Goal: Contribute content: Add original content to the website for others to see

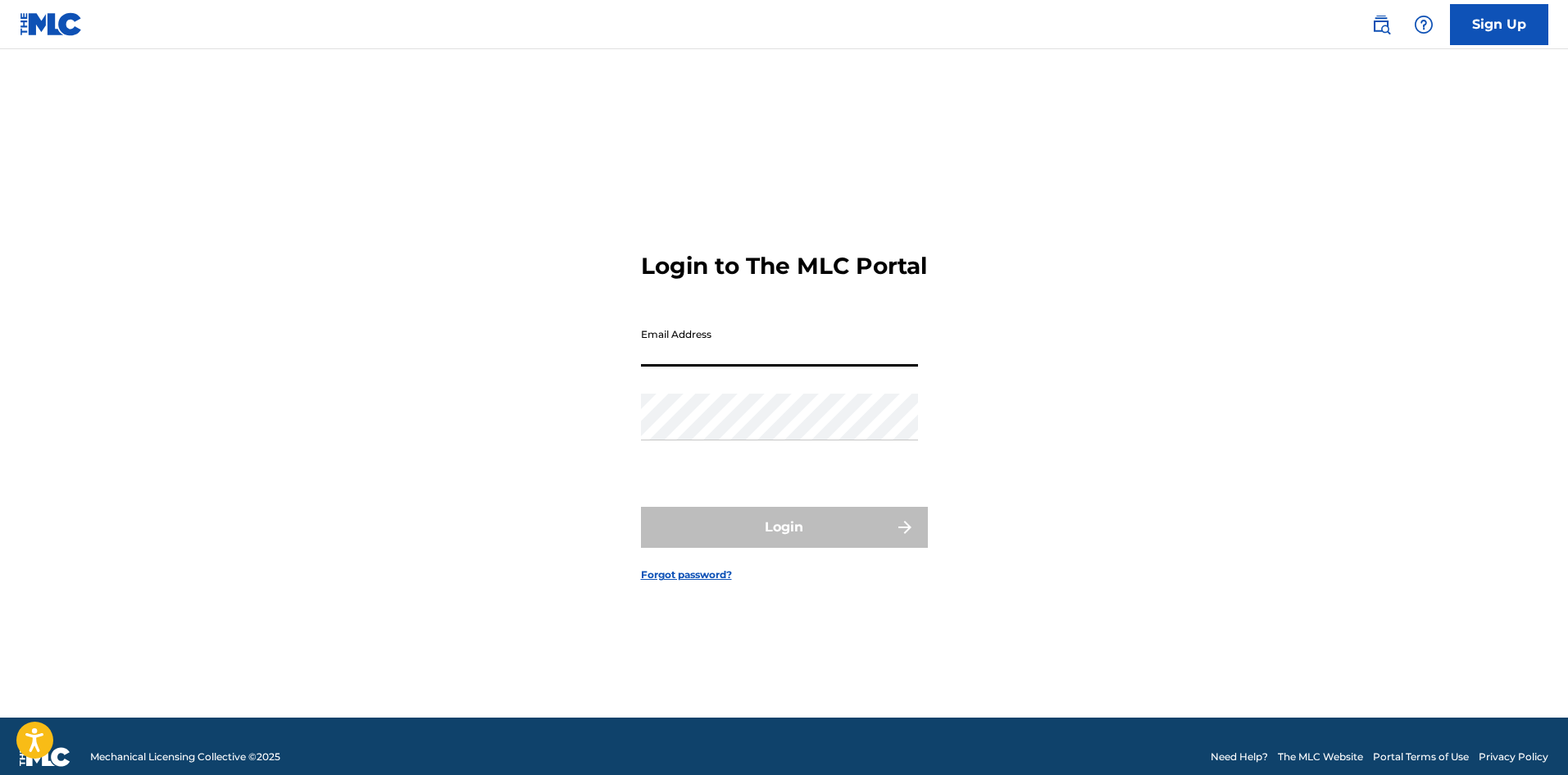
click at [759, 358] on input "Email Address" at bounding box center [779, 343] width 277 height 47
type input "[EMAIL_ADDRESS][DOMAIN_NAME]"
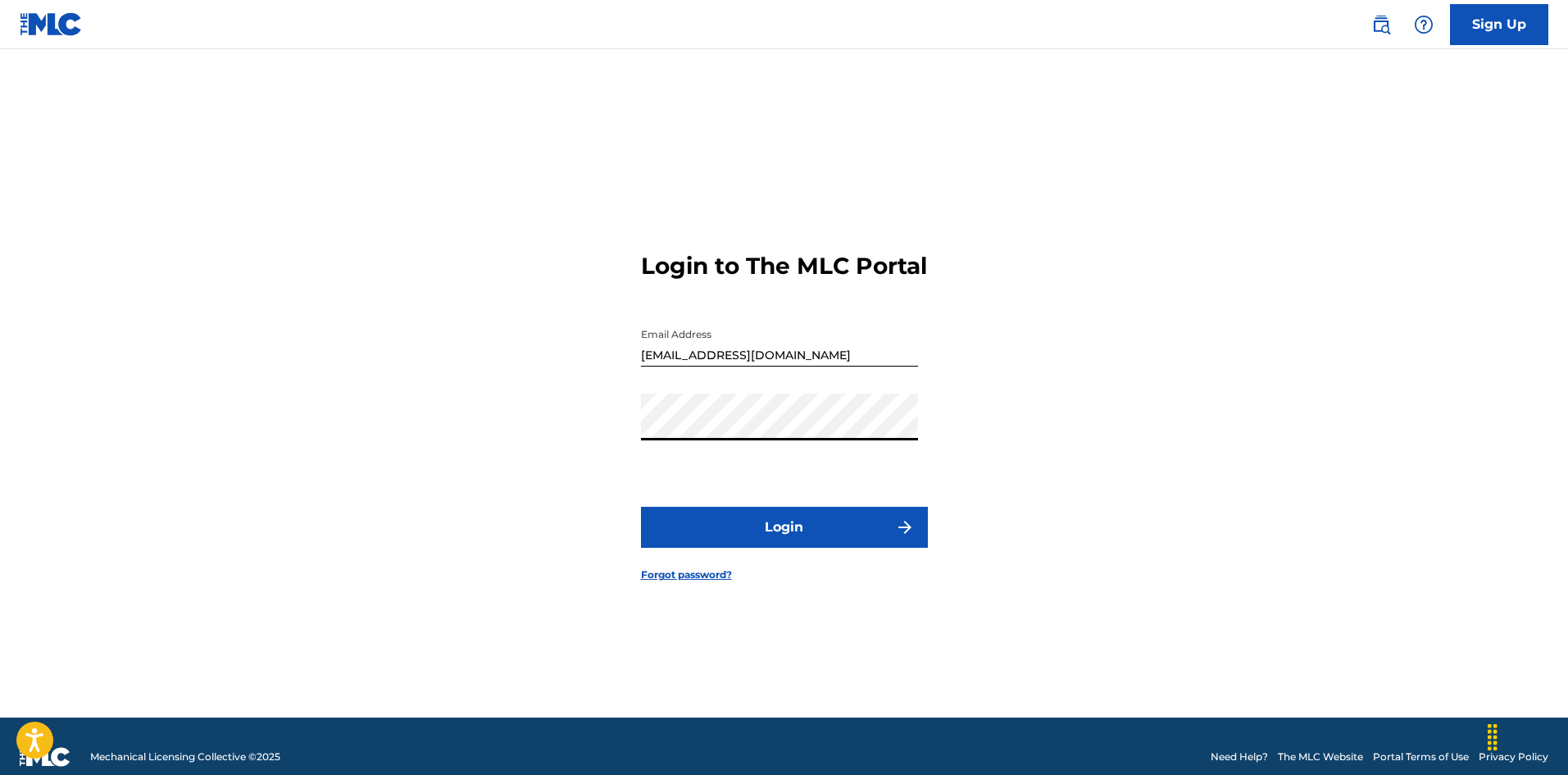
click at [789, 527] on button "Login" at bounding box center [784, 527] width 286 height 41
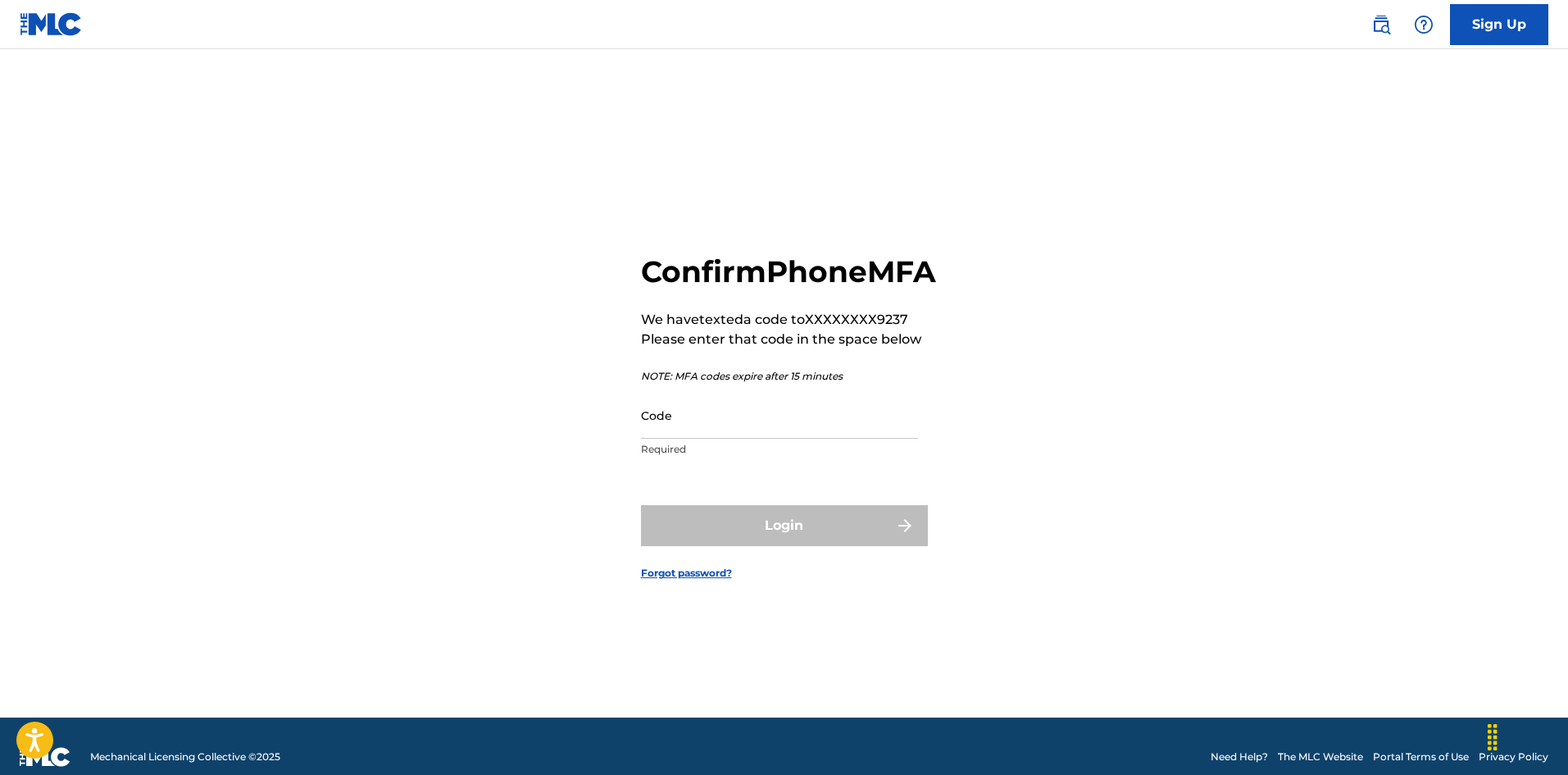
click at [686, 425] on input "Code" at bounding box center [779, 415] width 277 height 47
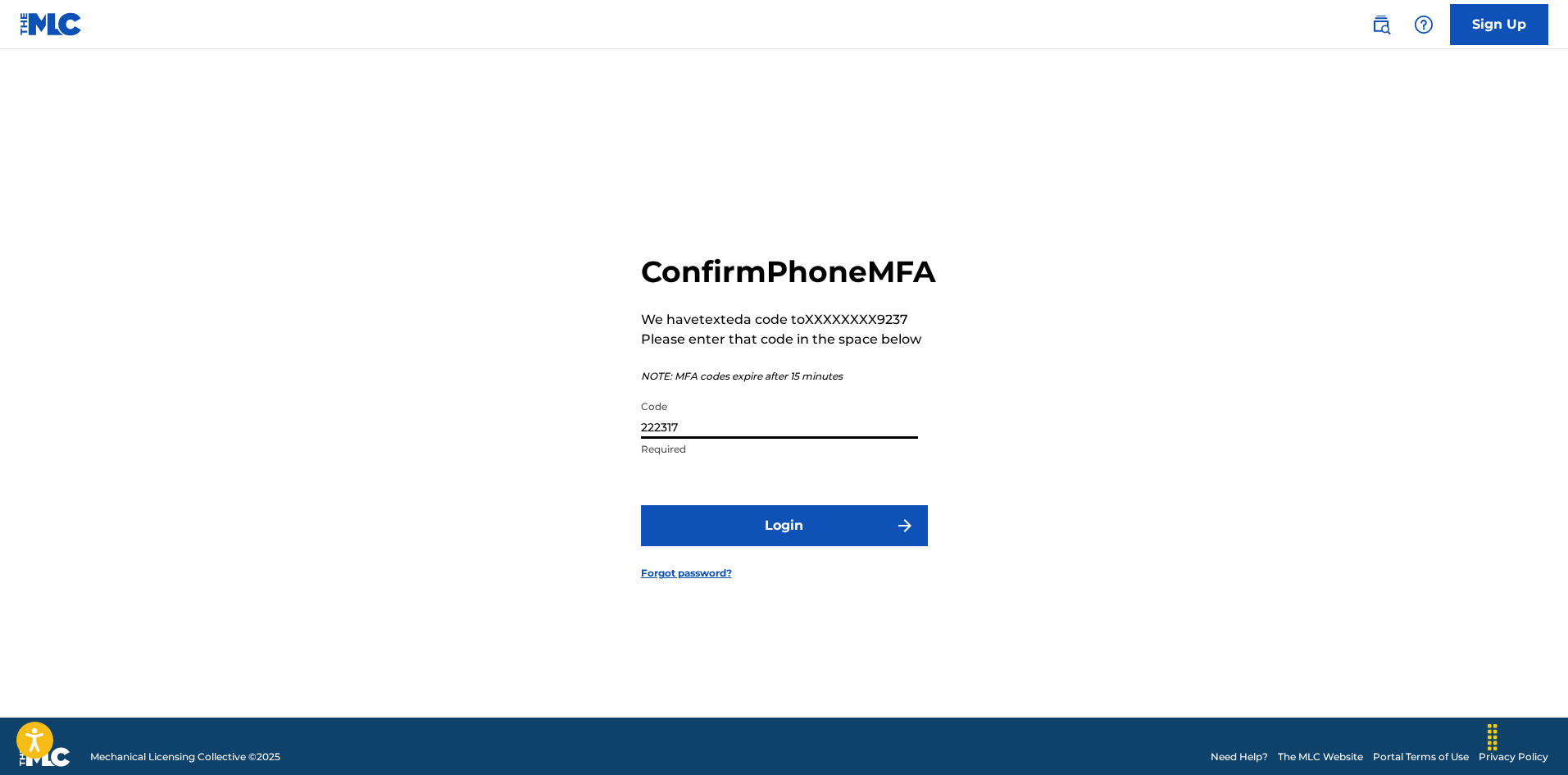
type input "222317"
click at [641, 505] on button "Login" at bounding box center [784, 525] width 286 height 41
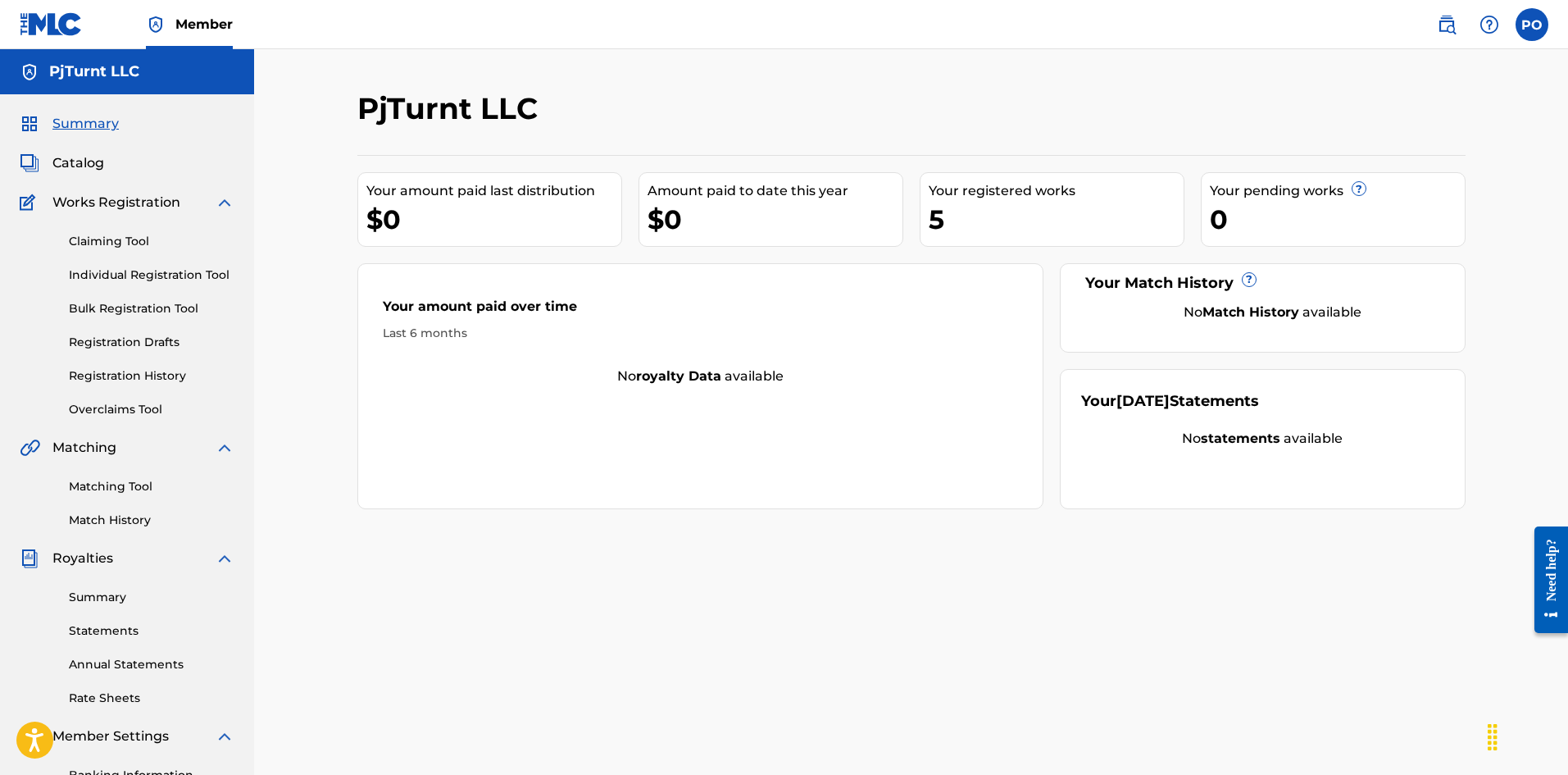
click at [142, 602] on link "Summary" at bounding box center [151, 597] width 165 height 17
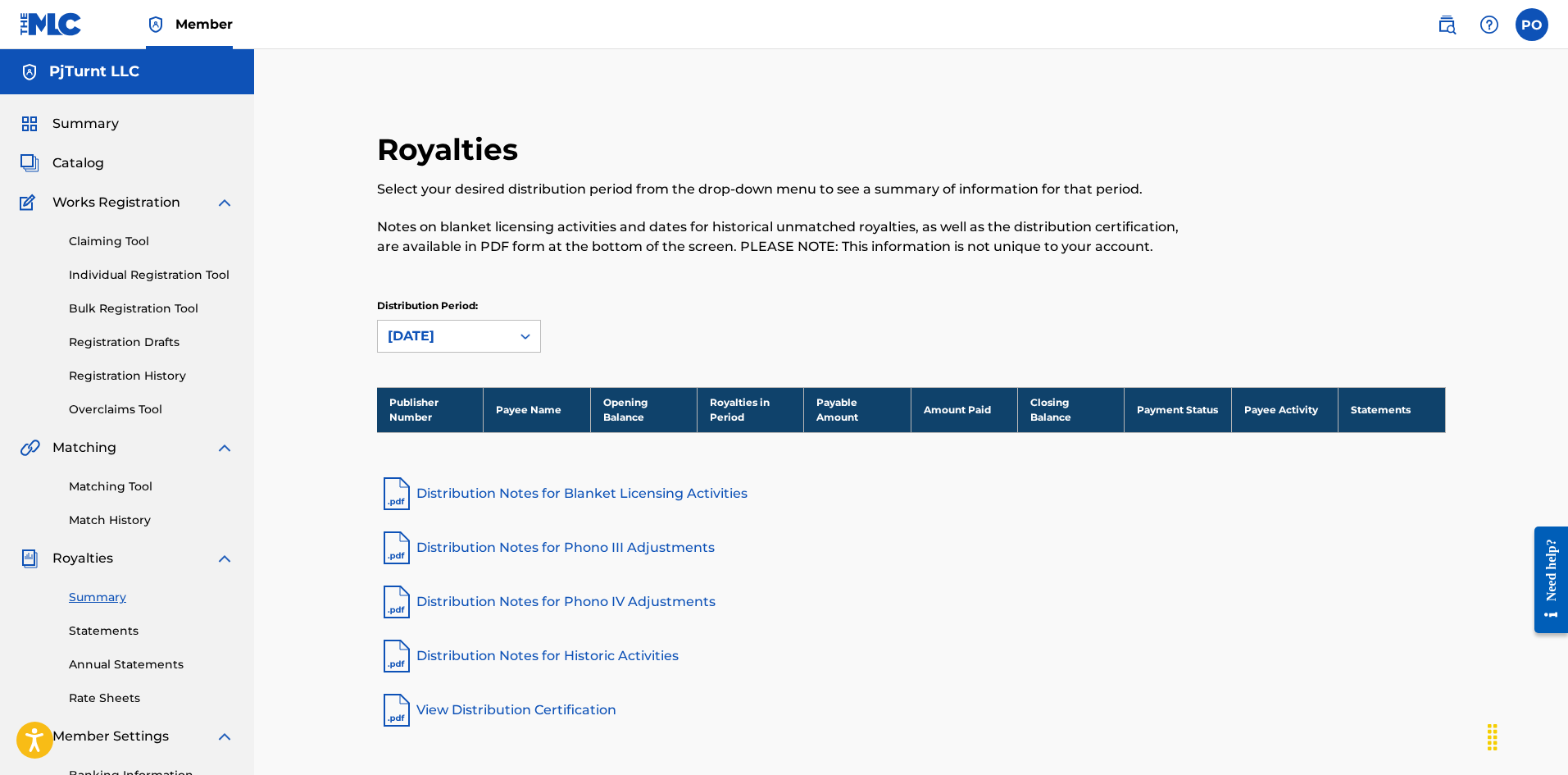
click at [127, 620] on div "Summary Statements Annual Statements Rate Sheets" at bounding box center [127, 637] width 215 height 138
click at [123, 628] on link "Statements" at bounding box center [151, 631] width 165 height 17
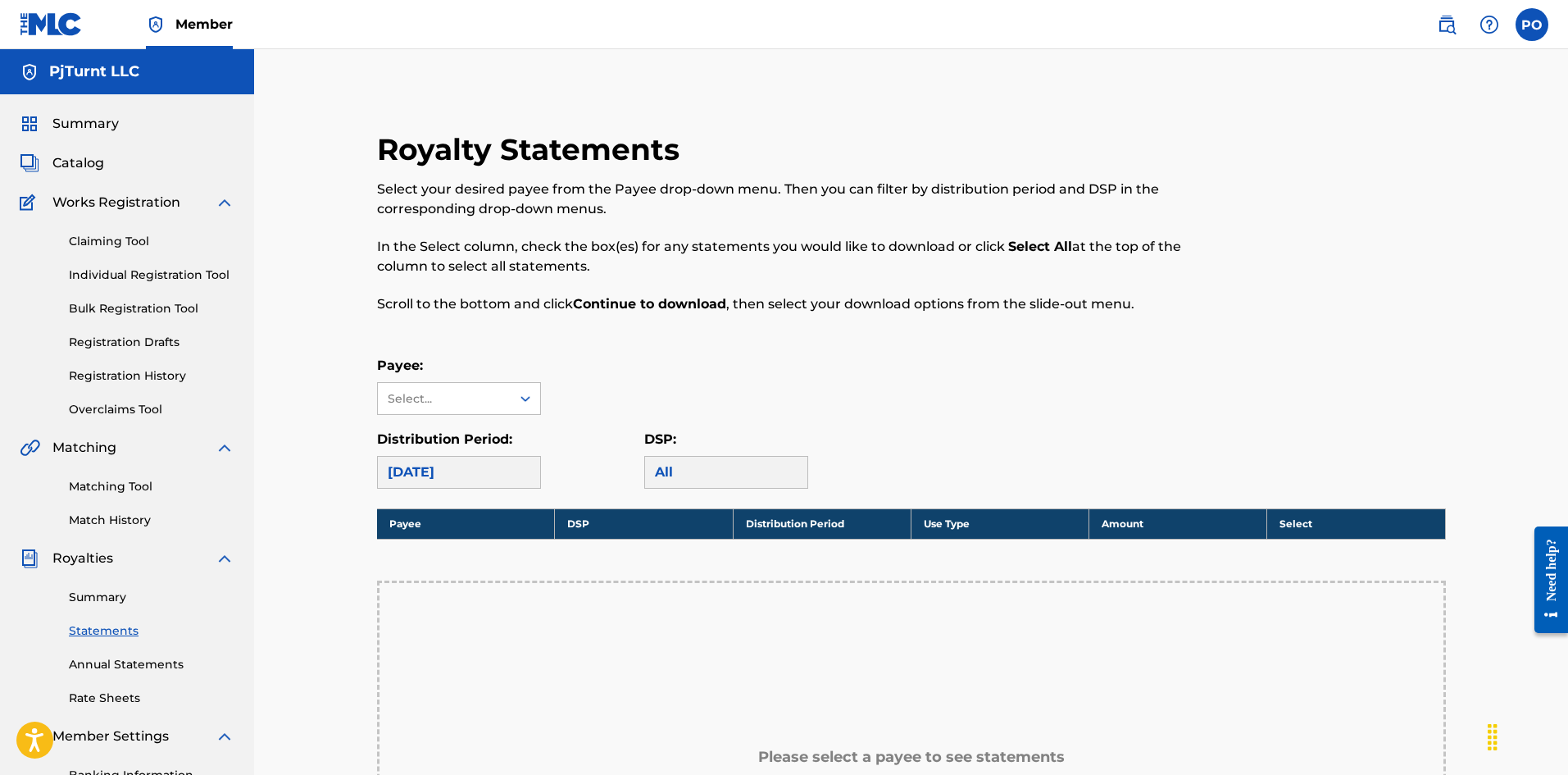
click at [122, 240] on link "Claiming Tool" at bounding box center [151, 241] width 165 height 17
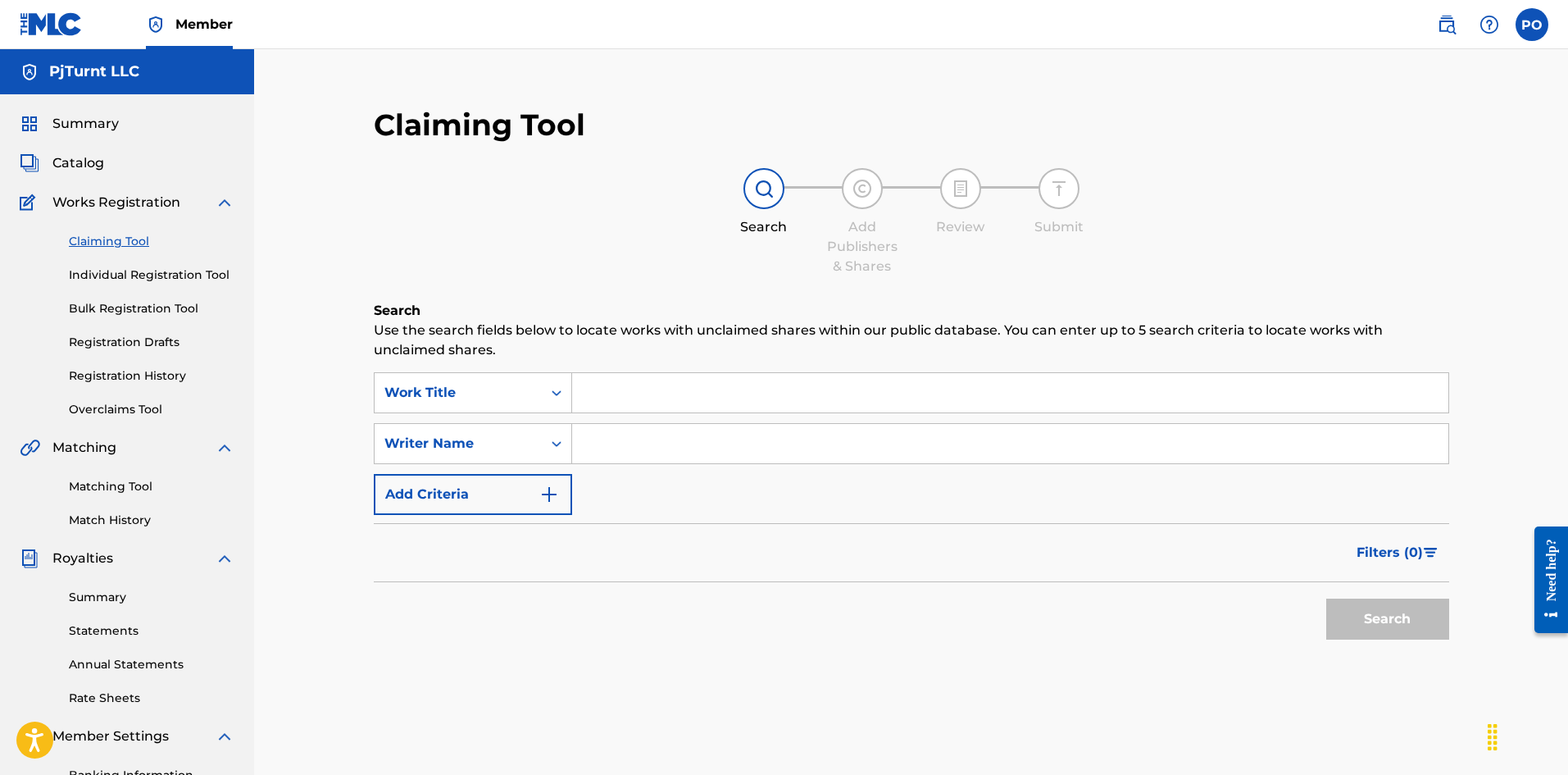
click at [158, 295] on div "Claiming Tool Individual Registration Tool Bulk Registration Tool Registration …" at bounding box center [127, 315] width 215 height 206
click at [161, 278] on link "Individual Registration Tool" at bounding box center [151, 275] width 165 height 17
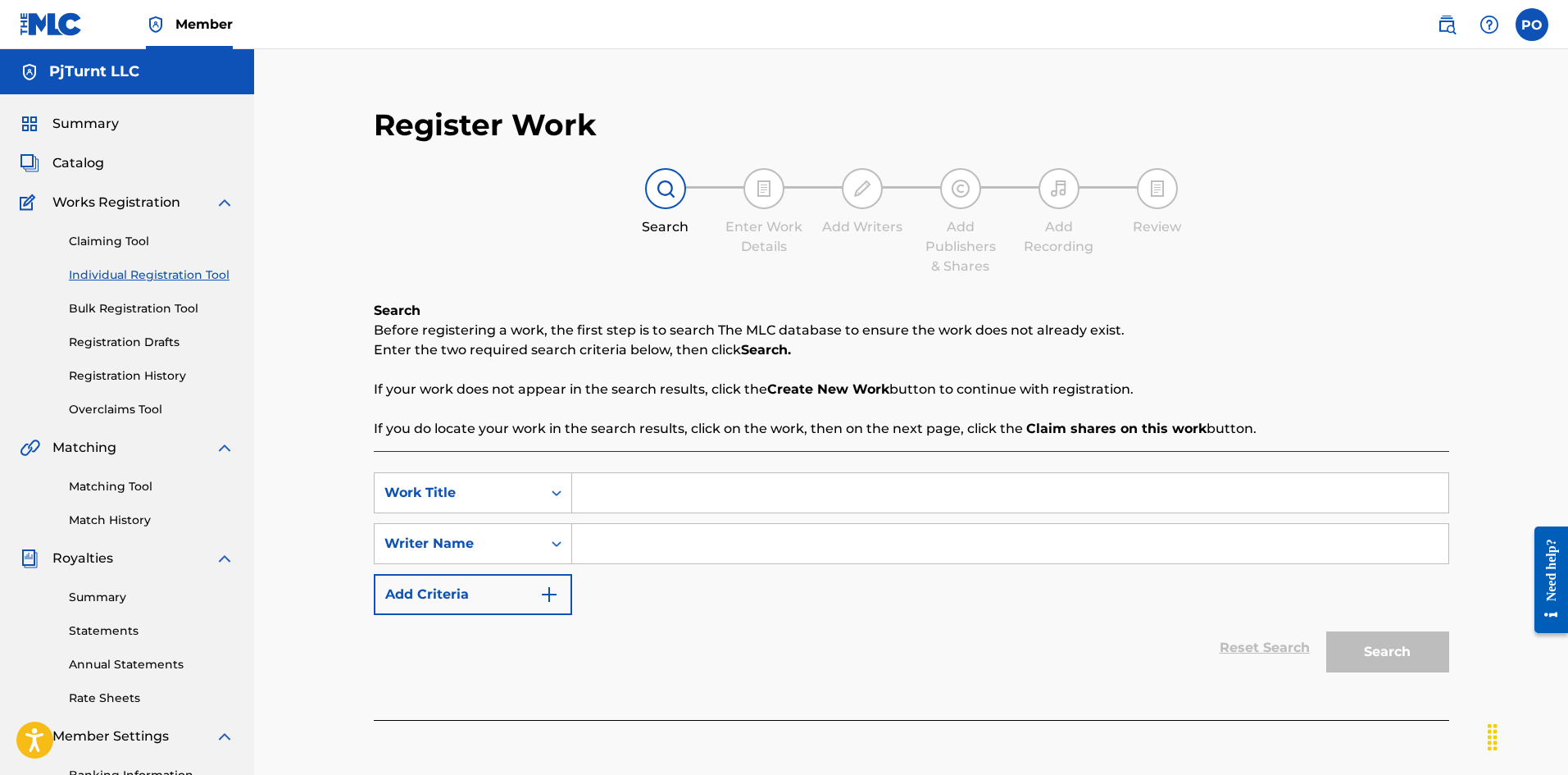
click at [144, 519] on link "Match History" at bounding box center [151, 520] width 165 height 17
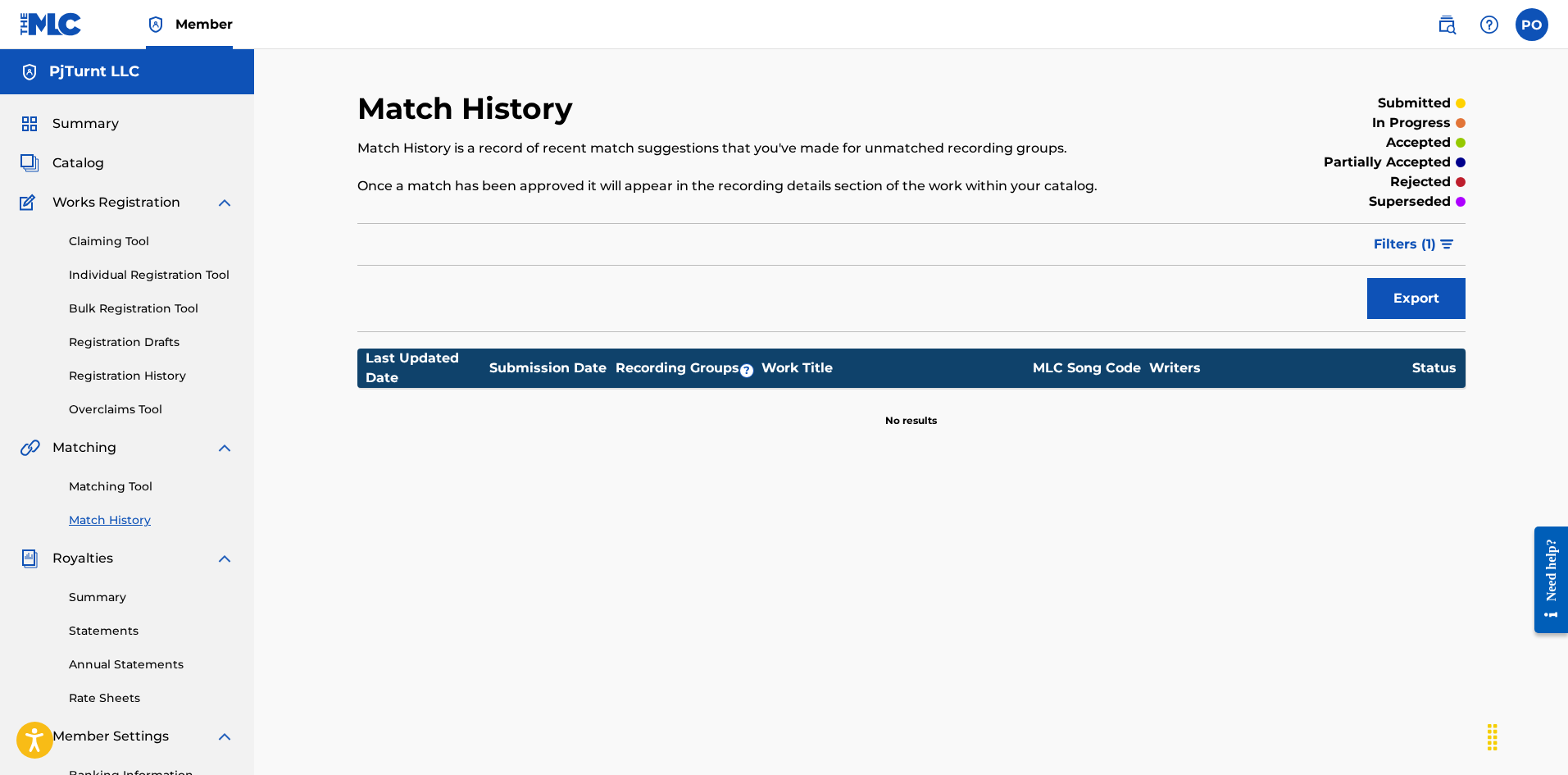
click at [134, 483] on link "Matching Tool" at bounding box center [151, 486] width 165 height 17
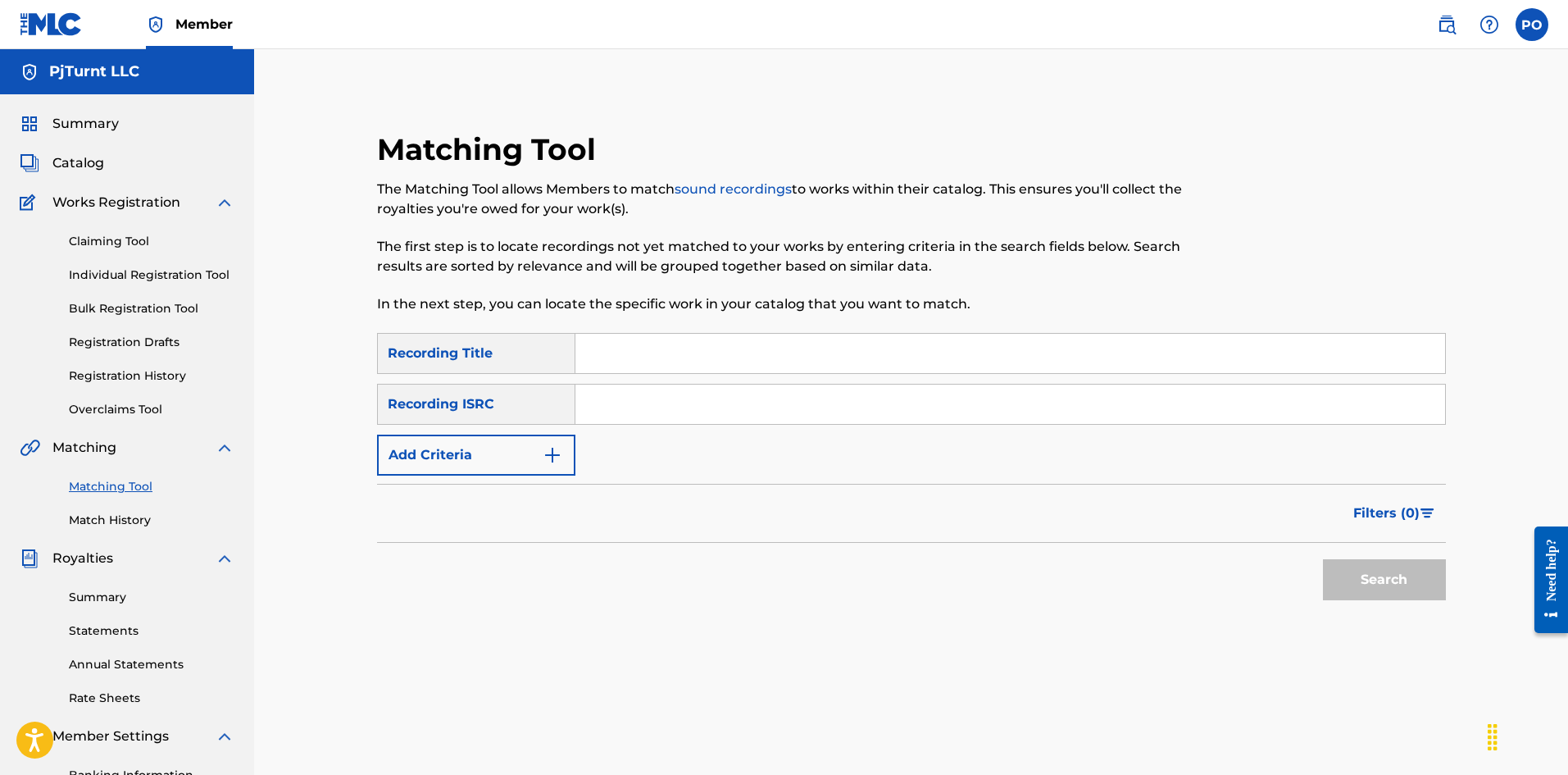
click at [631, 358] on input "Search Form" at bounding box center [1010, 353] width 869 height 40
type input "r"
click at [542, 469] on button "Add Criteria" at bounding box center [476, 455] width 198 height 41
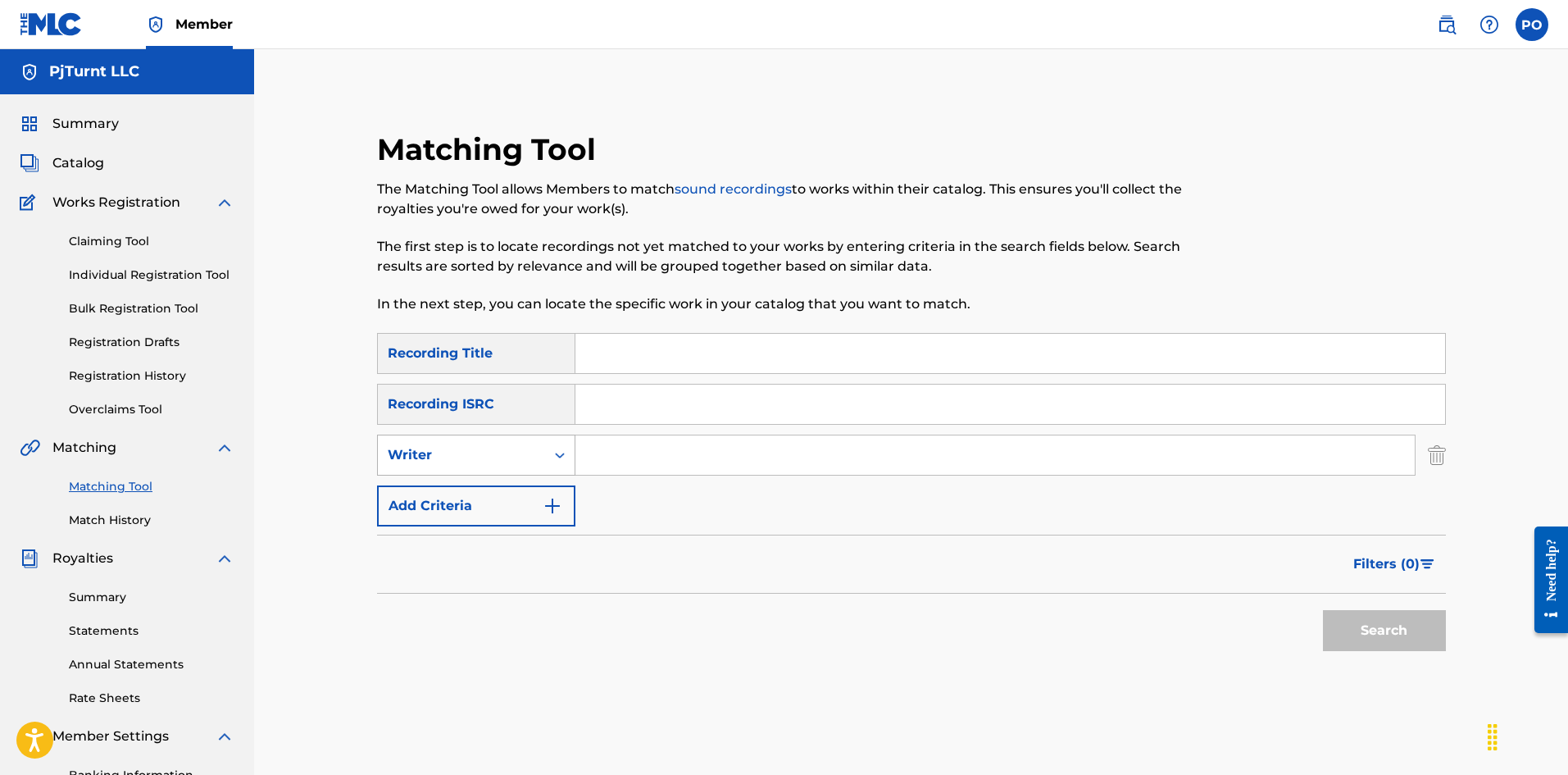
click at [528, 465] on div "Writer" at bounding box center [461, 455] width 167 height 31
click at [514, 493] on div "Recording Artist" at bounding box center [476, 496] width 197 height 41
click at [612, 455] on input "Search Form" at bounding box center [995, 455] width 840 height 40
type input "rio da yung OG"
click at [1323, 610] on button "Search" at bounding box center [1384, 631] width 123 height 41
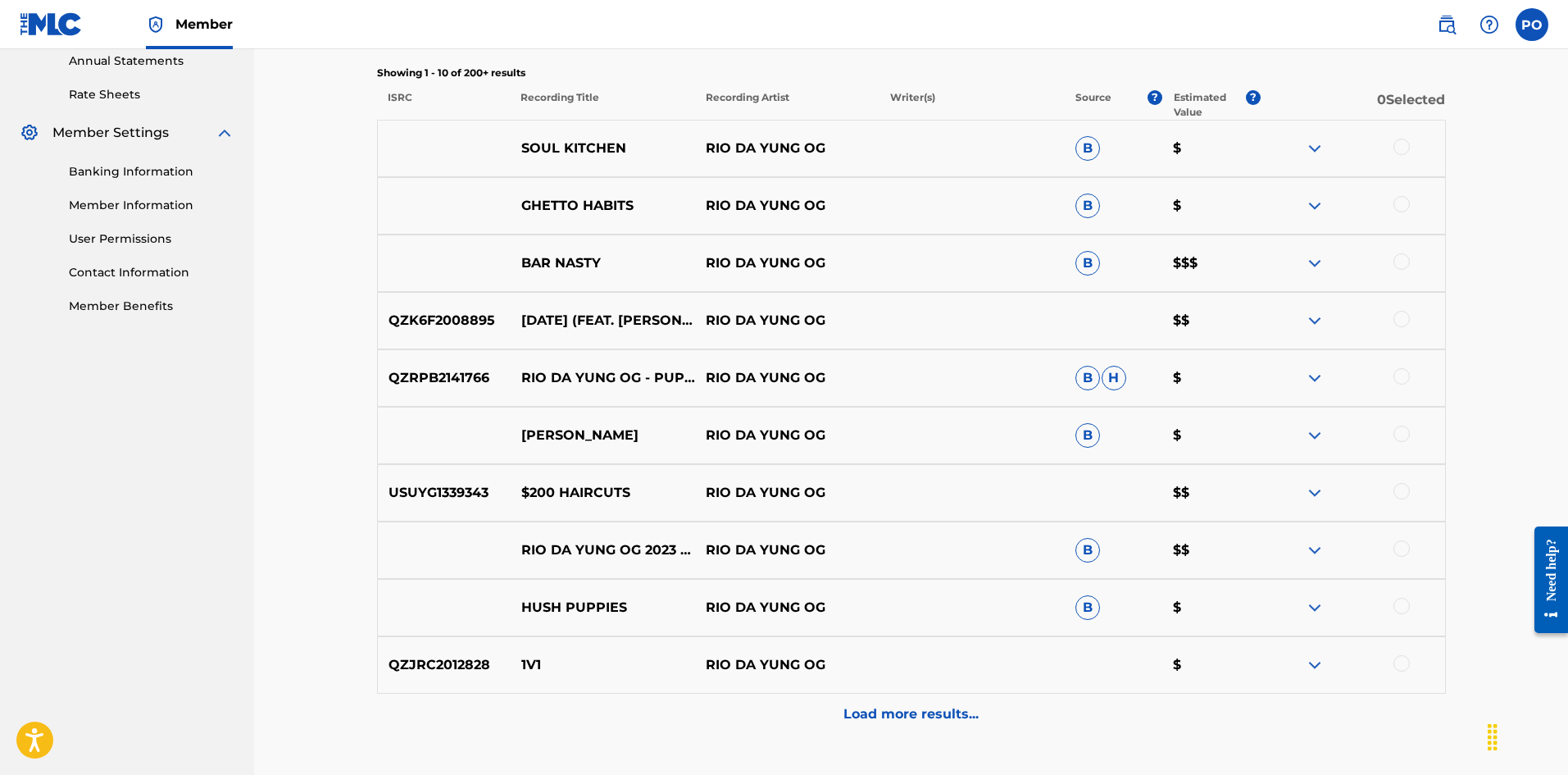
scroll to position [724, 0]
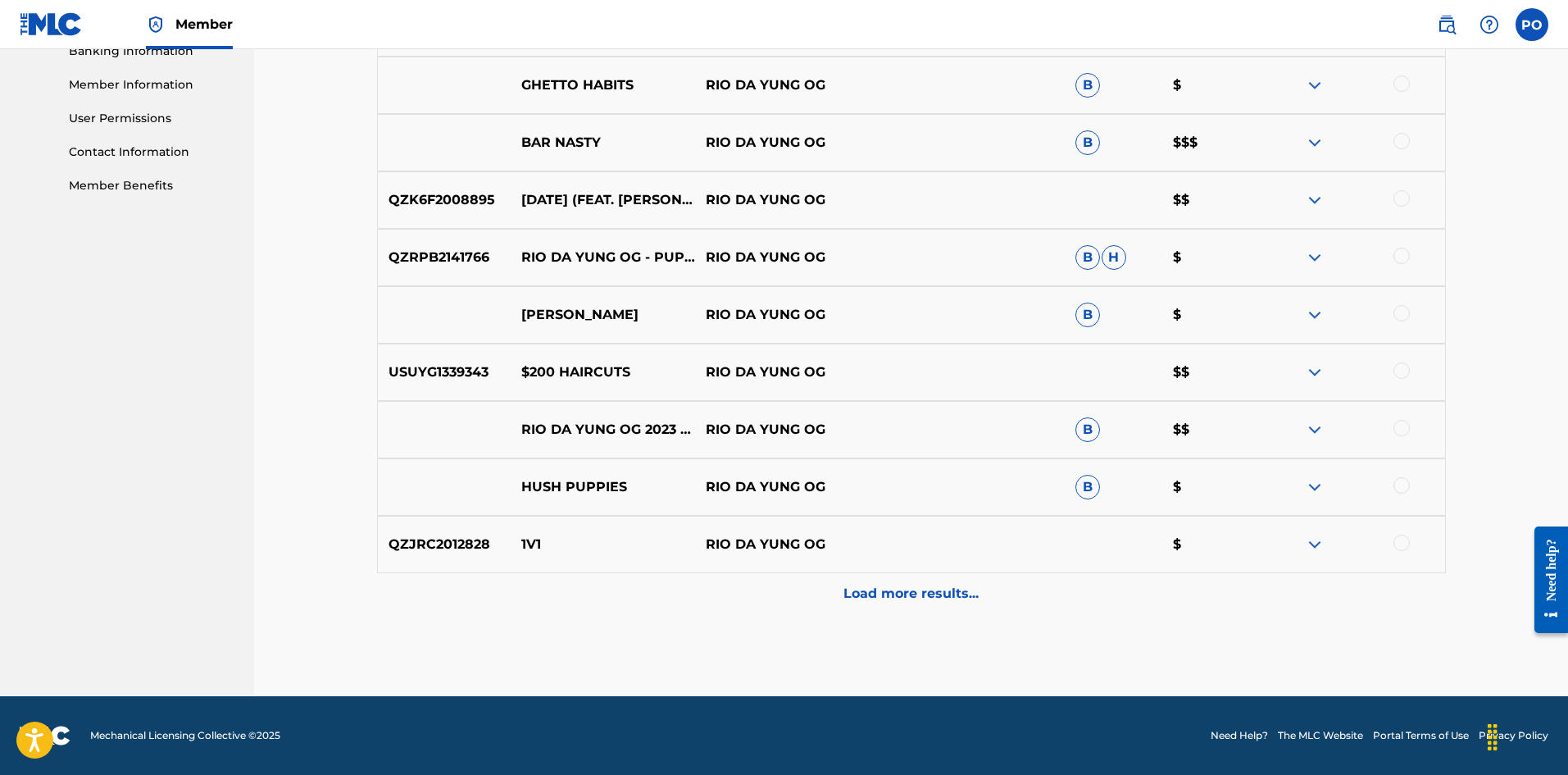
click at [910, 592] on p "Load more results..." at bounding box center [910, 594] width 135 height 20
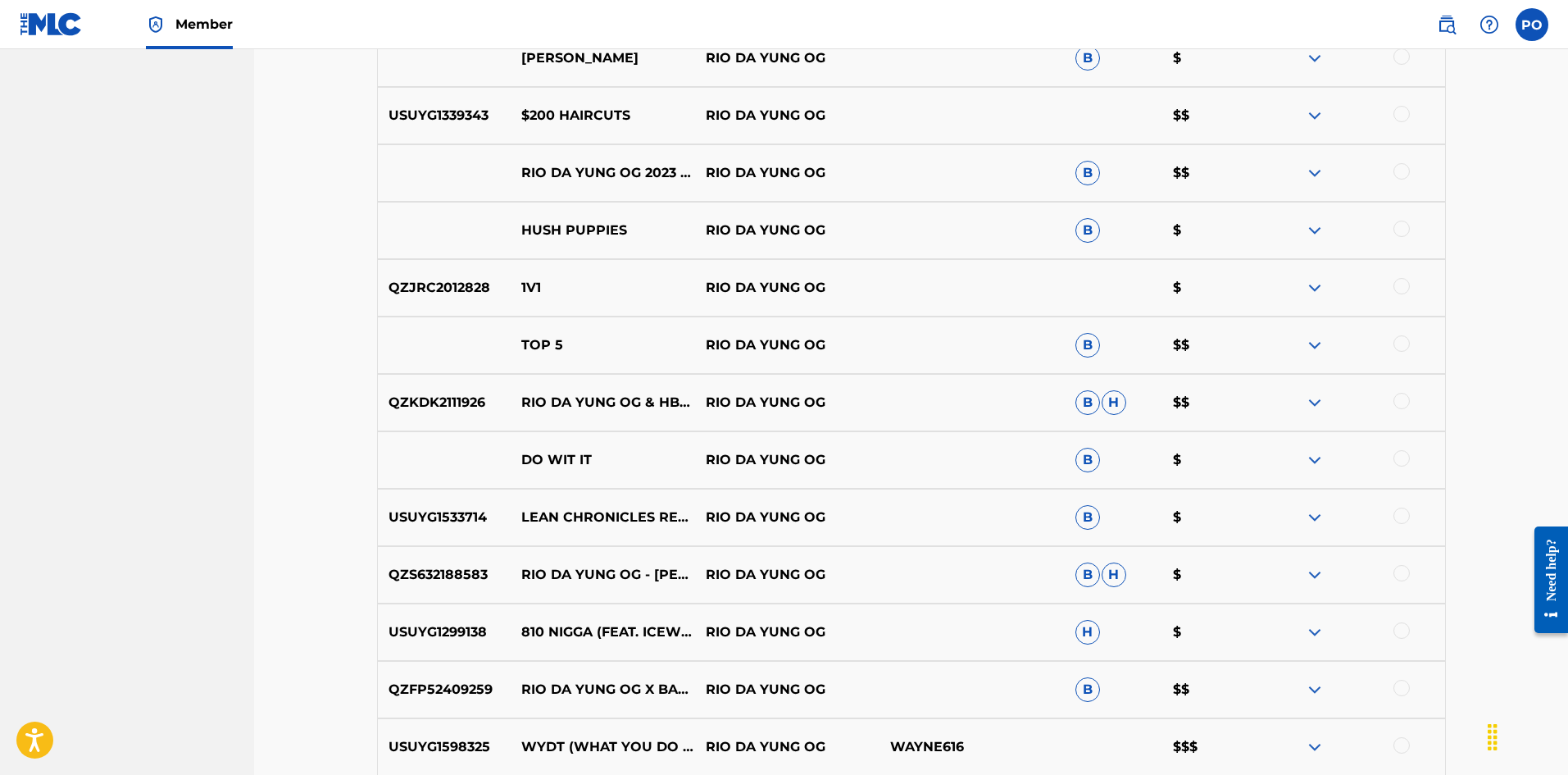
scroll to position [1298, 0]
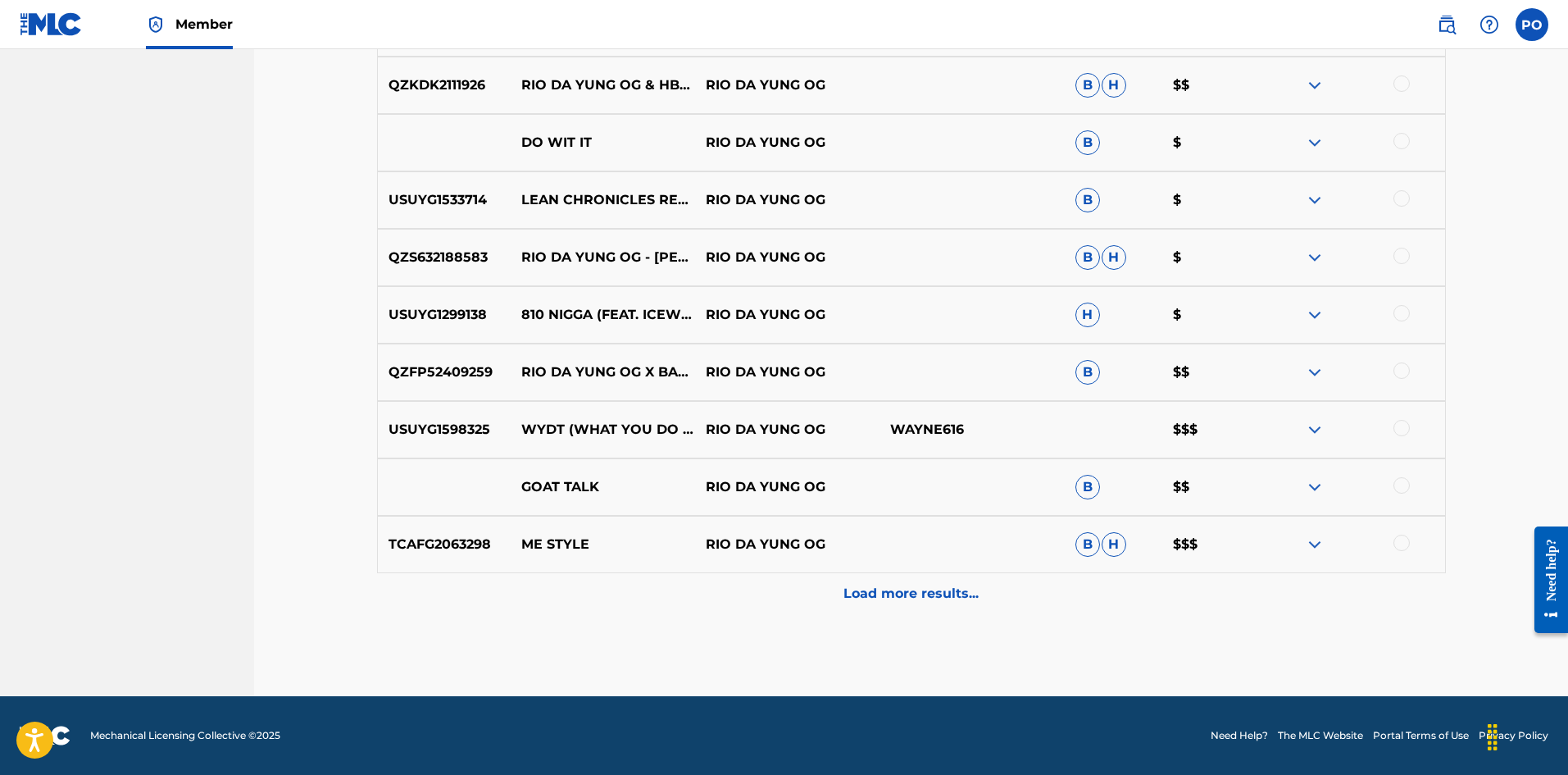
click at [910, 592] on p "Load more results..." at bounding box center [910, 594] width 135 height 20
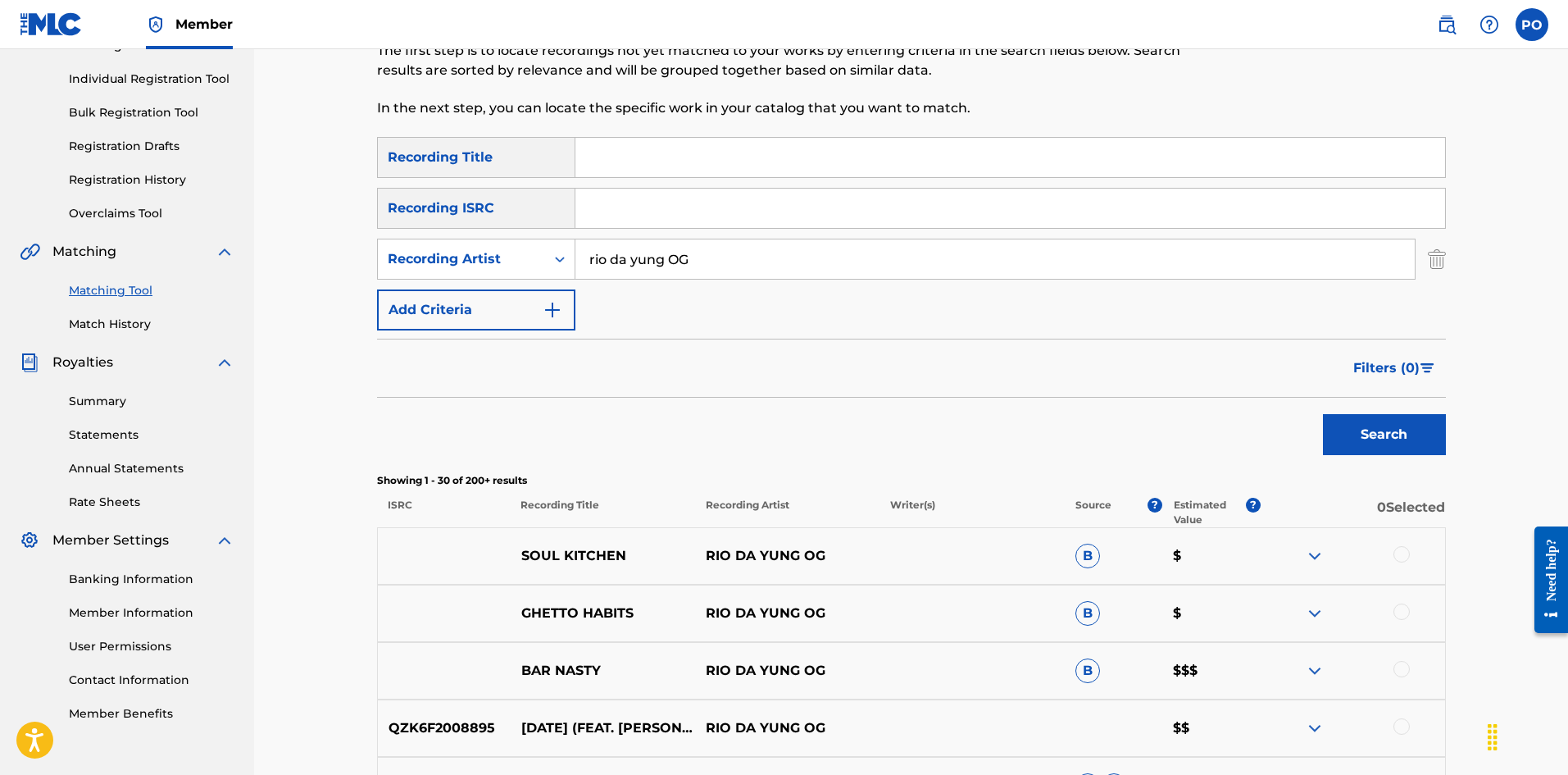
scroll to position [155, 0]
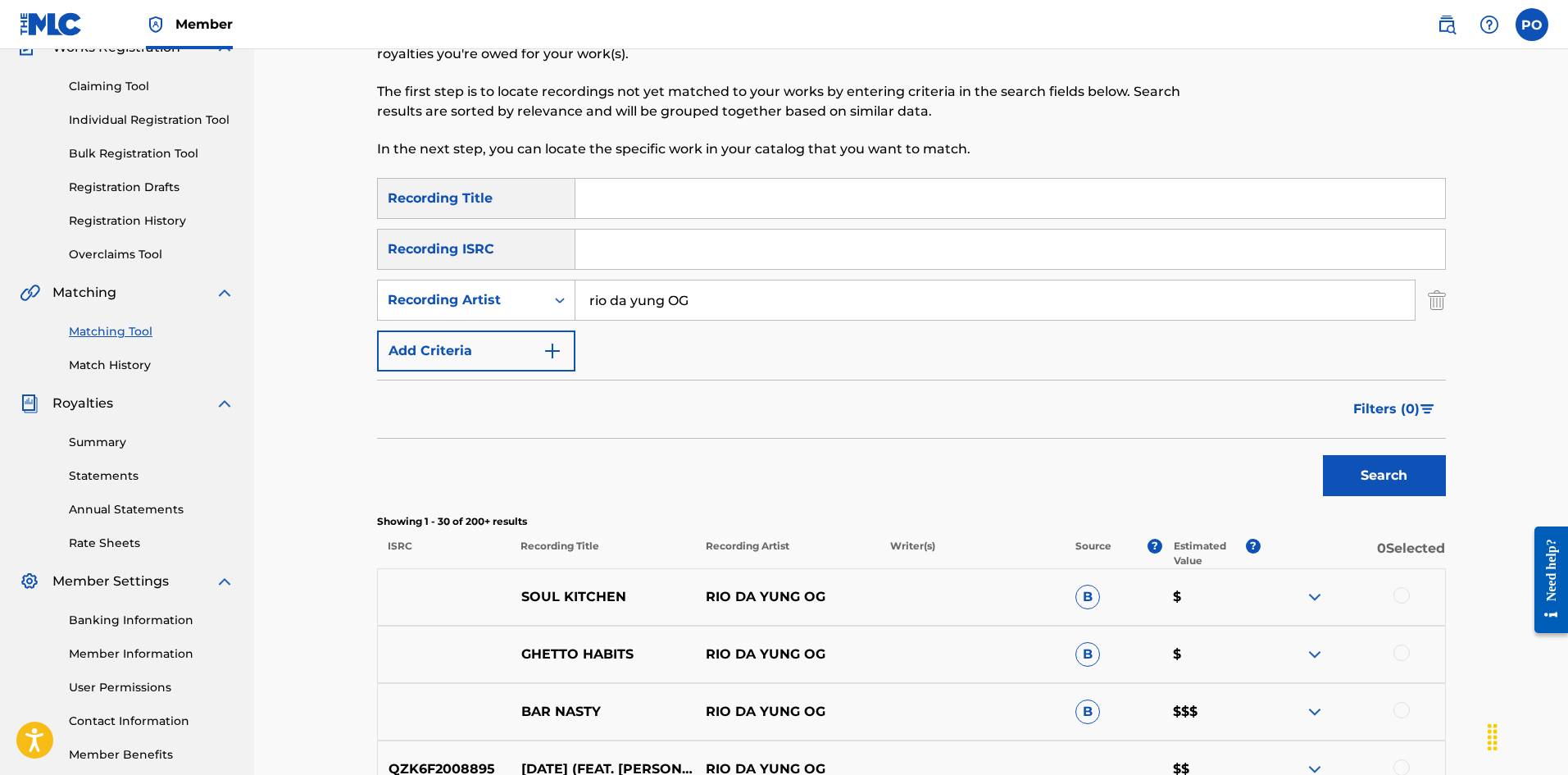
click at [687, 196] on input "Search Form" at bounding box center [1010, 198] width 869 height 40
type input "rich regardless"
click at [1323, 455] on button "Search" at bounding box center [1384, 476] width 123 height 41
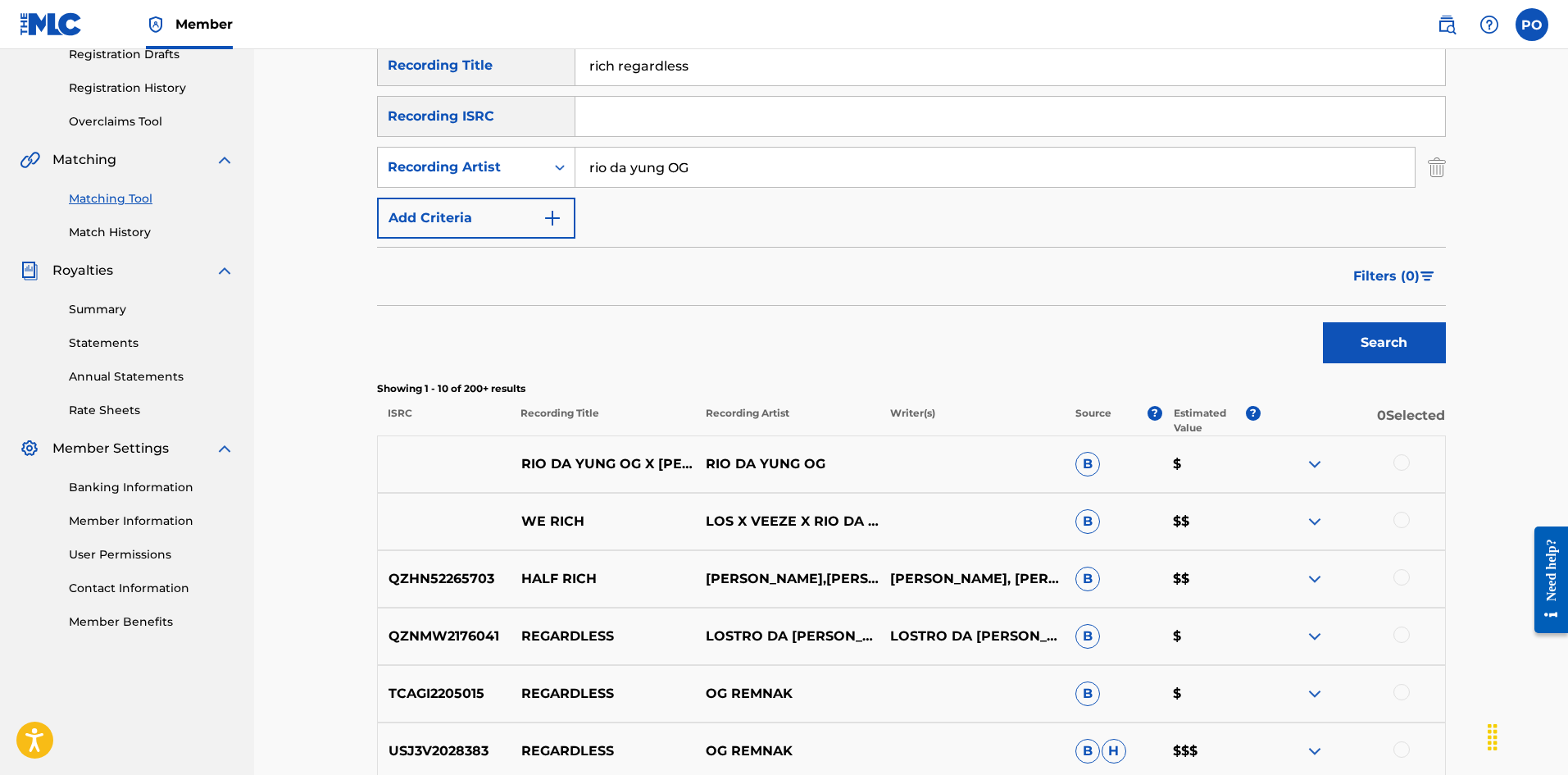
scroll to position [289, 0]
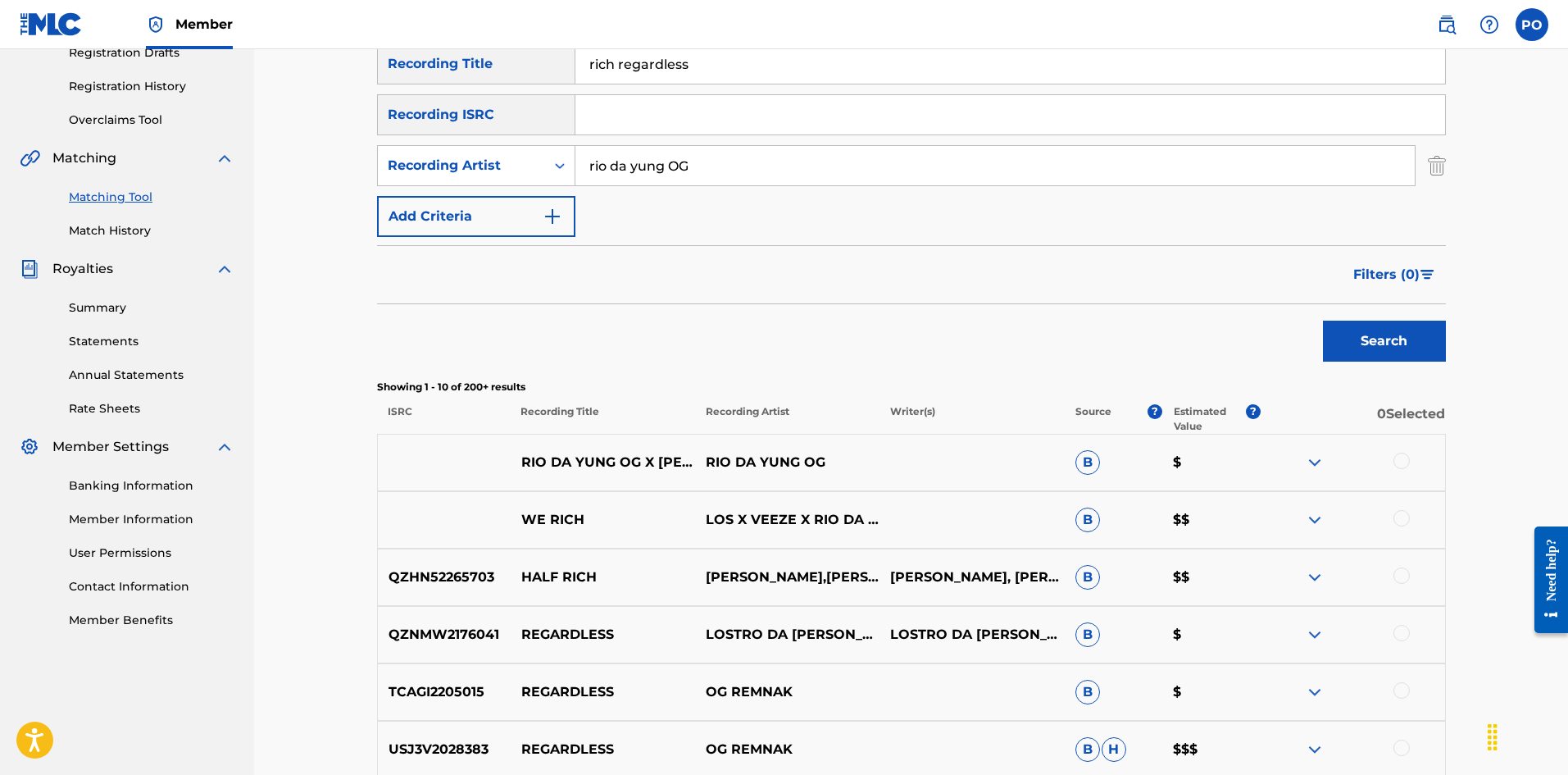
click at [668, 458] on p "RIO DA YUNG OG X [PERSON_NAME] X SKEECHY MEECHY PALM ANGELS OFFICIAL MUSIC VI" at bounding box center [602, 463] width 184 height 20
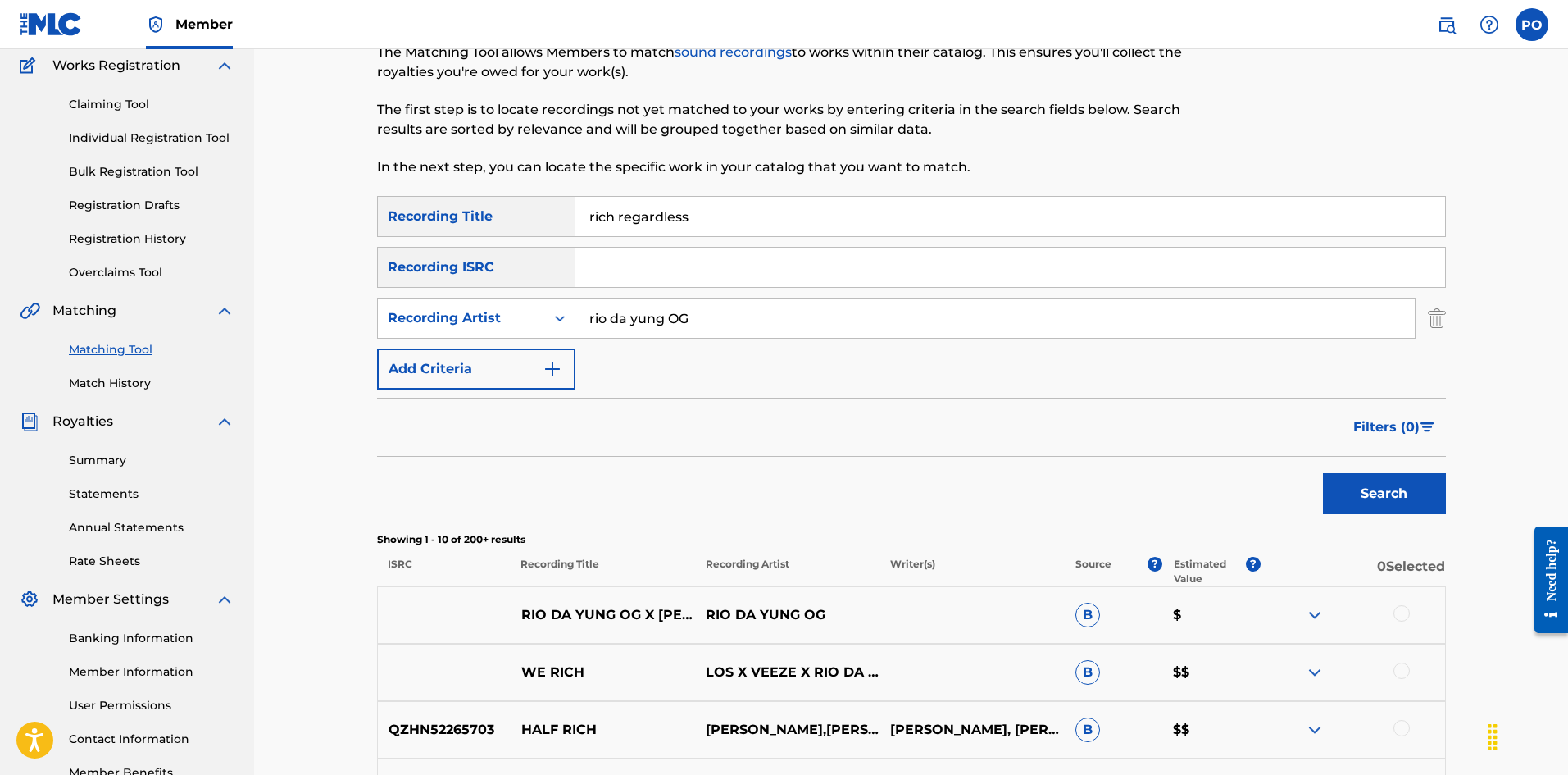
scroll to position [0, 0]
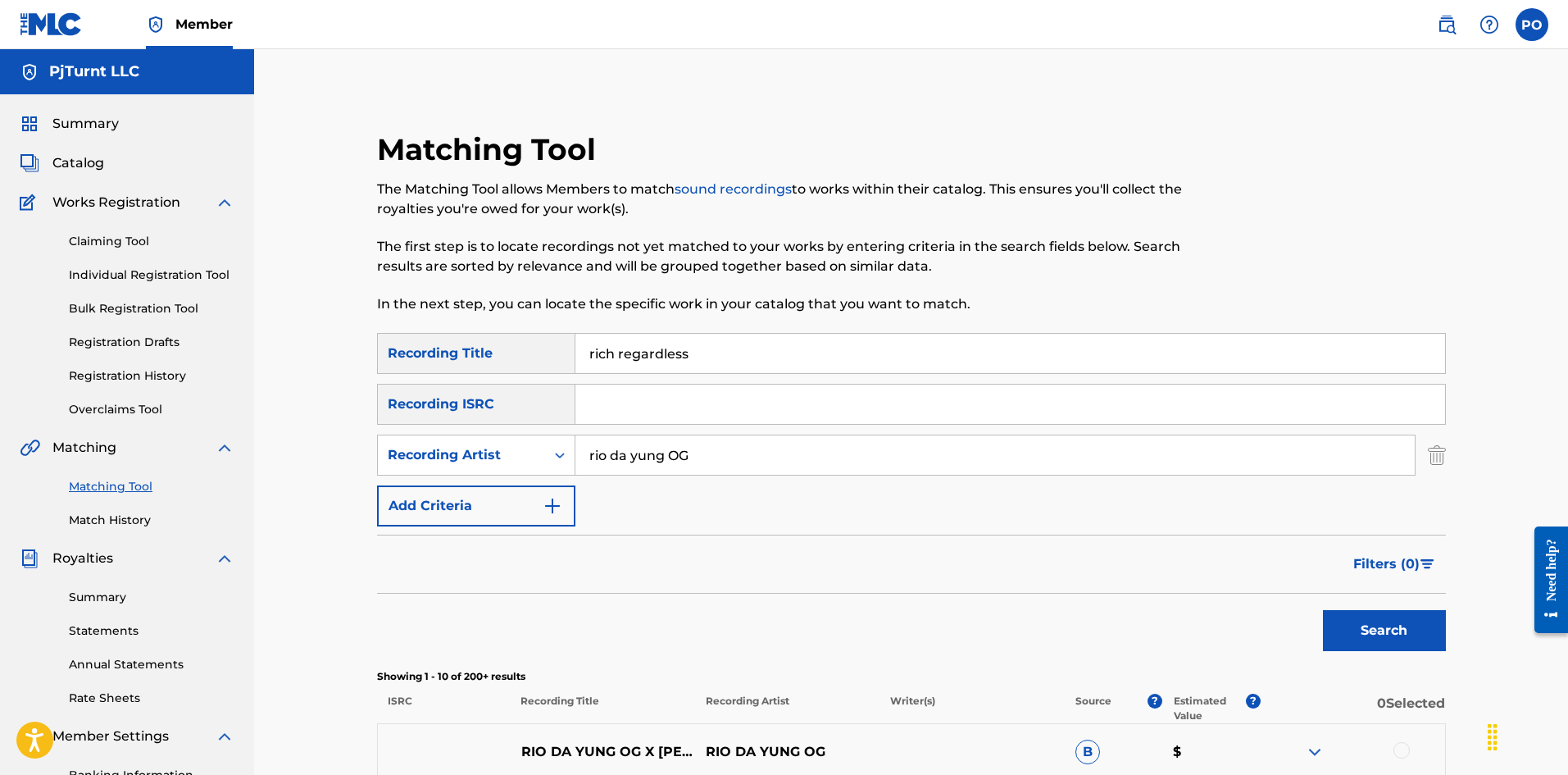
click at [179, 104] on div "Summary Catalog Works Registration Claiming Tool Individual Registration Tool B…" at bounding box center [127, 516] width 254 height 843
click at [141, 119] on div "Summary" at bounding box center [127, 124] width 215 height 20
click at [123, 119] on div "Summary" at bounding box center [127, 124] width 215 height 20
click at [229, 206] on img at bounding box center [225, 203] width 20 height 20
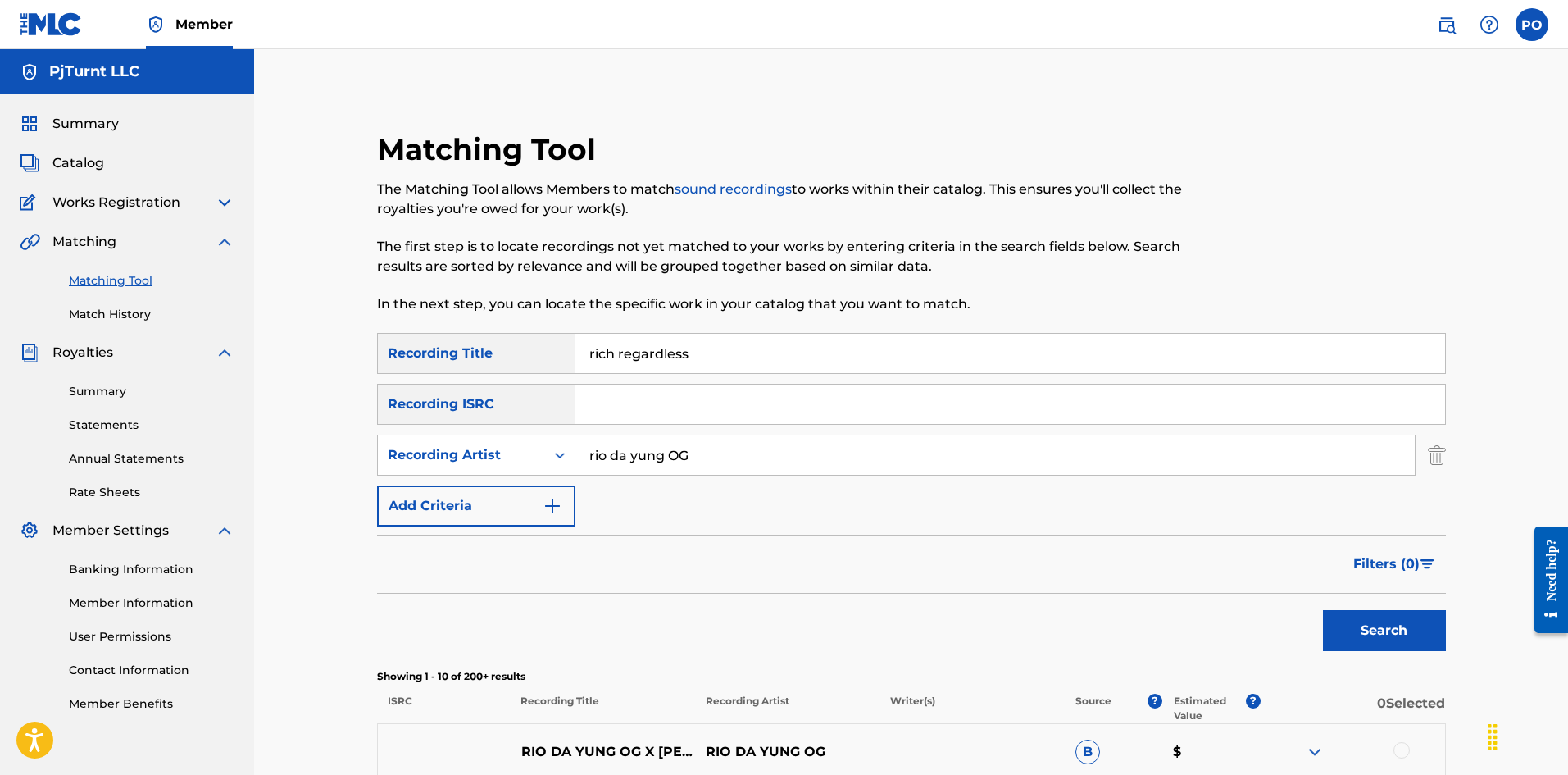
click at [90, 122] on span "Summary" at bounding box center [86, 124] width 67 height 20
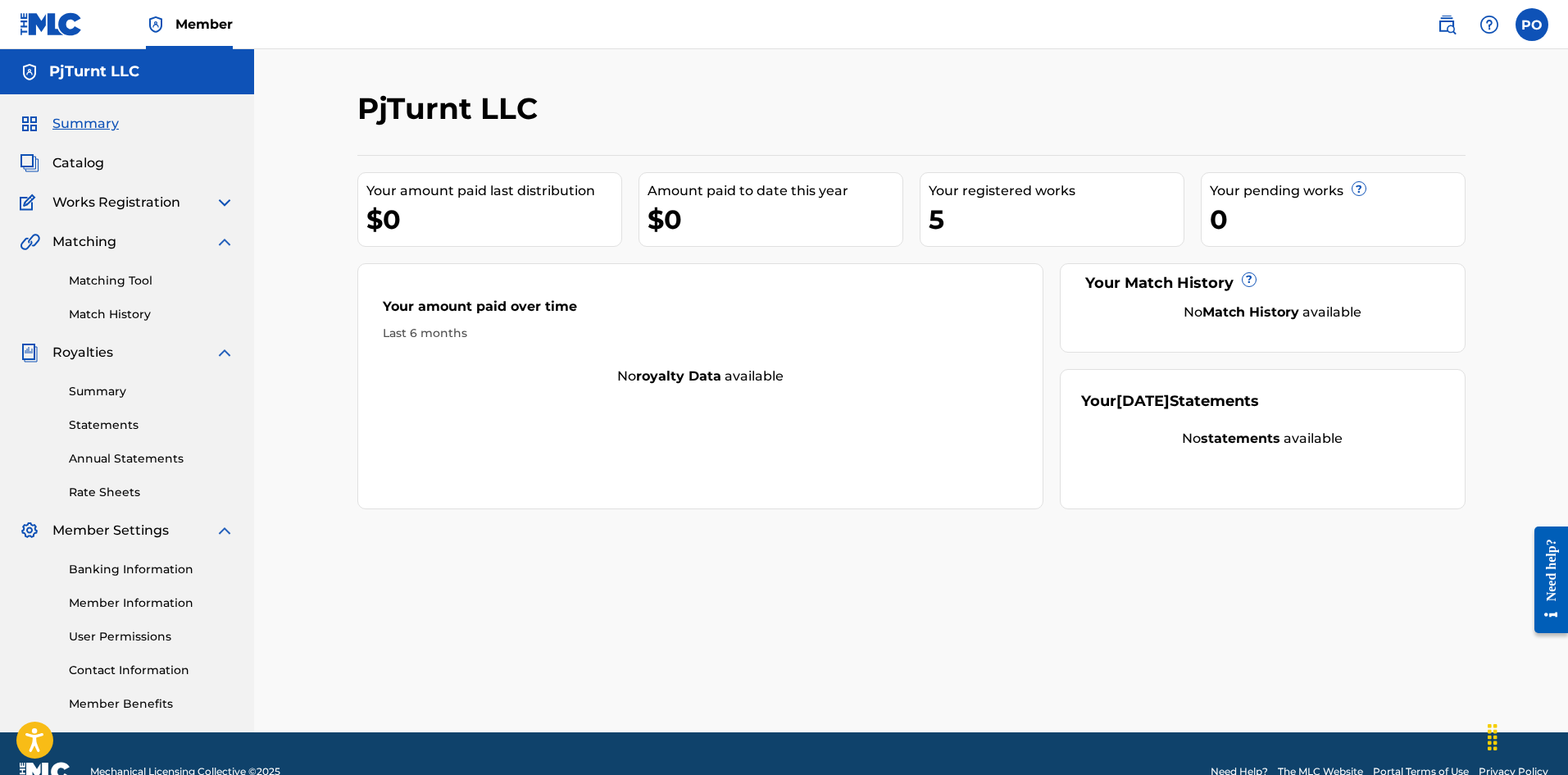
click at [74, 152] on div "Summary Catalog Works Registration Claiming Tool Individual Registration Tool B…" at bounding box center [127, 413] width 254 height 638
click at [81, 162] on span "Catalog" at bounding box center [78, 163] width 52 height 20
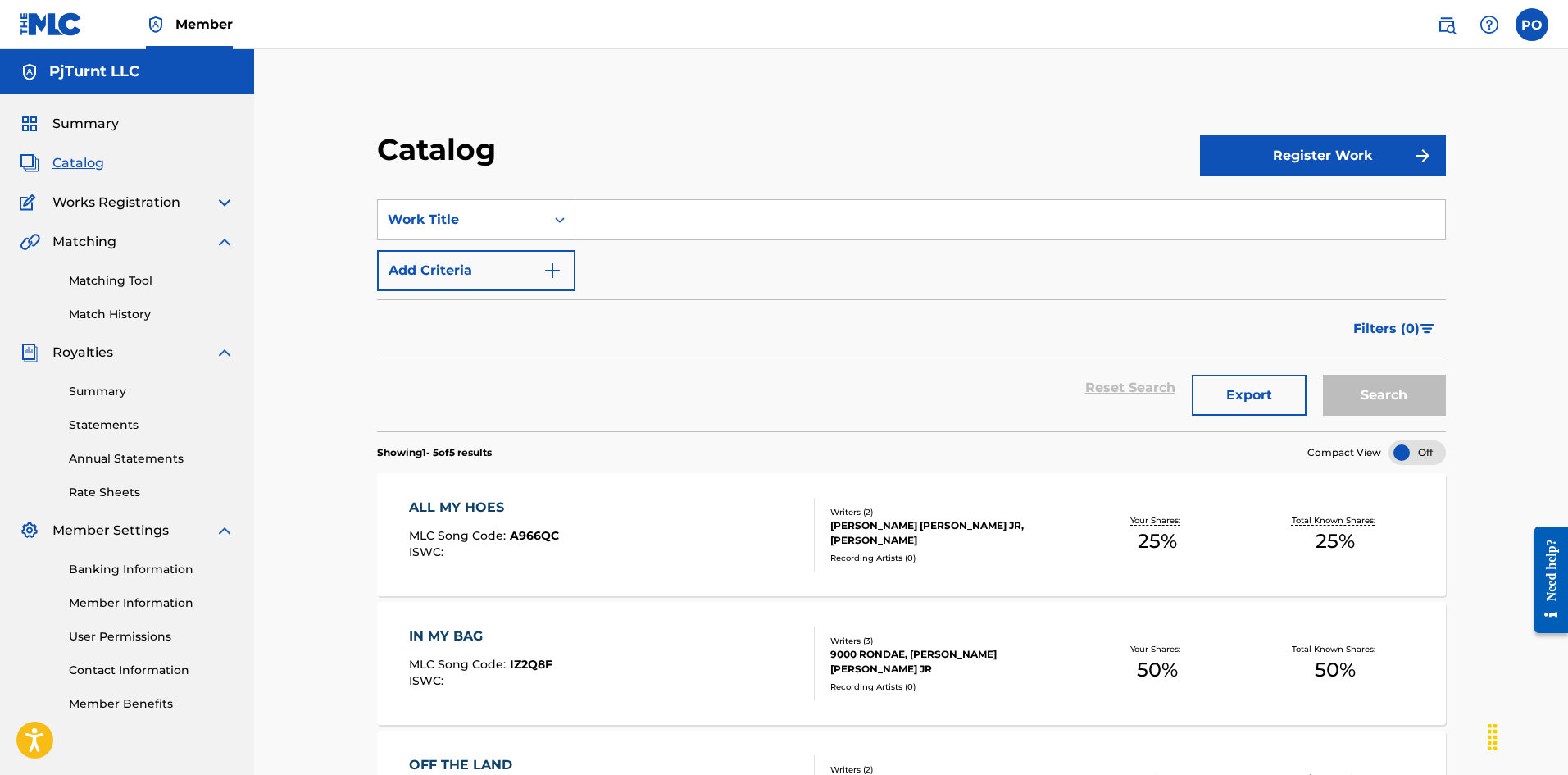
click at [1258, 164] on button "Register Work" at bounding box center [1323, 156] width 246 height 41
click at [1238, 201] on link "Individual" at bounding box center [1323, 209] width 246 height 40
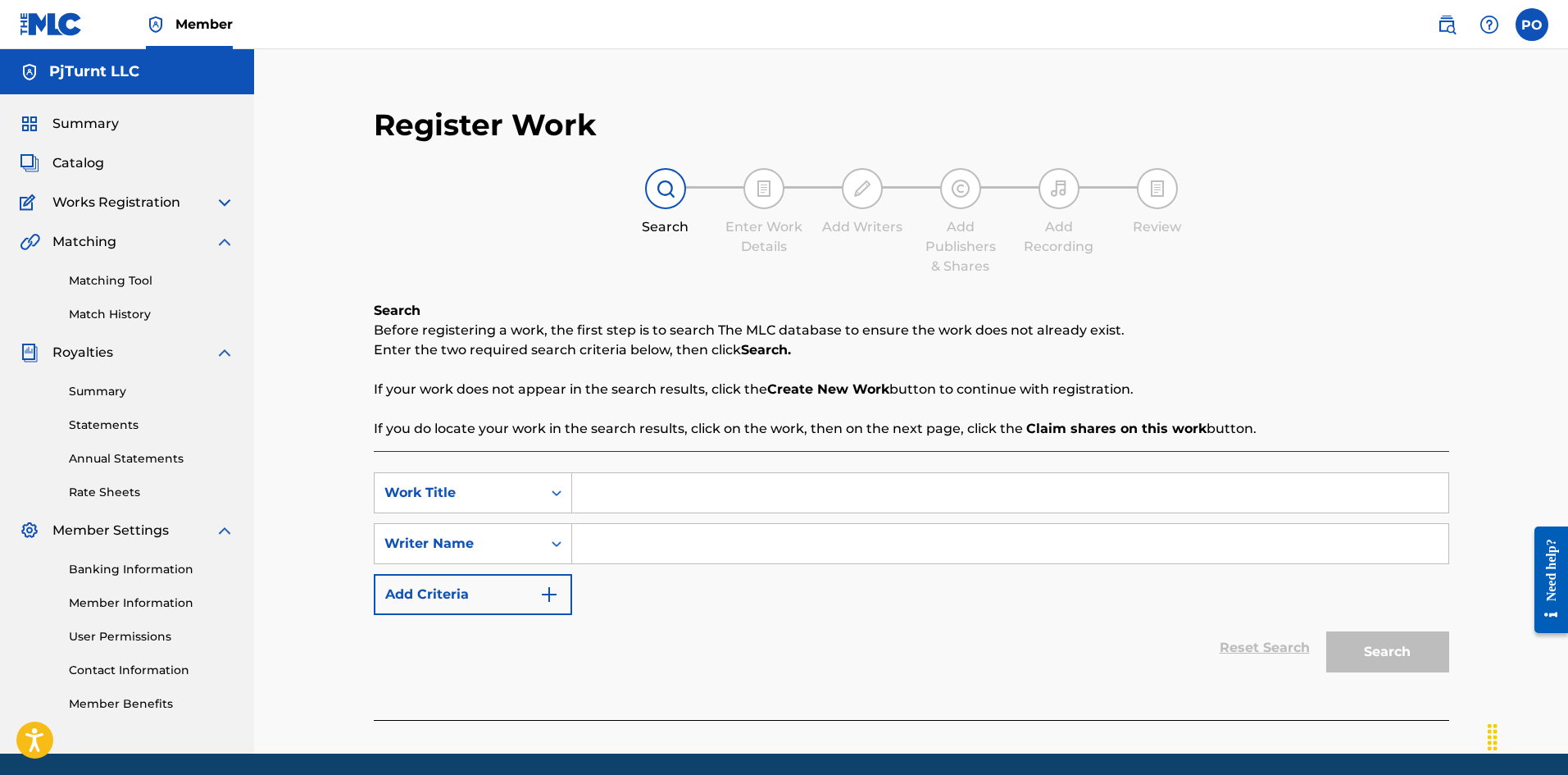
click at [677, 487] on input "Search Form" at bounding box center [1010, 493] width 876 height 40
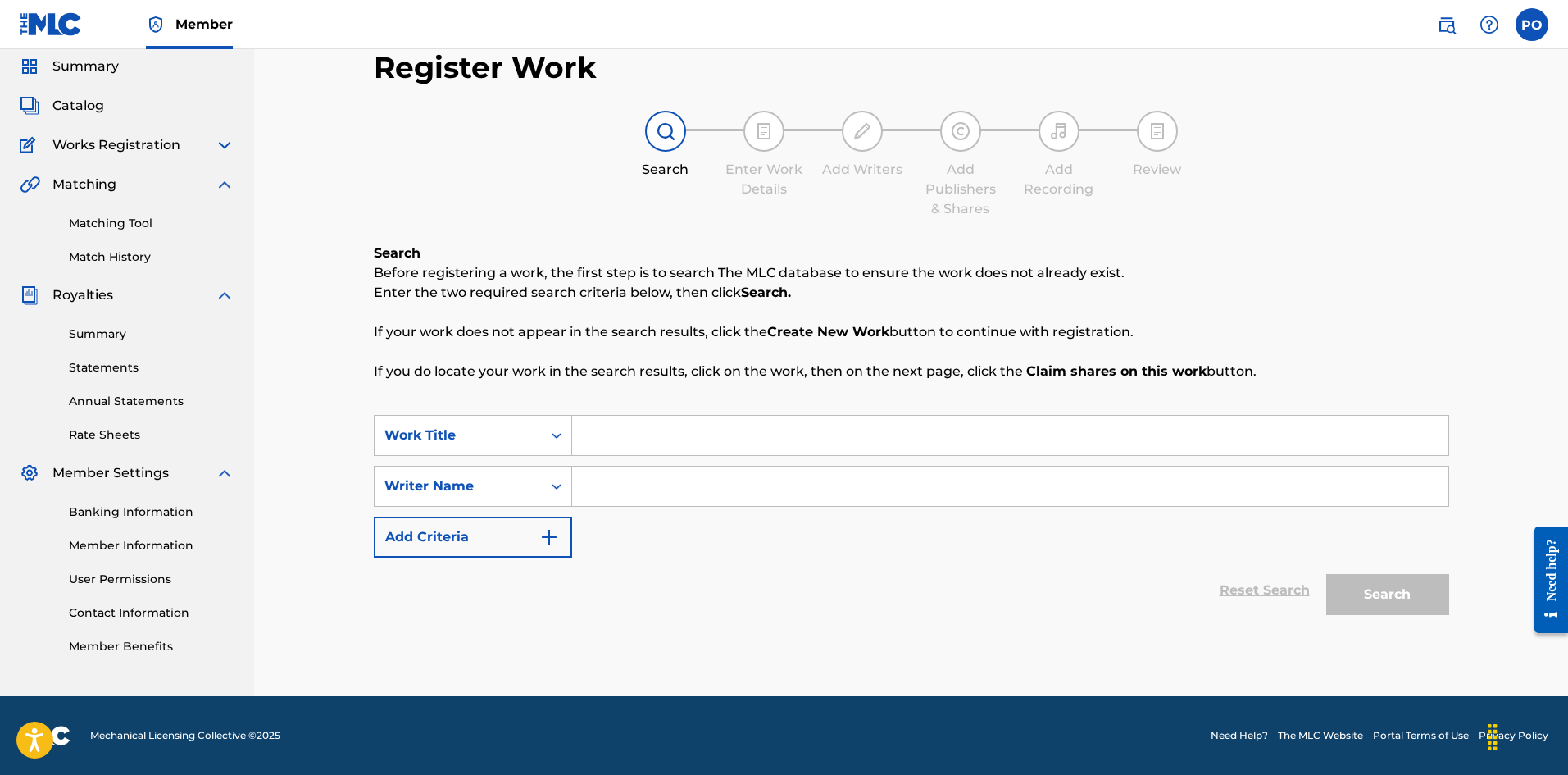
click at [529, 533] on button "Add Criteria" at bounding box center [472, 537] width 198 height 41
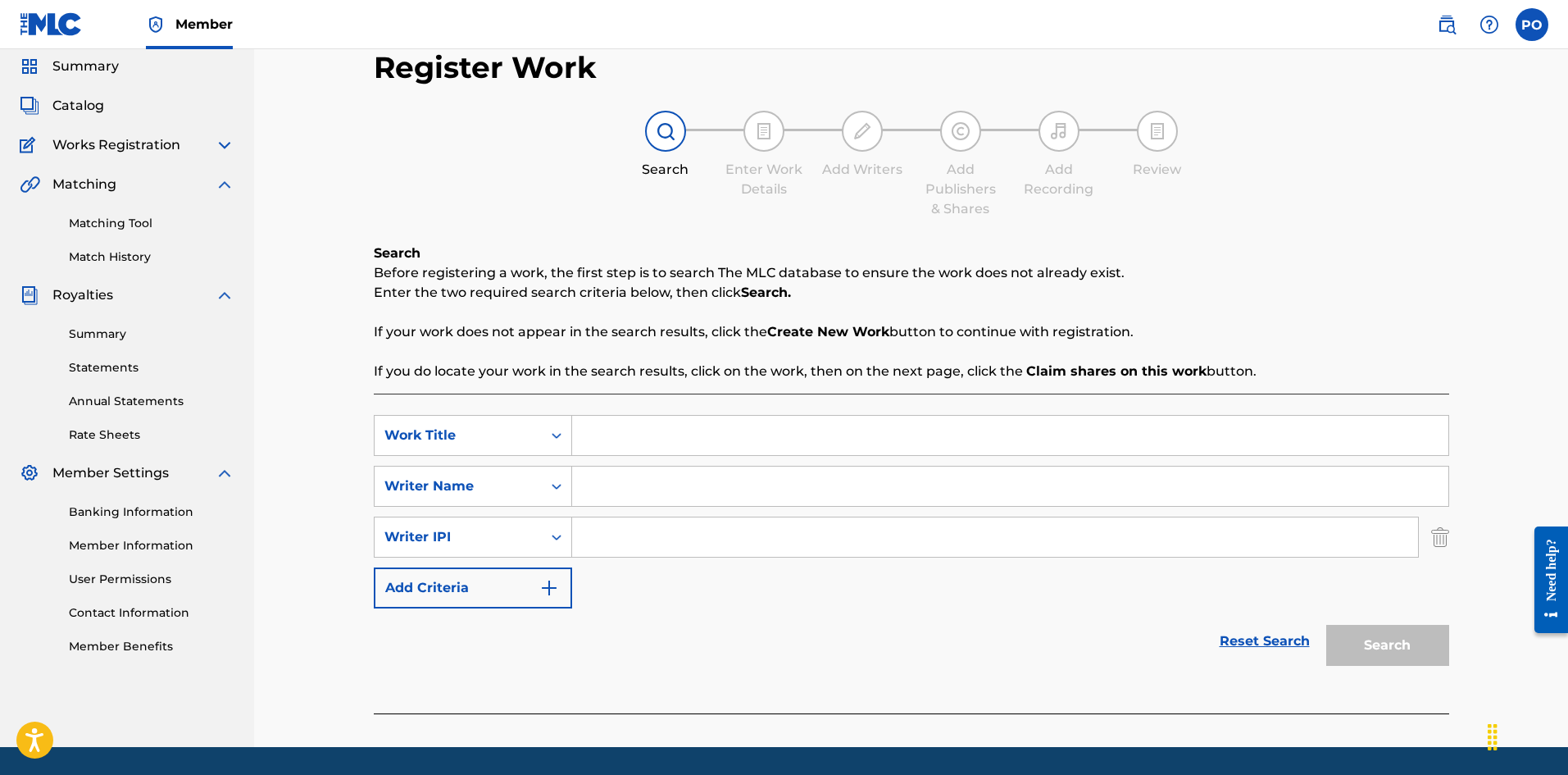
click at [620, 438] on input "Search Form" at bounding box center [1010, 436] width 876 height 40
type input "rich regardless"
click at [1435, 657] on div "Search" at bounding box center [1383, 642] width 131 height 66
click at [585, 497] on input "Search Form" at bounding box center [1010, 487] width 876 height 40
type input "r"
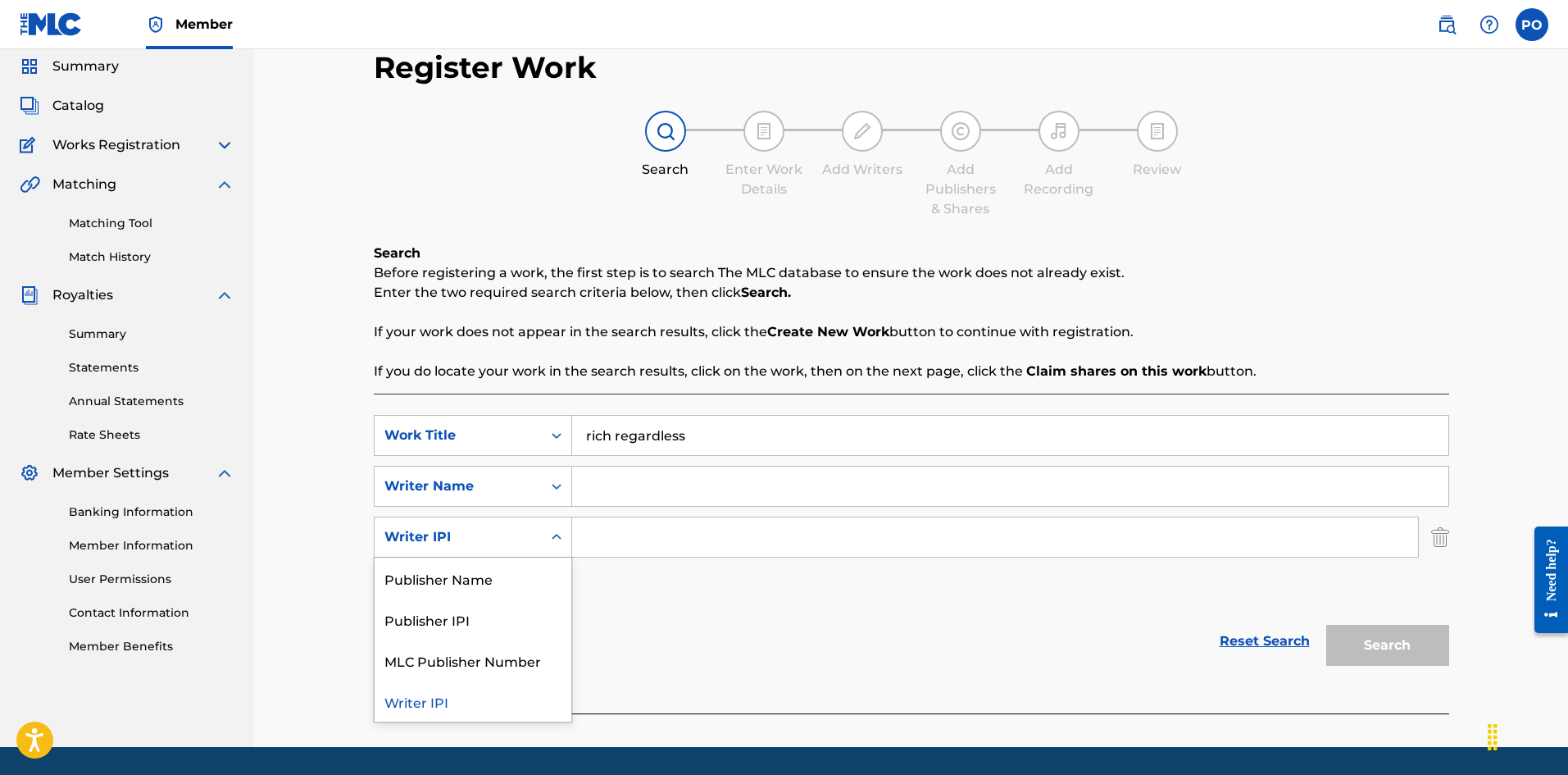
click at [557, 544] on icon "Search Form" at bounding box center [556, 537] width 16 height 16
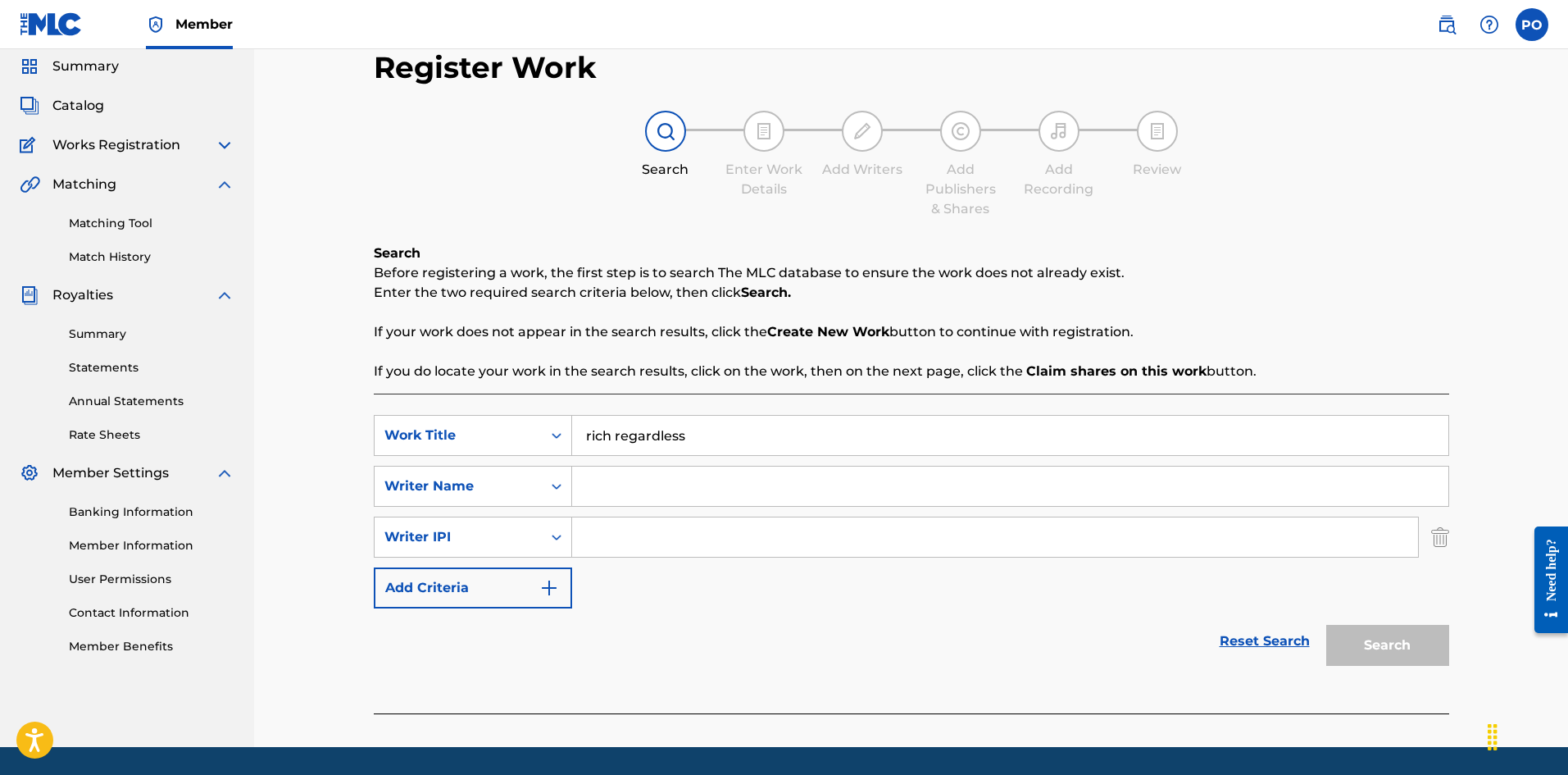
click at [532, 539] on div "Writer IPI" at bounding box center [458, 537] width 167 height 31
click at [1437, 542] on img "Search Form" at bounding box center [1440, 537] width 18 height 41
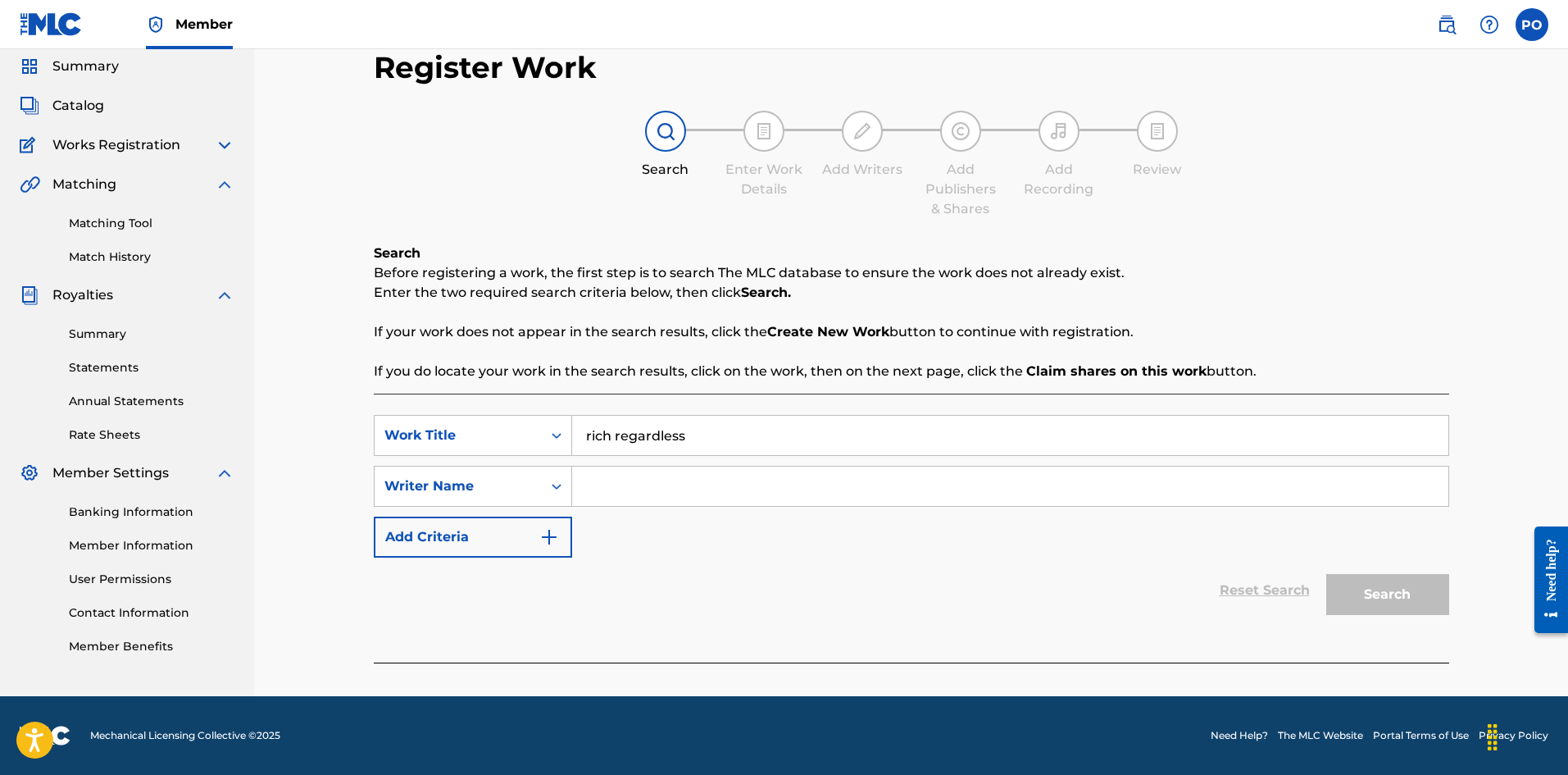
click at [630, 492] on input "Search Form" at bounding box center [1010, 487] width 876 height 40
type input "rio"
click at [1441, 601] on button "Search" at bounding box center [1387, 595] width 123 height 41
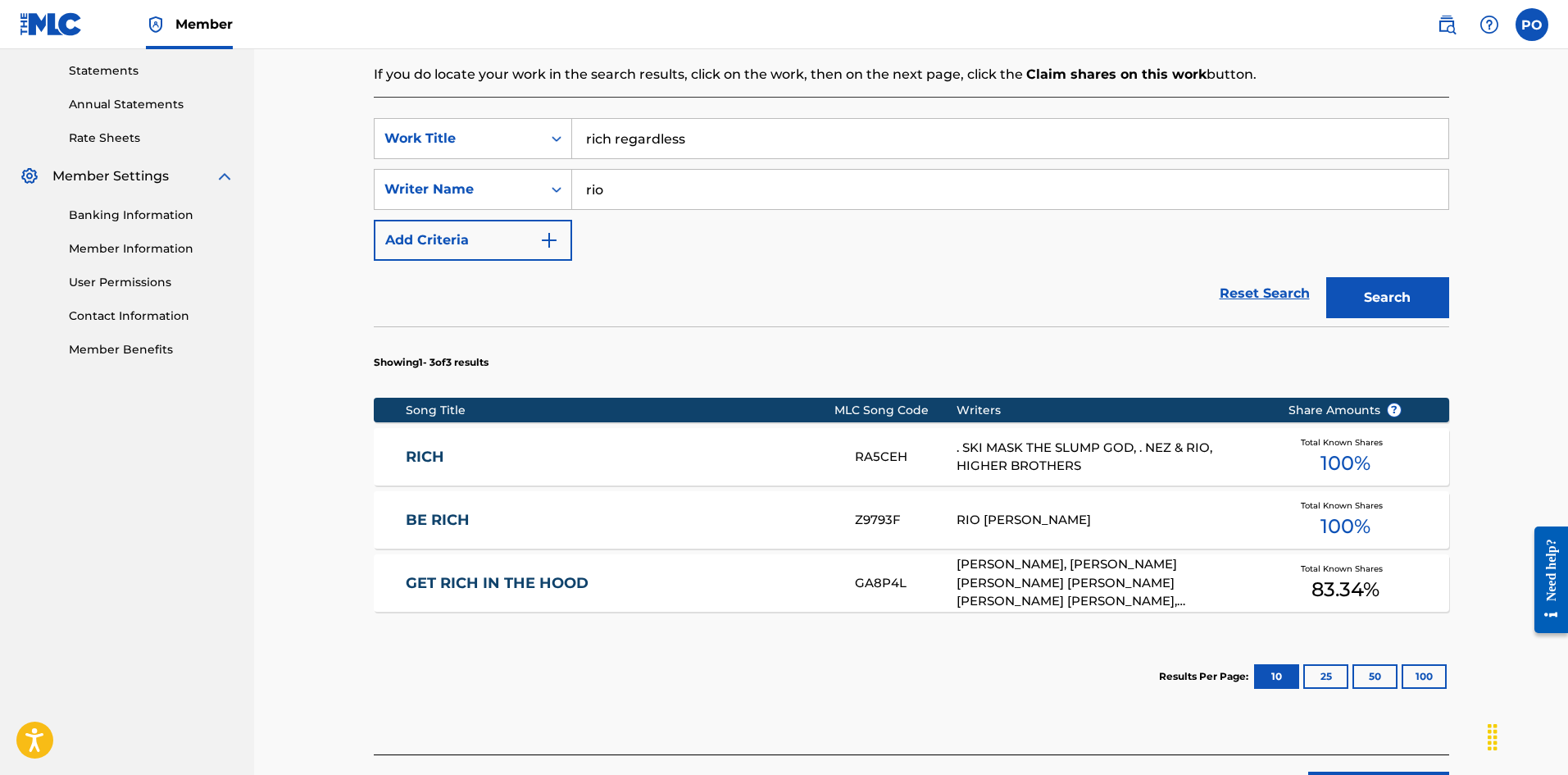
scroll to position [487, 0]
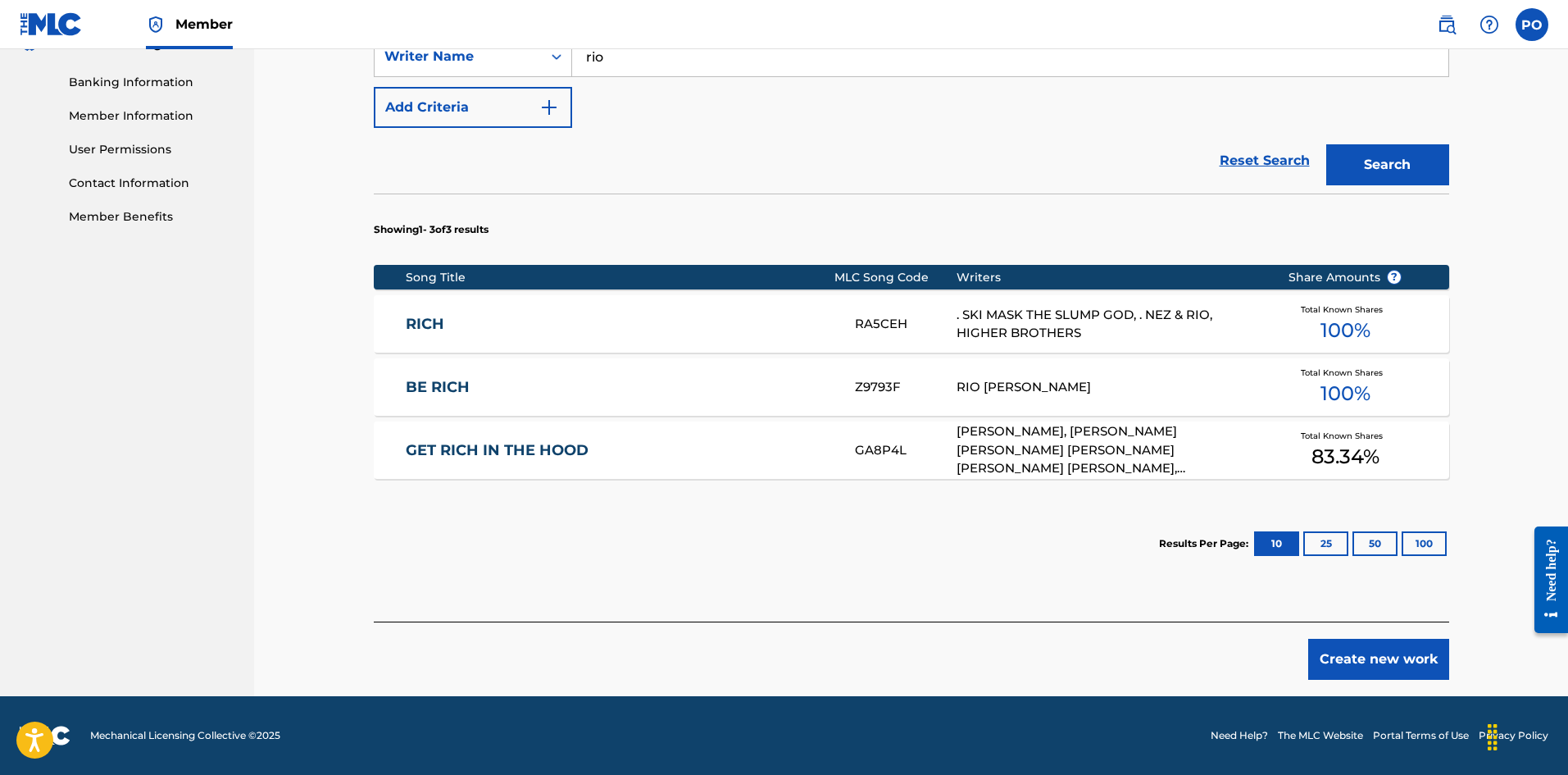
click at [1363, 658] on button "Create new work" at bounding box center [1378, 660] width 141 height 41
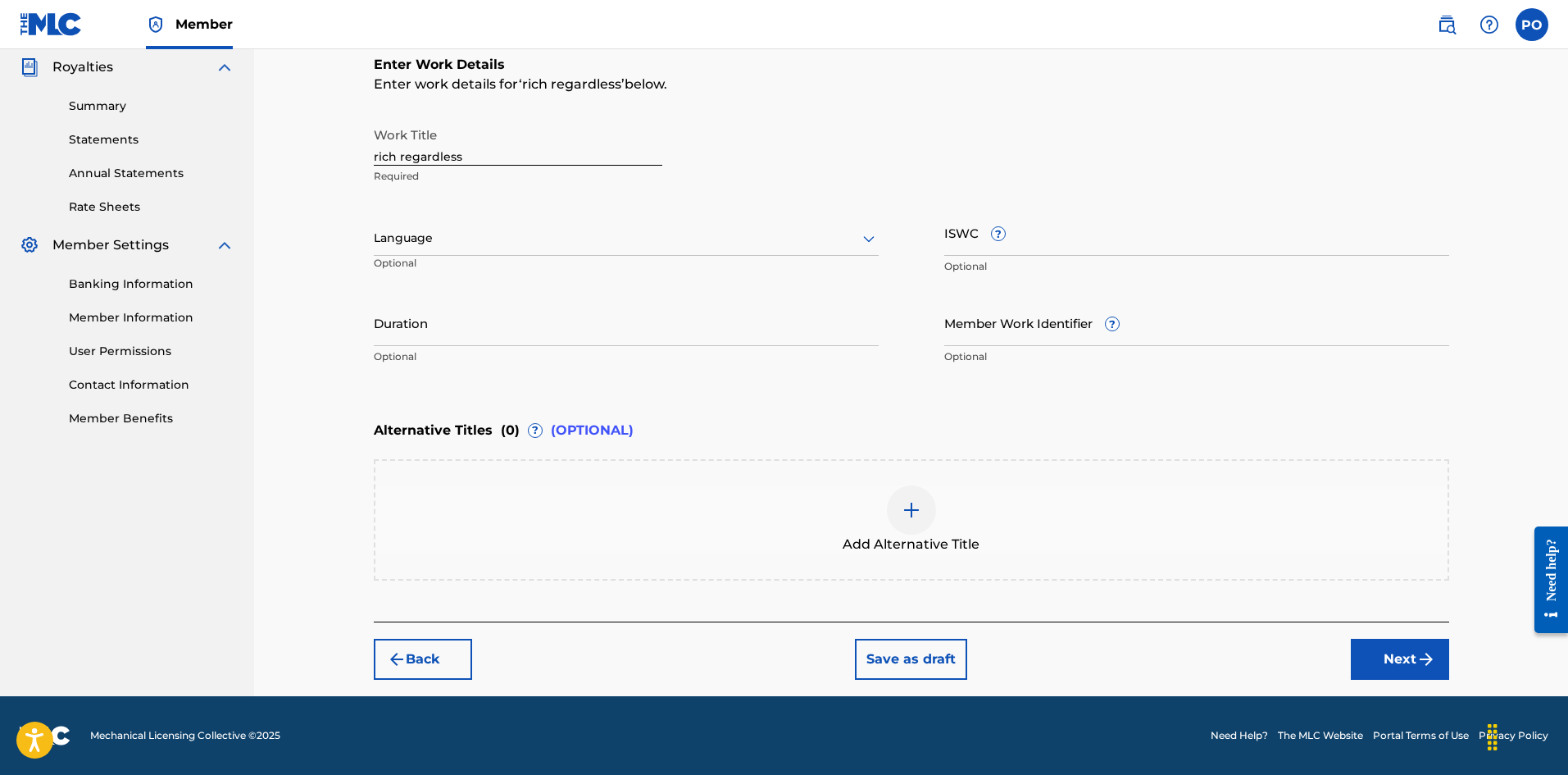
click at [513, 153] on input "rich regardless" at bounding box center [518, 142] width 288 height 47
type input "r"
click at [501, 160] on input "Rich Regardless Ft Yn [PERSON_NAME]" at bounding box center [518, 142] width 288 height 47
type input "Rich Regardless Ft YN [PERSON_NAME]"
click at [500, 347] on div "Duration Optional" at bounding box center [626, 336] width 505 height 74
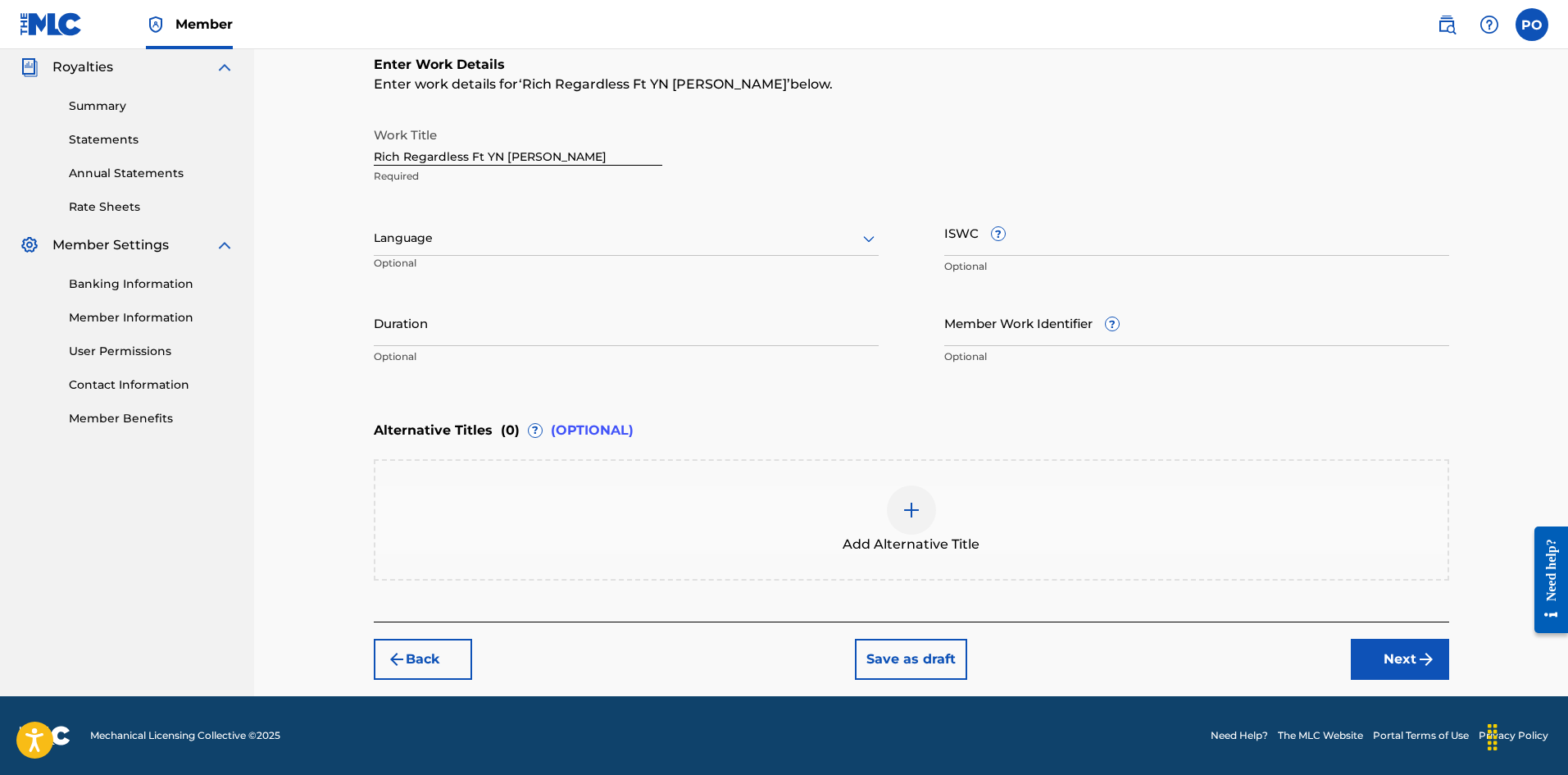
click at [503, 334] on input "Duration" at bounding box center [626, 322] width 505 height 47
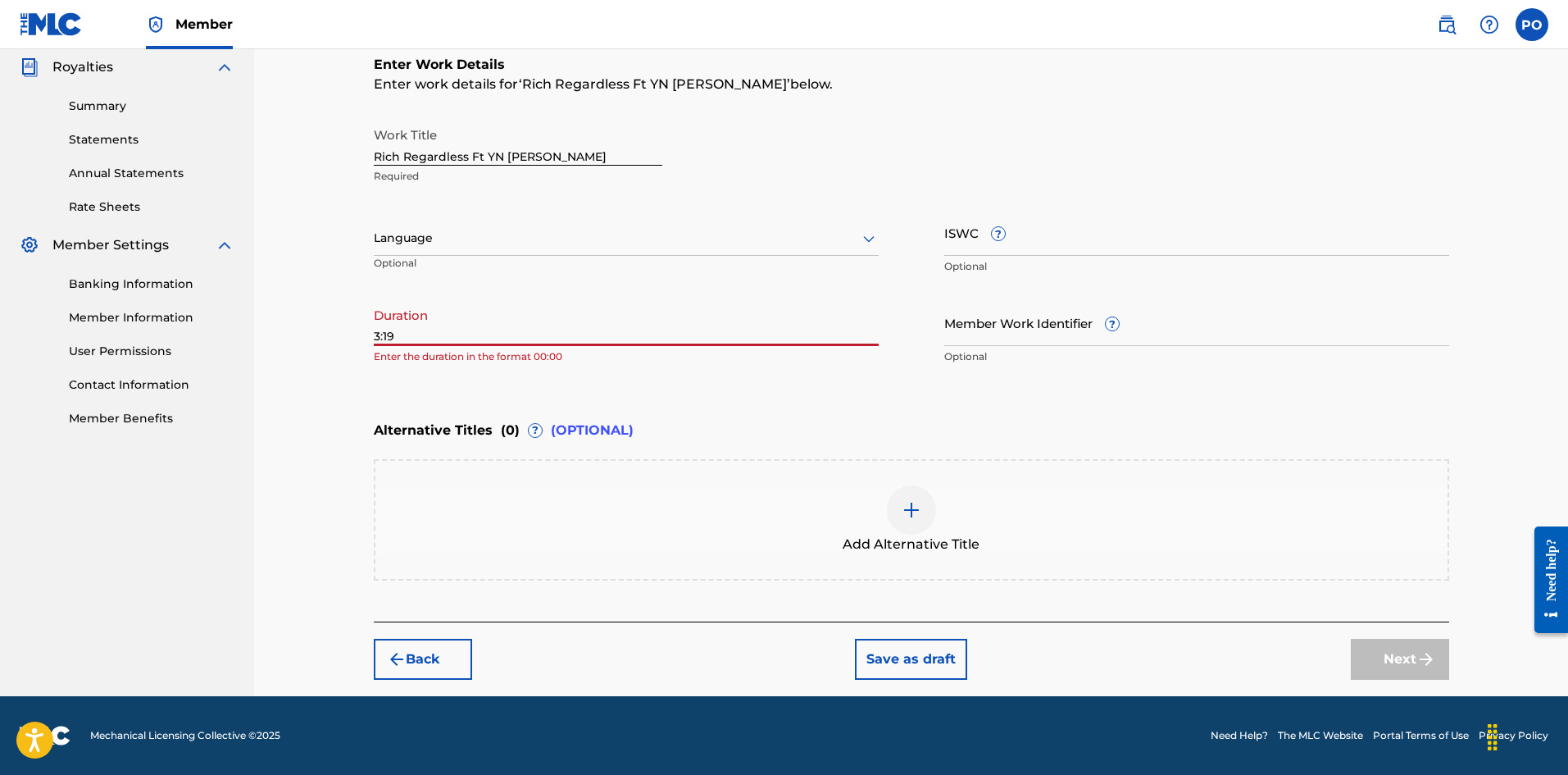
type input "3:19"
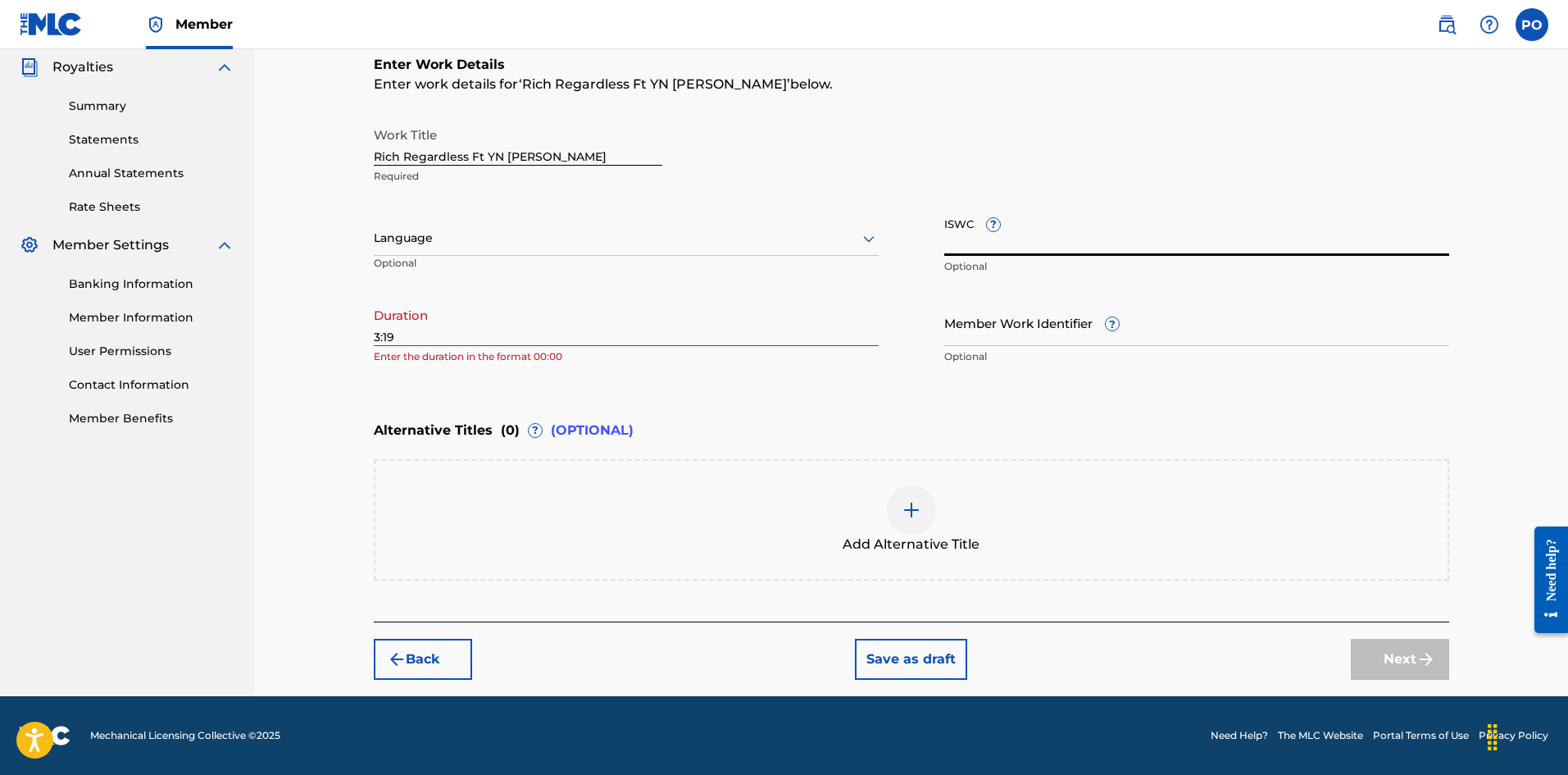
click at [974, 235] on input "ISWC ?" at bounding box center [1196, 232] width 505 height 47
paste input "USUYG1748835"
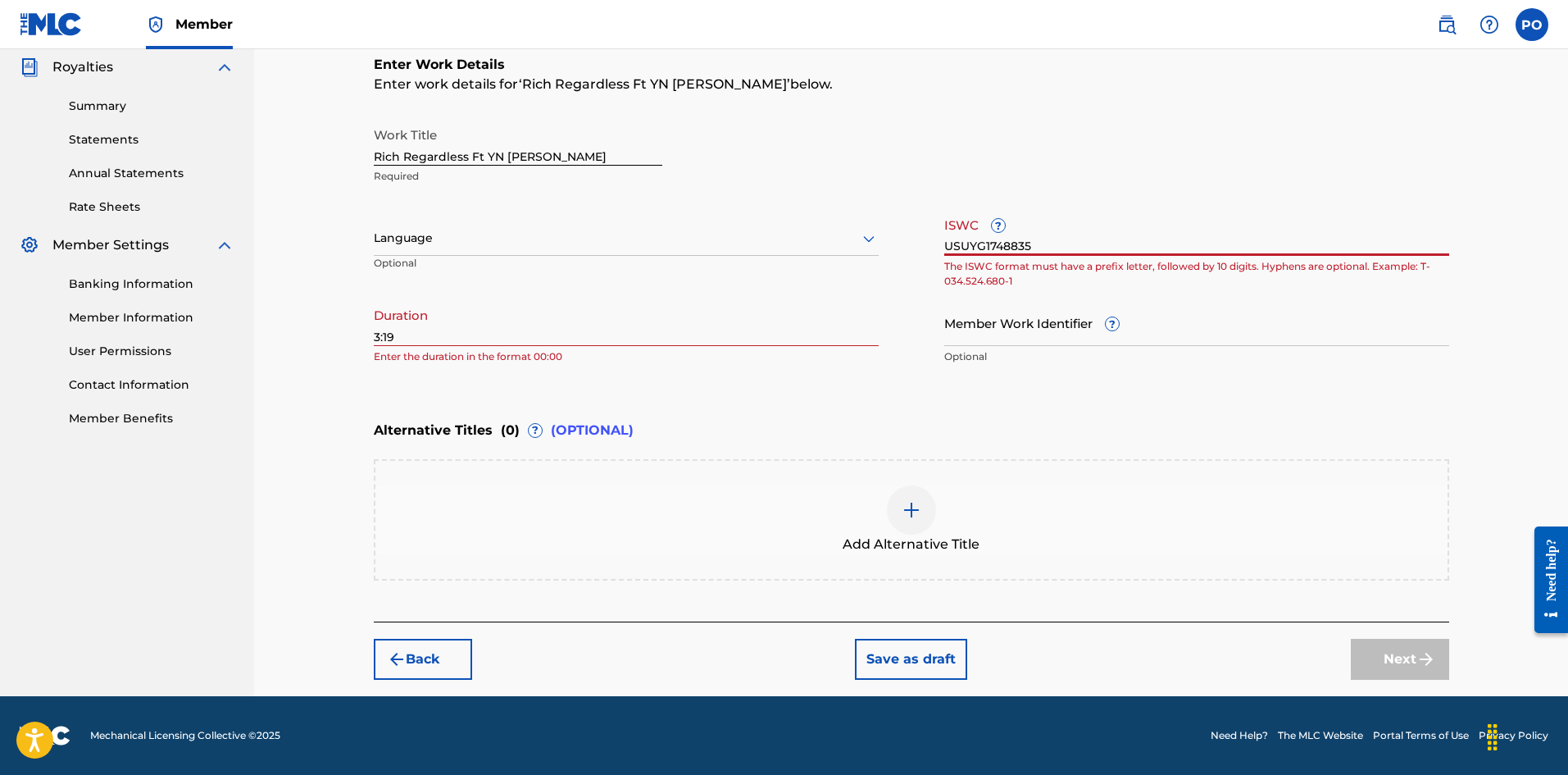
click at [962, 320] on input "Member Work Identifier ?" at bounding box center [1196, 322] width 505 height 47
click at [1049, 240] on input "USUYG1748835" at bounding box center [1196, 232] width 505 height 47
type input "U"
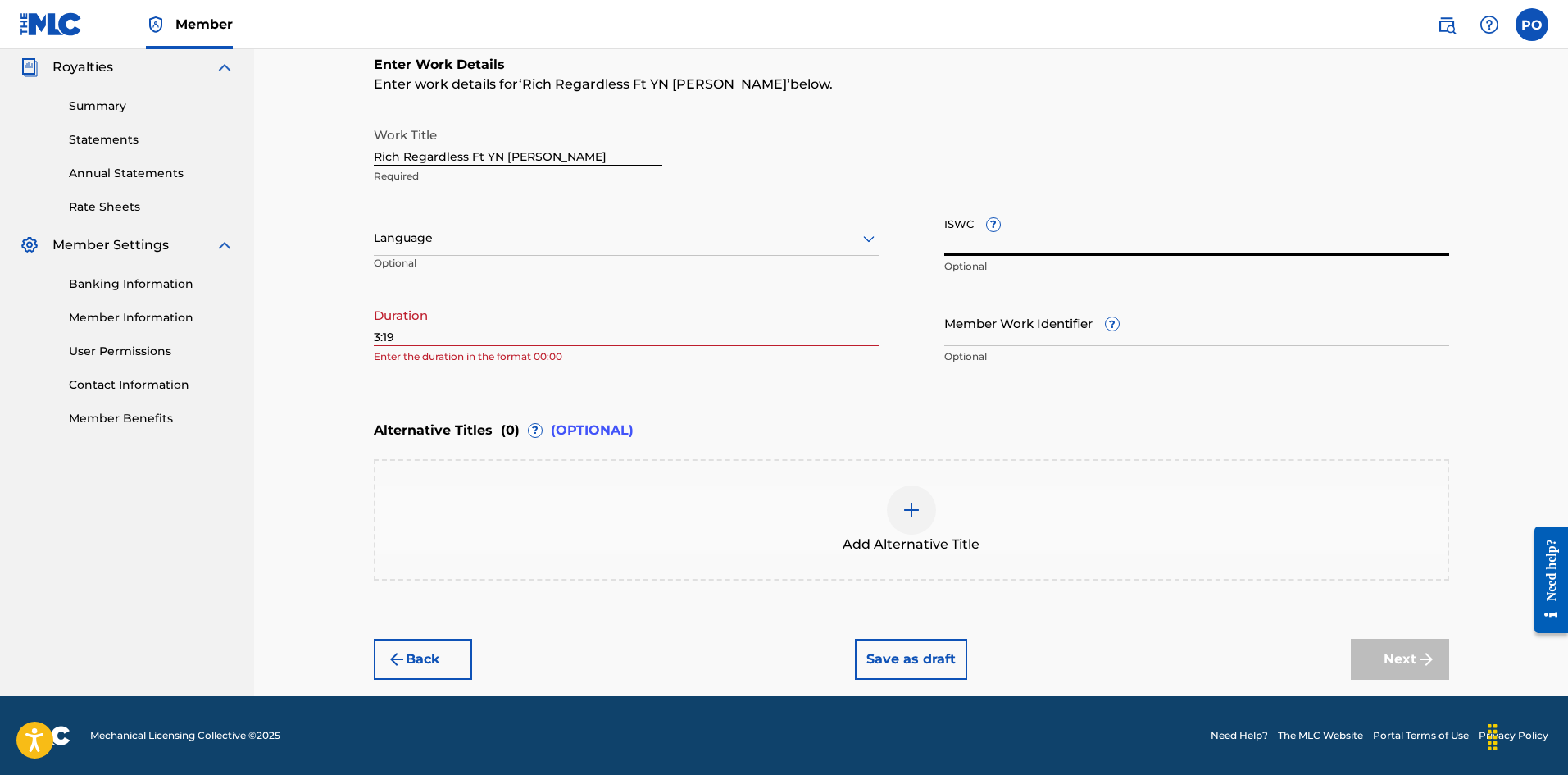
paste input "USUYG1748835"
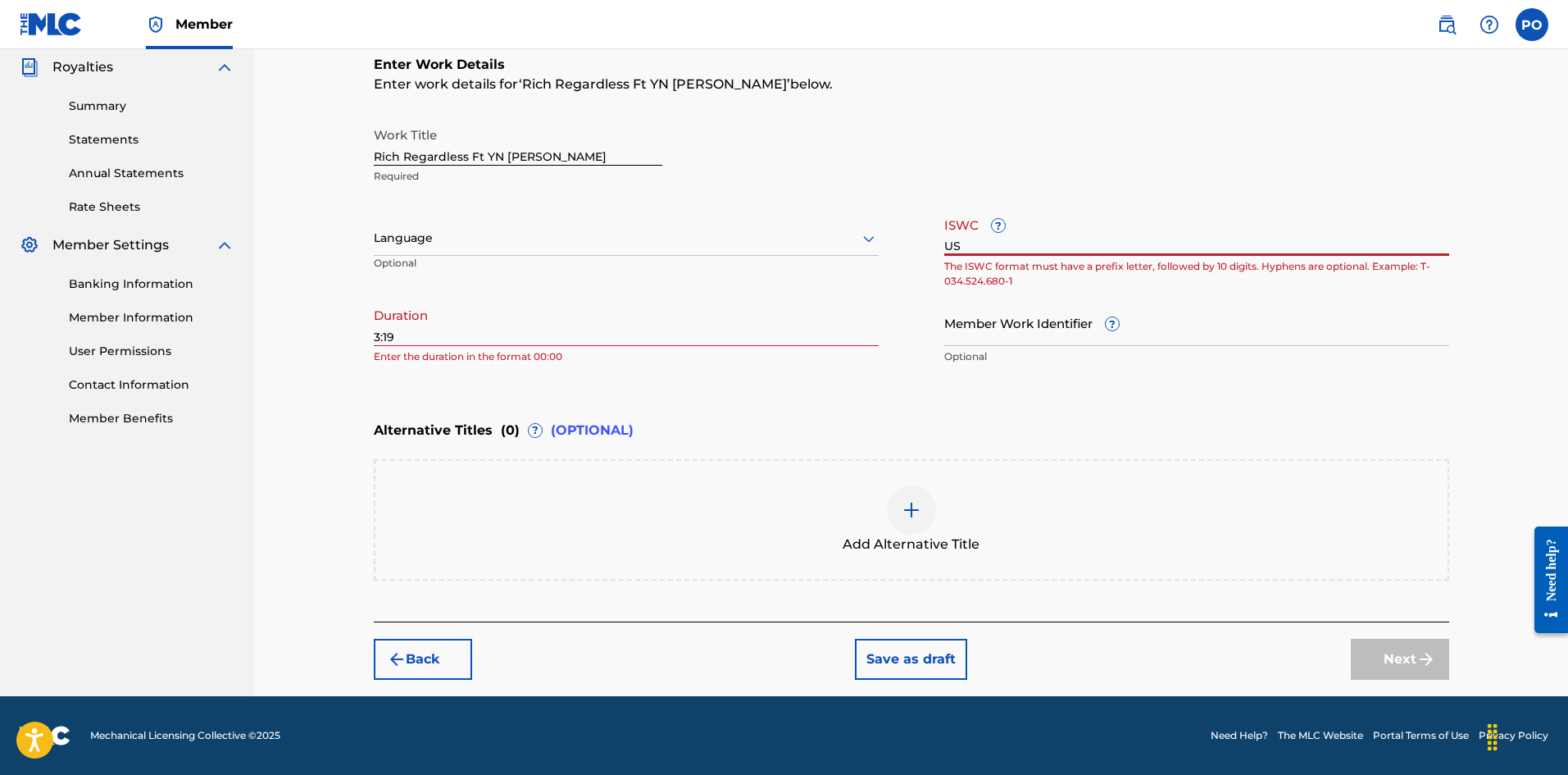
type input "U"
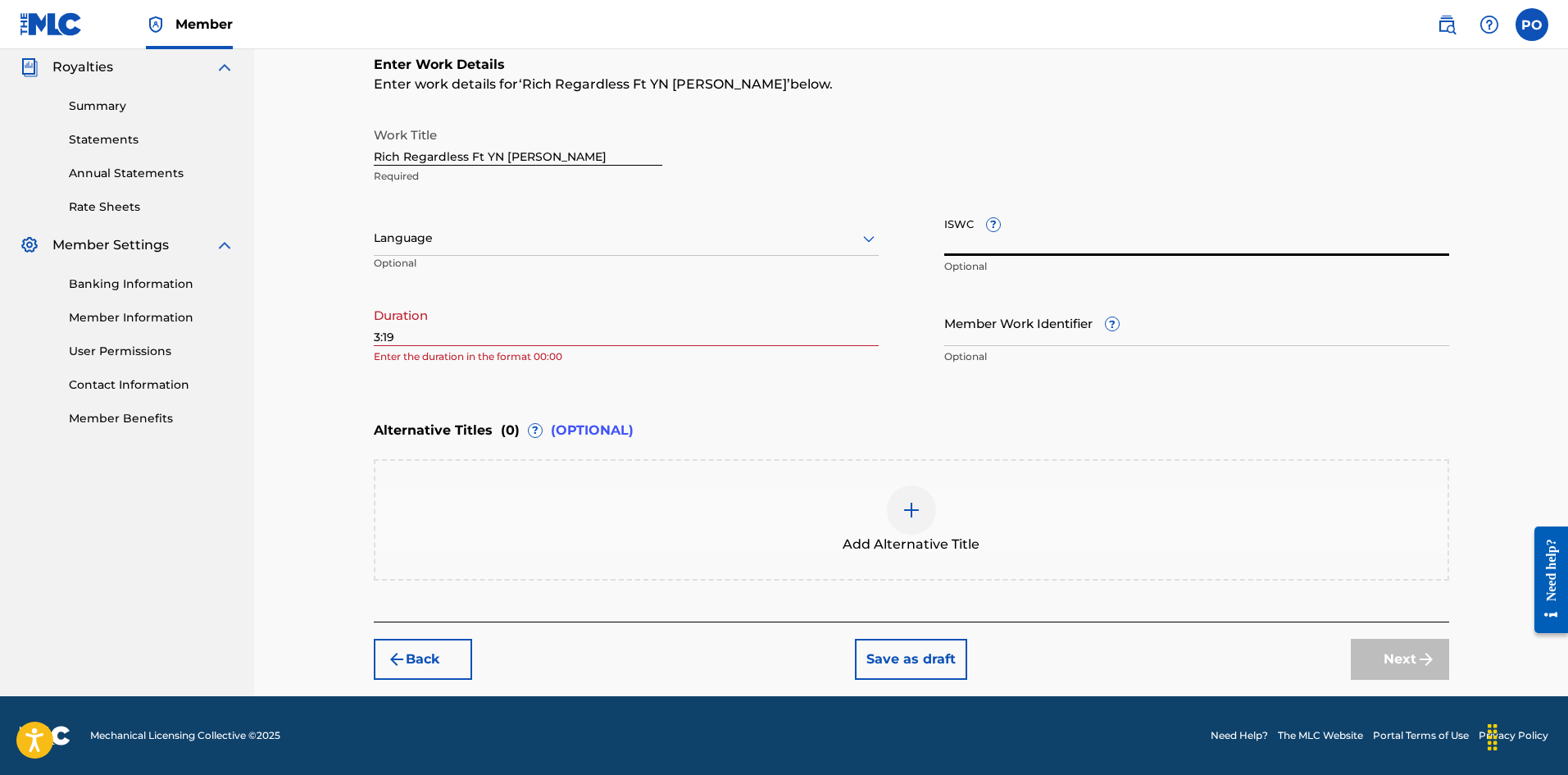
paste input "USUYG1738662"
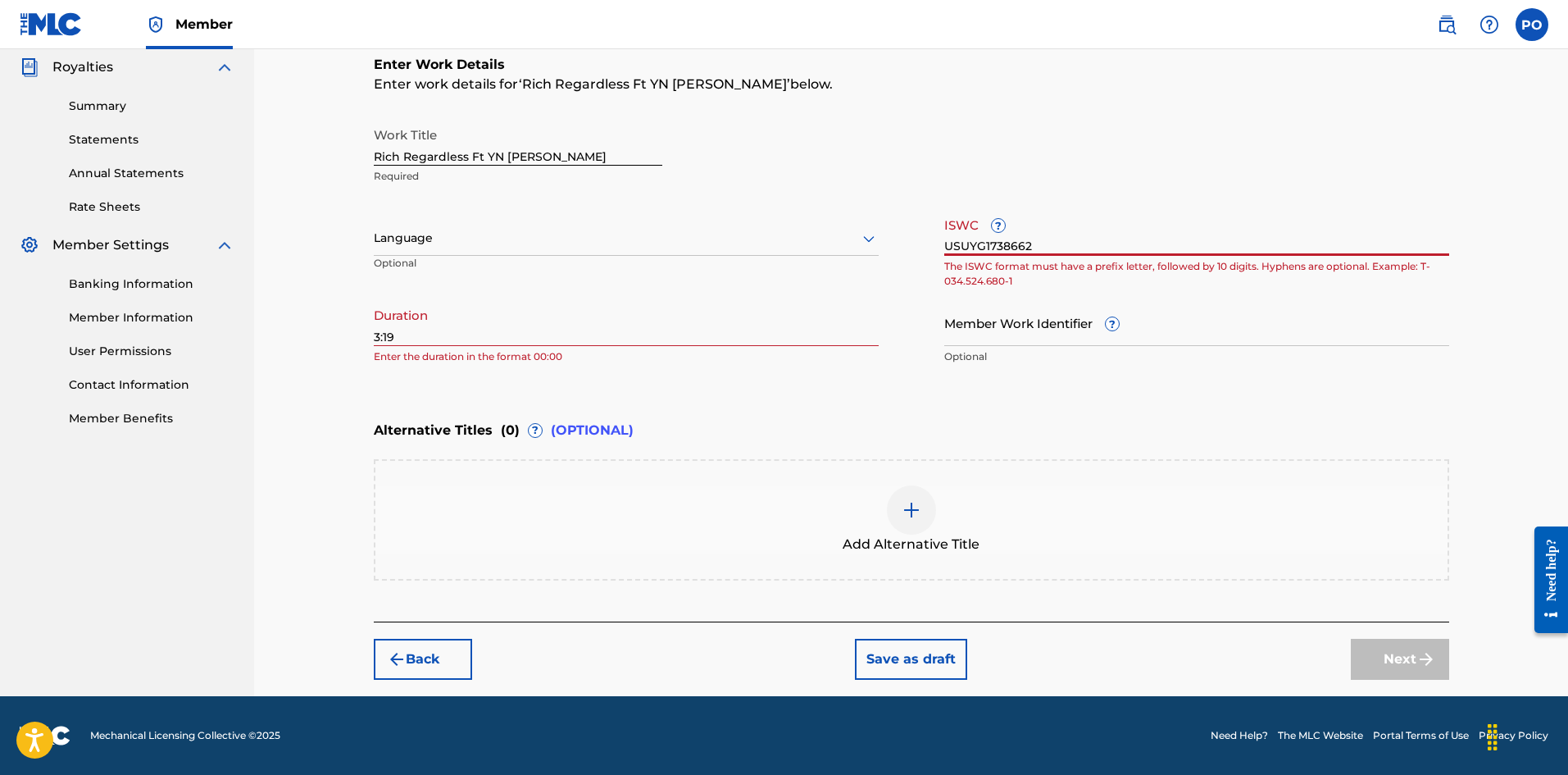
type input "USUYG1738662"
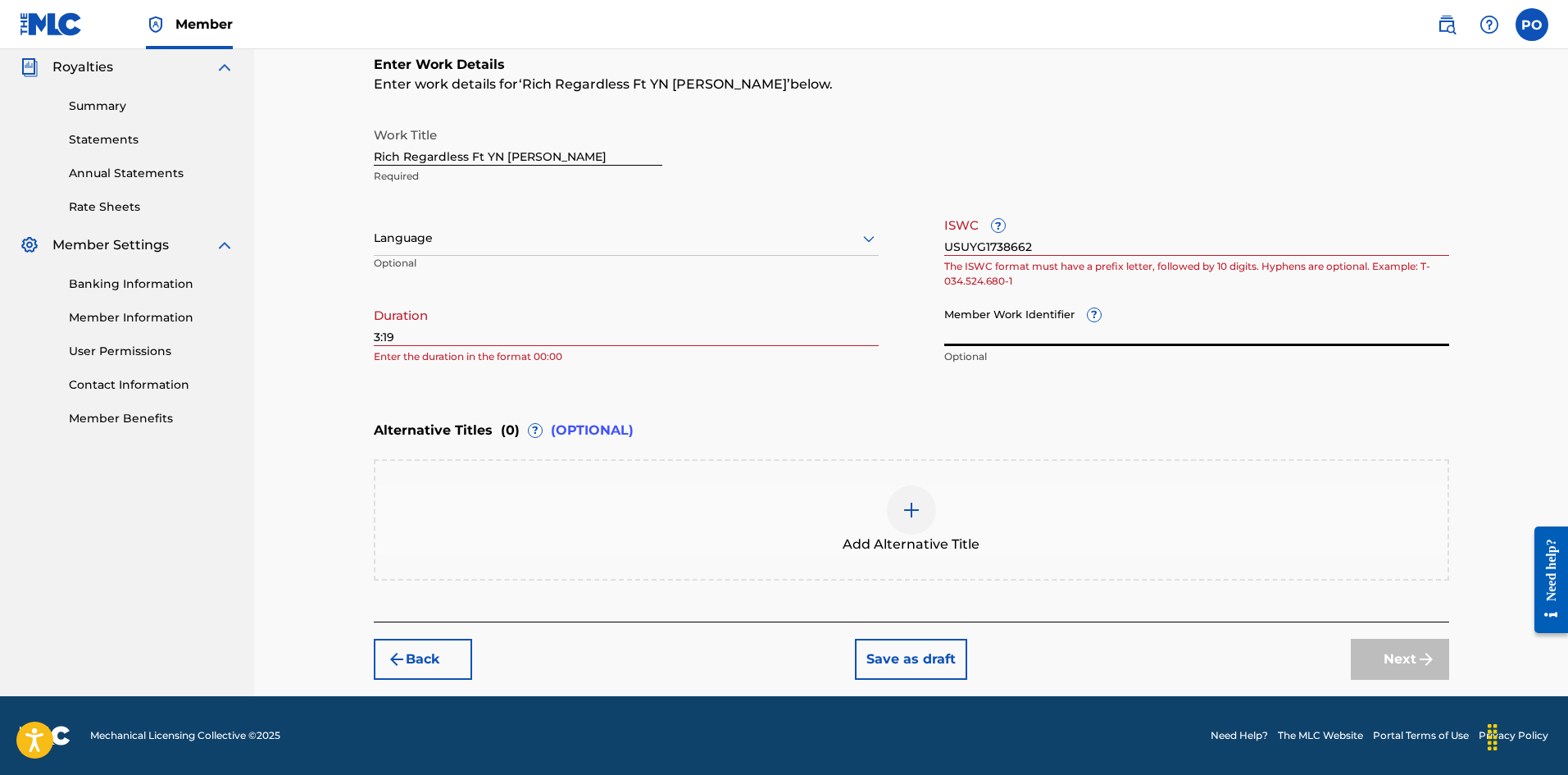
click at [1026, 329] on input "Member Work Identifier ?" at bounding box center [1196, 322] width 505 height 47
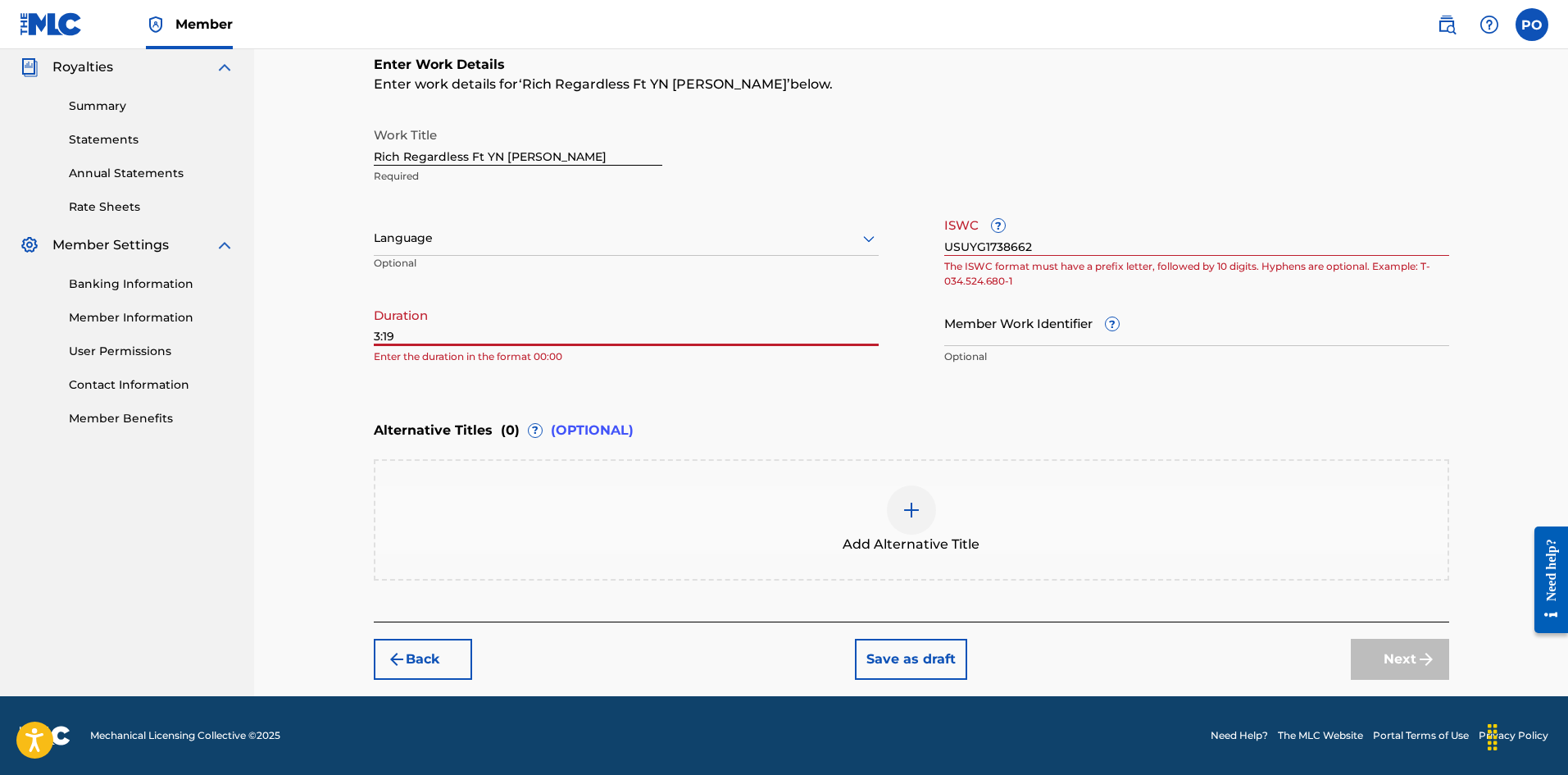
click at [754, 316] on input "3:19" at bounding box center [626, 322] width 505 height 47
click at [432, 649] on button "Back" at bounding box center [422, 660] width 98 height 41
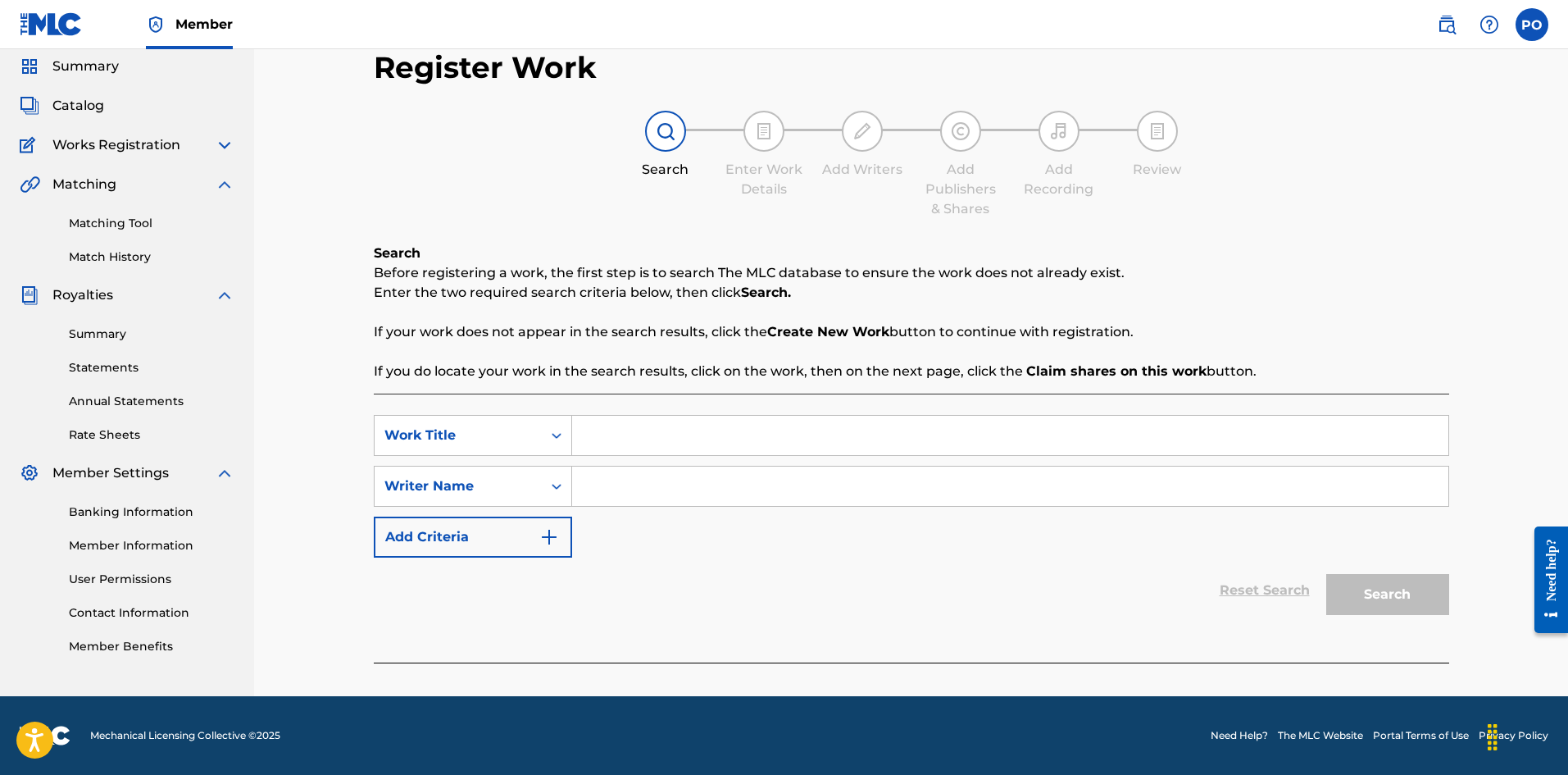
scroll to position [58, 0]
click at [607, 446] on input "Search Form" at bounding box center [1010, 436] width 876 height 40
type input "rich regardless"
click at [664, 479] on input "Search Form" at bounding box center [1010, 487] width 876 height 40
type input "rio"
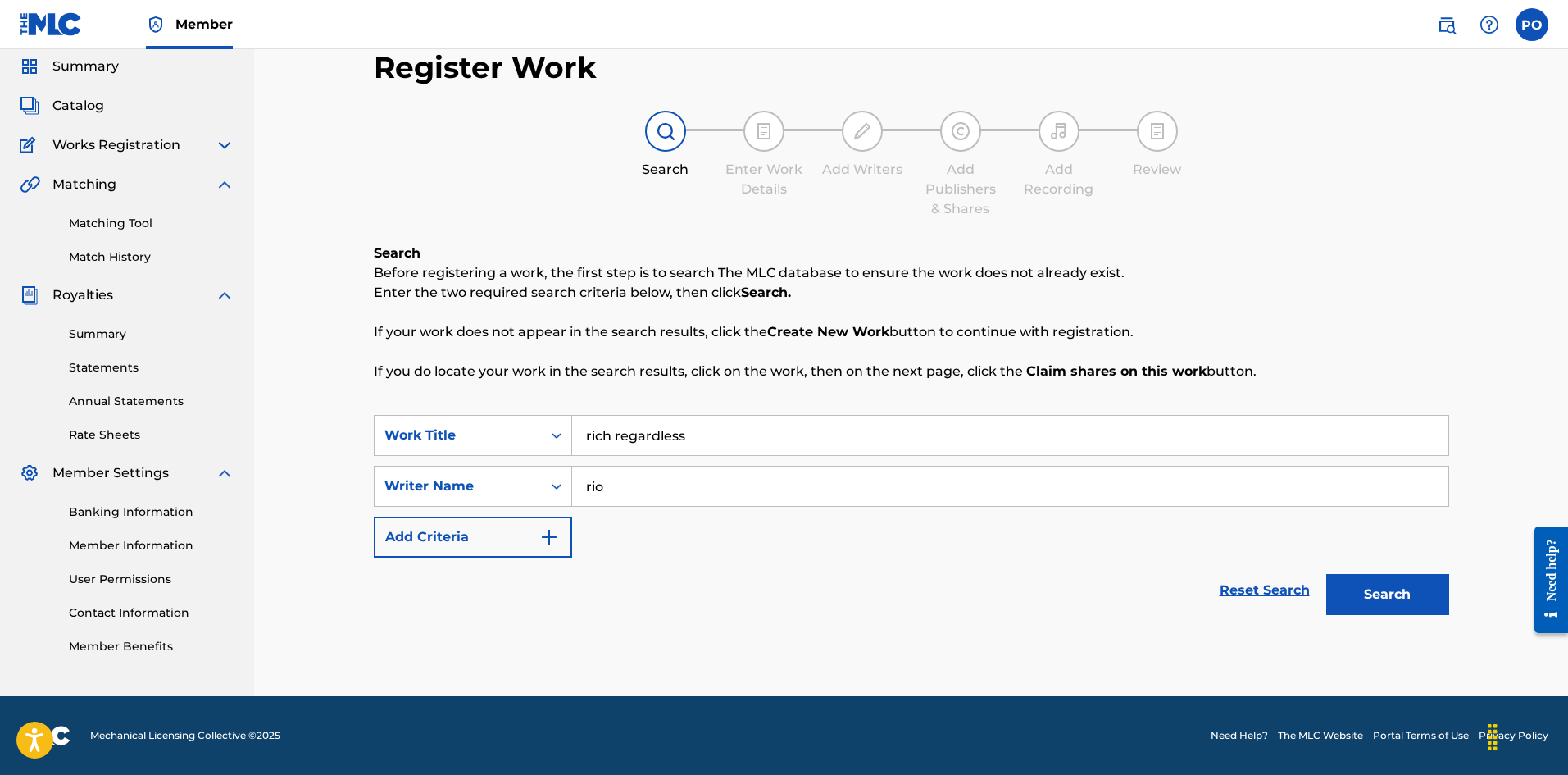
click at [1449, 603] on div "Register Work Search Enter Work Details Add Writers Add Publishers & Shares Add…" at bounding box center [911, 364] width 1108 height 663
click at [1442, 600] on button "Search" at bounding box center [1387, 595] width 123 height 41
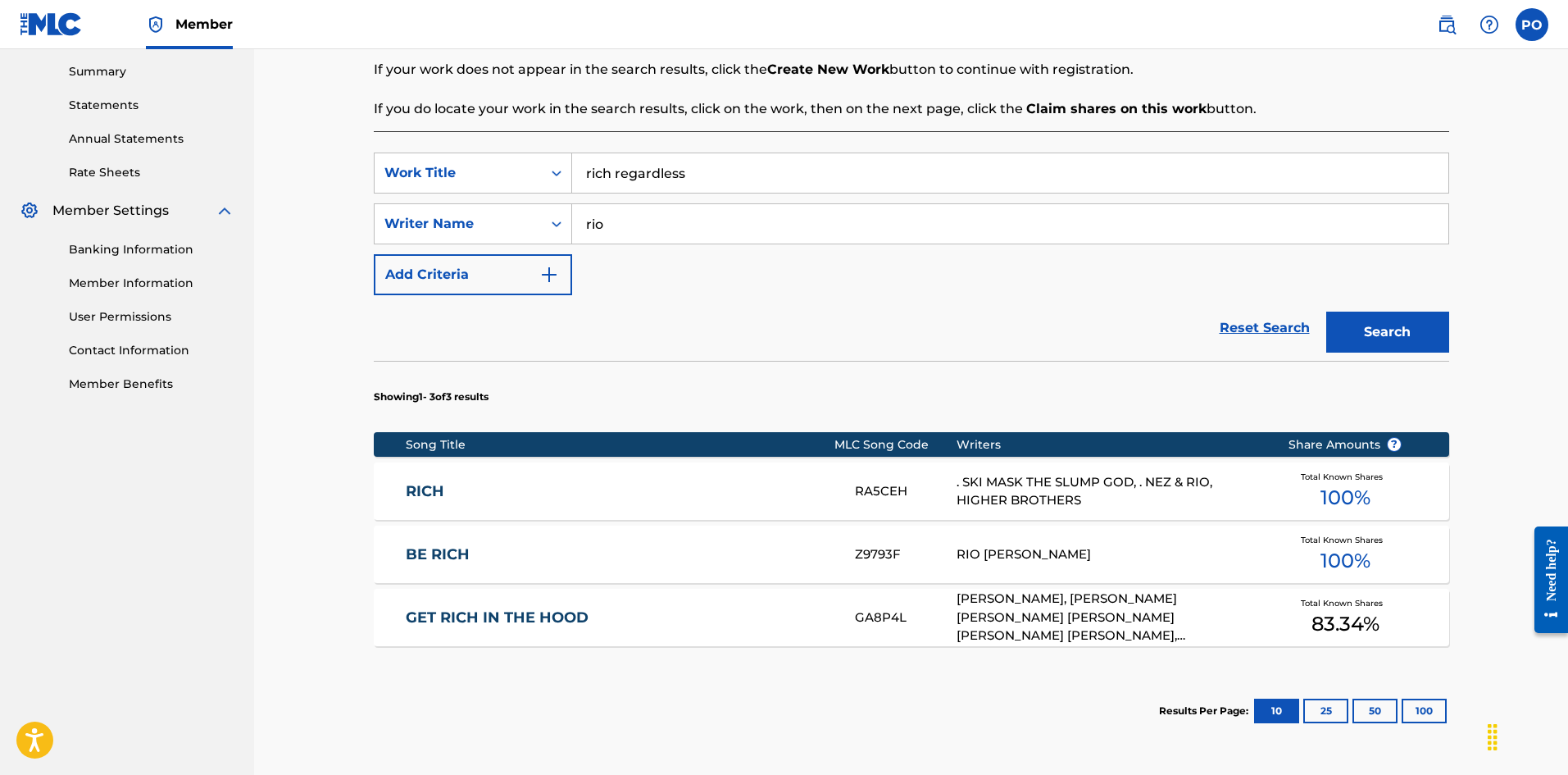
scroll to position [487, 0]
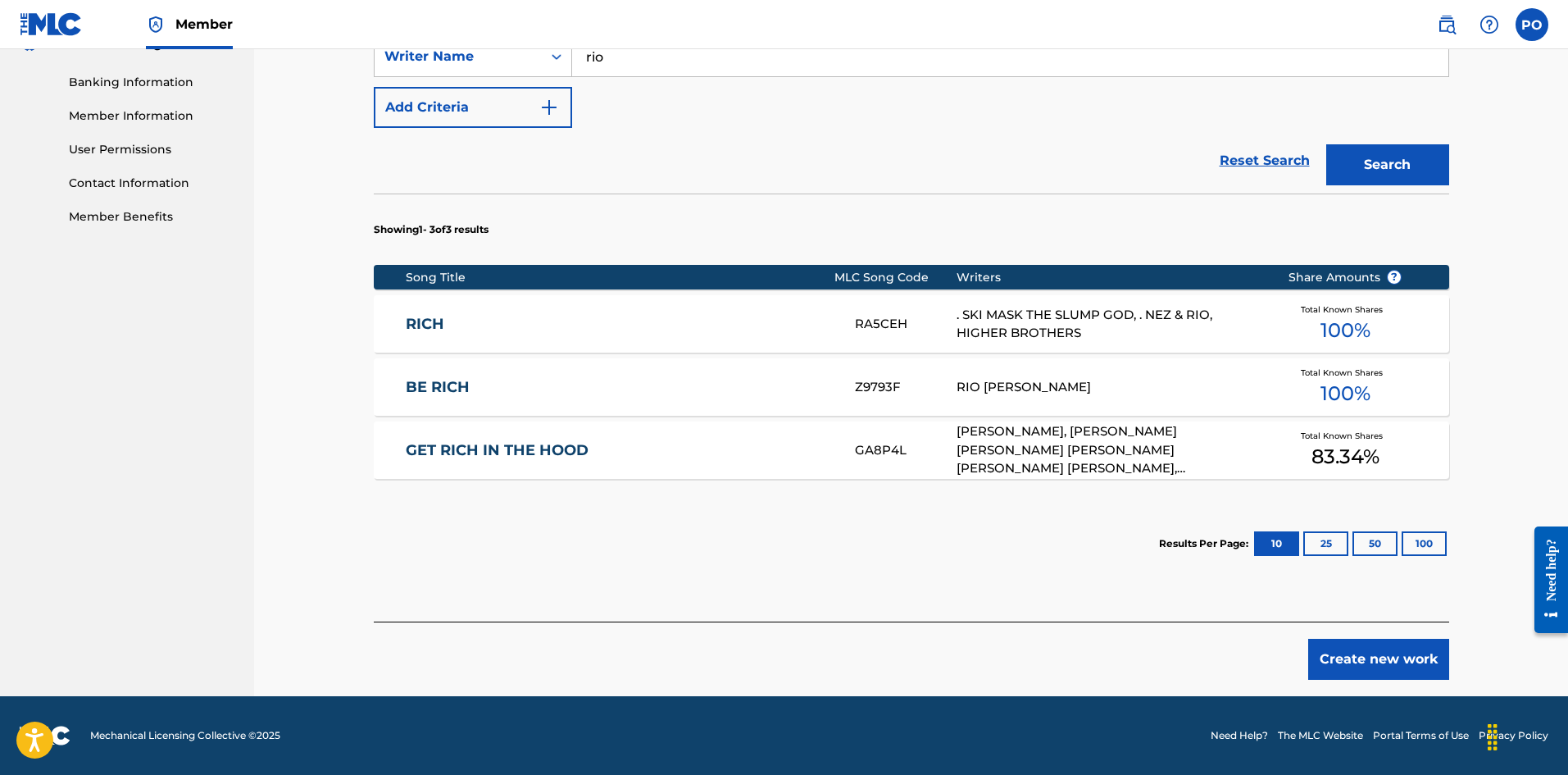
click at [1381, 665] on button "Create new work" at bounding box center [1378, 660] width 141 height 41
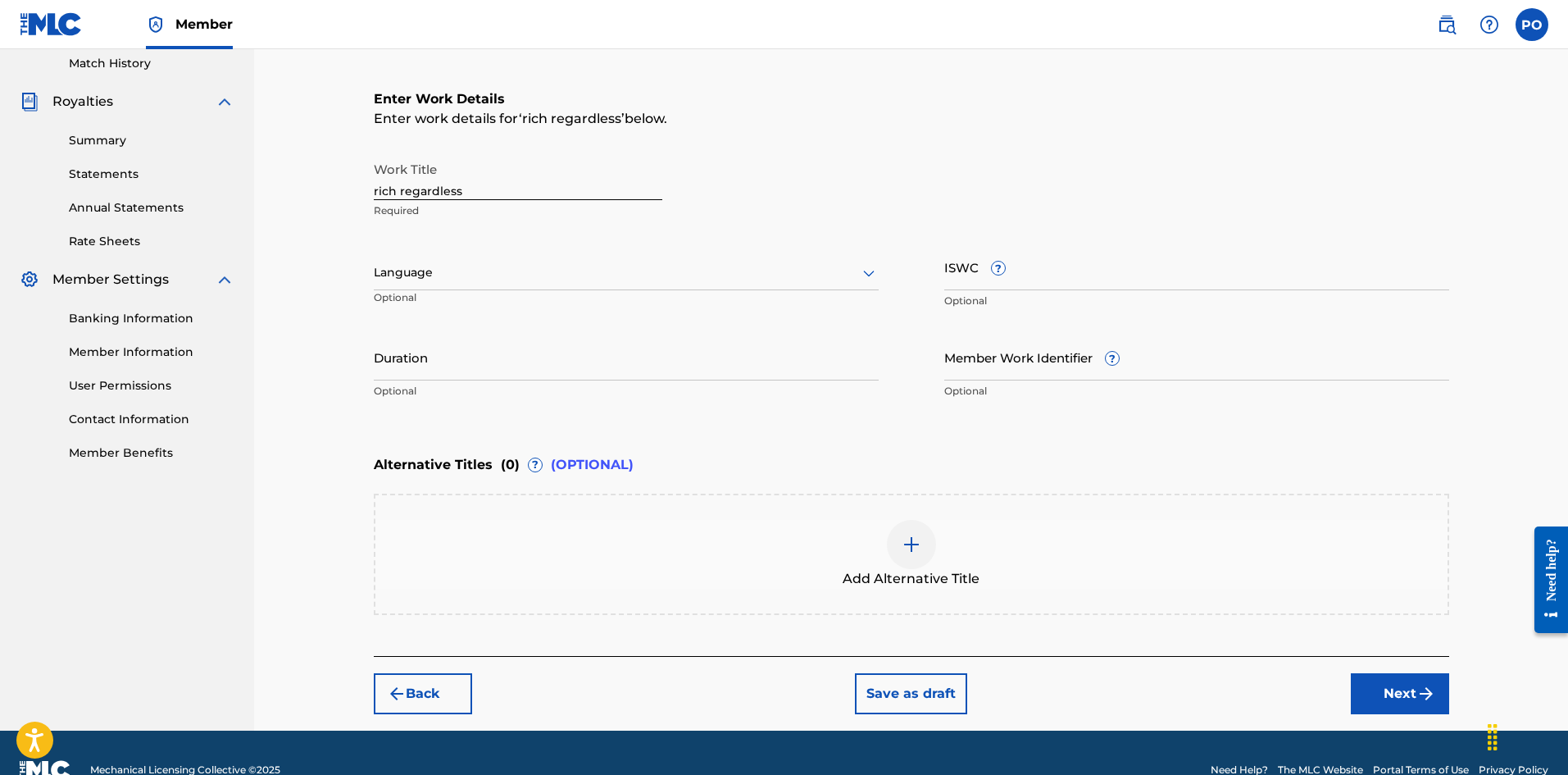
click at [1355, 692] on button "Next" at bounding box center [1399, 693] width 98 height 41
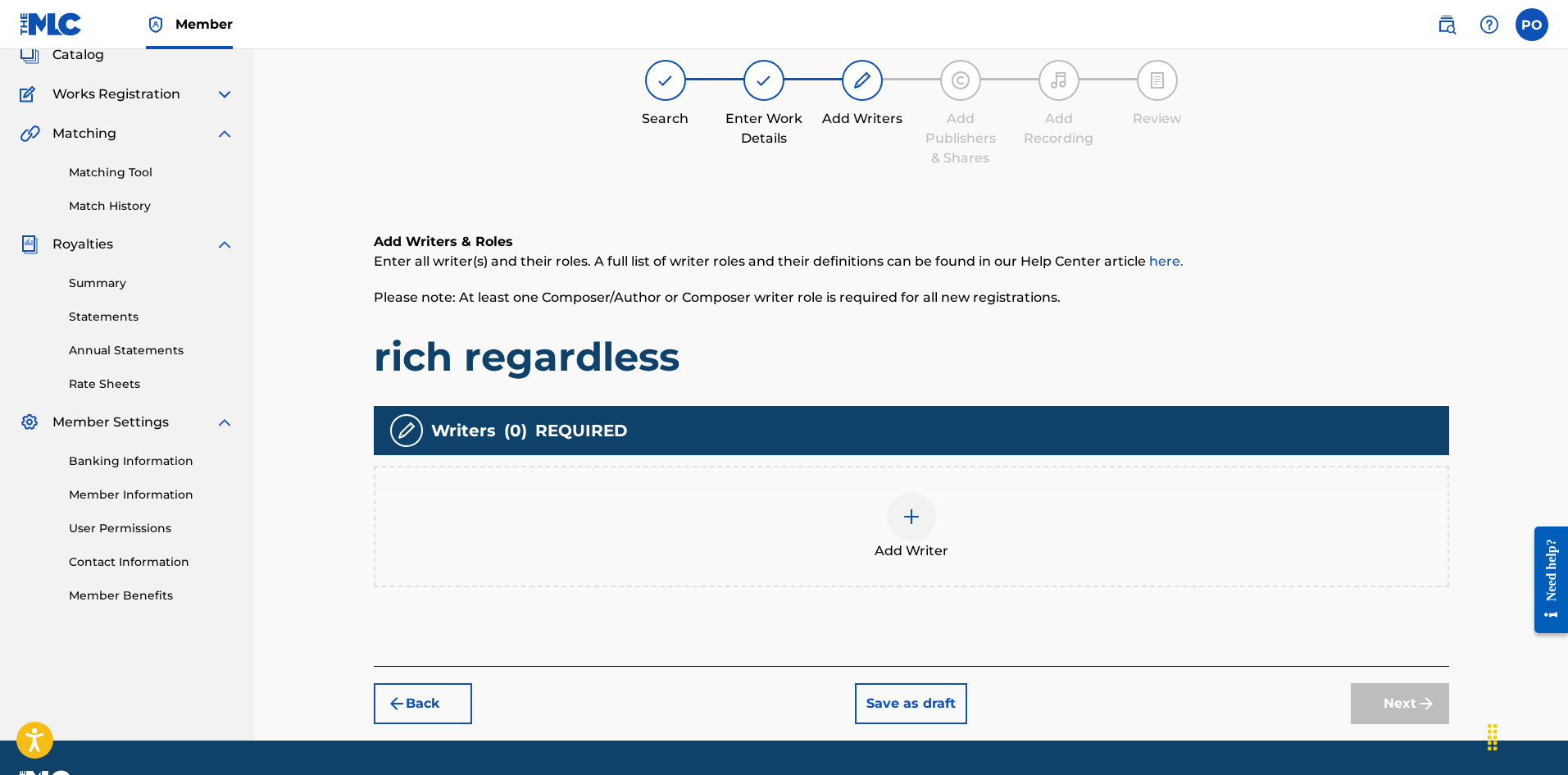
scroll to position [113, 0]
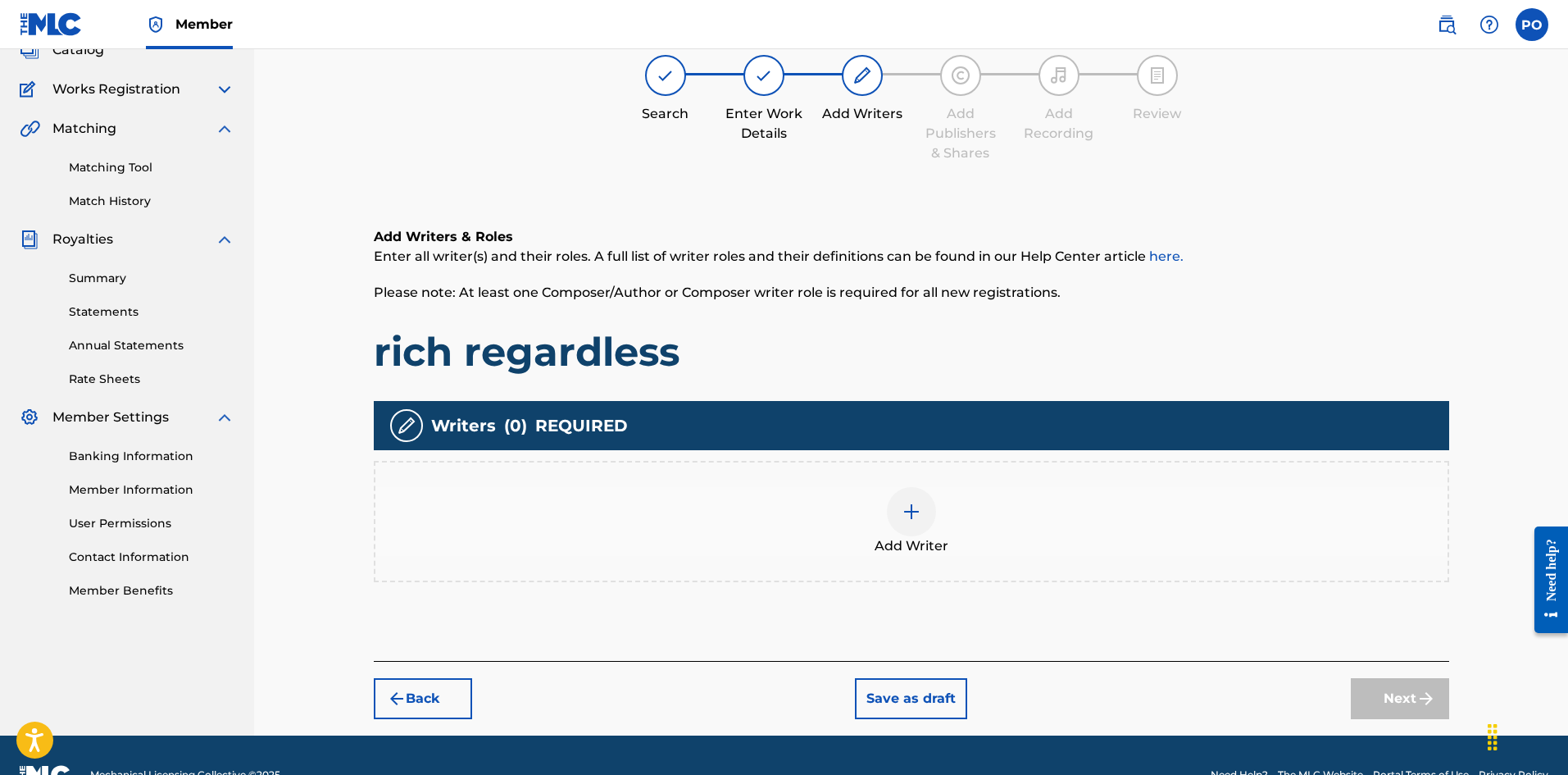
click at [903, 511] on img at bounding box center [911, 511] width 20 height 20
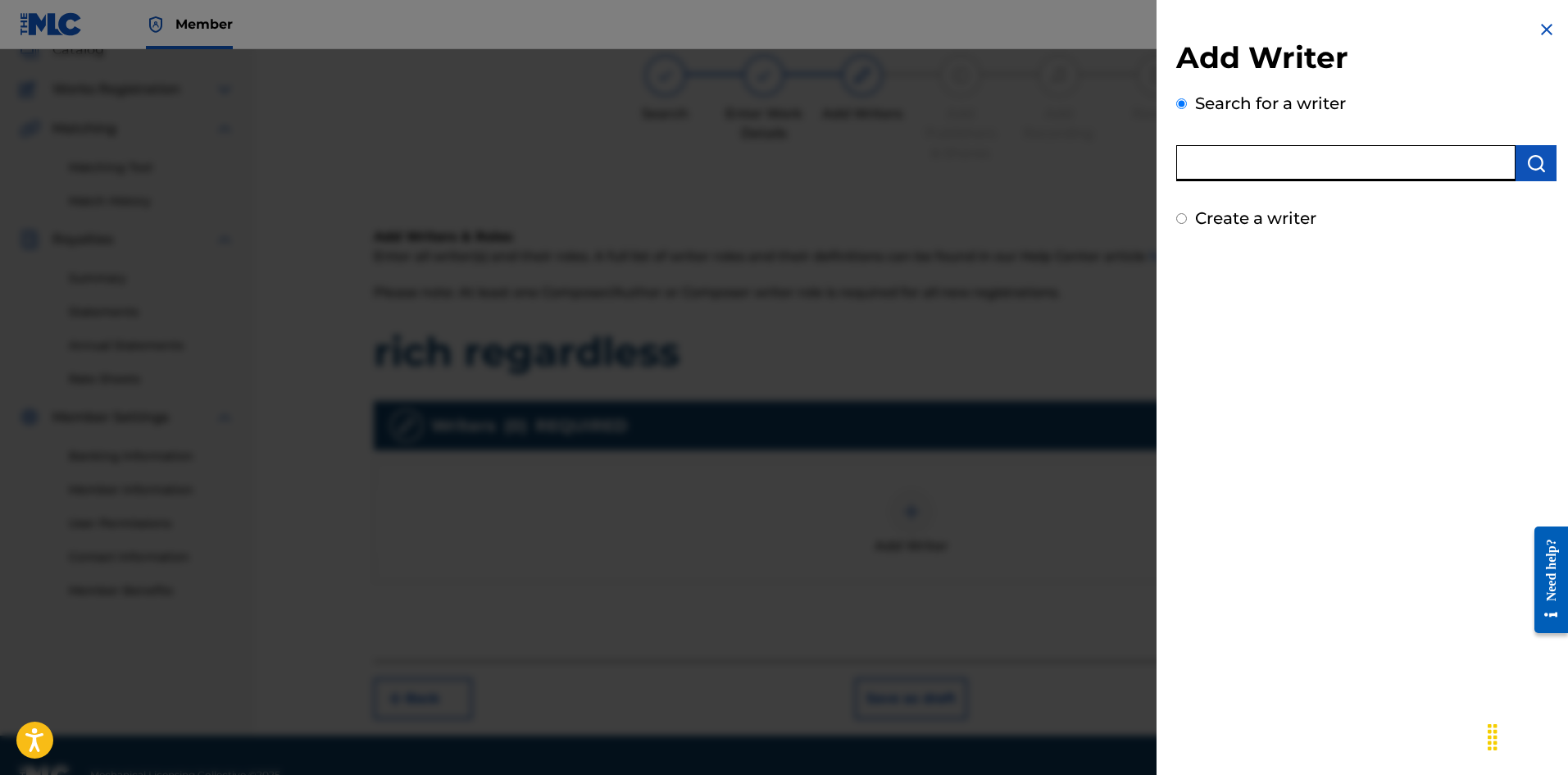
click at [1303, 160] on input "text" at bounding box center [1346, 163] width 339 height 36
click at [1318, 134] on div "Search for a writer" at bounding box center [1366, 137] width 380 height 91
click at [1379, 151] on input "text" at bounding box center [1346, 163] width 339 height 36
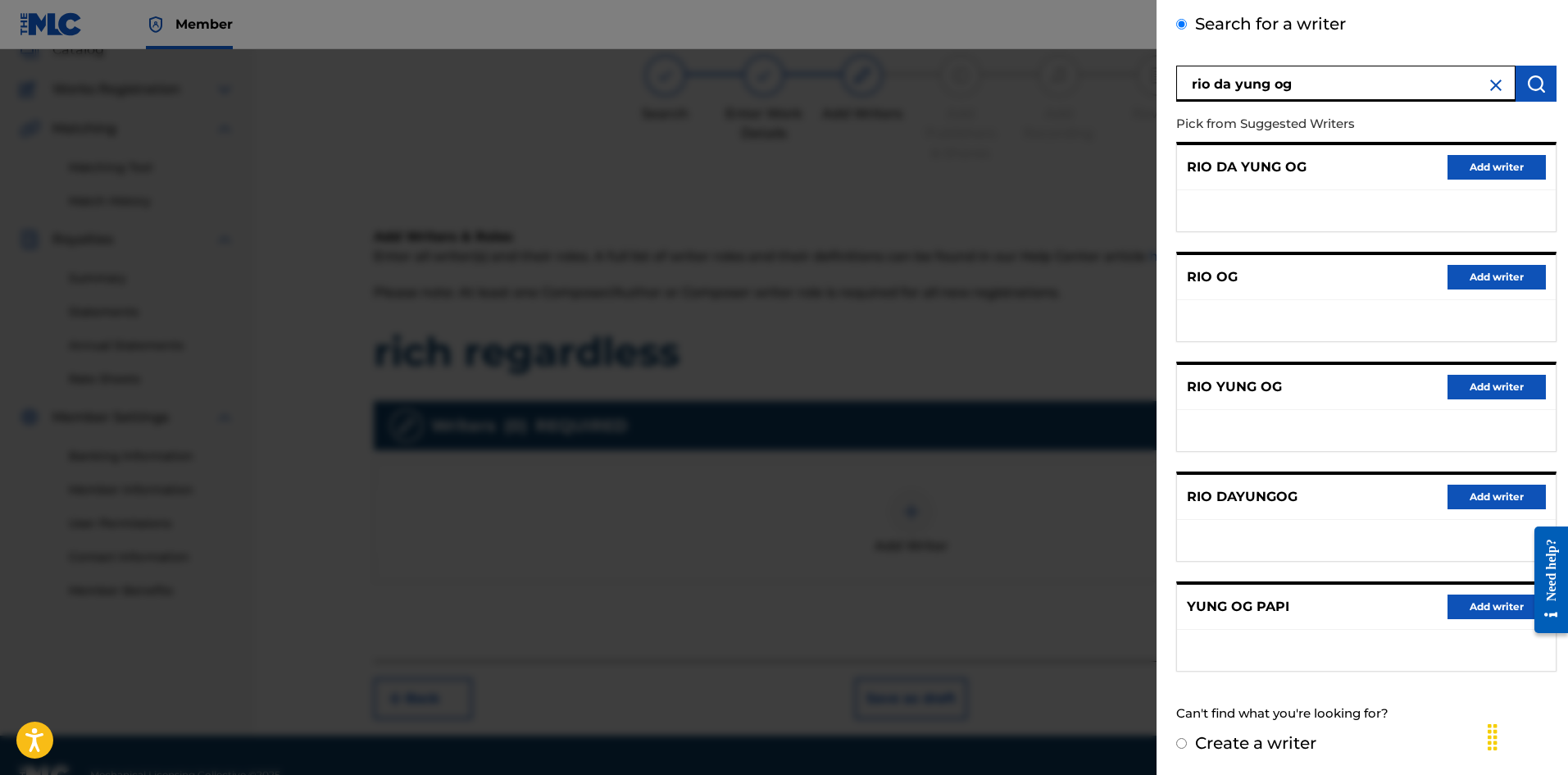
scroll to position [0, 0]
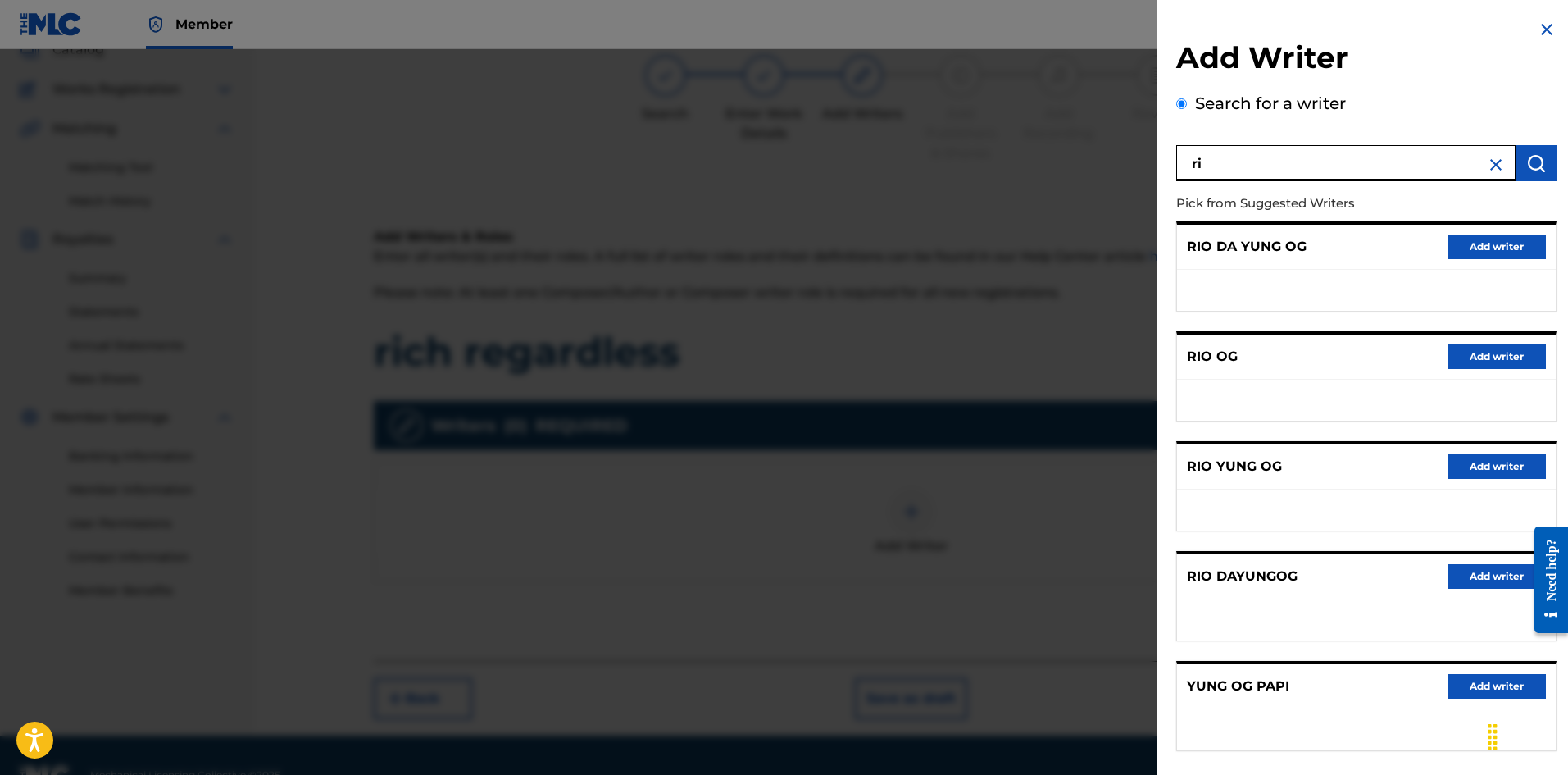
type input "r"
type input "[PERSON_NAME] [PERSON_NAME] [PERSON_NAME]"
click at [1540, 171] on button "submit" at bounding box center [1536, 163] width 41 height 36
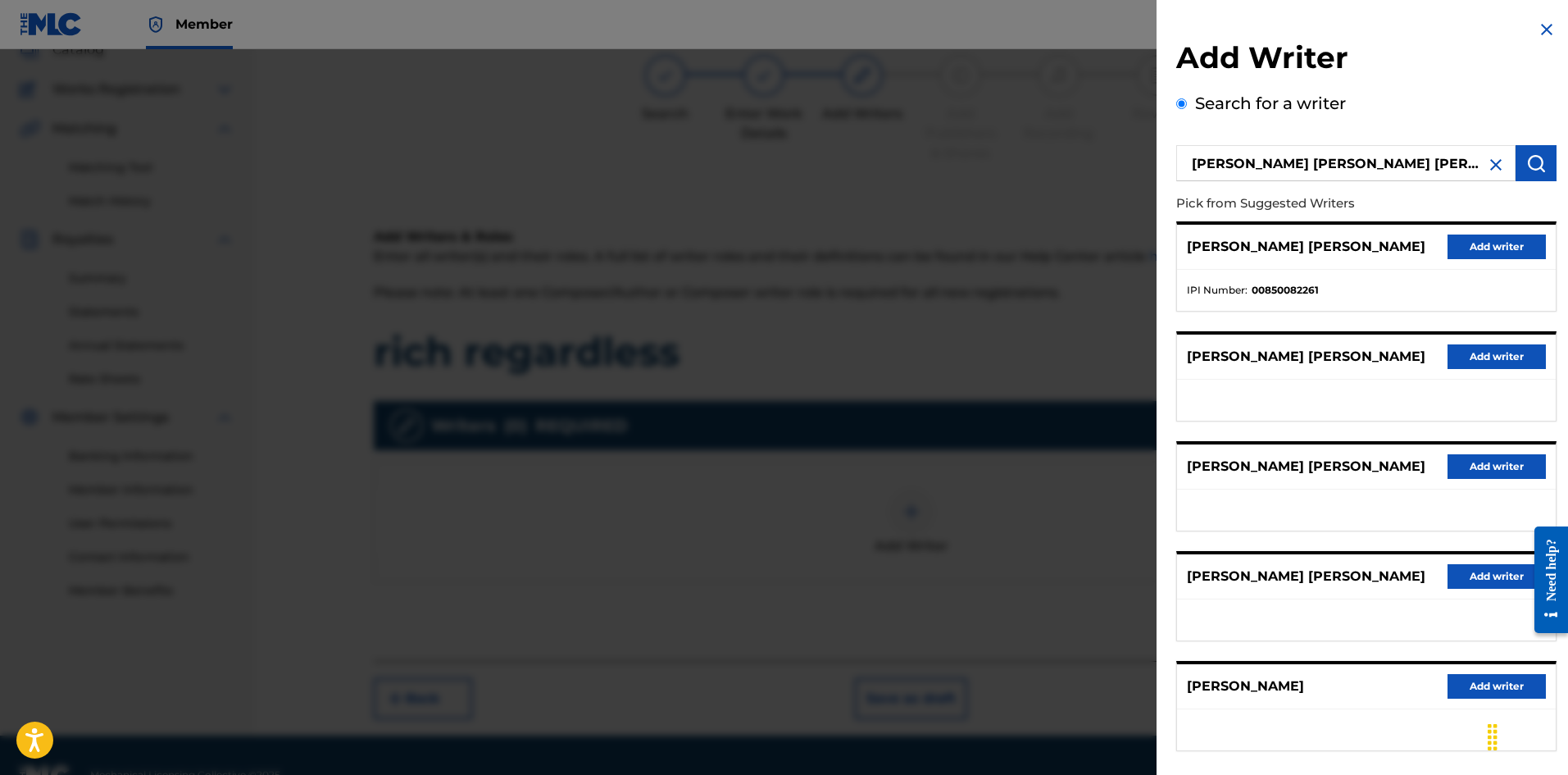
click at [1500, 250] on button "Add writer" at bounding box center [1496, 247] width 98 height 25
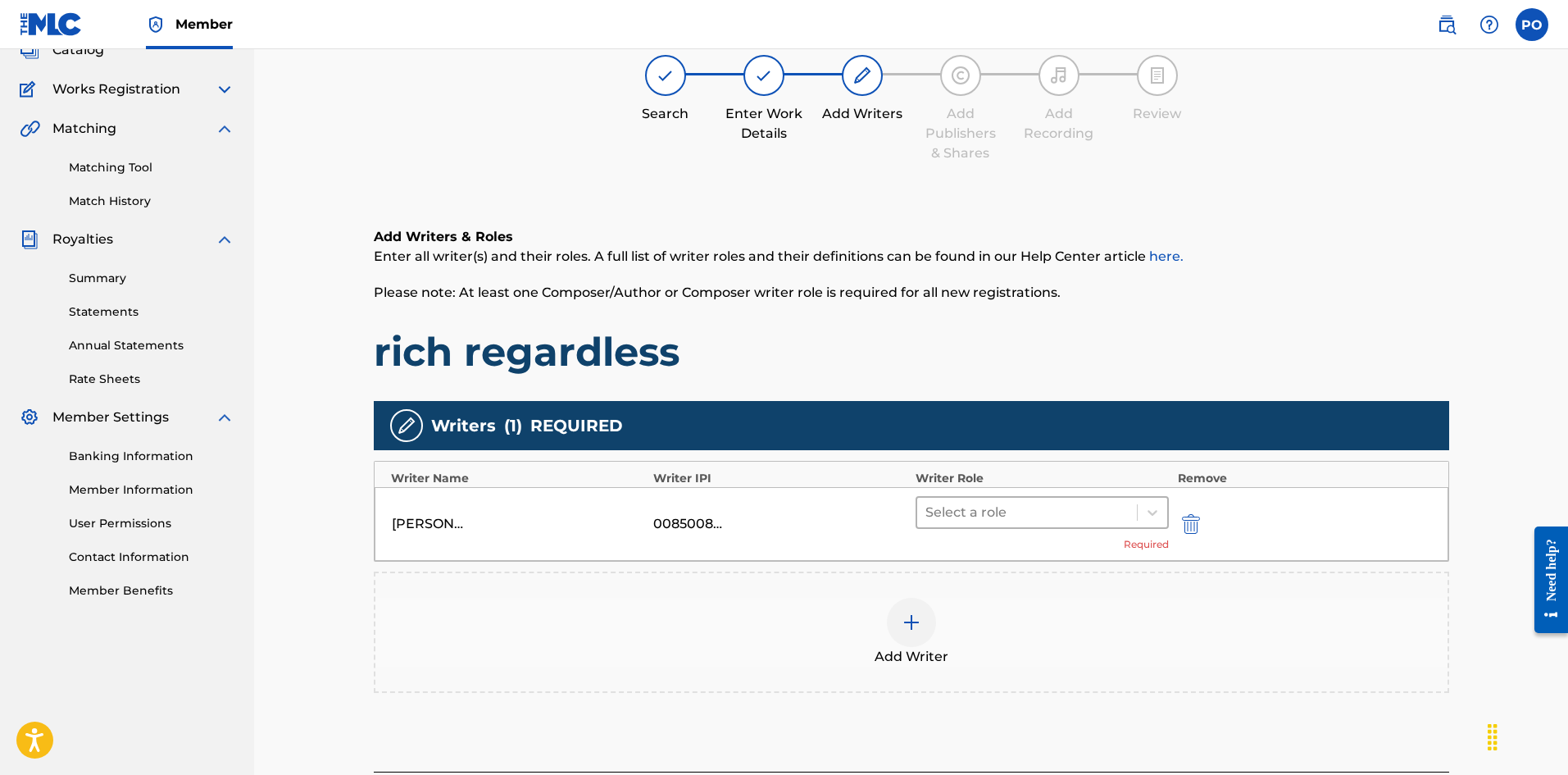
click at [1005, 514] on div at bounding box center [1027, 512] width 204 height 23
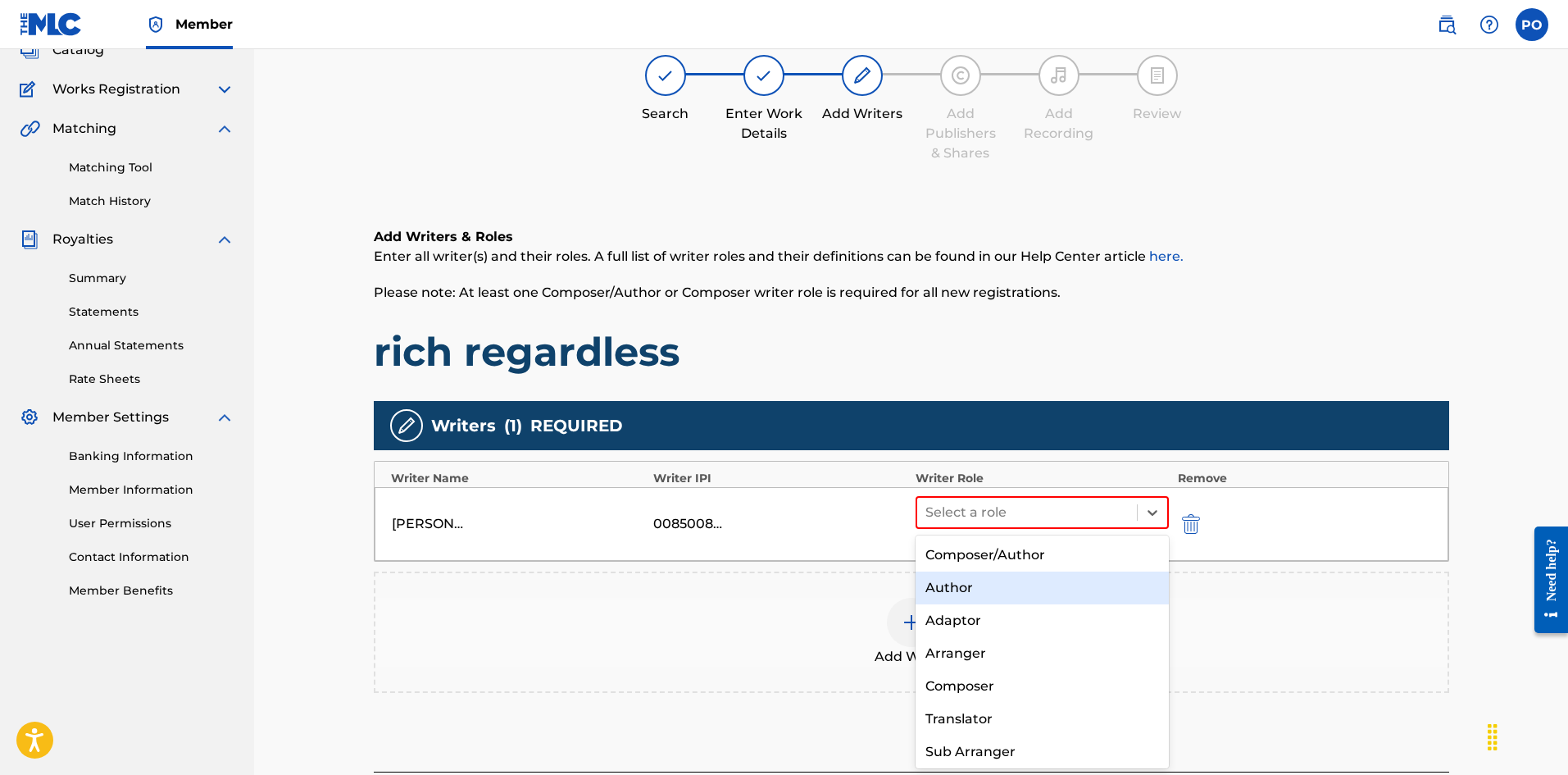
click at [998, 586] on div "Author" at bounding box center [1042, 588] width 254 height 33
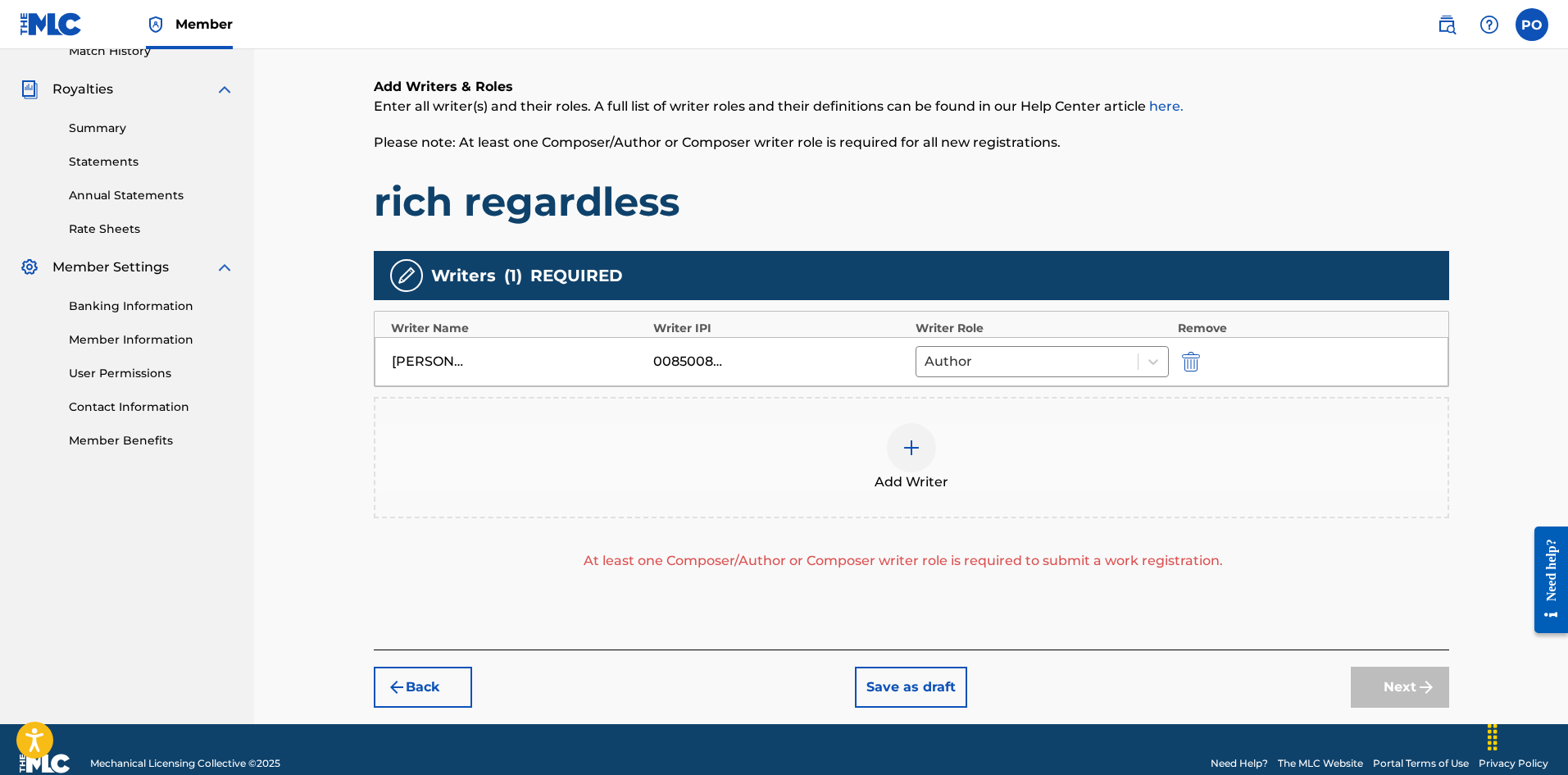
scroll to position [264, 0]
click at [904, 450] on img at bounding box center [911, 447] width 20 height 20
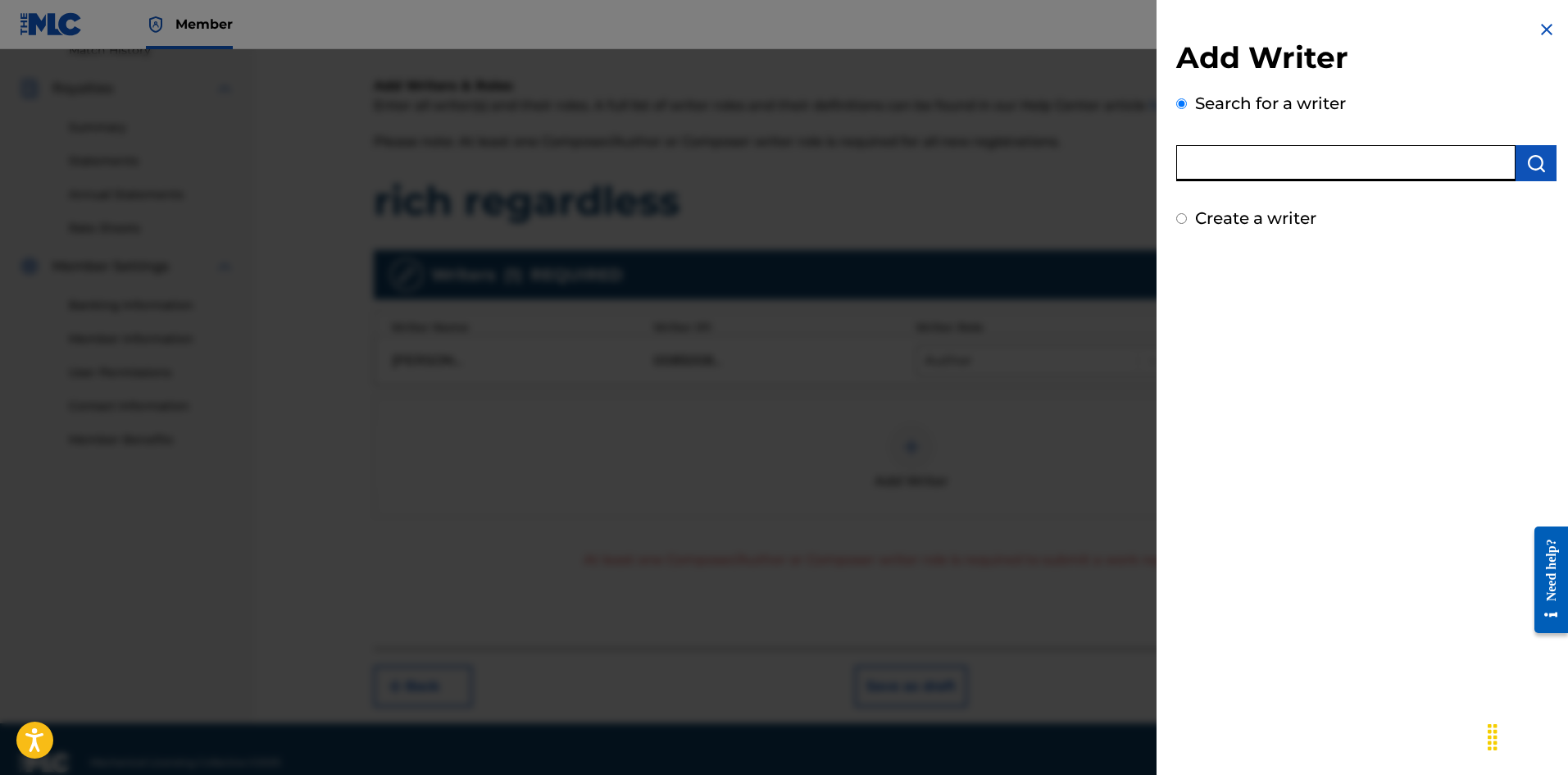
click at [1333, 162] on input "text" at bounding box center [1346, 163] width 339 height 36
type input "[PERSON_NAME] [PERSON_NAME]"
click at [1538, 166] on img "submit" at bounding box center [1536, 163] width 20 height 20
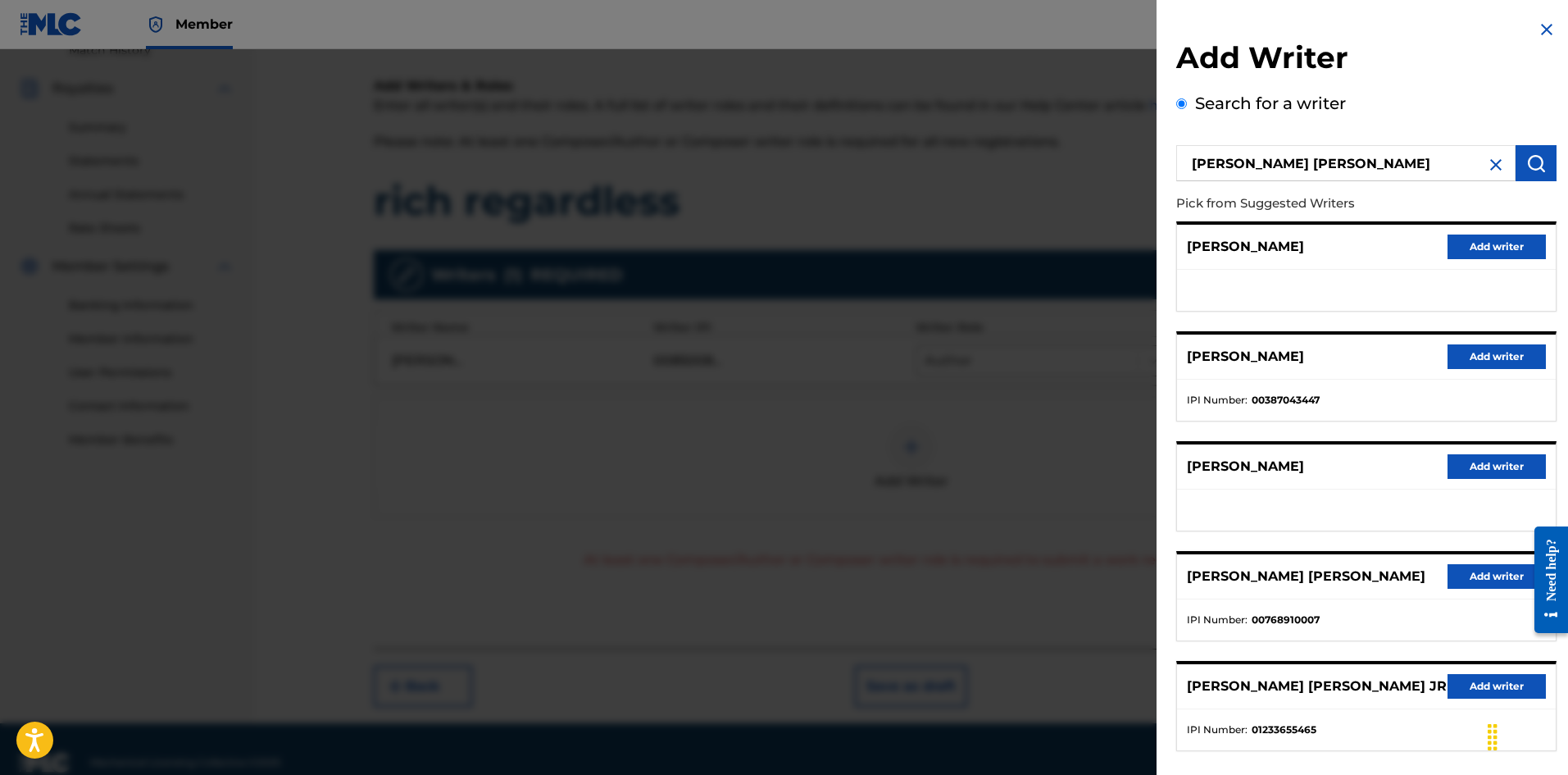
scroll to position [80, 0]
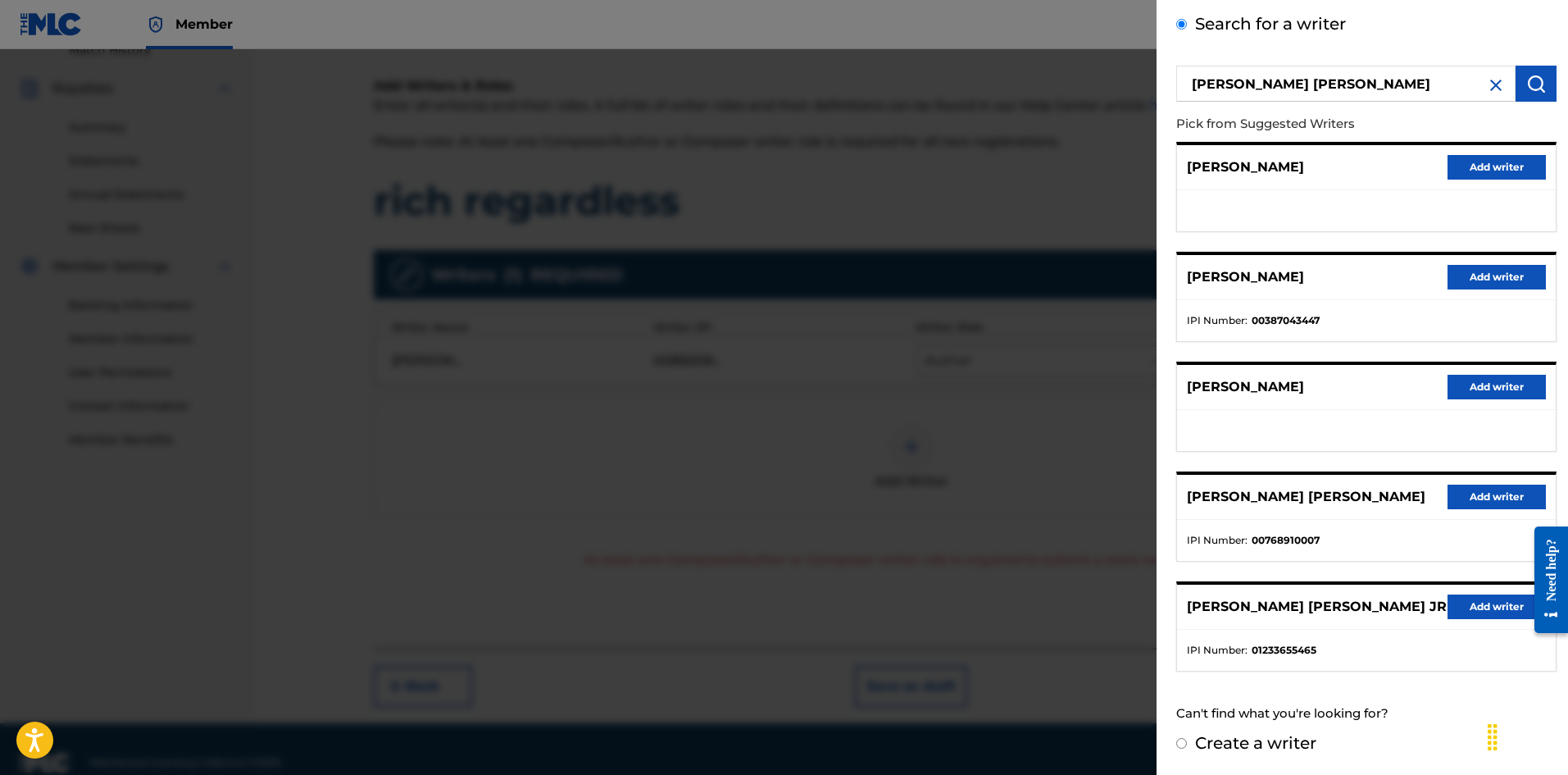
click at [1467, 606] on button "Add writer" at bounding box center [1496, 607] width 98 height 25
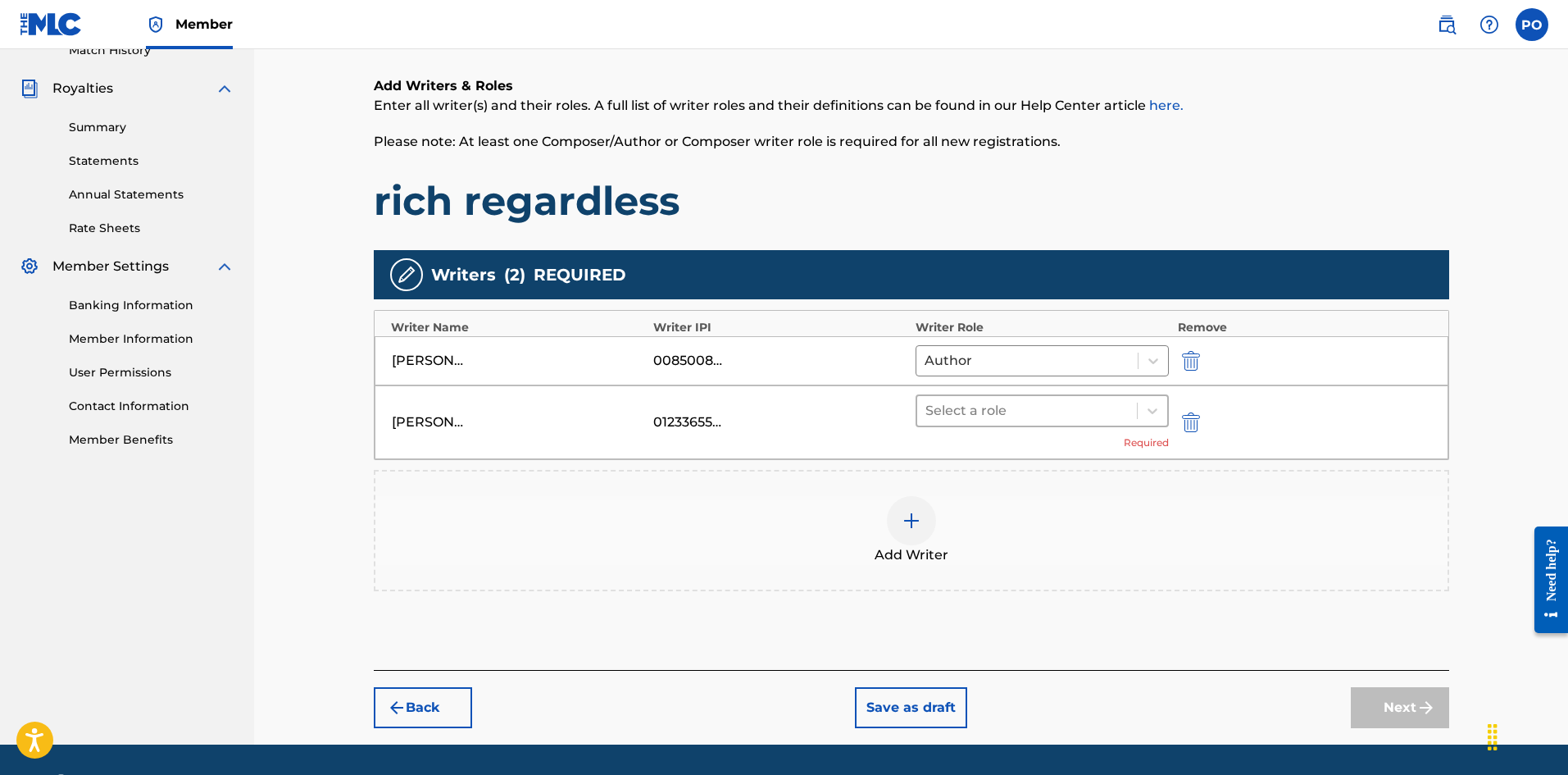
click at [1012, 416] on div at bounding box center [1027, 411] width 204 height 23
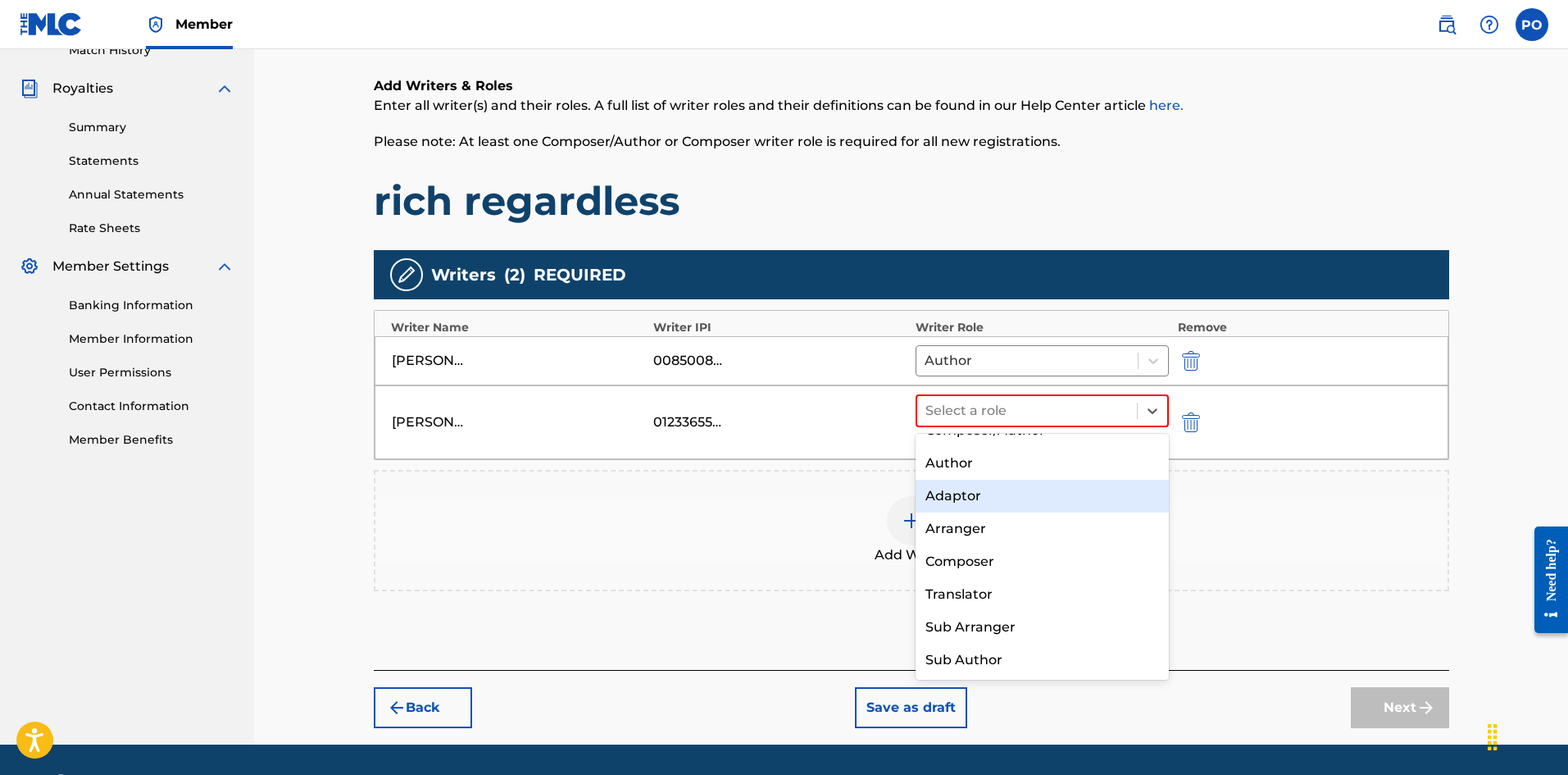
scroll to position [0, 0]
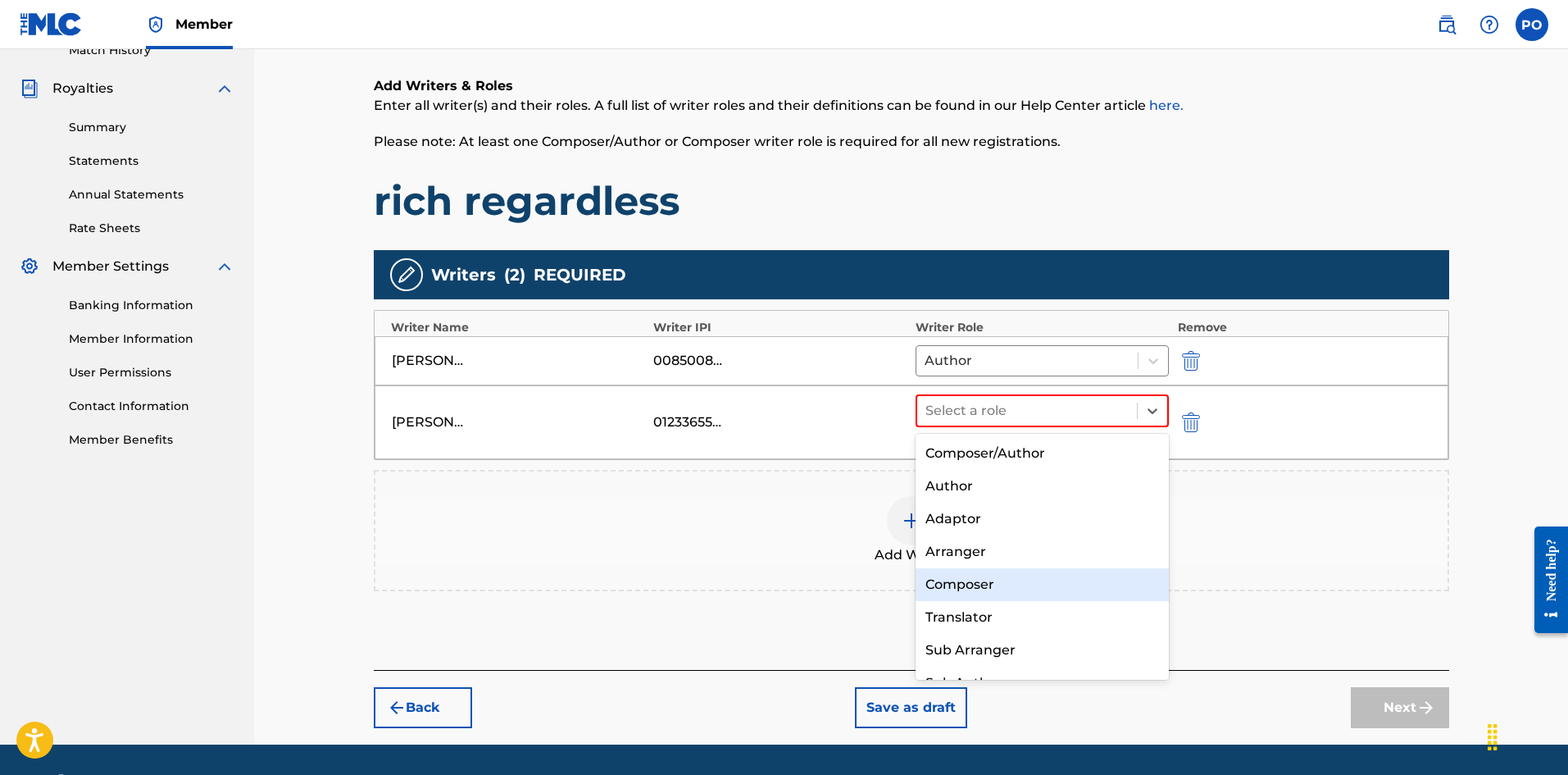
click at [1017, 573] on div "Composer" at bounding box center [1042, 585] width 254 height 33
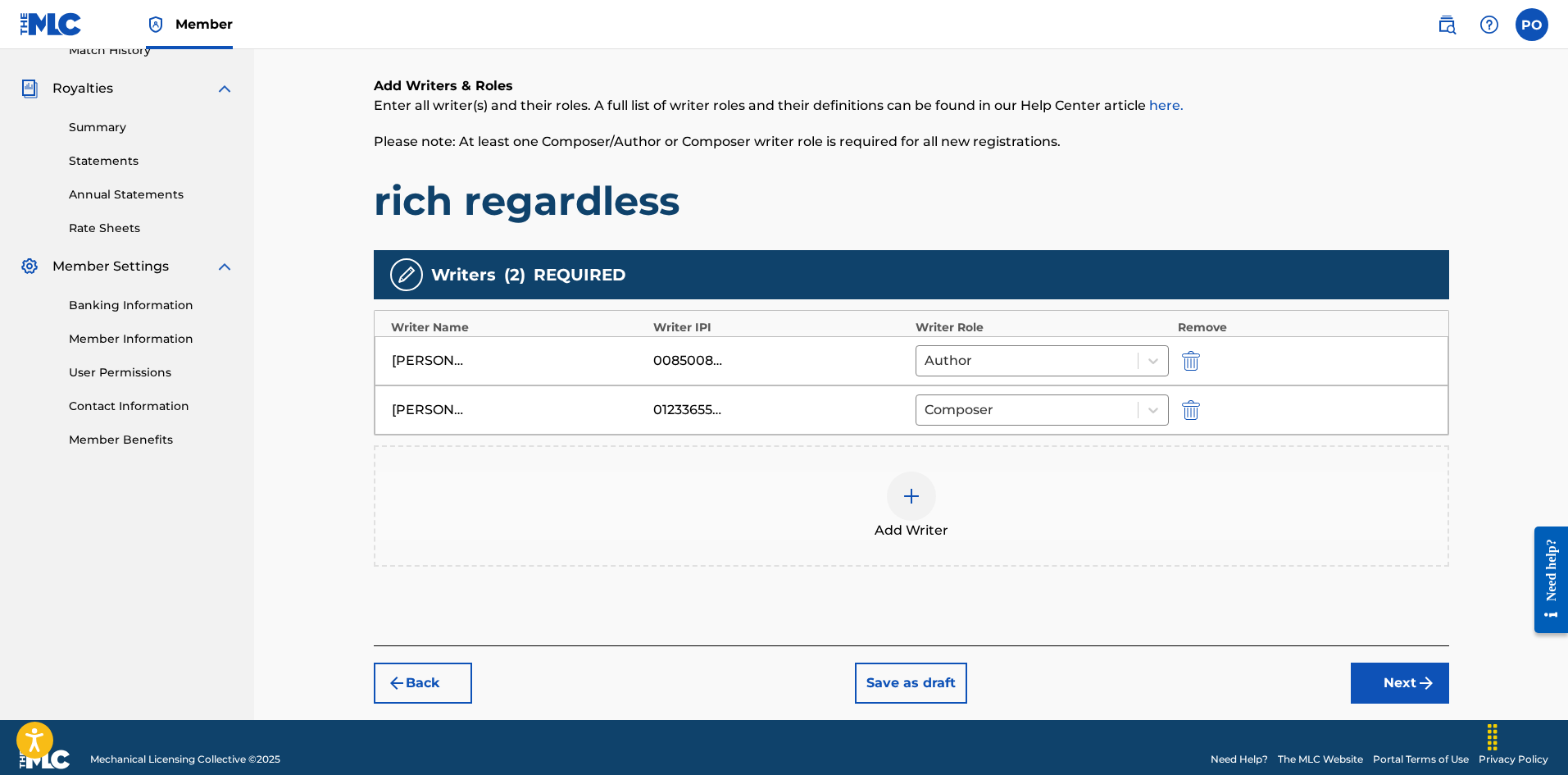
click at [923, 489] on div at bounding box center [911, 496] width 49 height 49
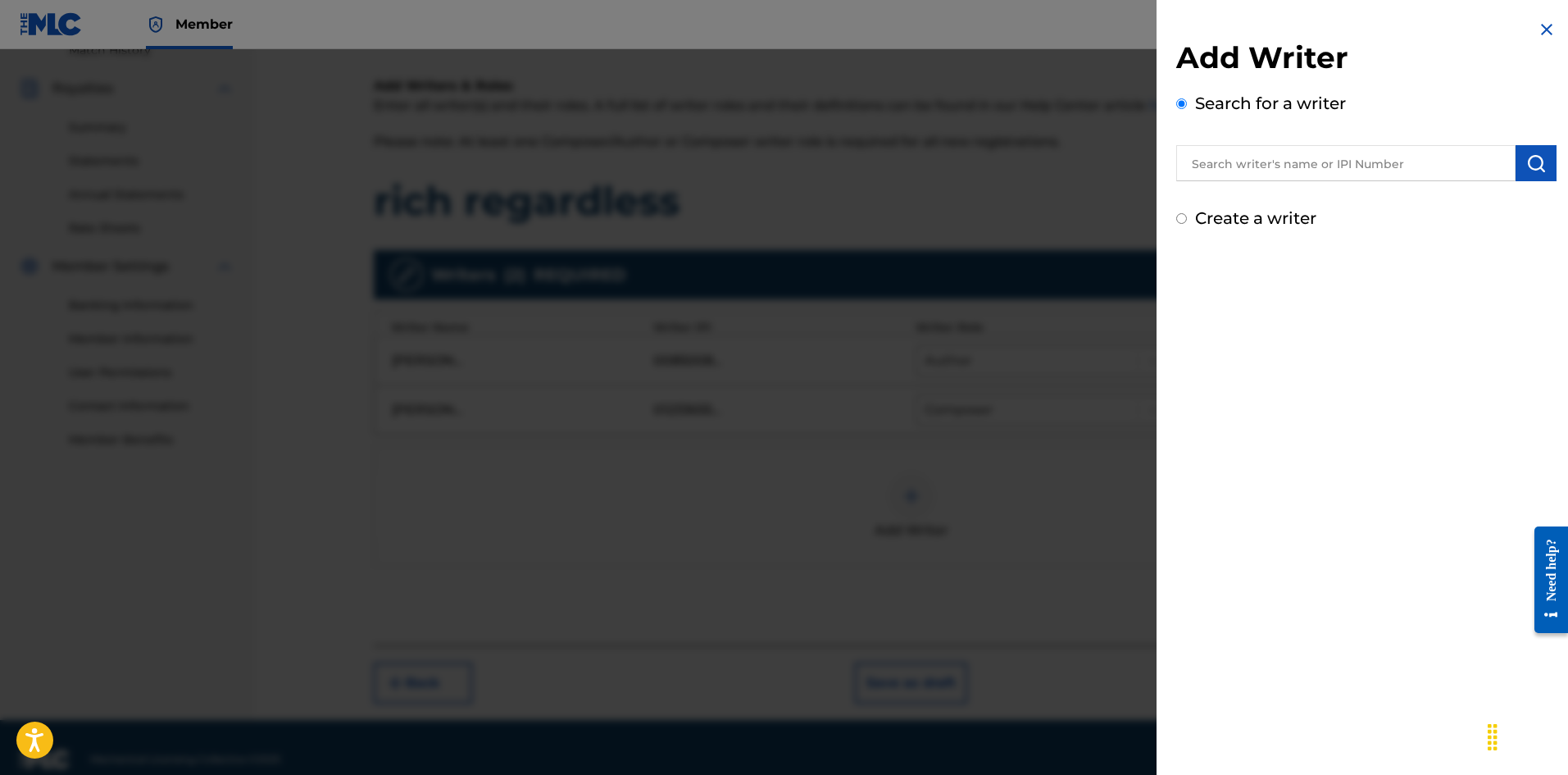
click at [1310, 161] on input "text" at bounding box center [1346, 163] width 339 height 36
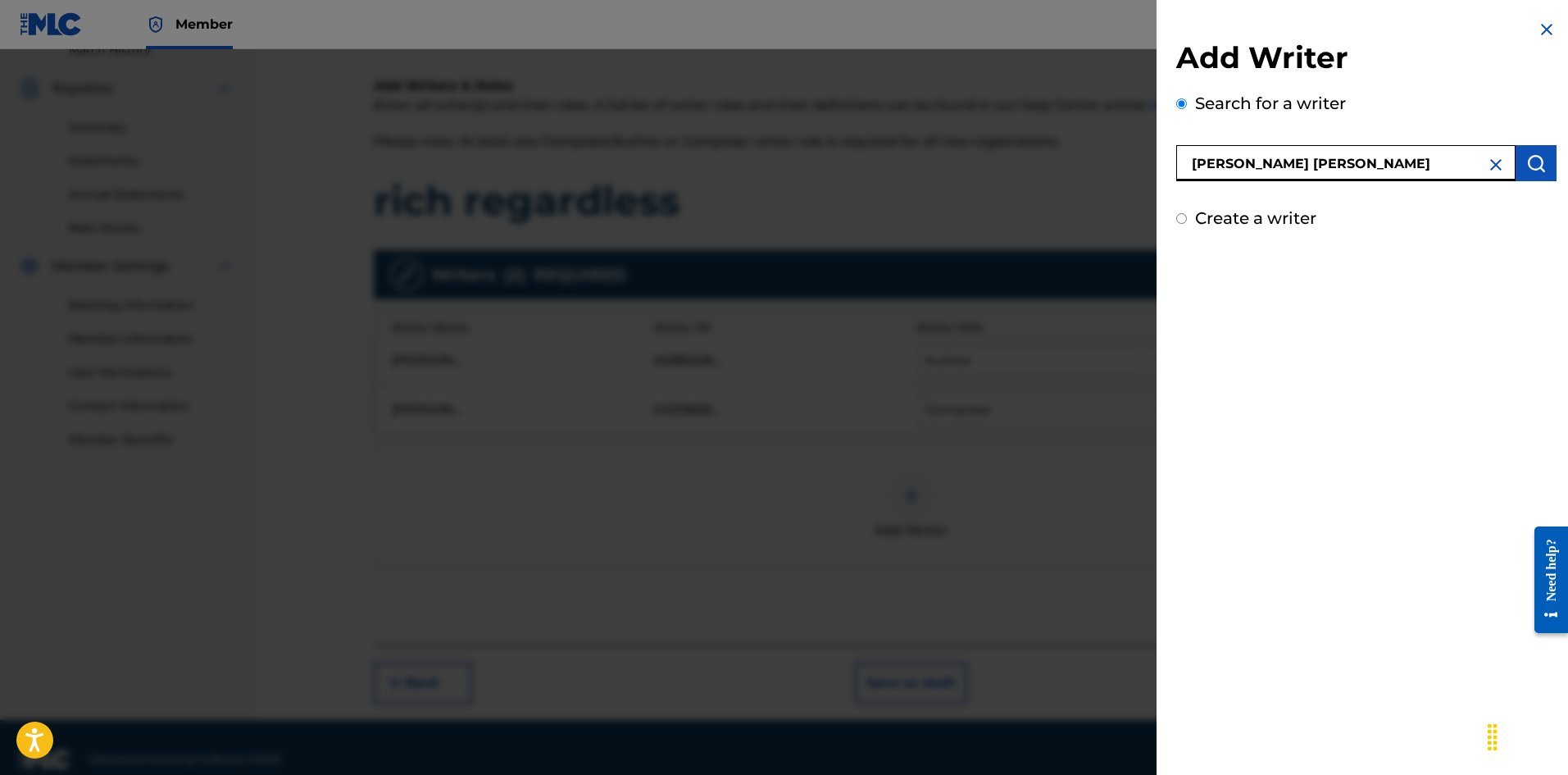
type input "[PERSON_NAME] [PERSON_NAME]"
click at [1519, 154] on button "submit" at bounding box center [1536, 163] width 41 height 36
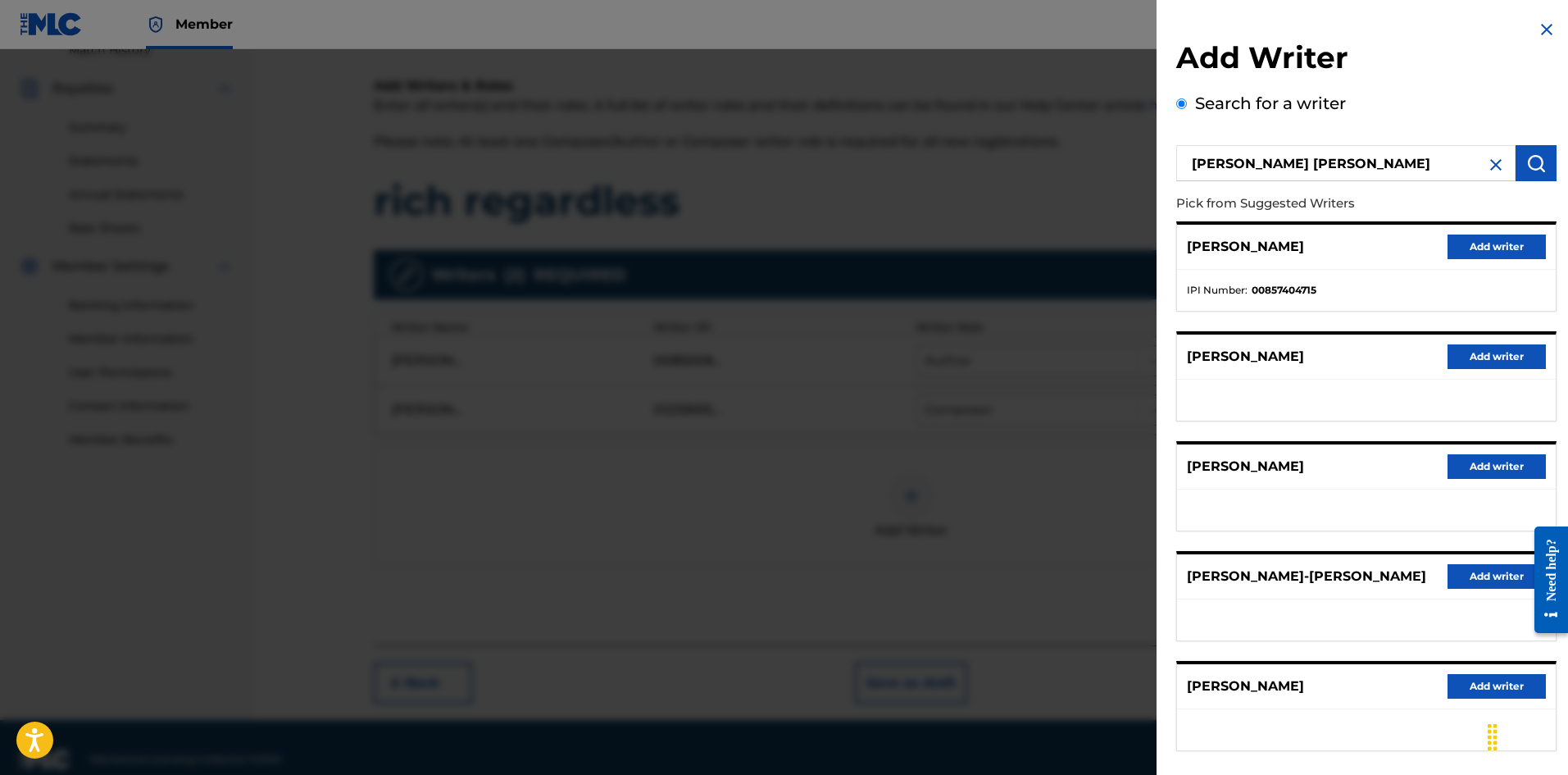
scroll to position [80, 0]
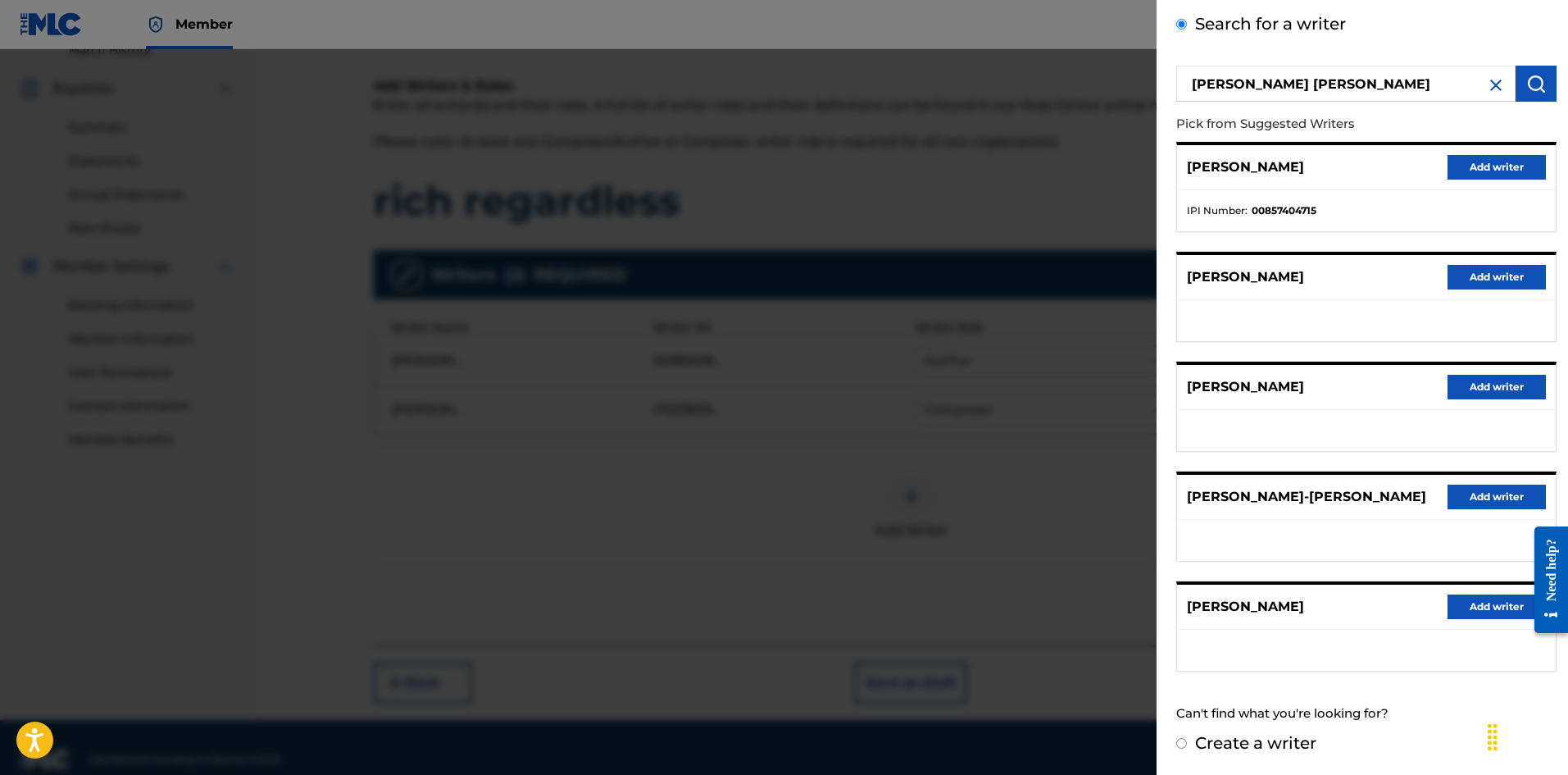
click at [1494, 151] on div "[PERSON_NAME] Add writer" at bounding box center [1366, 167] width 379 height 45
click at [1494, 157] on button "Add writer" at bounding box center [1496, 167] width 98 height 25
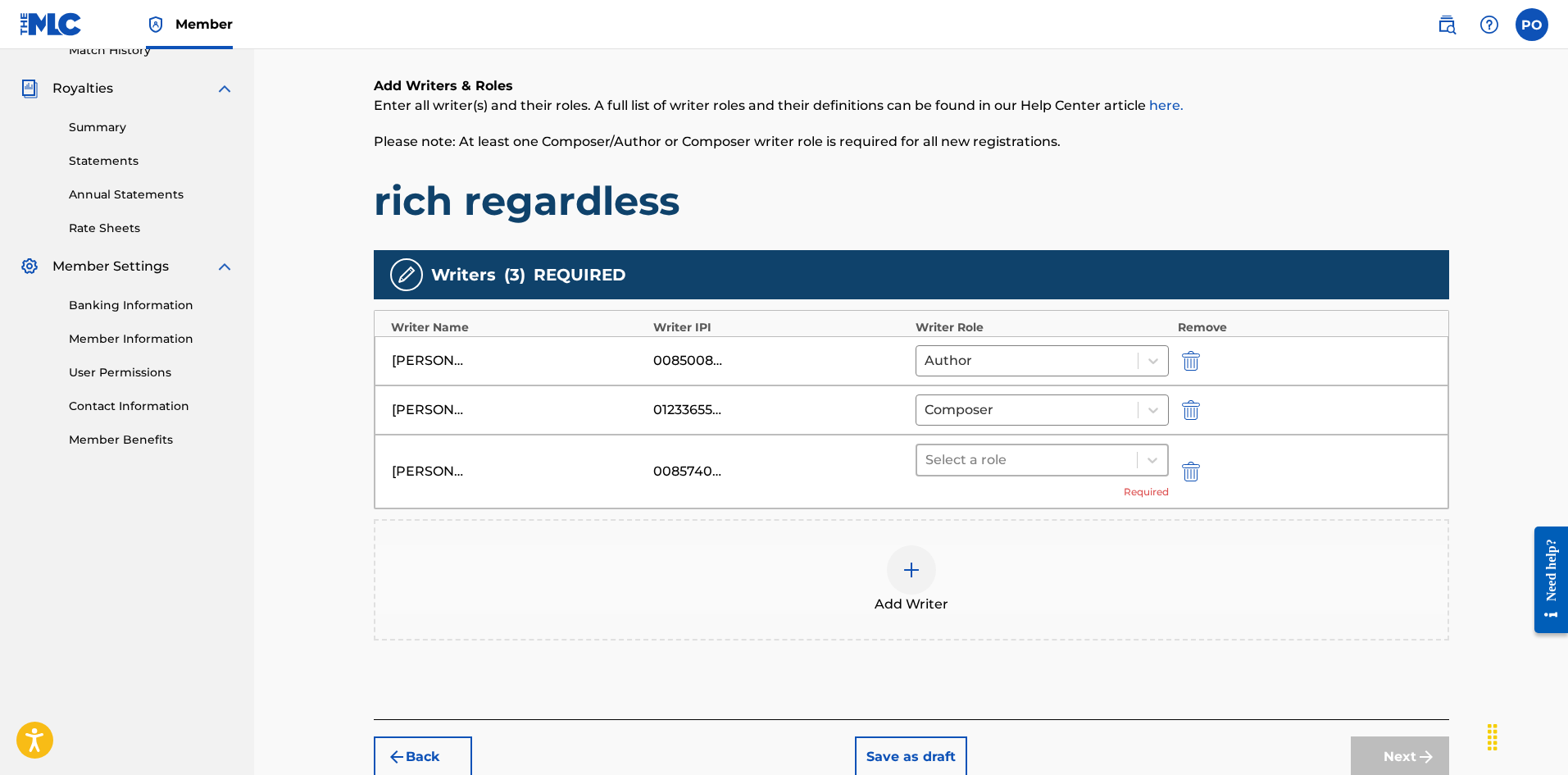
click at [1012, 450] on div at bounding box center [1027, 460] width 204 height 23
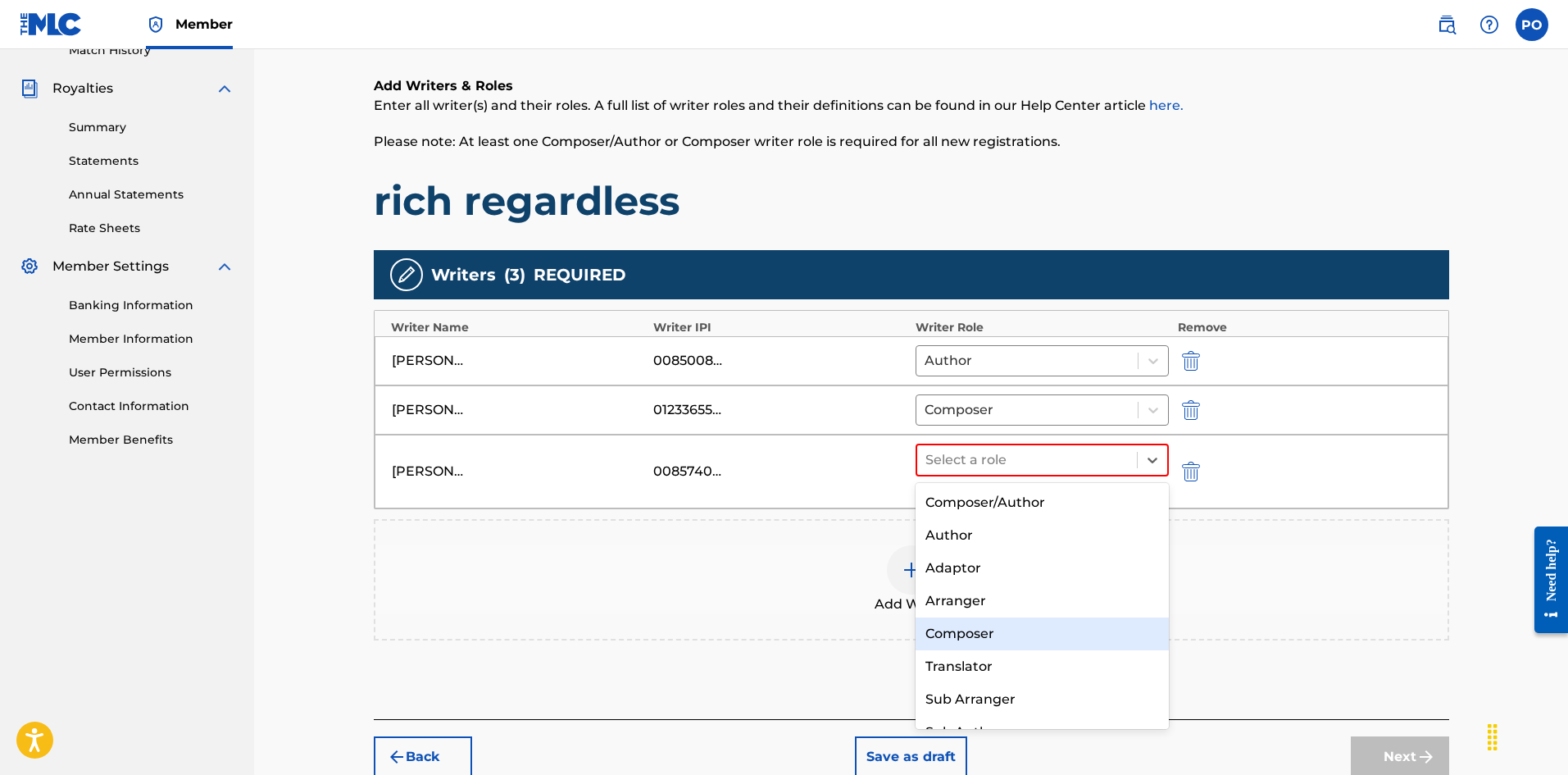
click at [980, 627] on div "Composer" at bounding box center [1042, 634] width 254 height 33
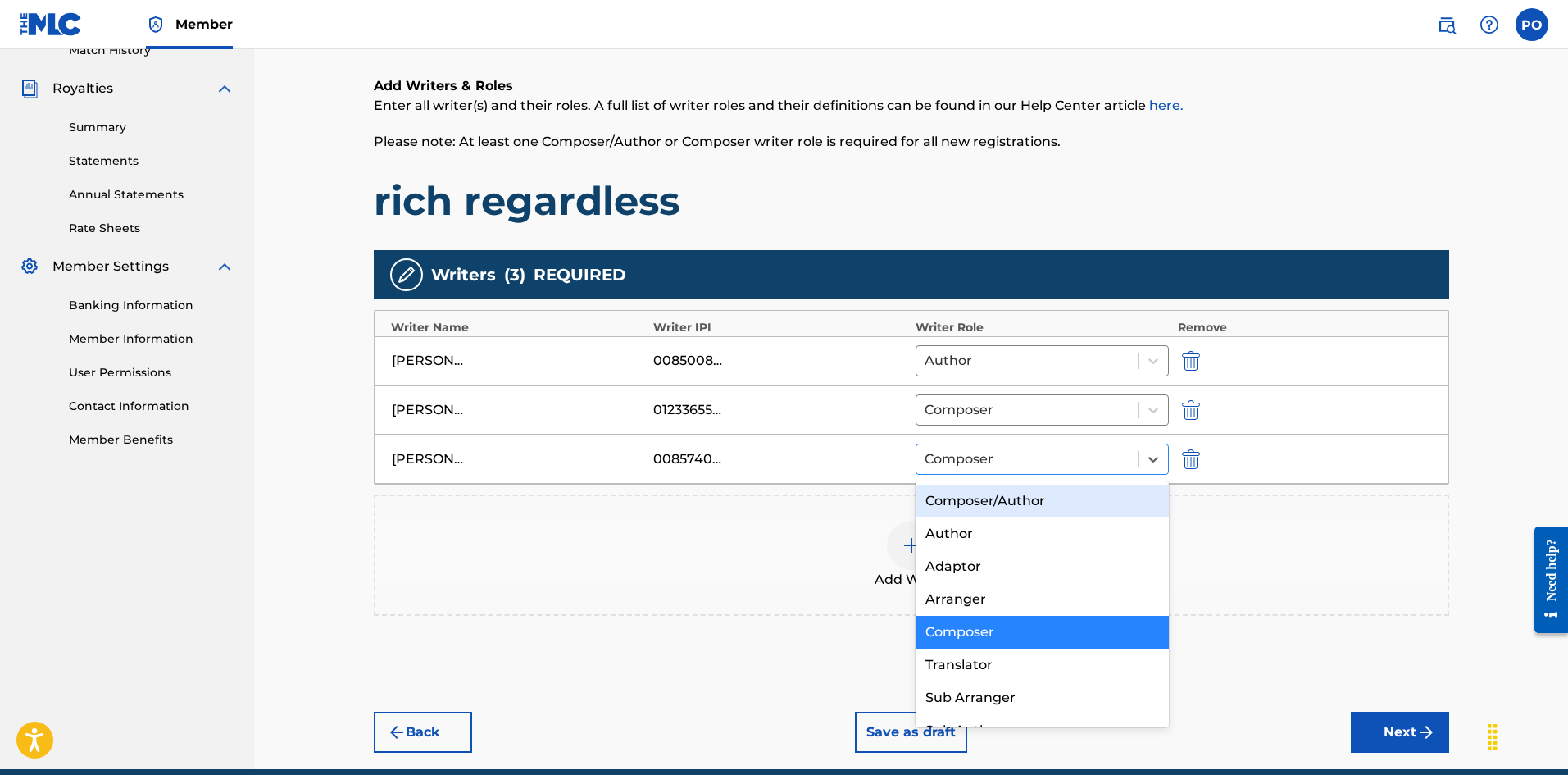
click at [1044, 458] on div at bounding box center [1027, 460] width 206 height 23
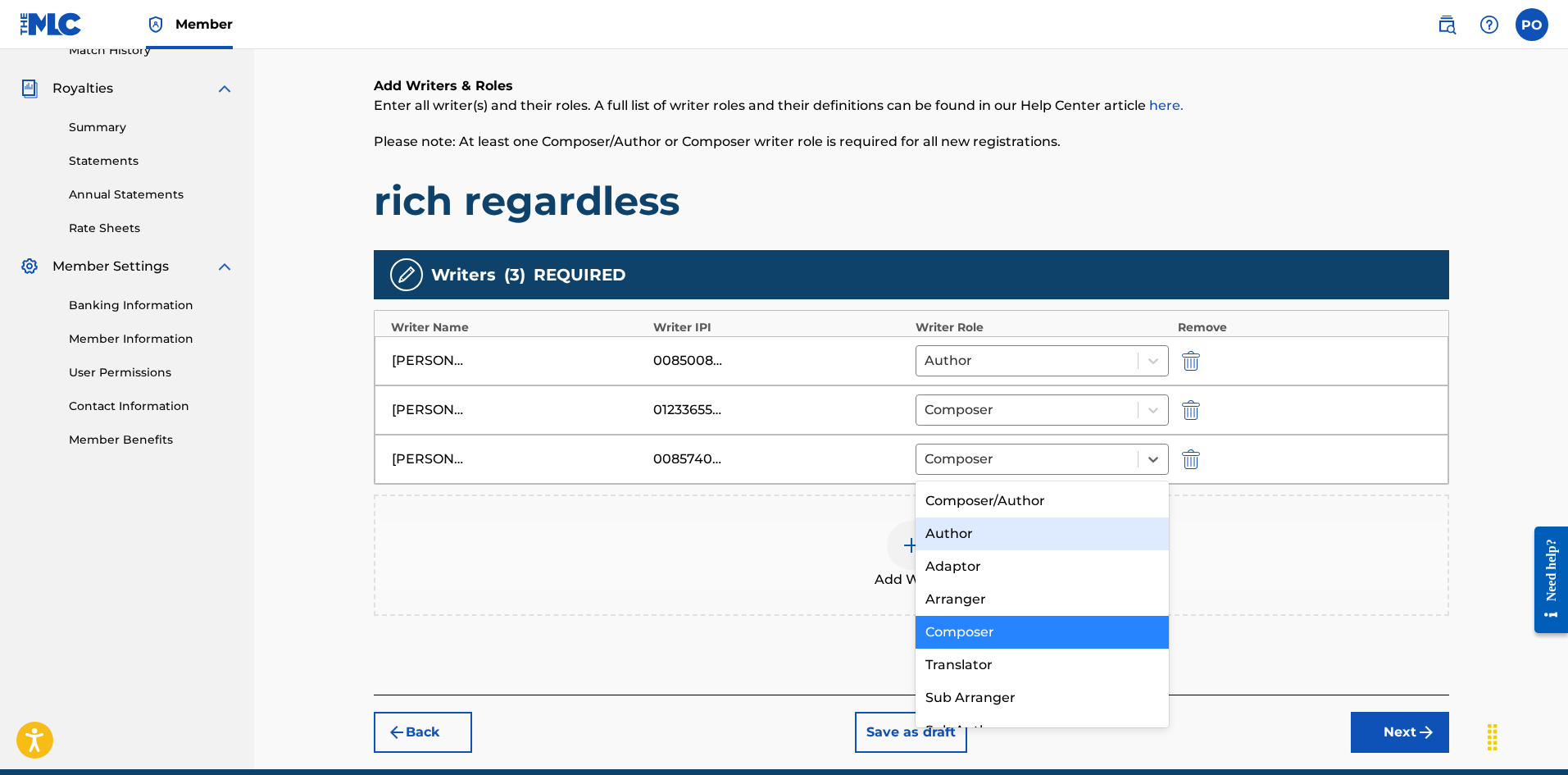
click at [1006, 534] on div "Author" at bounding box center [1042, 534] width 254 height 33
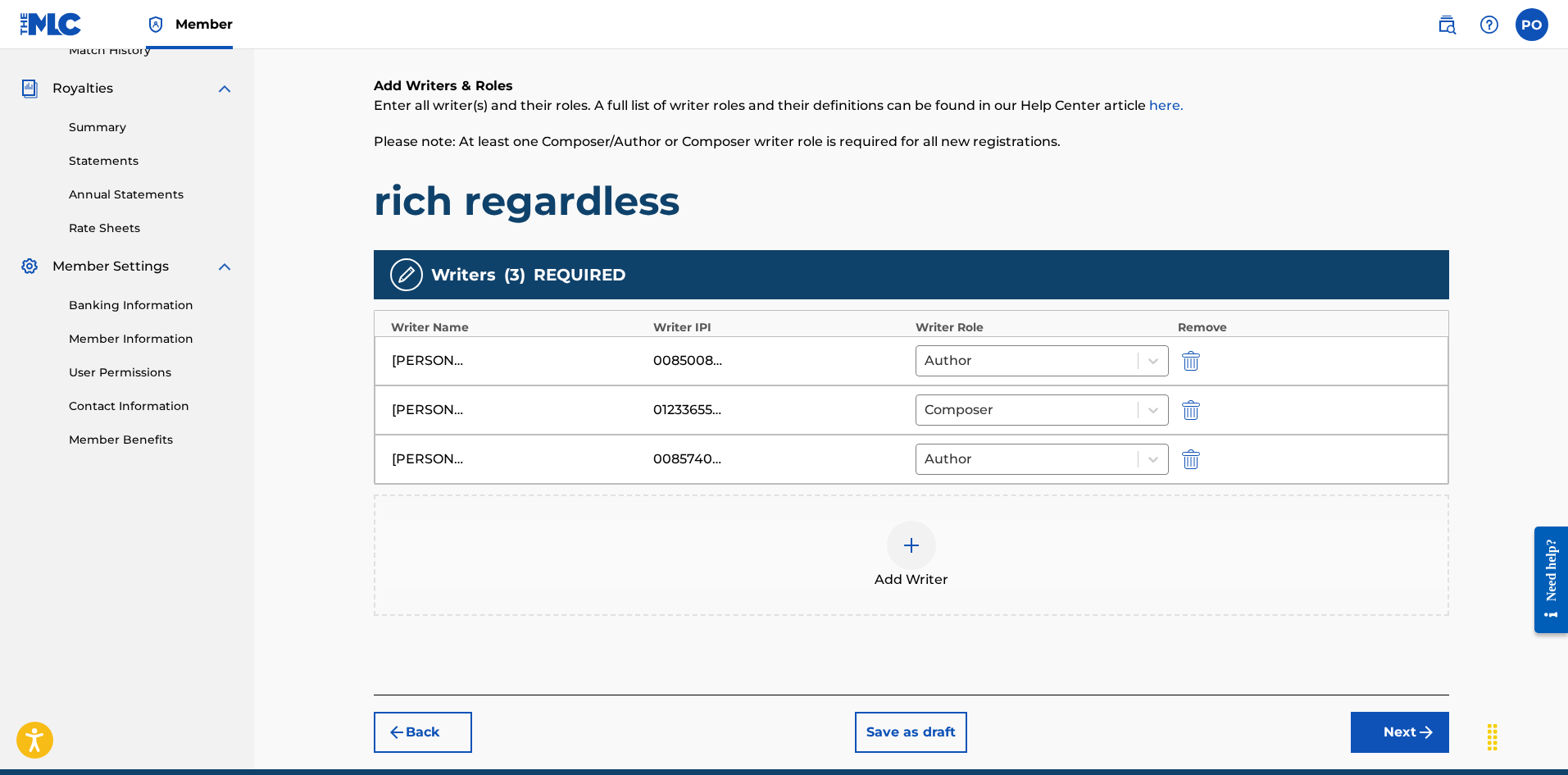
click at [914, 554] on img at bounding box center [911, 545] width 20 height 20
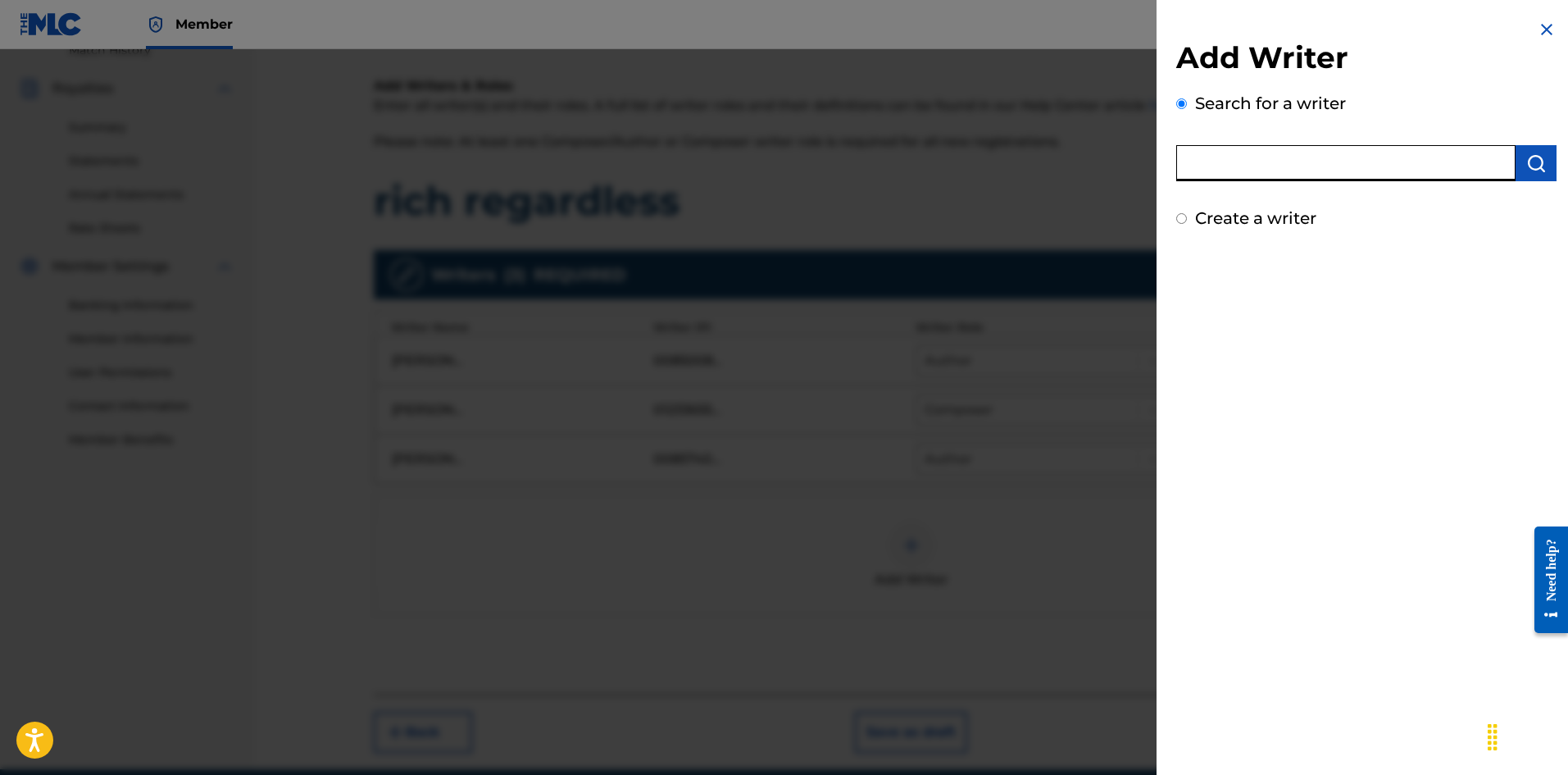
click at [1296, 170] on input "text" at bounding box center [1346, 163] width 339 height 36
type input "[PERSON_NAME]"
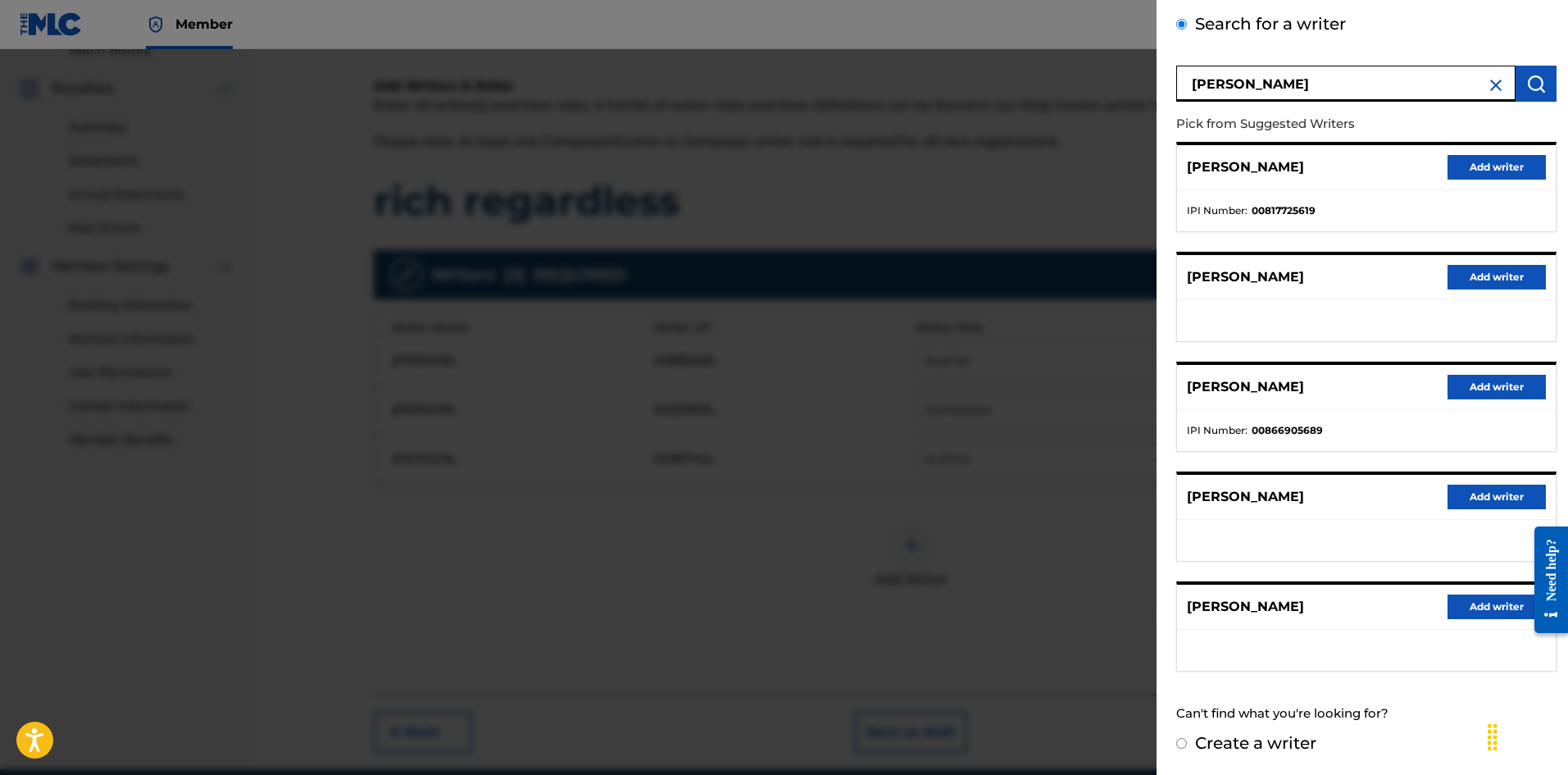
scroll to position [0, 0]
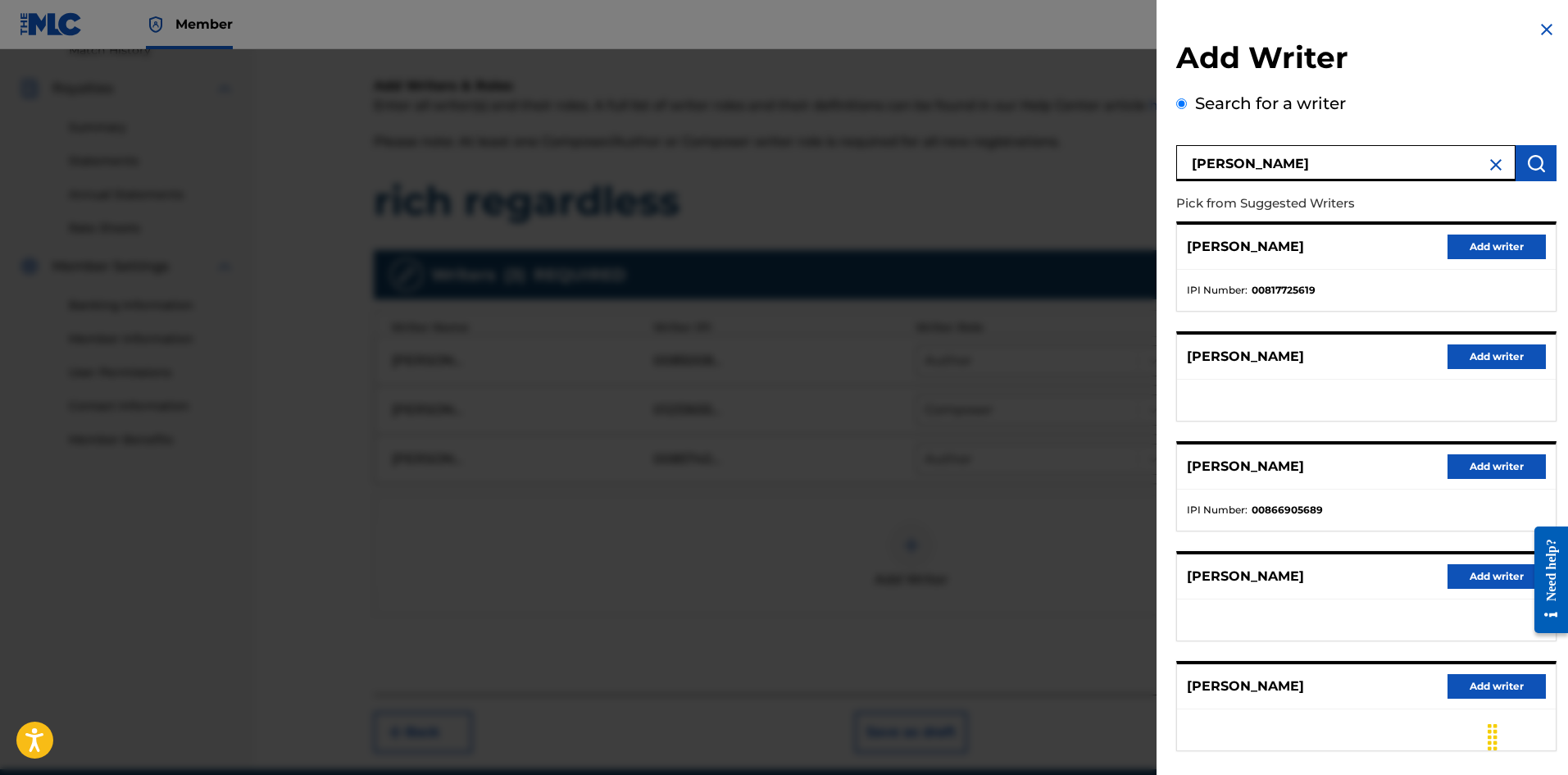
click at [1493, 177] on input "[PERSON_NAME]" at bounding box center [1346, 163] width 339 height 36
click at [1489, 167] on img at bounding box center [1496, 165] width 20 height 20
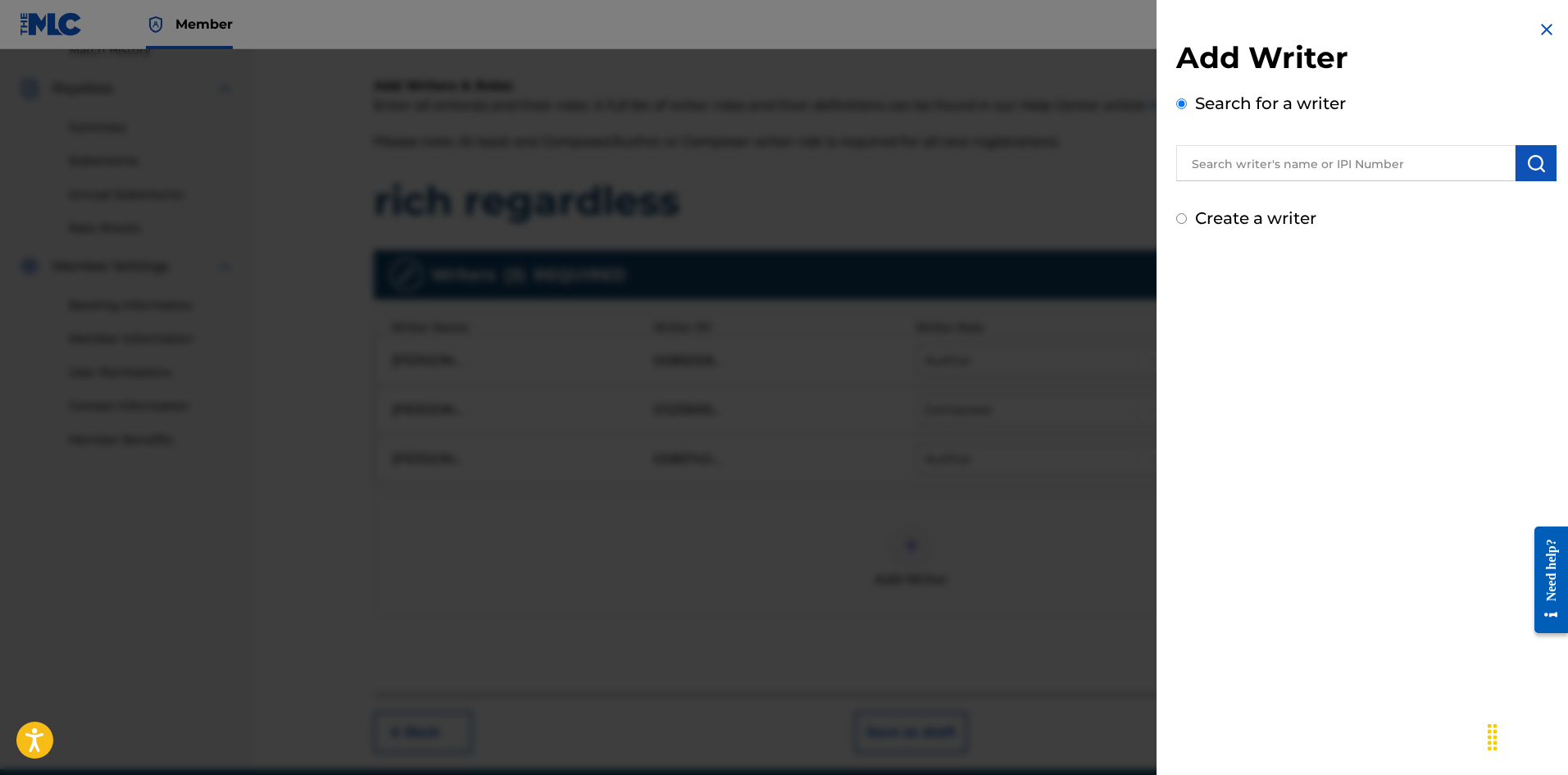
click at [1386, 172] on input "text" at bounding box center [1346, 163] width 339 height 36
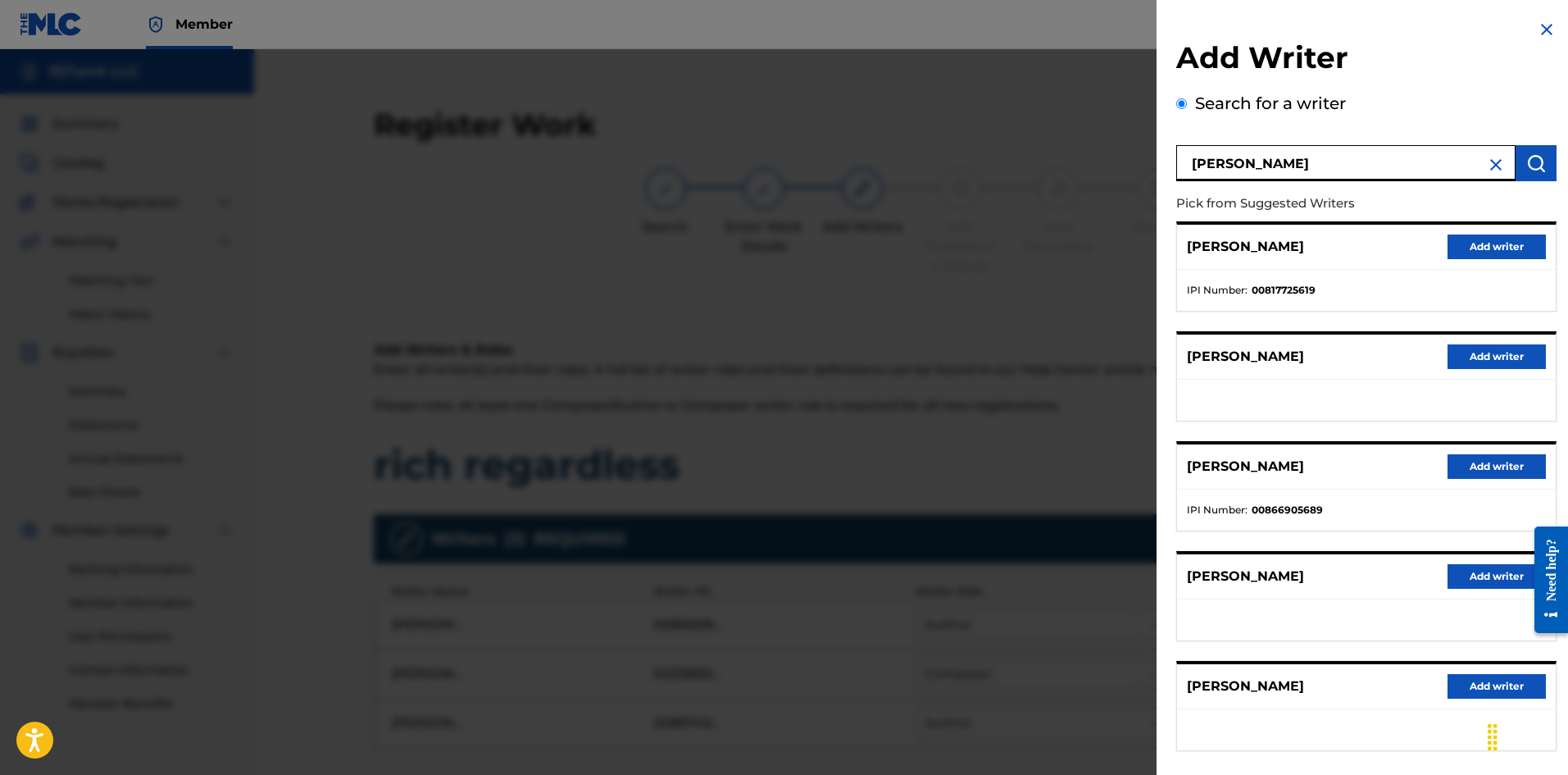
click at [1231, 169] on input "[PERSON_NAME]" at bounding box center [1346, 163] width 339 height 36
click at [1309, 162] on input "[PERSON_NAME]" at bounding box center [1346, 163] width 339 height 36
click at [1331, 167] on input "[PERSON_NAME]" at bounding box center [1346, 163] width 339 height 36
click at [1234, 170] on input "[PERSON_NAME]" at bounding box center [1346, 163] width 339 height 36
click at [1235, 168] on input "[PERSON_NAME]" at bounding box center [1346, 163] width 339 height 36
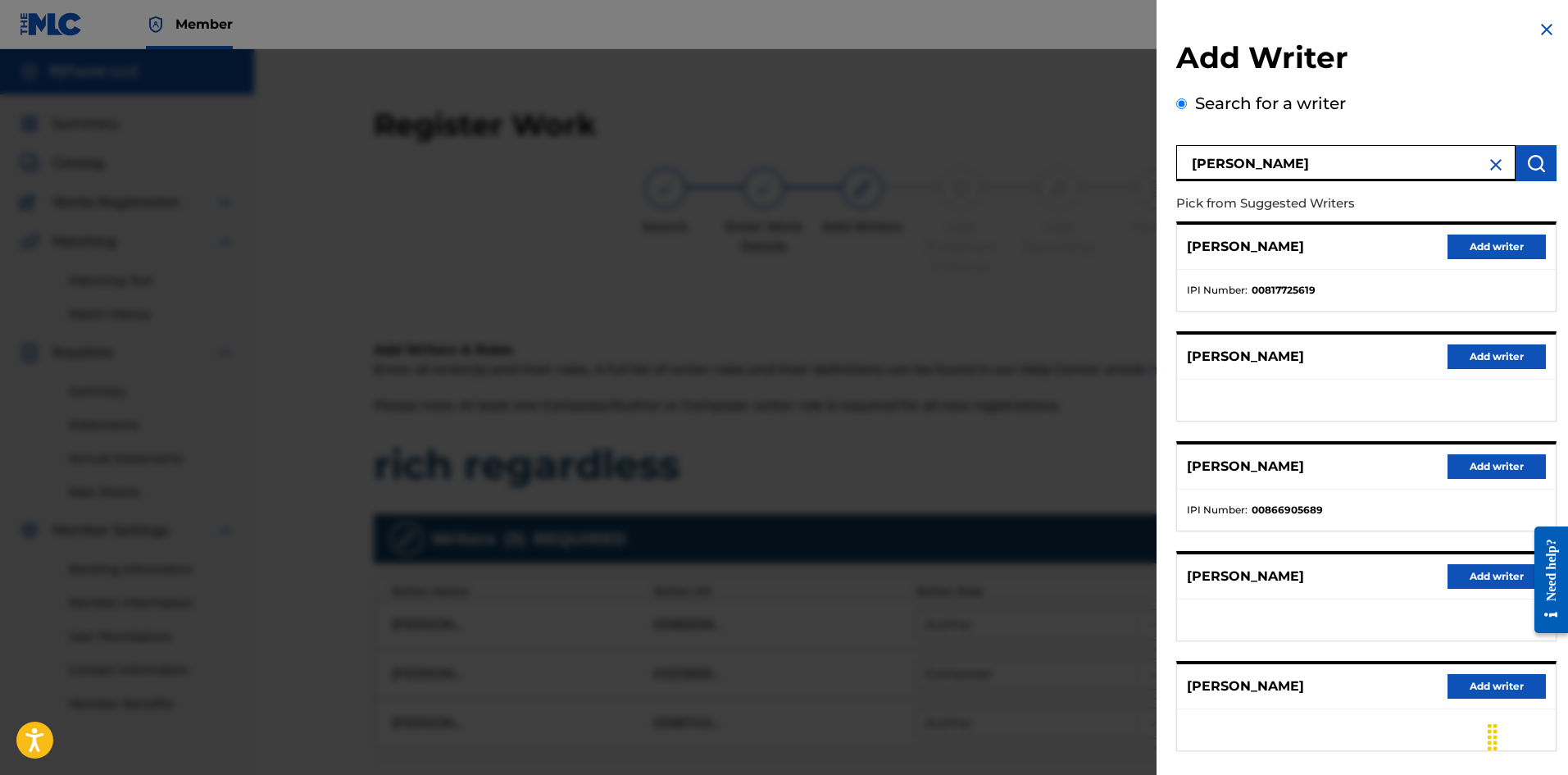
click at [1284, 175] on input "[PERSON_NAME]" at bounding box center [1346, 163] width 339 height 36
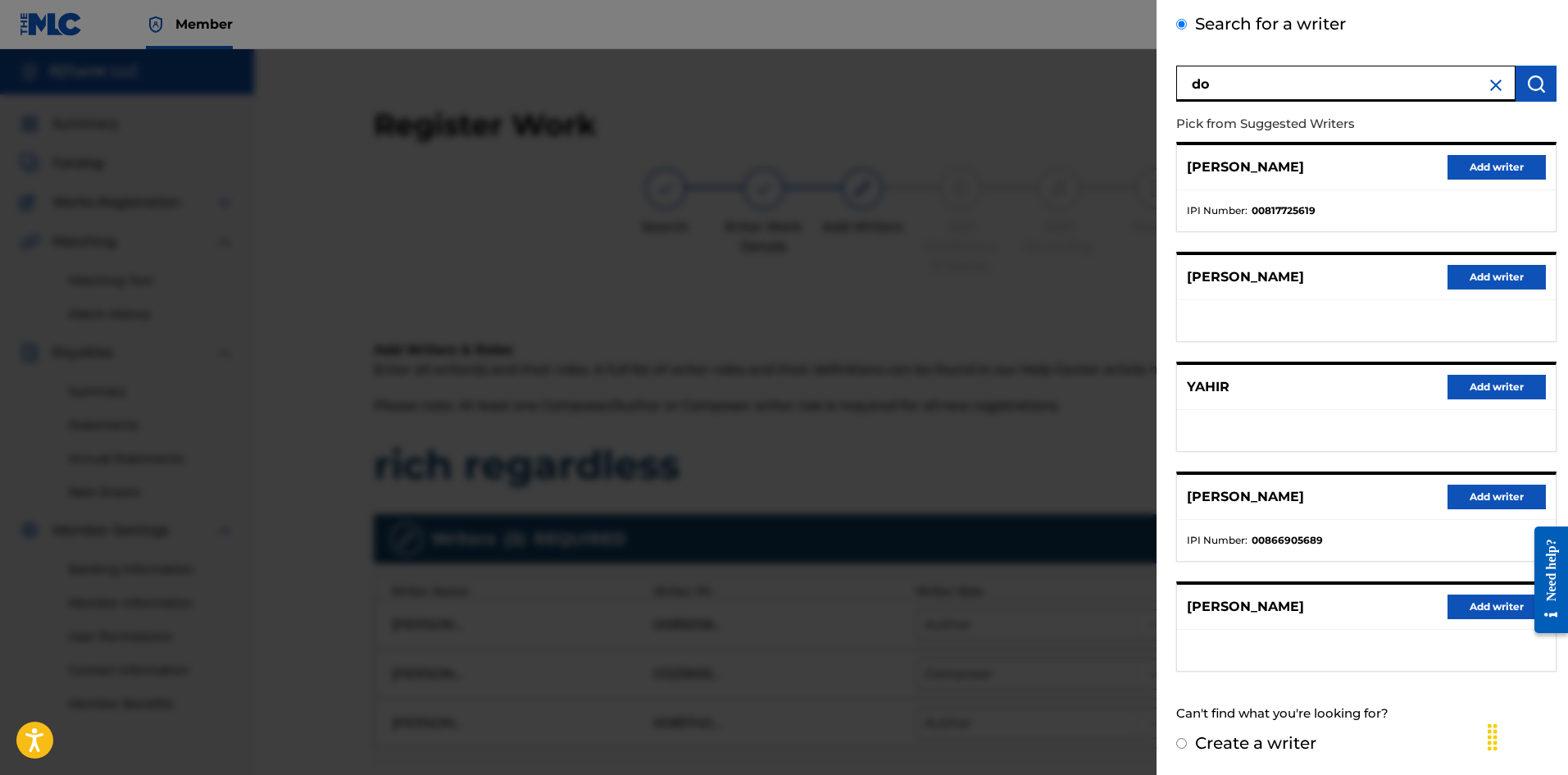
type input "d"
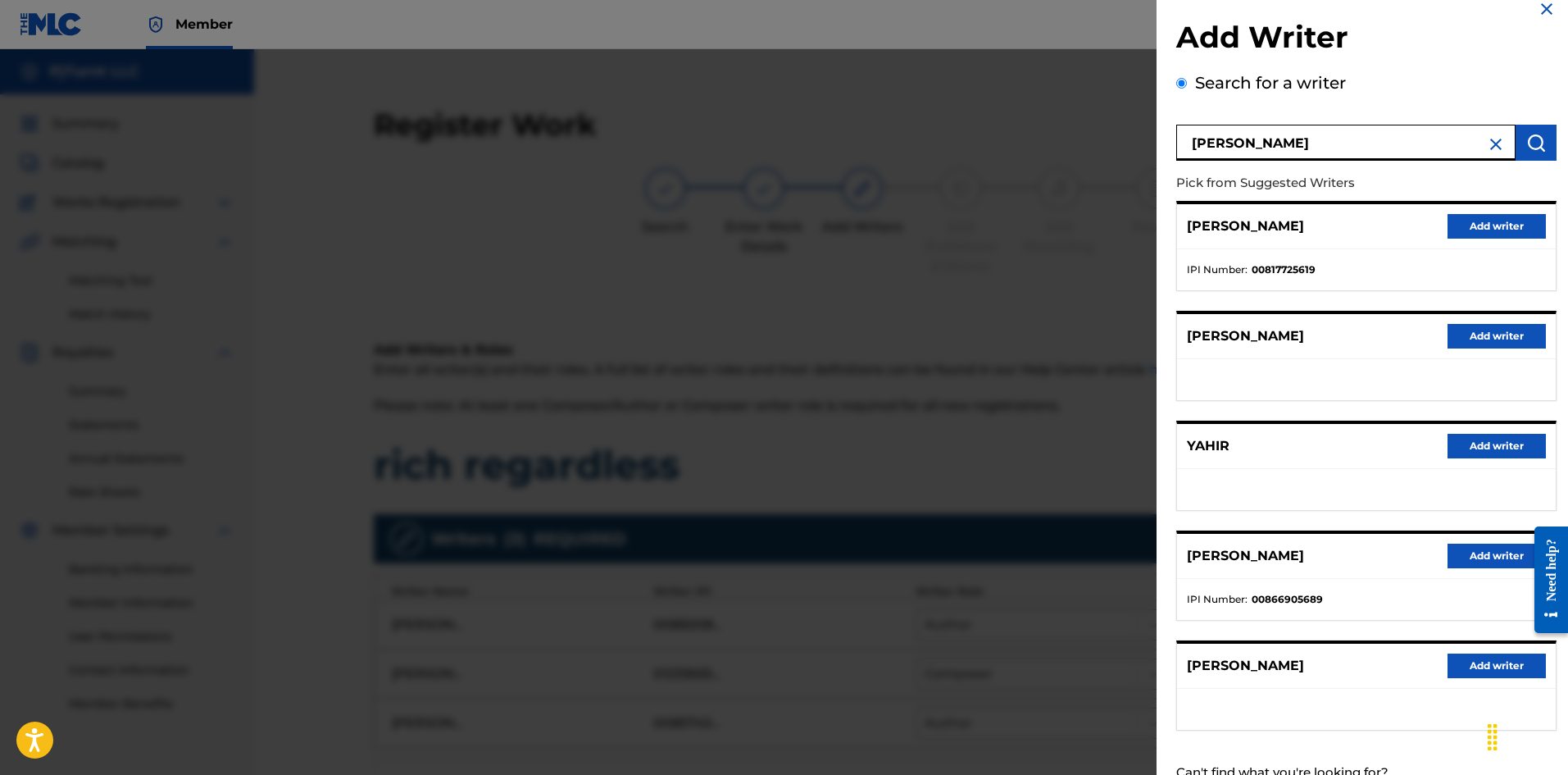
scroll to position [0, 0]
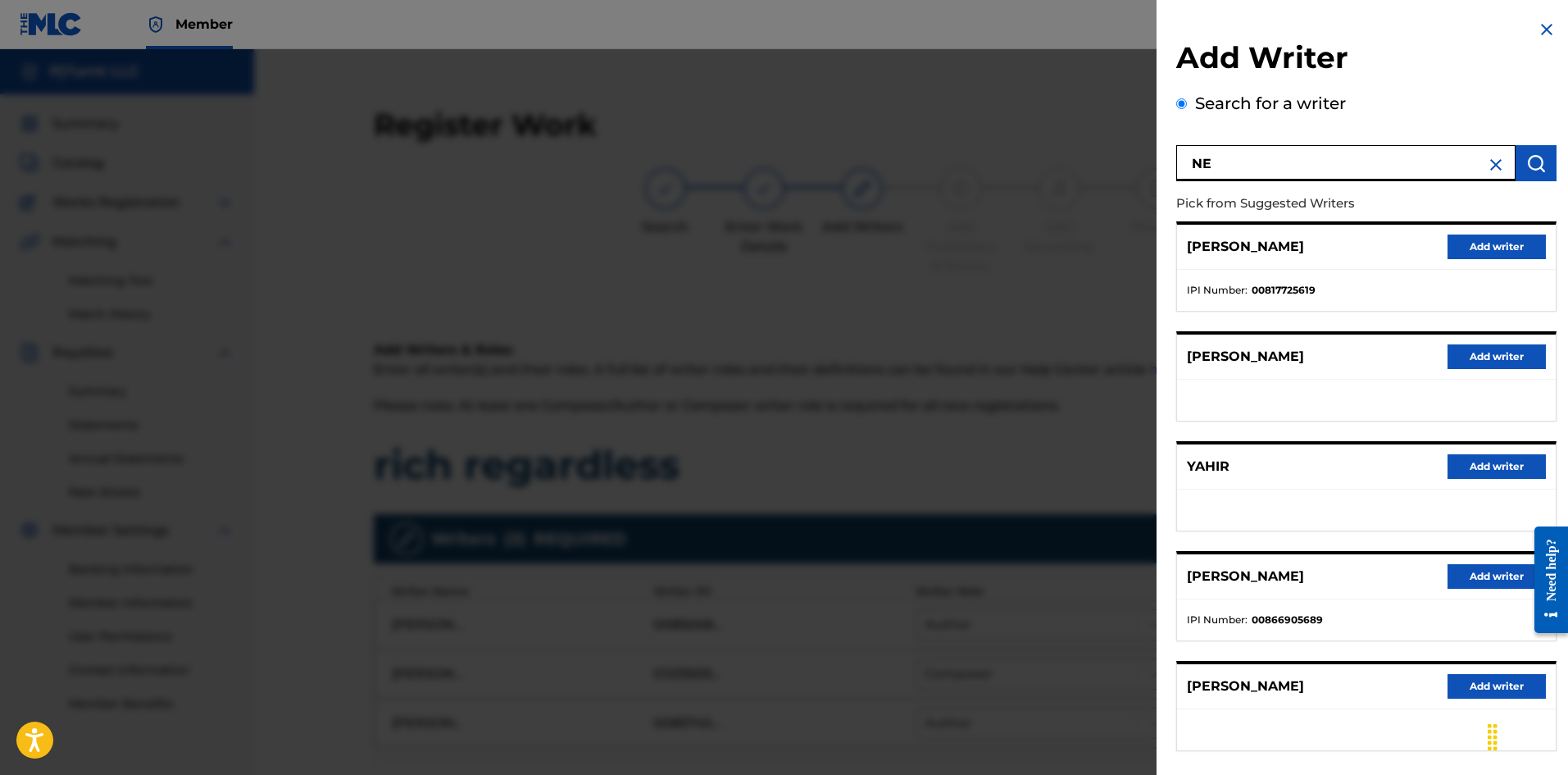
type input "N"
click at [1179, 110] on div "Search for a writer Pick from Suggested Writers [PERSON_NAME] Add writer IPI Nu…" at bounding box center [1366, 451] width 380 height 719
click at [1186, 99] on input "Search for a writer" at bounding box center [1181, 103] width 11 height 11
click at [1207, 99] on label "Search for a writer" at bounding box center [1270, 103] width 151 height 20
click at [1187, 99] on input "Search for a writer" at bounding box center [1181, 103] width 11 height 11
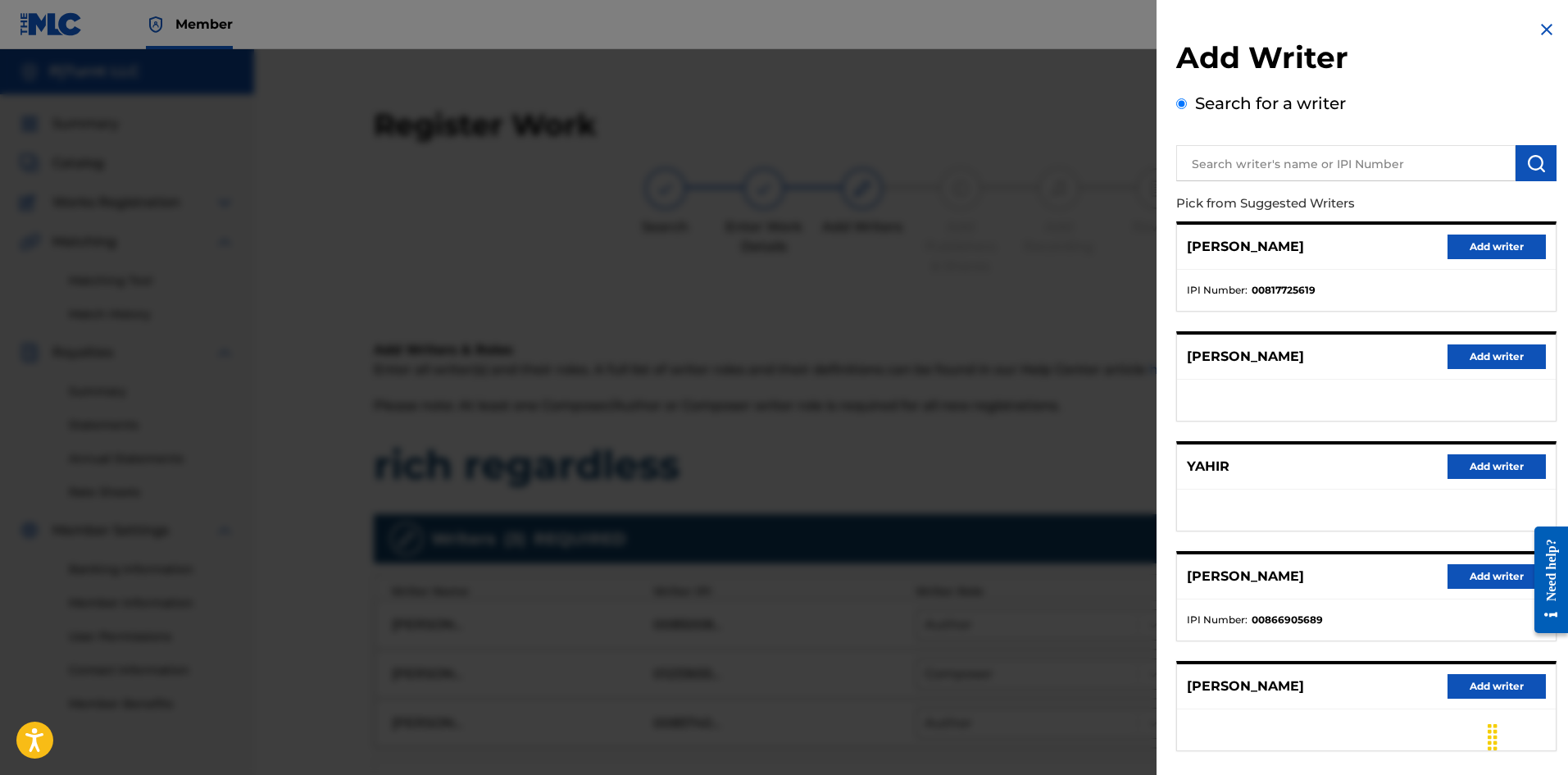
scroll to position [80, 0]
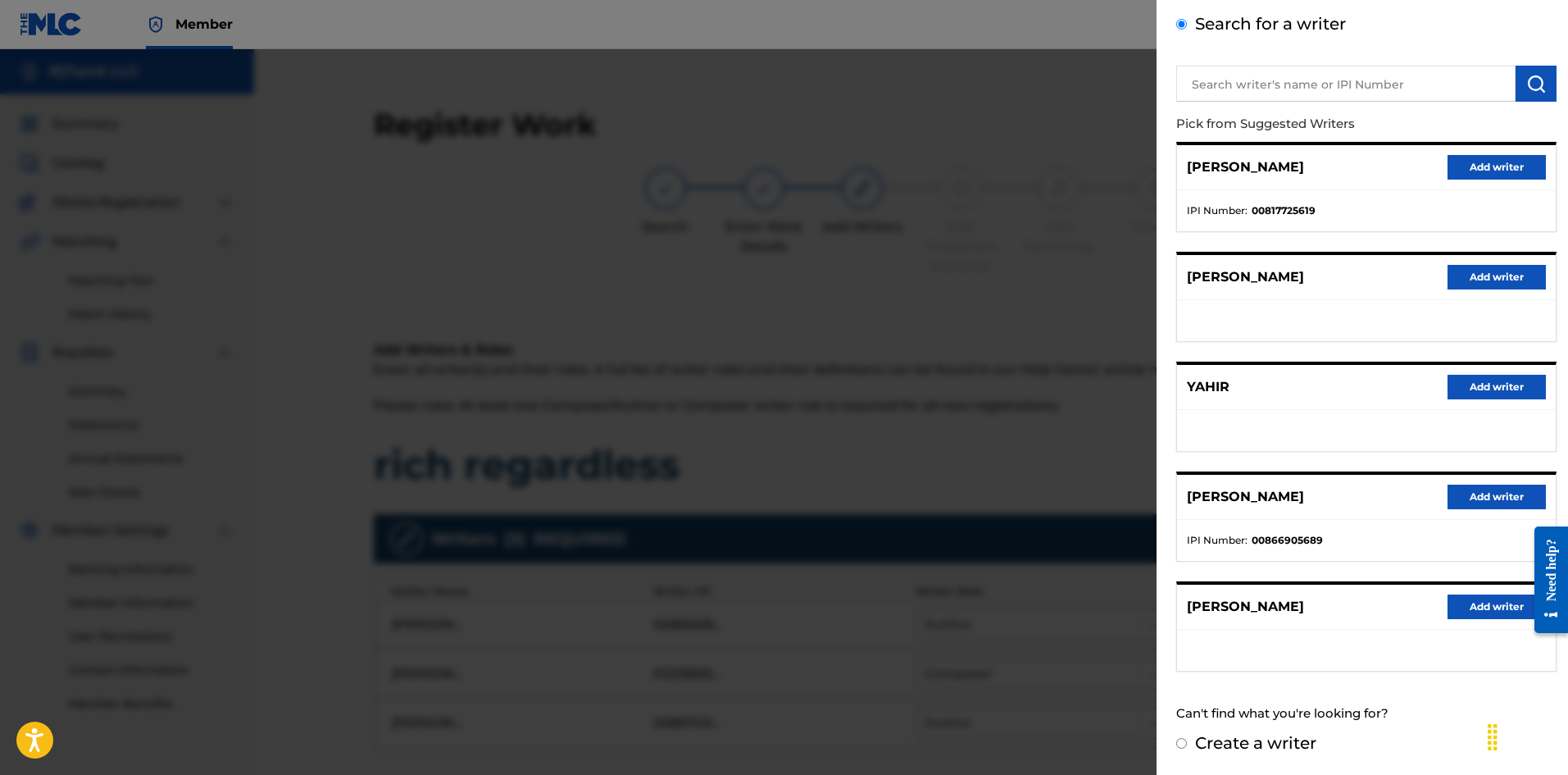
click at [1258, 743] on label "Create a writer" at bounding box center [1255, 743] width 121 height 20
radio input "true"
click at [1187, 743] on input "Create a writer" at bounding box center [1181, 743] width 11 height 11
radio input "false"
radio input "true"
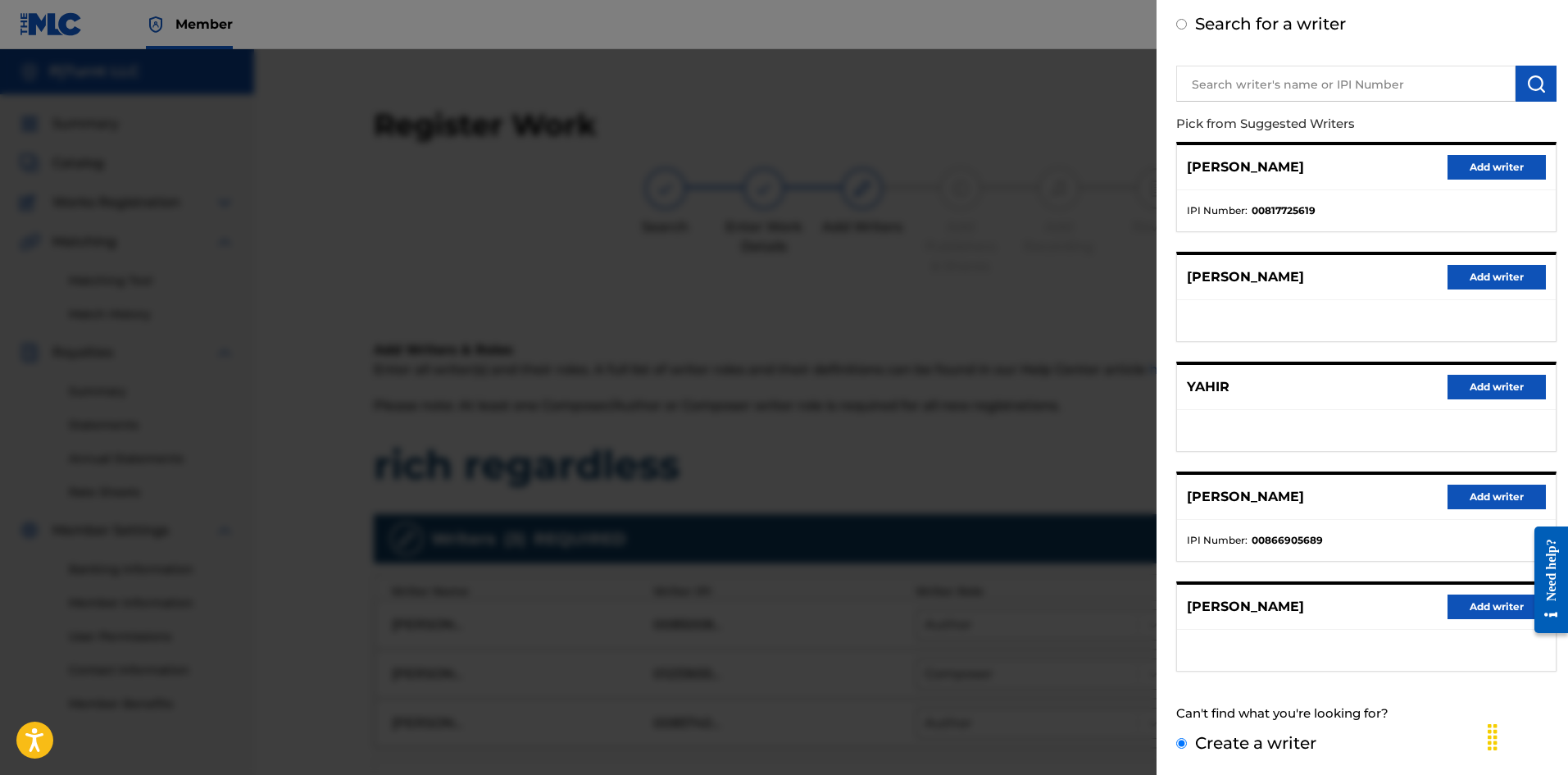
scroll to position [0, 0]
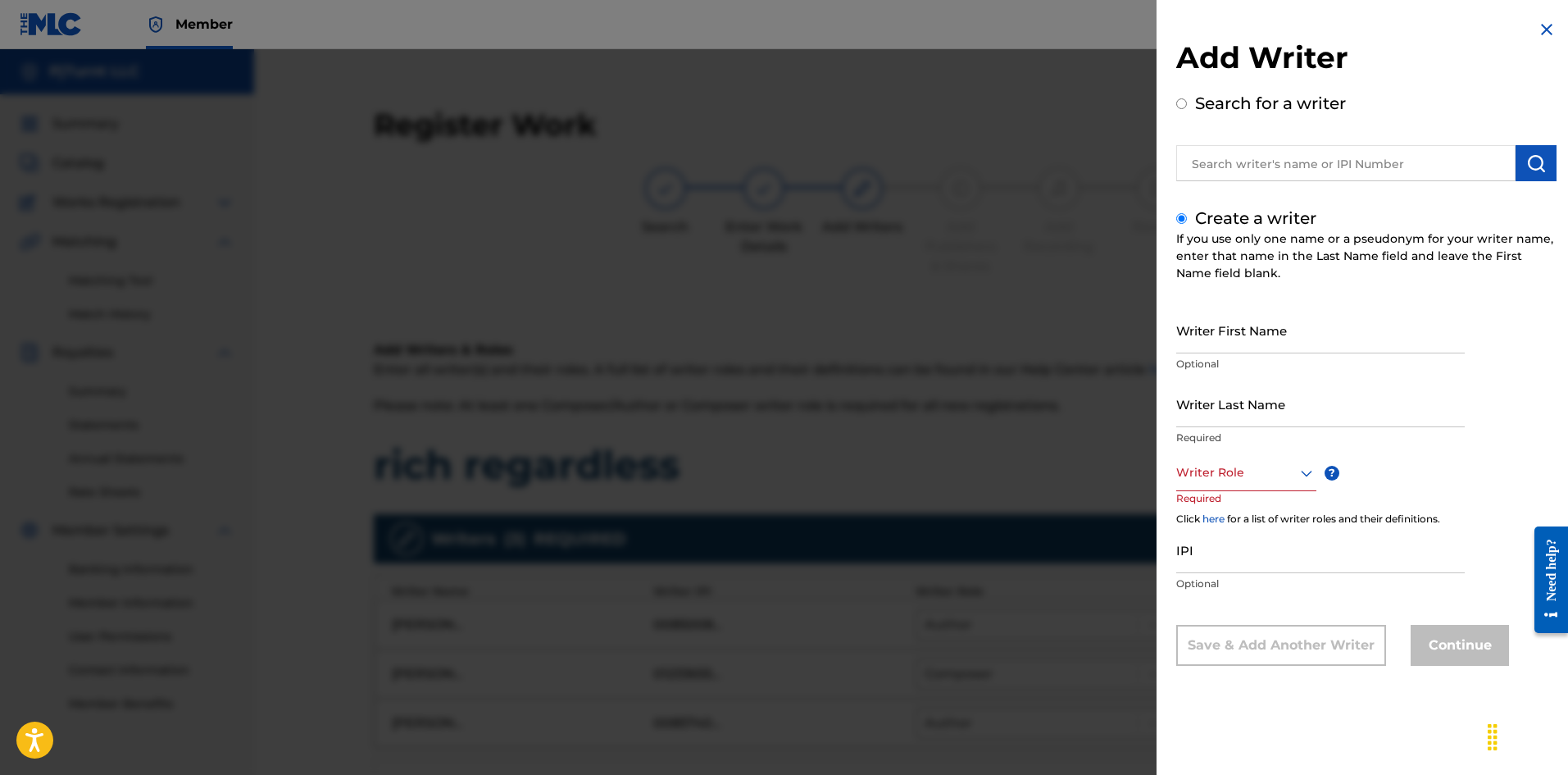
click at [1302, 168] on input "text" at bounding box center [1346, 163] width 339 height 36
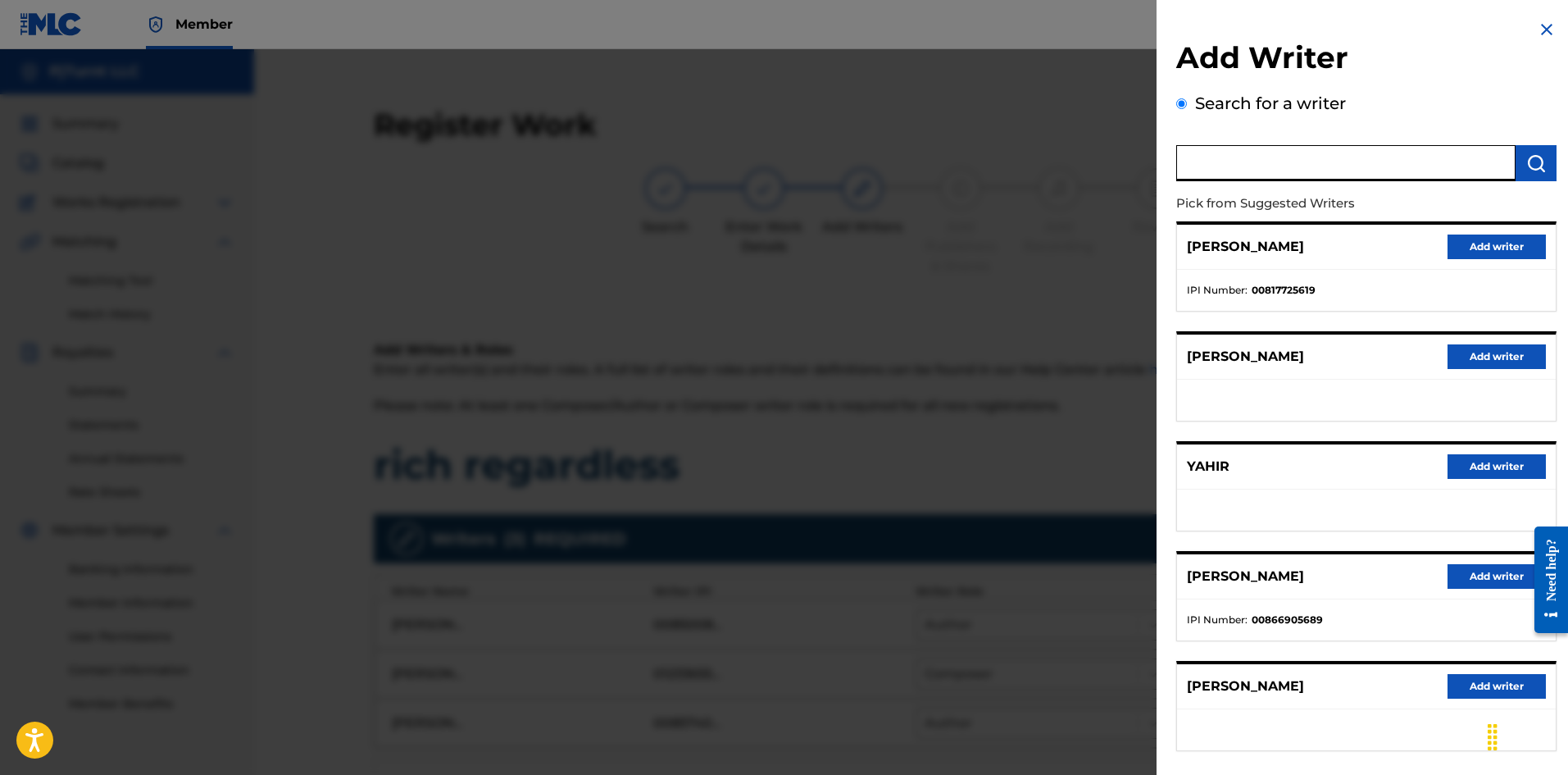
scroll to position [80, 0]
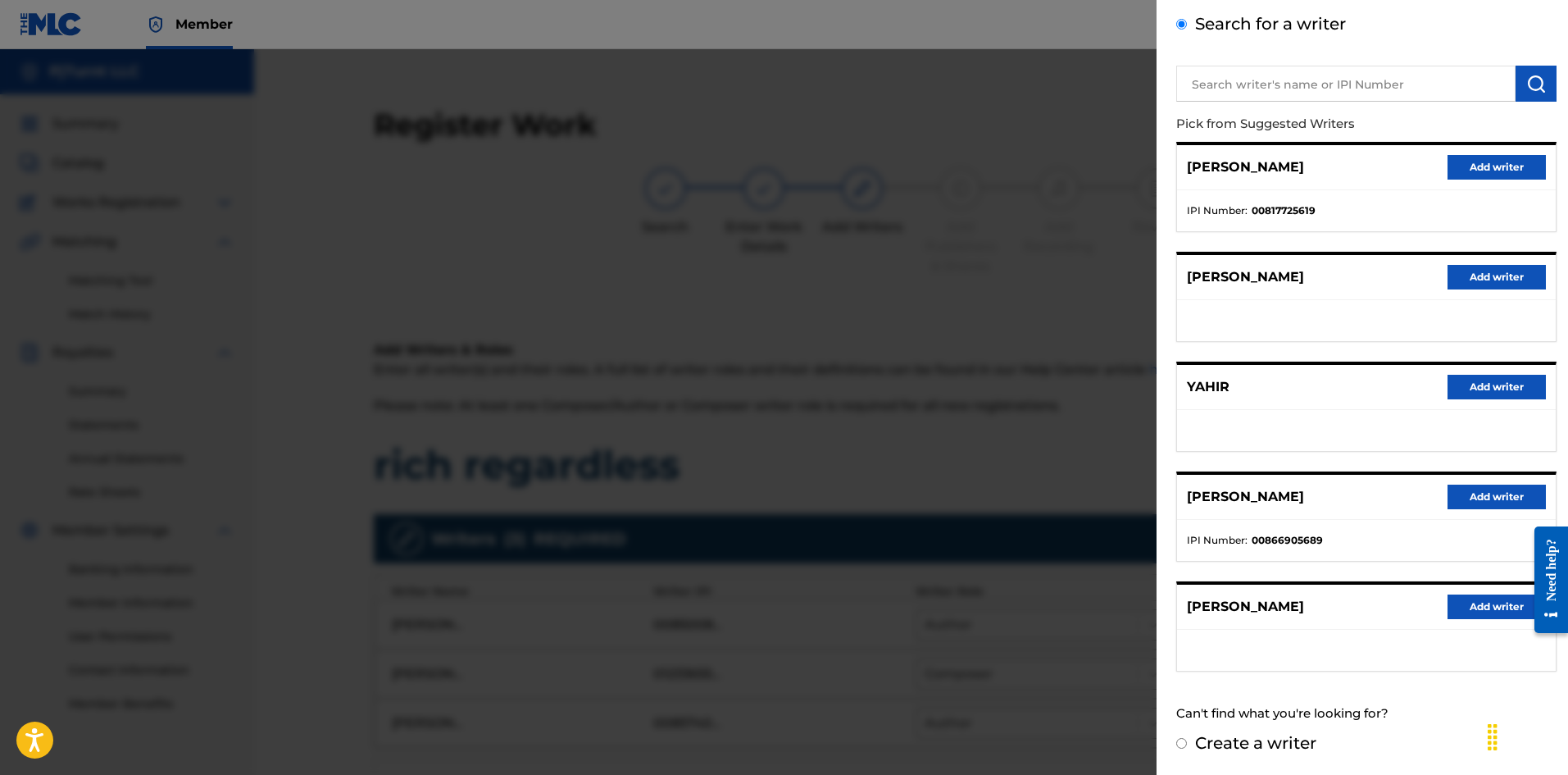
click at [1221, 757] on div "Add Writer Search for a writer Pick from Suggested Writers [PERSON_NAME] Add wr…" at bounding box center [1366, 347] width 420 height 854
click at [1181, 751] on div "Create a writer" at bounding box center [1366, 743] width 380 height 25
click at [1181, 744] on input "Create a writer" at bounding box center [1181, 743] width 11 height 11
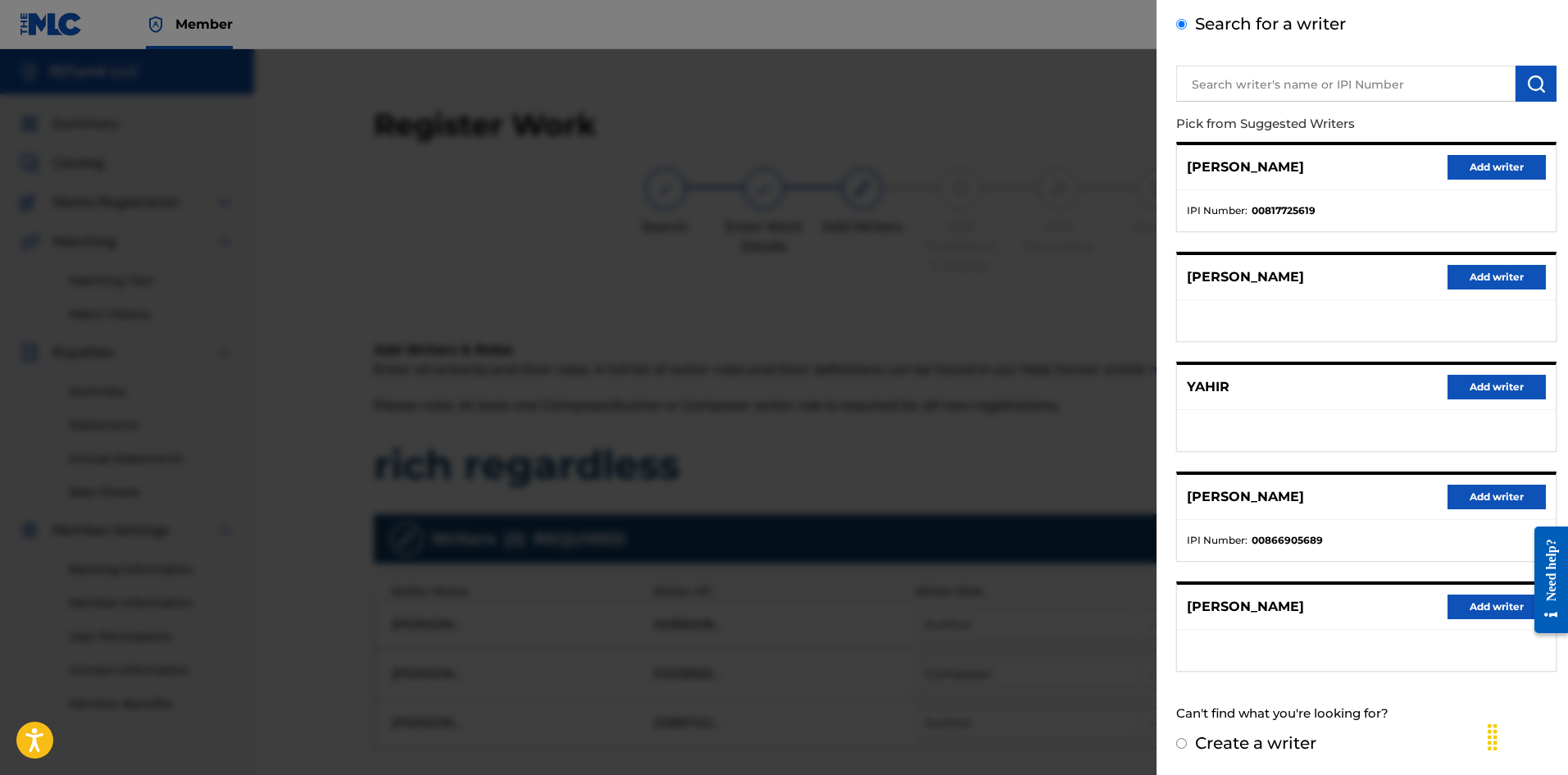
radio input "false"
radio input "true"
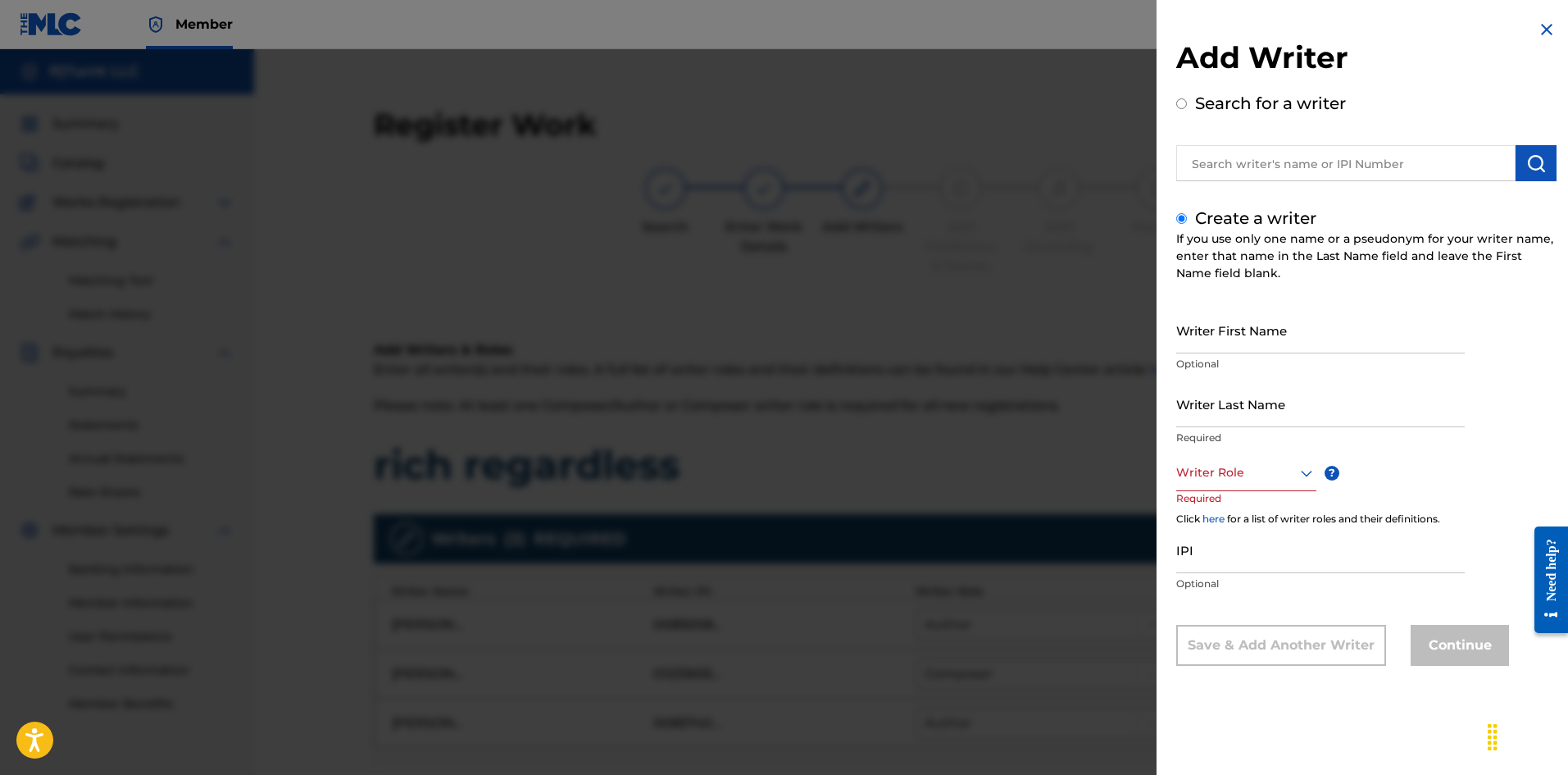
scroll to position [0, 0]
click at [1235, 339] on input "Writer First Name" at bounding box center [1320, 329] width 288 height 47
type input "[PERSON_NAME]"
click at [1247, 410] on input "Writer Last Name" at bounding box center [1320, 404] width 288 height 47
type input "S"
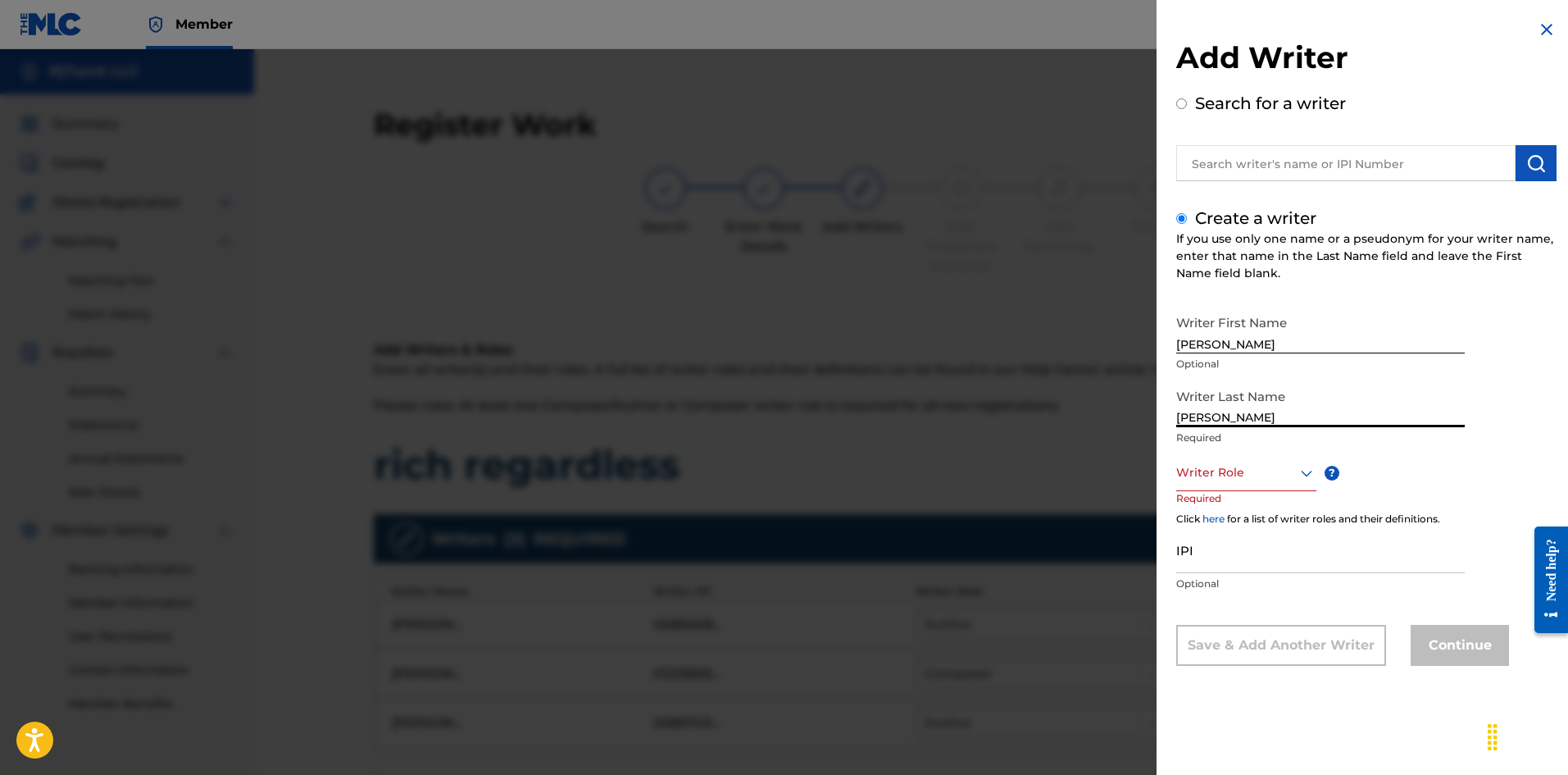
type input "[PERSON_NAME]"
click at [1217, 473] on div at bounding box center [1246, 473] width 140 height 21
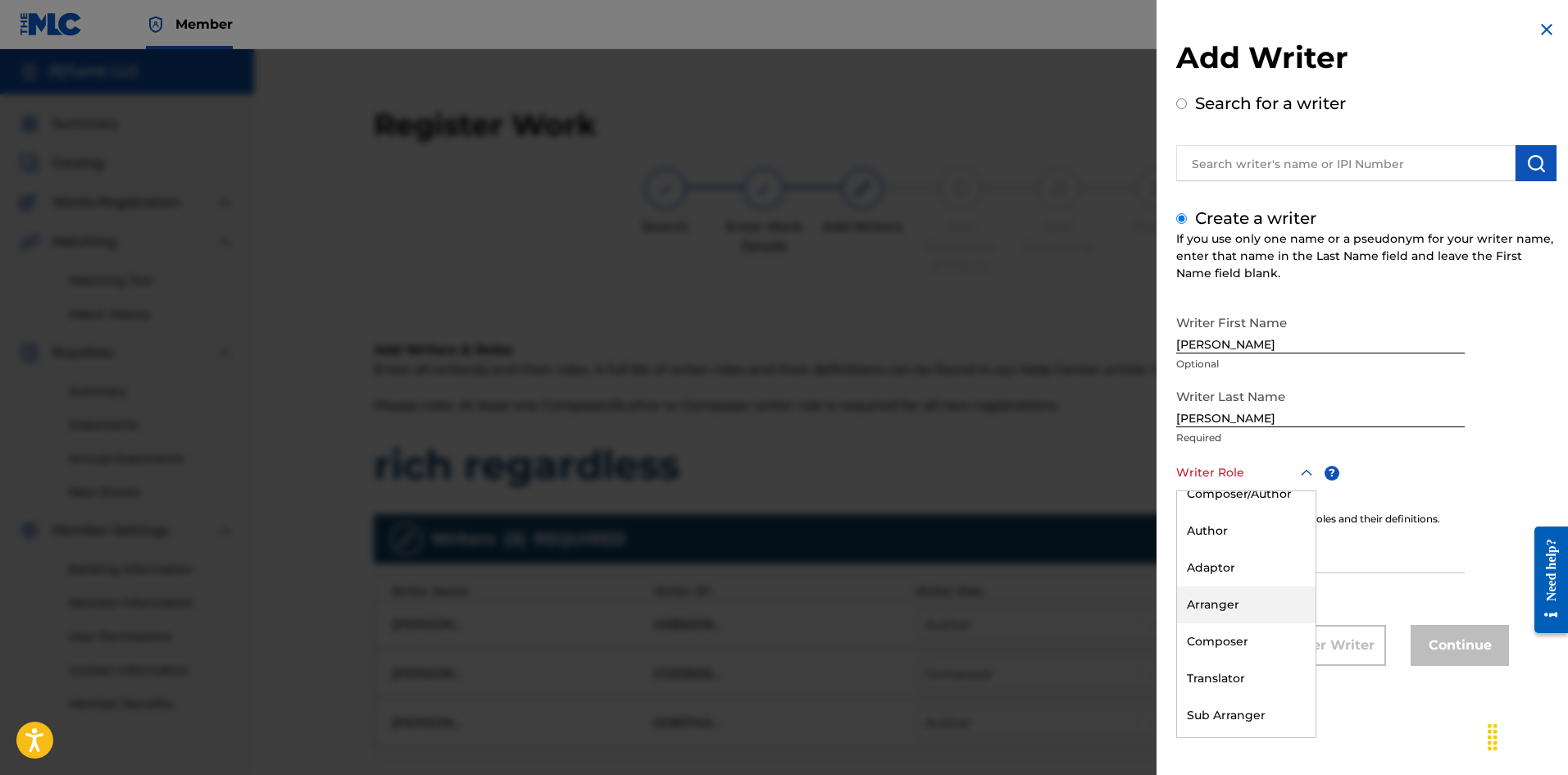
scroll to position [16, 0]
click at [1249, 636] on div "Composer" at bounding box center [1246, 641] width 138 height 37
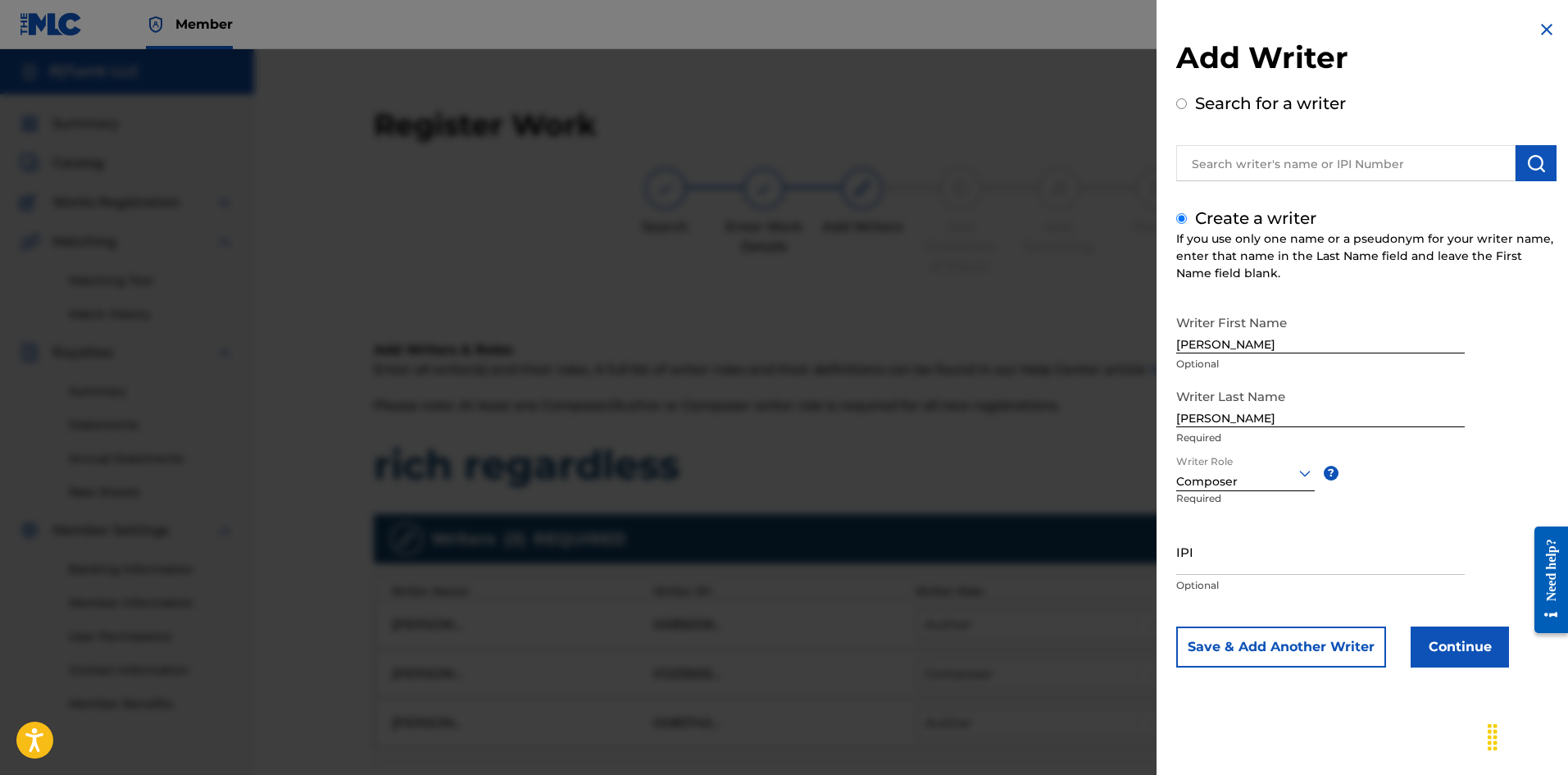
click at [1255, 558] on input "IPI" at bounding box center [1320, 551] width 288 height 47
paste input "01163760556"
type input "01163760556"
click at [1472, 657] on button "Continue" at bounding box center [1459, 647] width 98 height 41
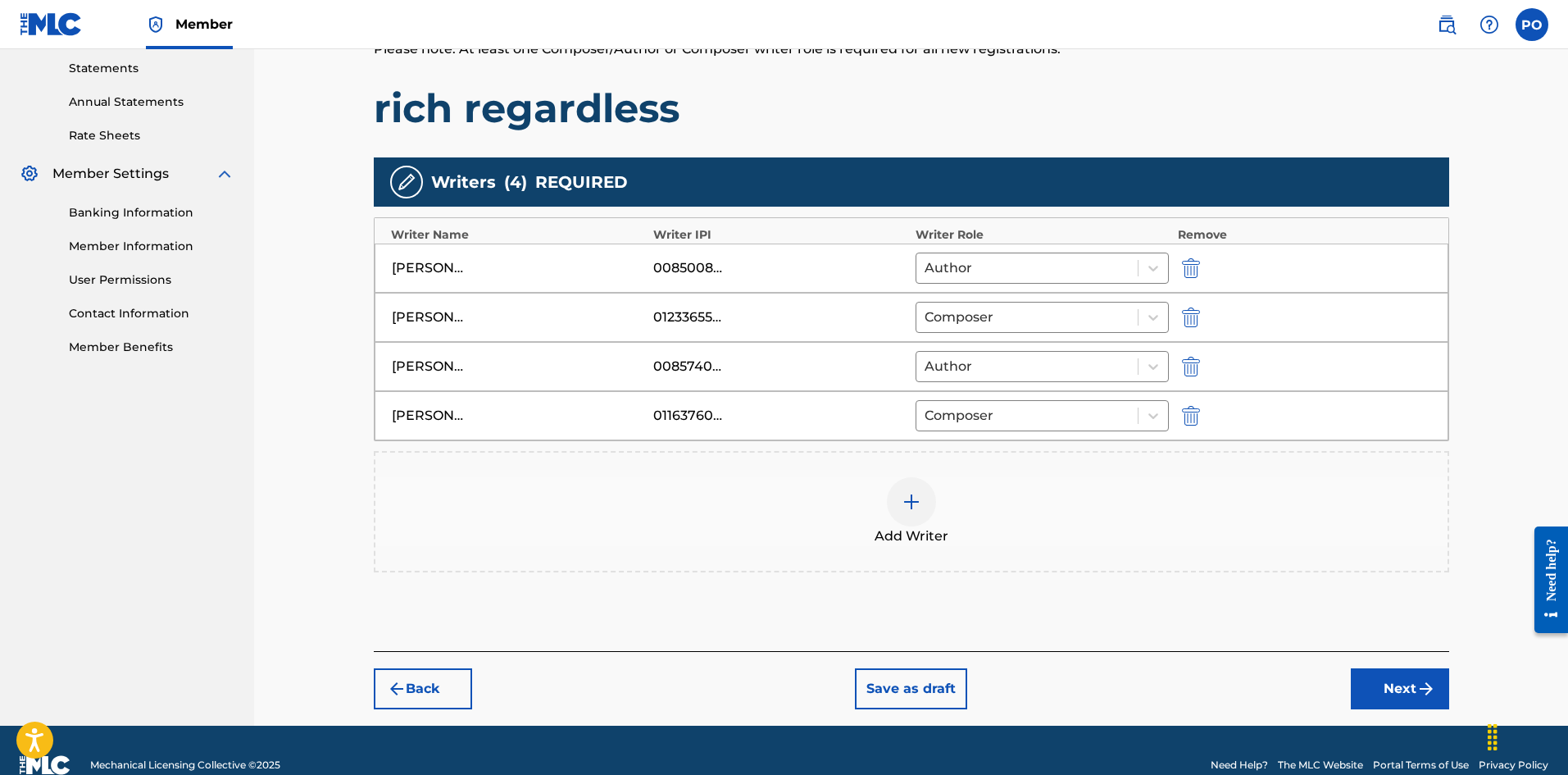
scroll to position [0, 0]
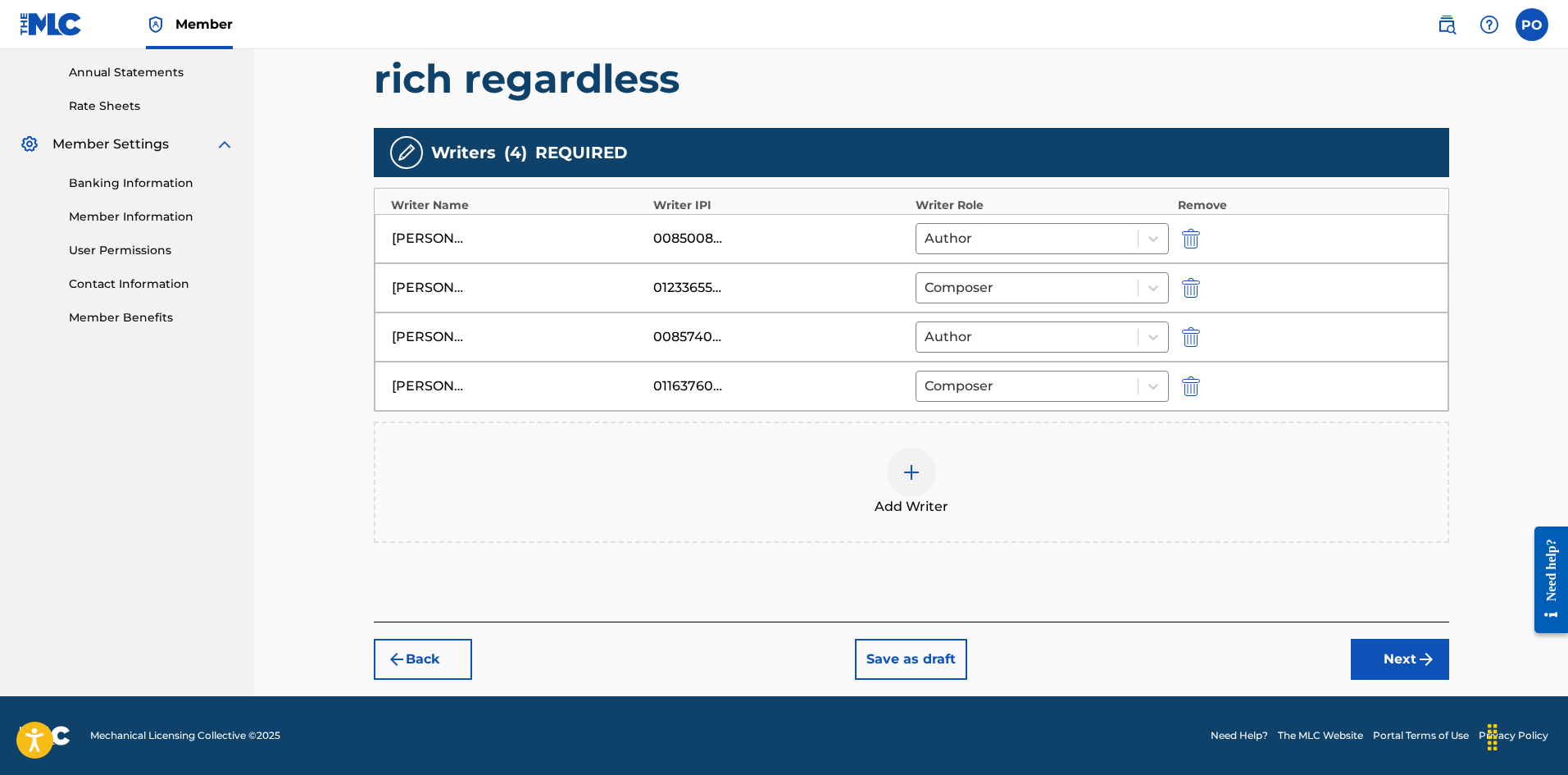
click at [1404, 673] on button "Next" at bounding box center [1399, 660] width 98 height 41
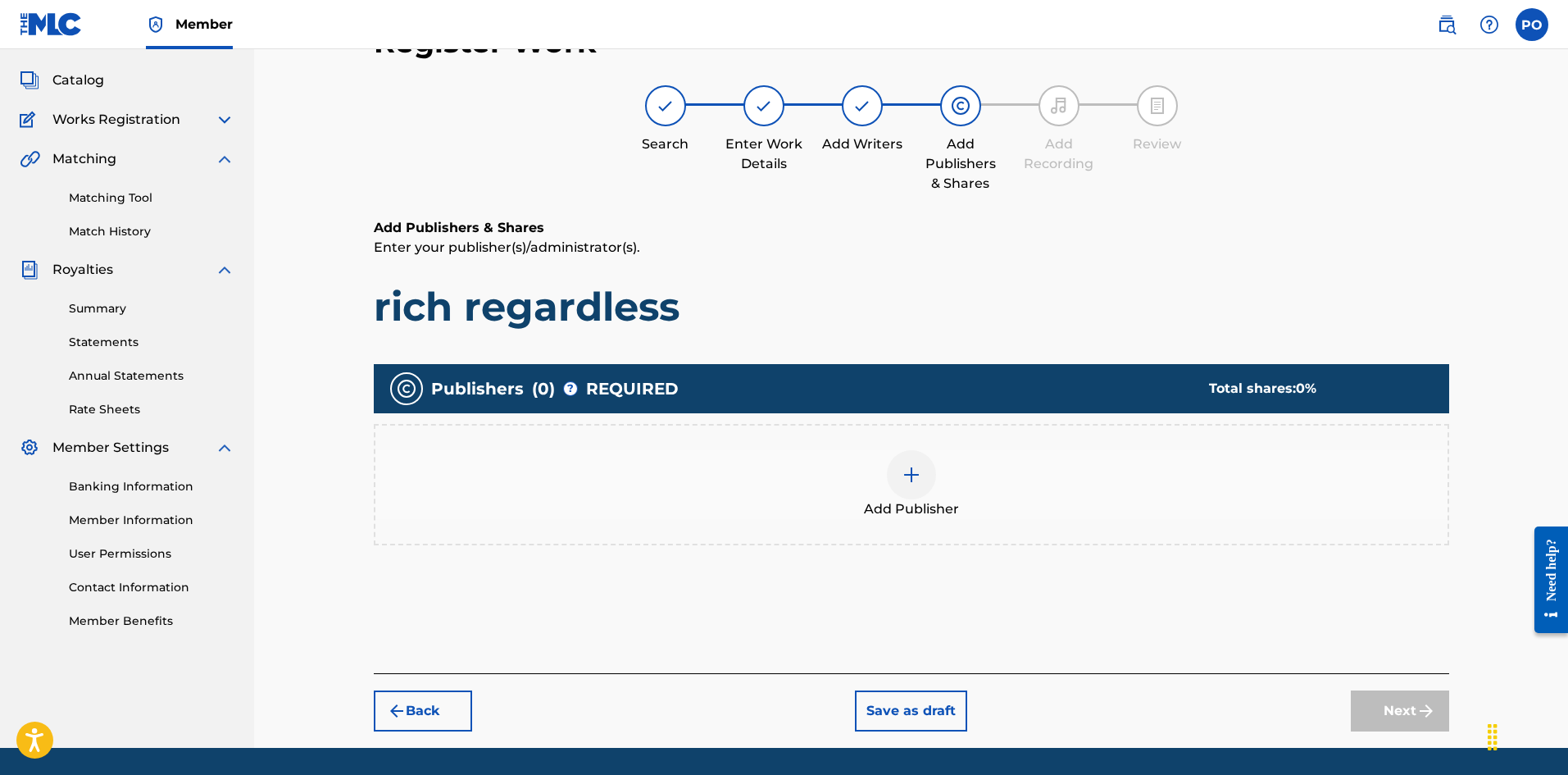
scroll to position [74, 0]
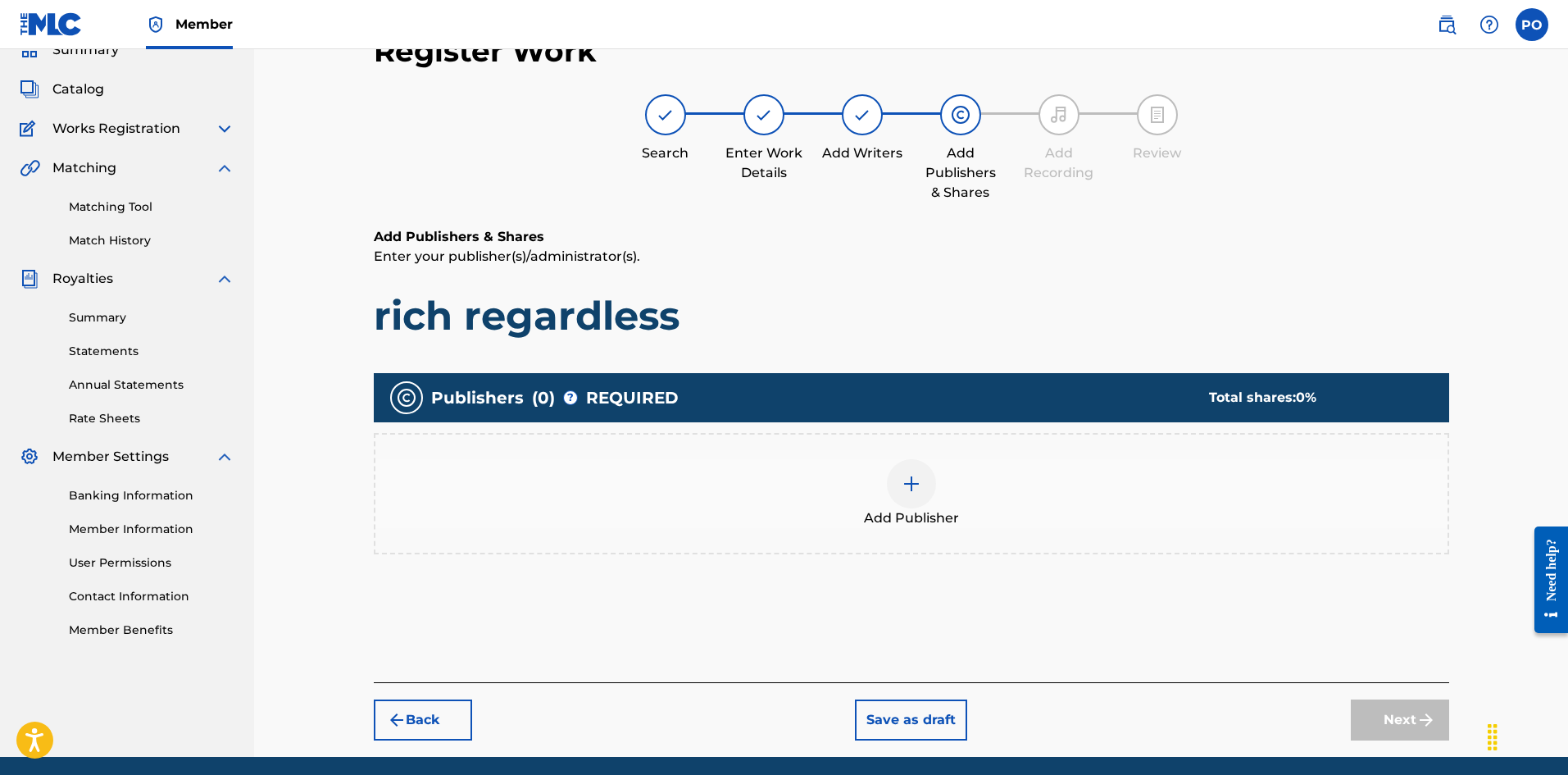
click at [905, 487] on img at bounding box center [911, 483] width 20 height 20
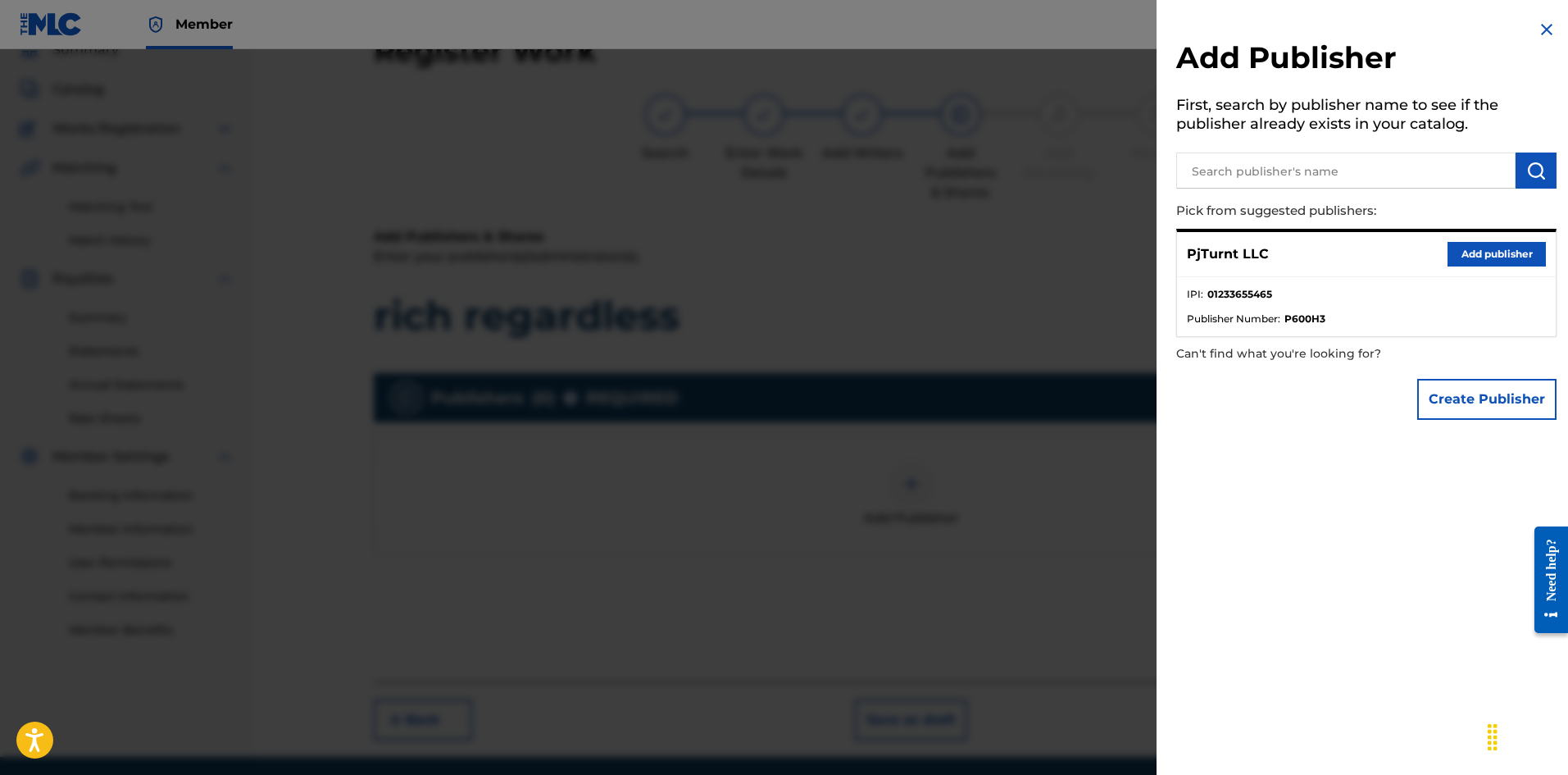
click at [1461, 255] on button "Add publisher" at bounding box center [1496, 254] width 98 height 25
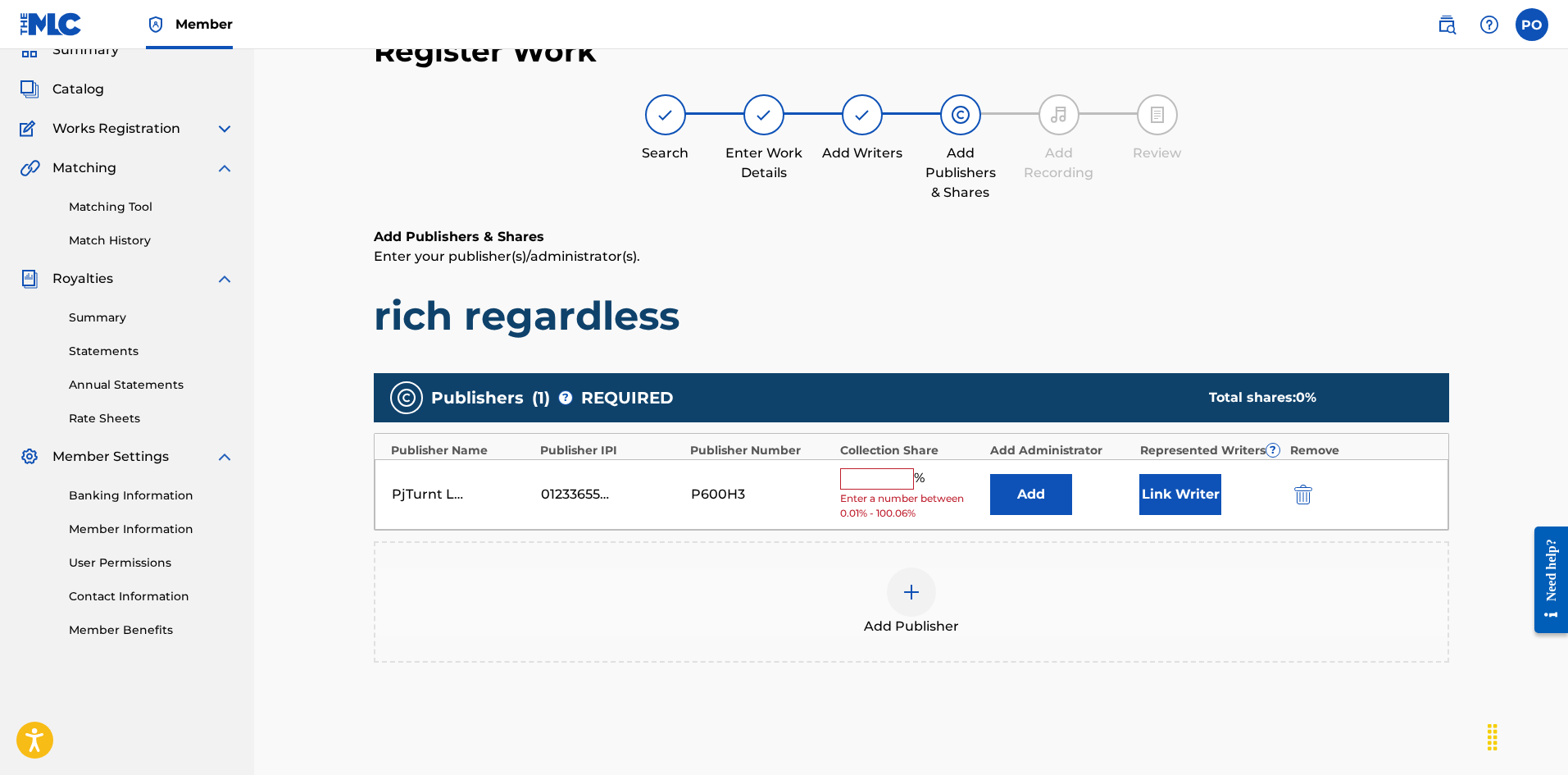
click at [872, 479] on input "text" at bounding box center [877, 479] width 74 height 21
type input "50"
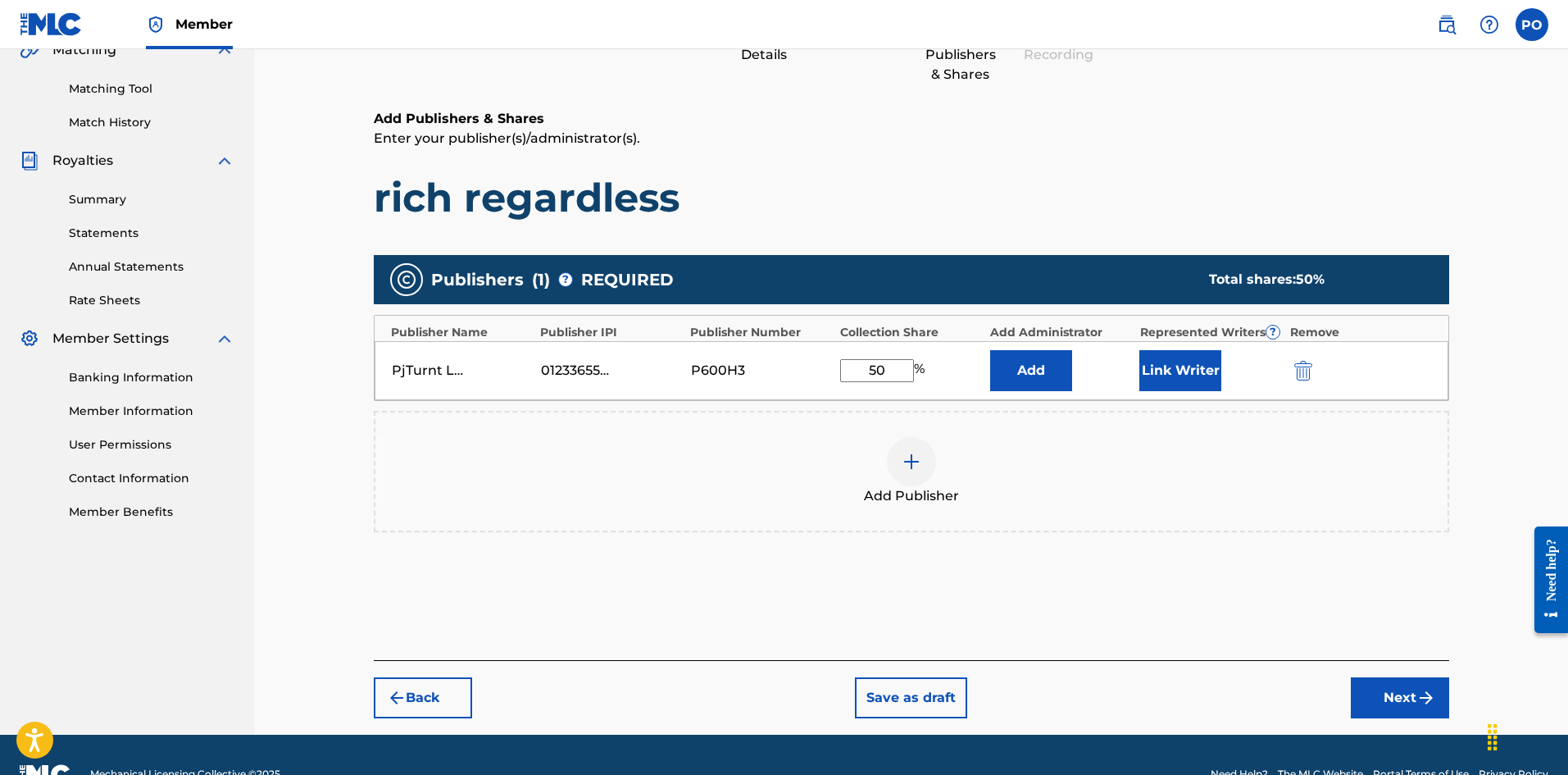
scroll to position [194, 0]
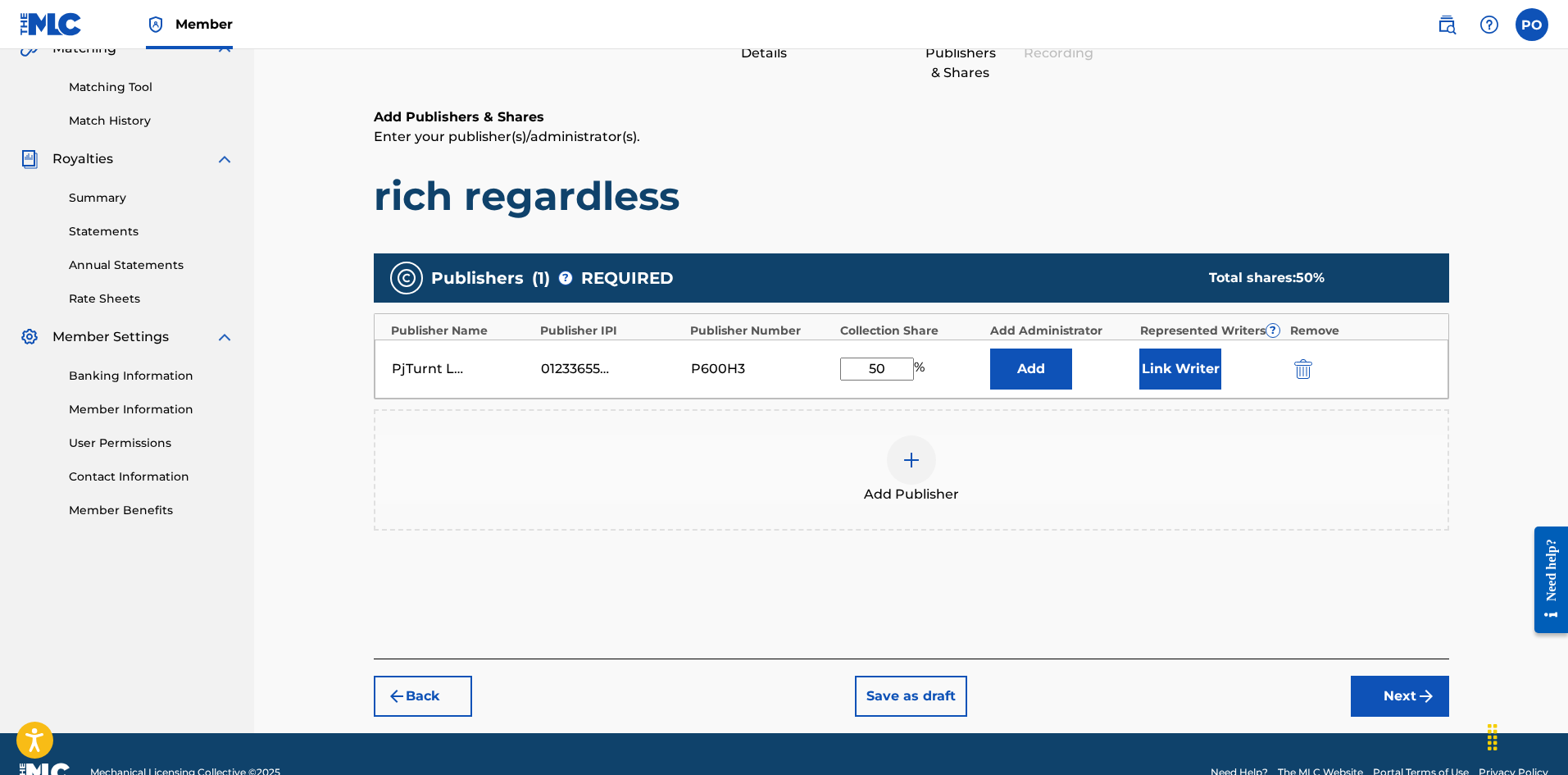
click at [1388, 684] on button "Next" at bounding box center [1399, 696] width 98 height 41
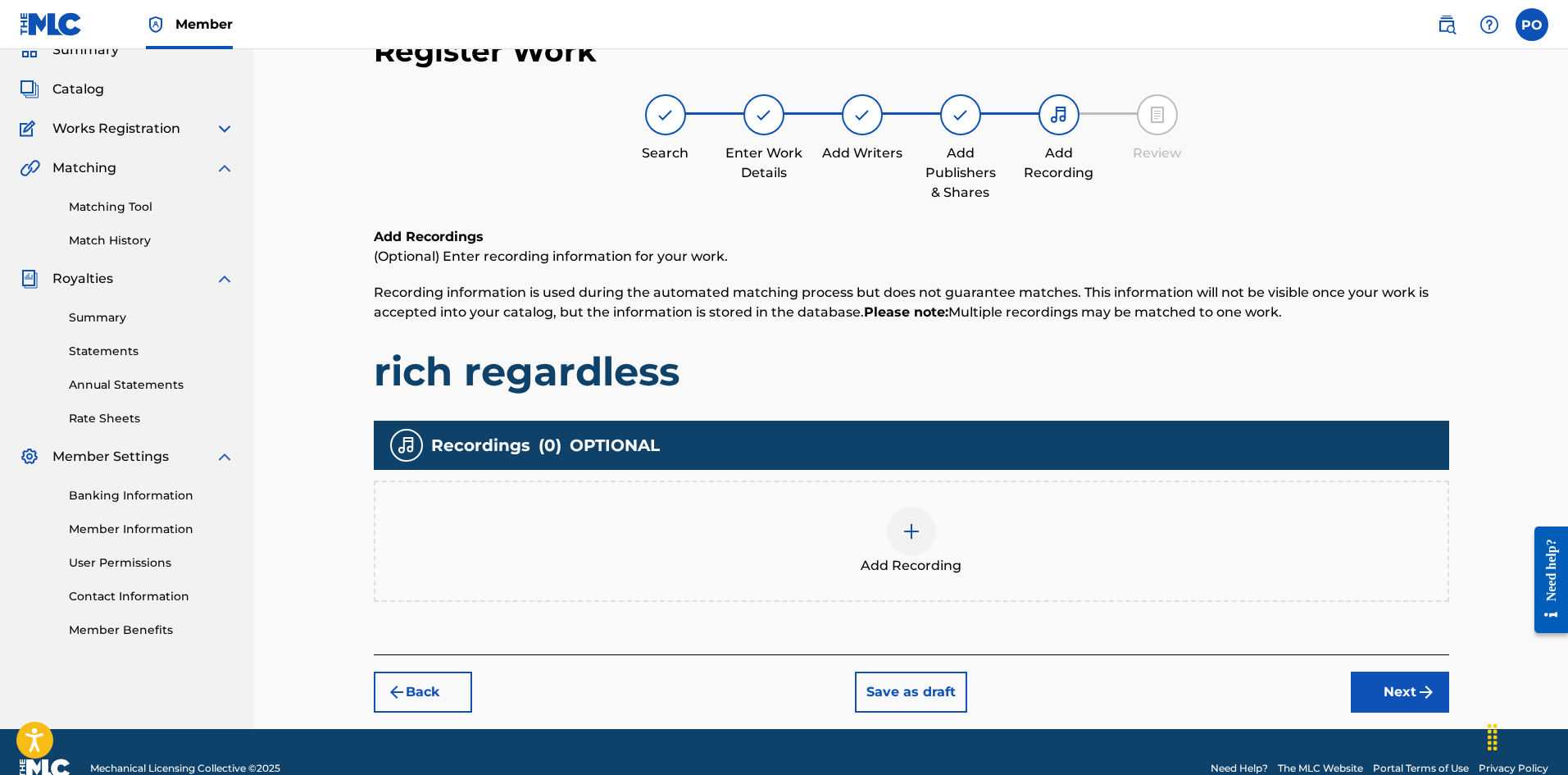
click at [923, 536] on div at bounding box center [911, 531] width 49 height 49
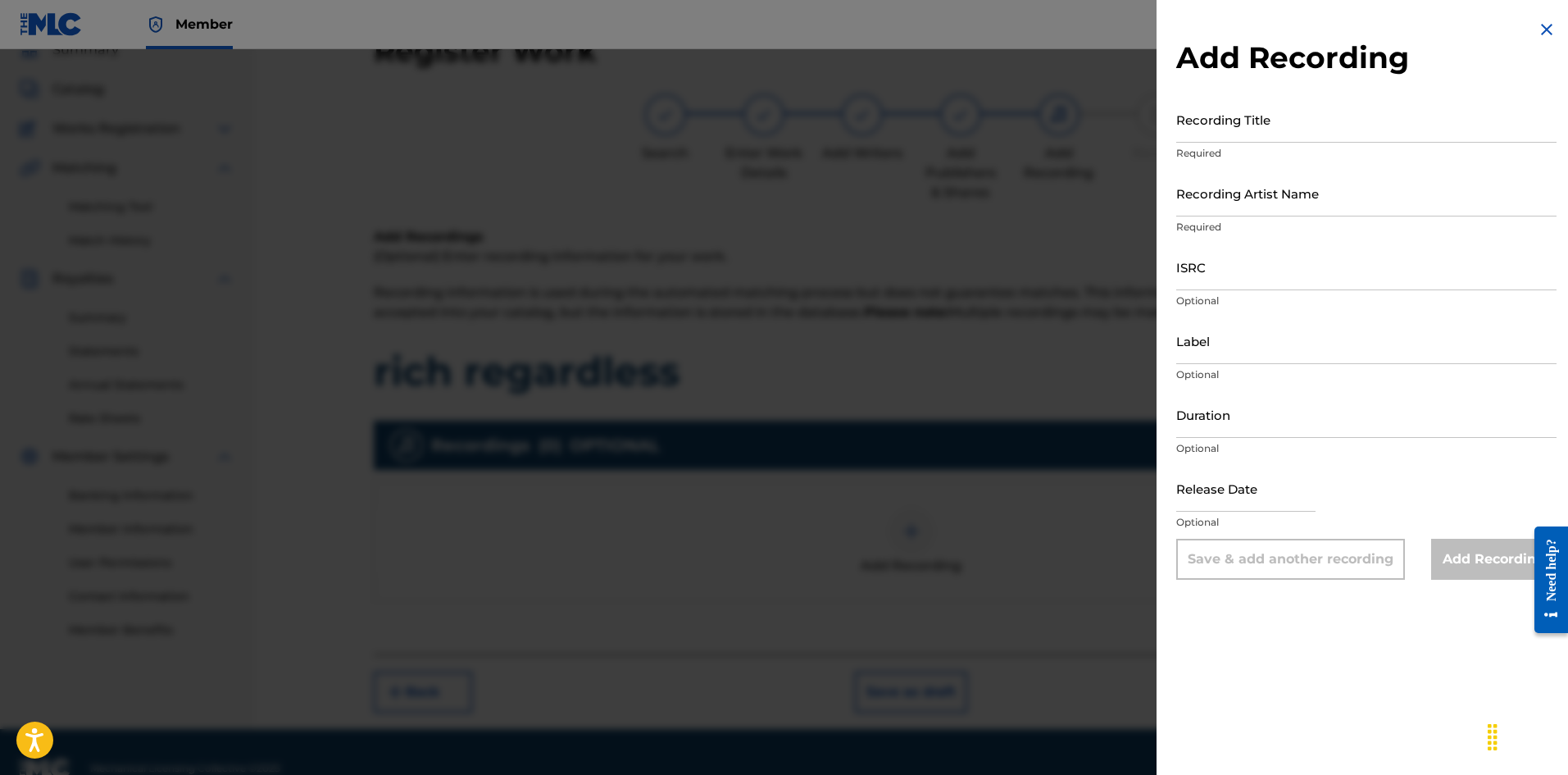
click at [1255, 277] on input "ISRC" at bounding box center [1366, 267] width 380 height 47
paste input "USUYG1738662"
type input "USUYG1738662"
click at [1286, 188] on input "Recording Artist Name" at bounding box center [1366, 193] width 380 height 47
click at [1300, 130] on input "Recording Title" at bounding box center [1366, 119] width 380 height 47
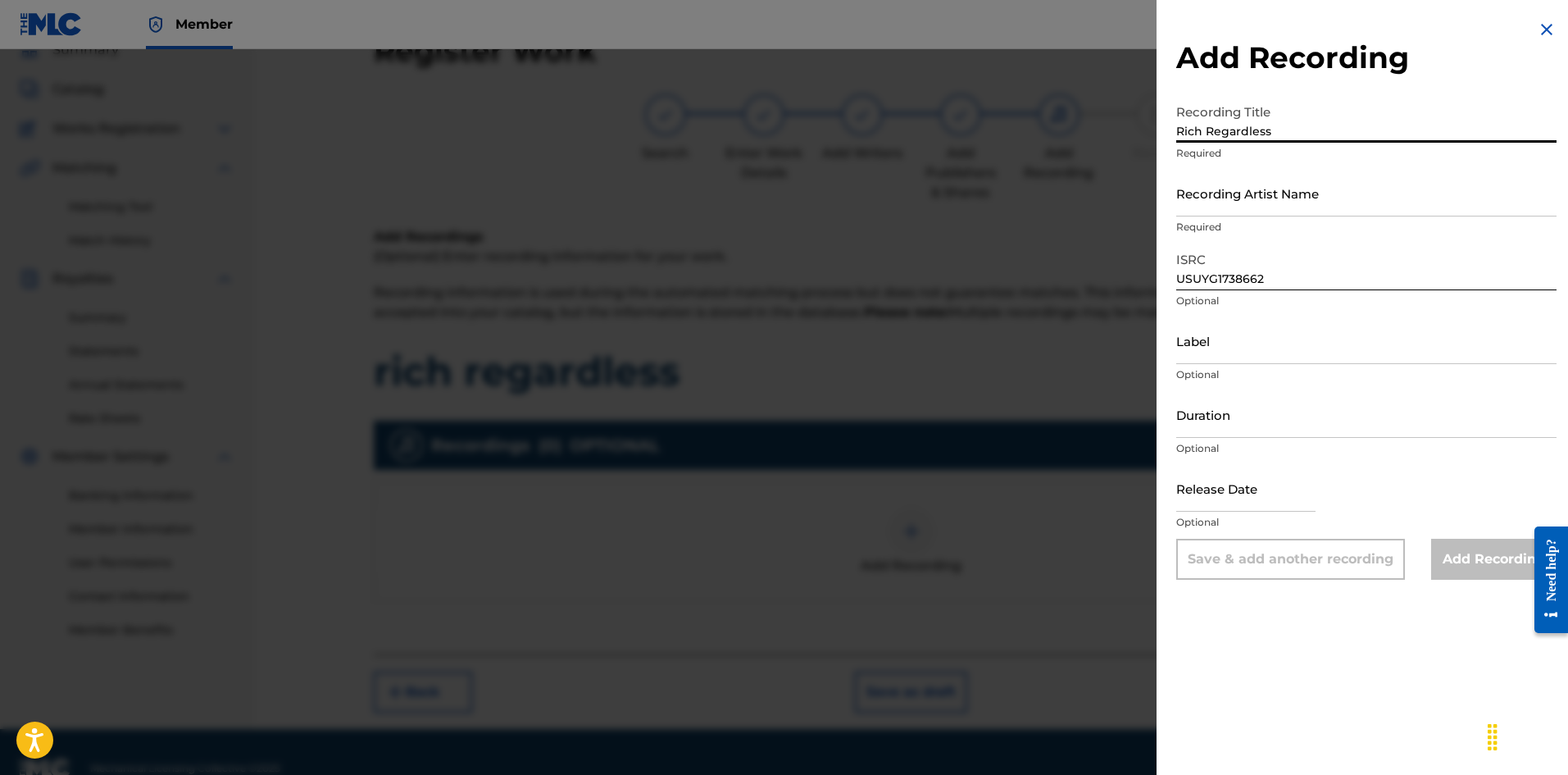
type input "Rich Regardless"
click at [1275, 179] on input "Recording Artist Name" at bounding box center [1366, 193] width 380 height 47
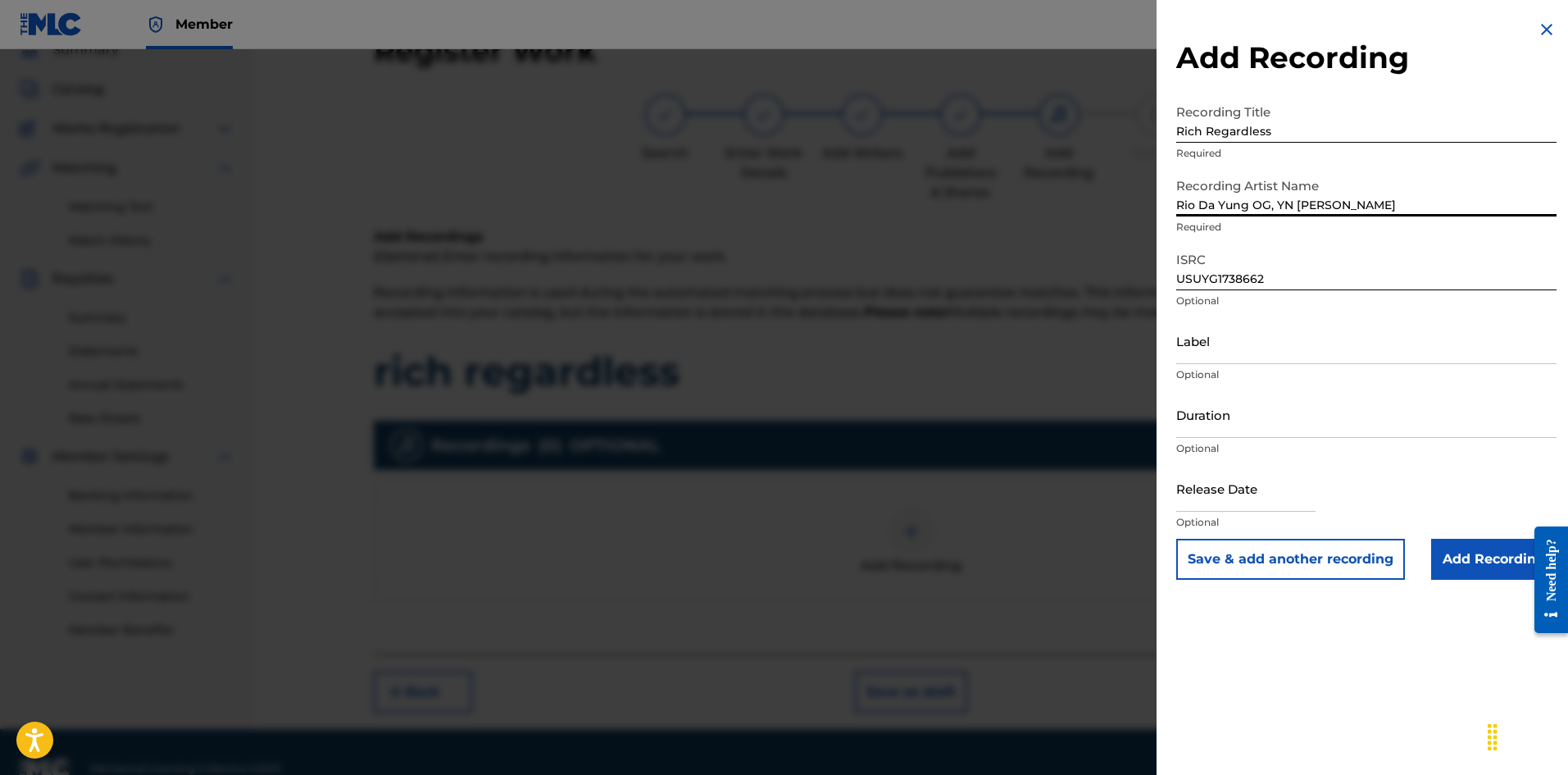
type input "Rio Da Yung OG, YN [PERSON_NAME]"
click at [1233, 364] on div "Label Optional" at bounding box center [1366, 354] width 380 height 74
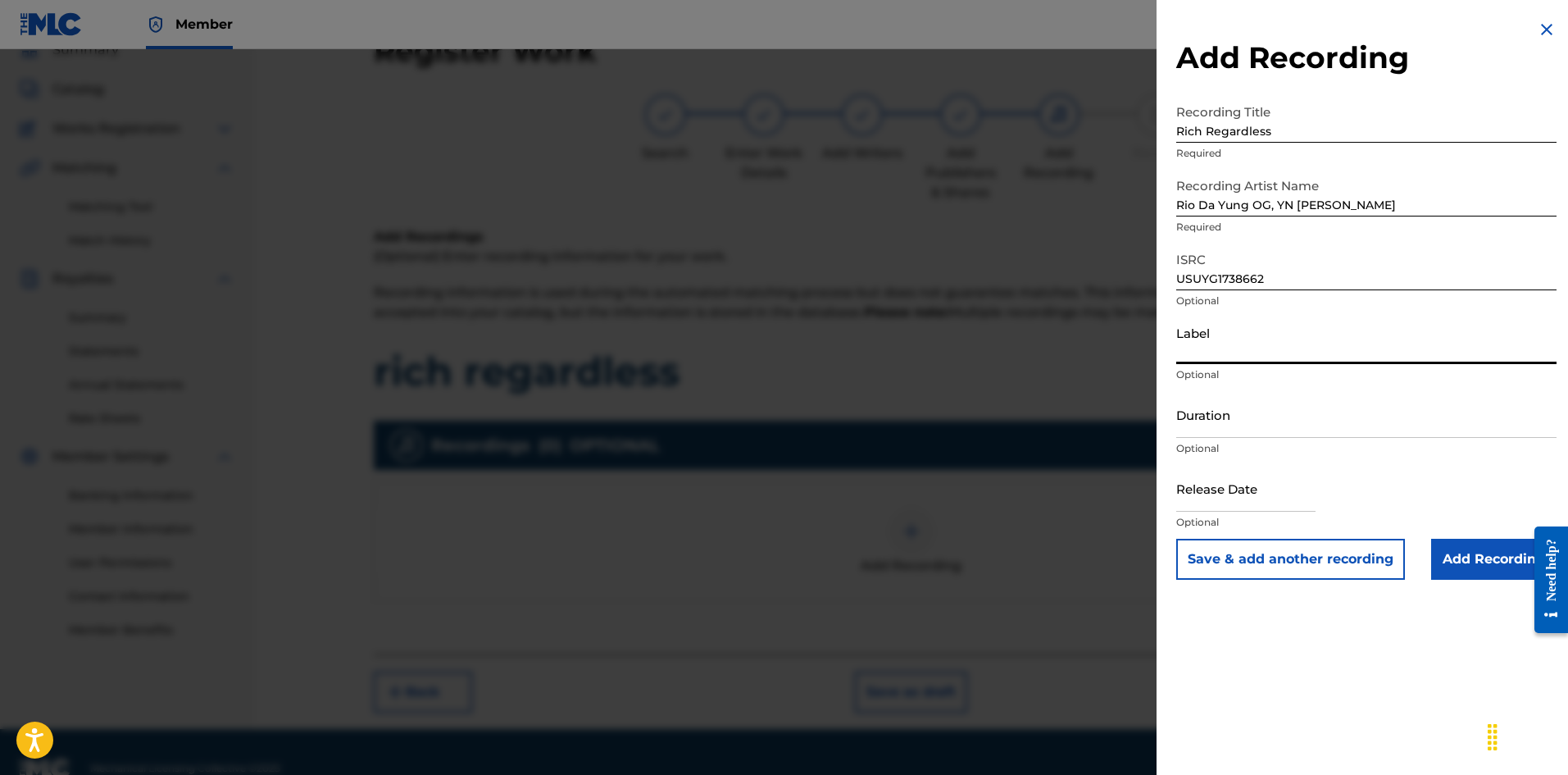
click at [1239, 350] on input "Label" at bounding box center [1366, 340] width 380 height 47
type input "EMPIRE"
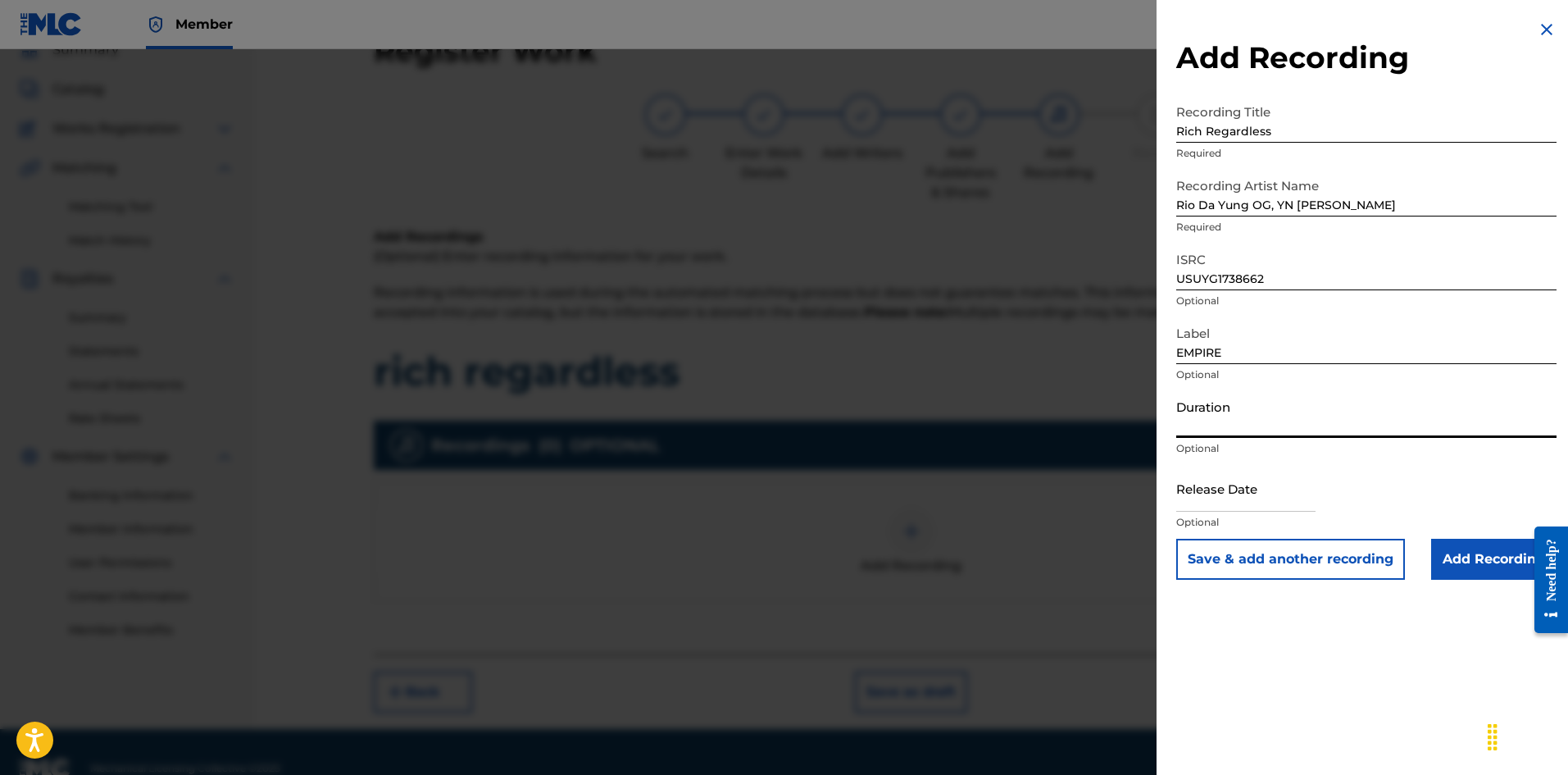
click at [1254, 418] on input "Duration" at bounding box center [1366, 414] width 380 height 47
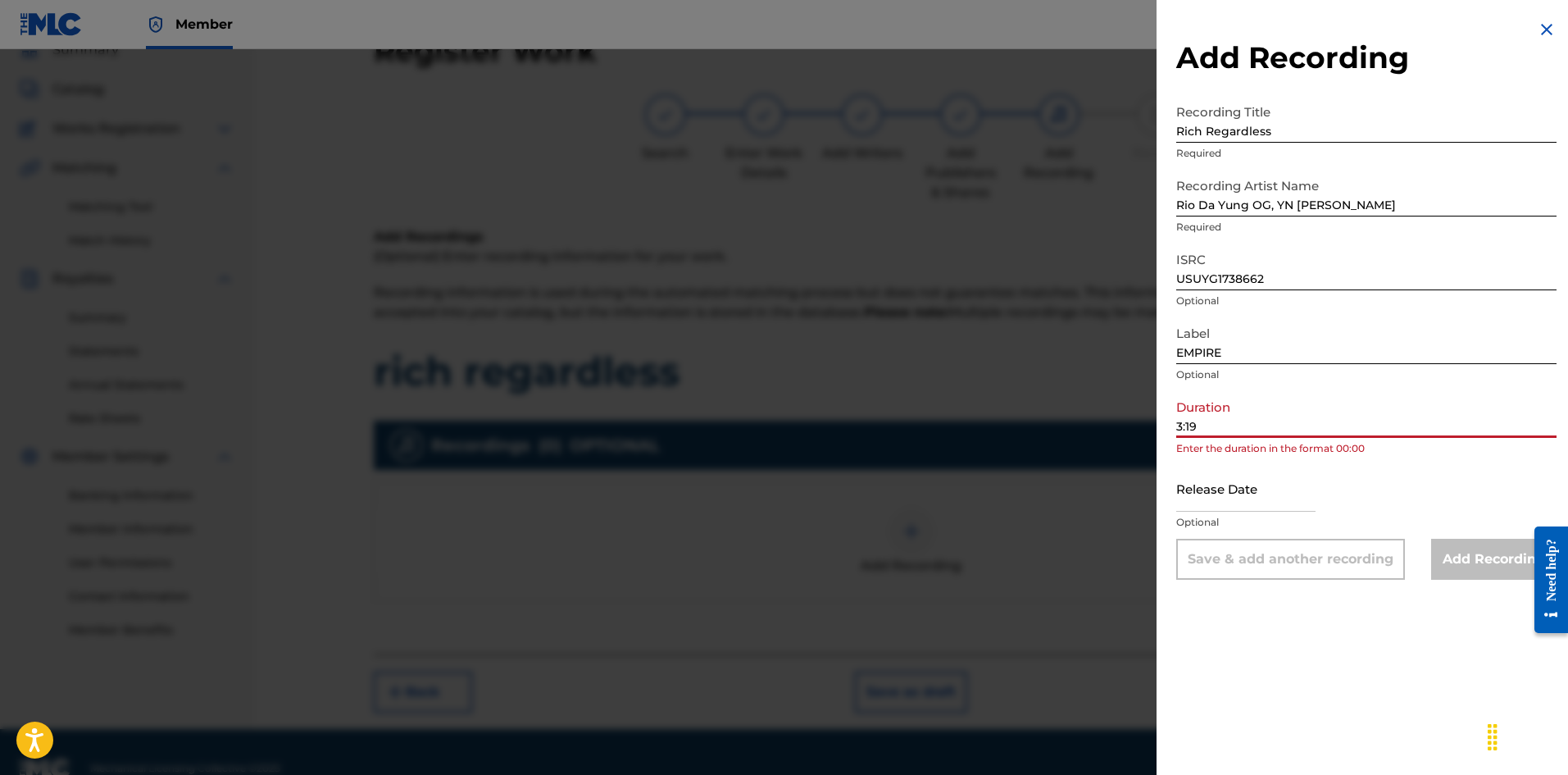
type input "3:19"
click at [1217, 495] on input "text" at bounding box center [1245, 488] width 139 height 47
select select "7"
select select "2025"
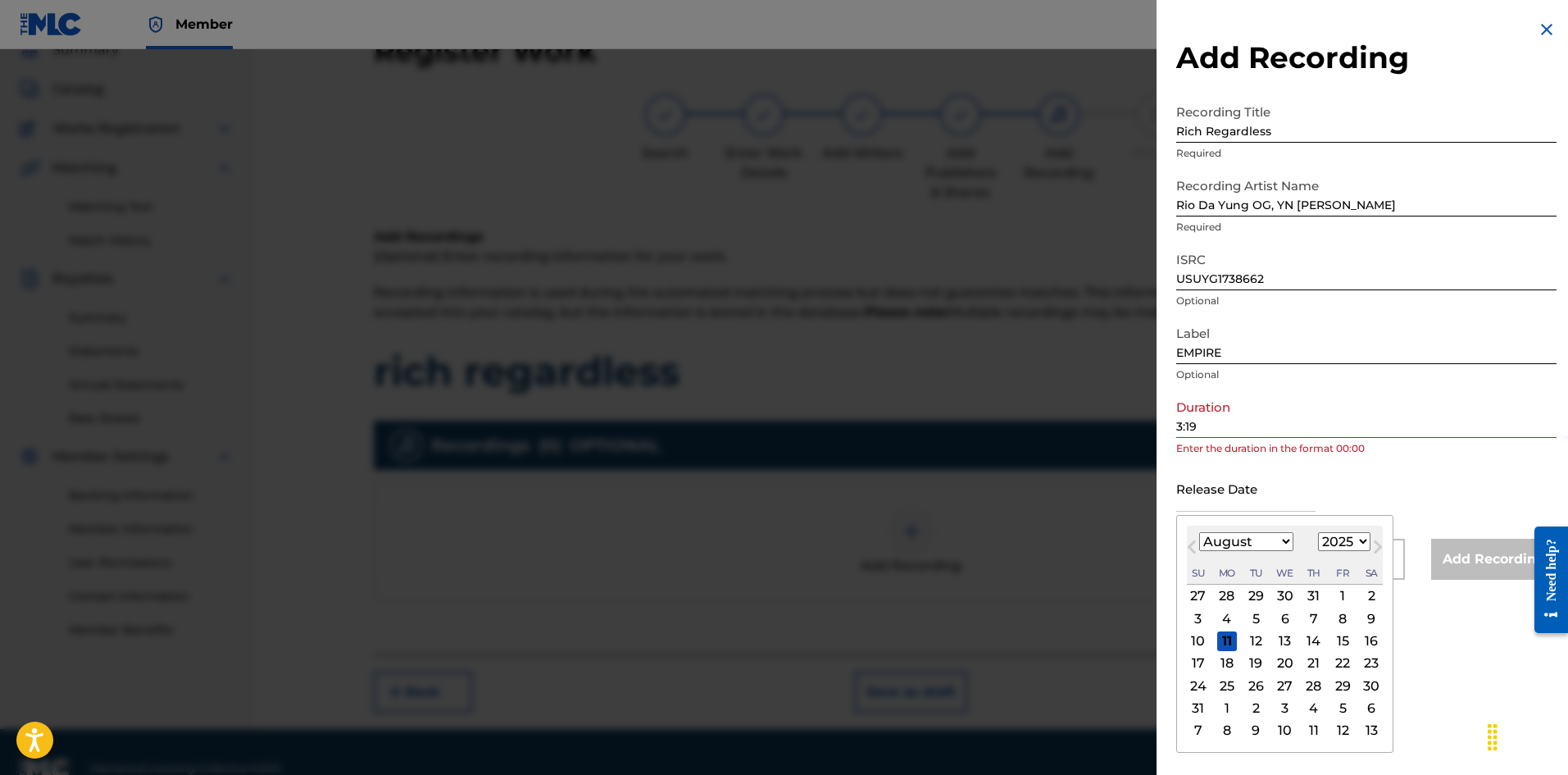
click at [1212, 529] on div "August [DATE] February March April May June July August September October Novem…" at bounding box center [1285, 555] width 196 height 59
click at [1204, 640] on div "10" at bounding box center [1198, 642] width 20 height 20
type input "[DATE]"
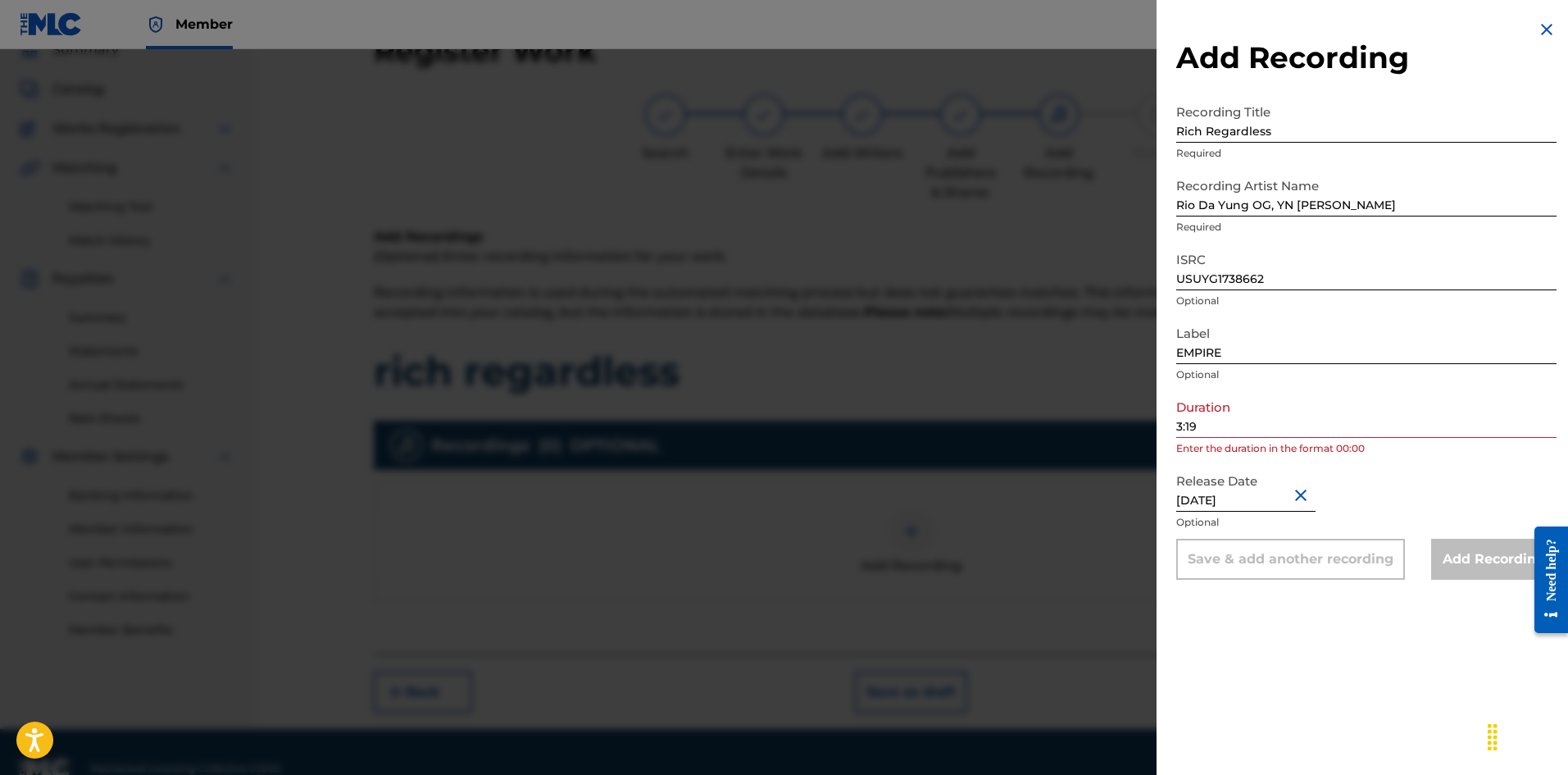
click at [1267, 423] on input "3:19" at bounding box center [1366, 414] width 380 height 47
click at [1179, 427] on input "3:19" at bounding box center [1366, 414] width 380 height 47
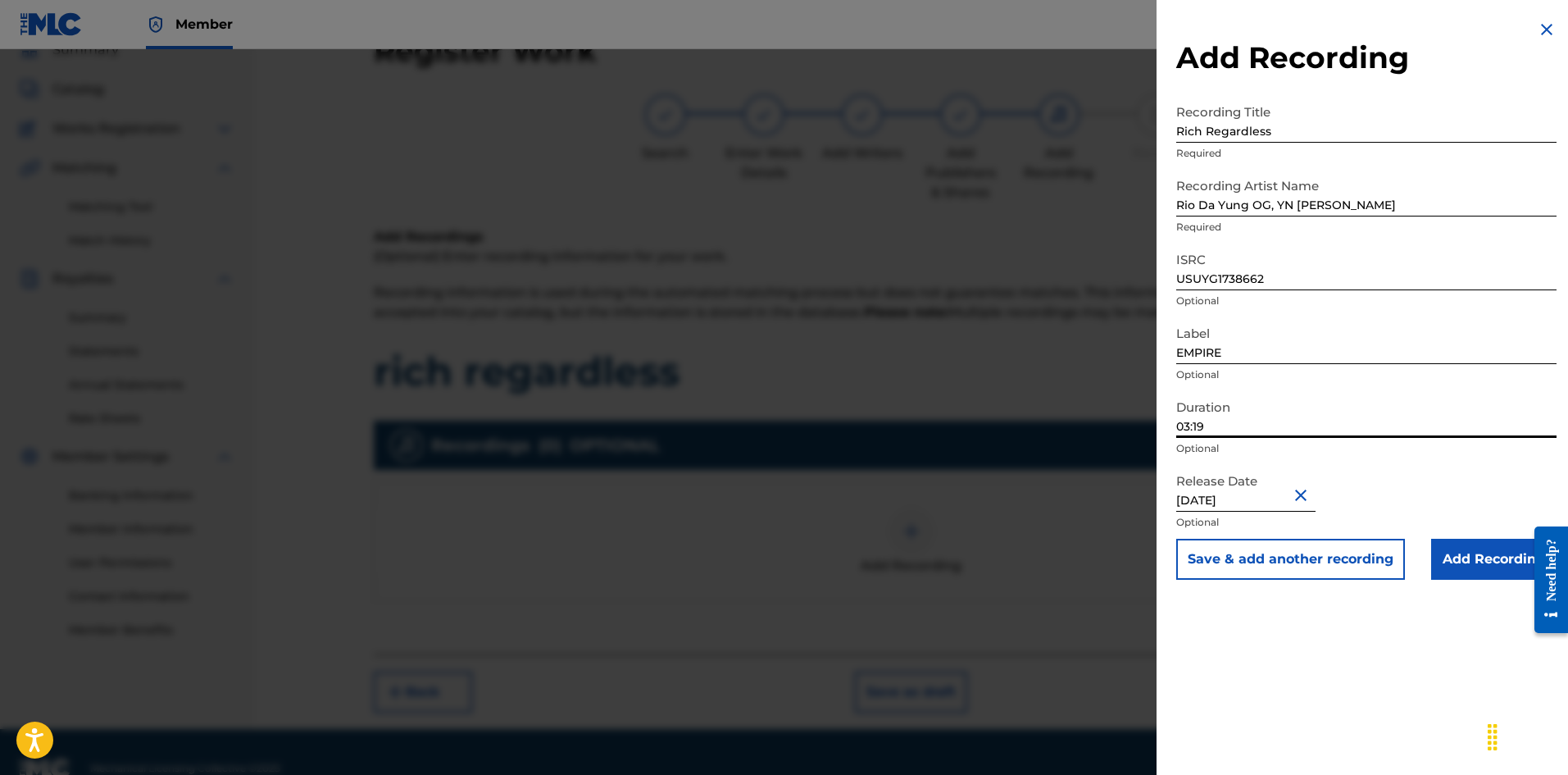
type input "03:19"
click at [1461, 549] on input "Add Recording" at bounding box center [1493, 559] width 125 height 41
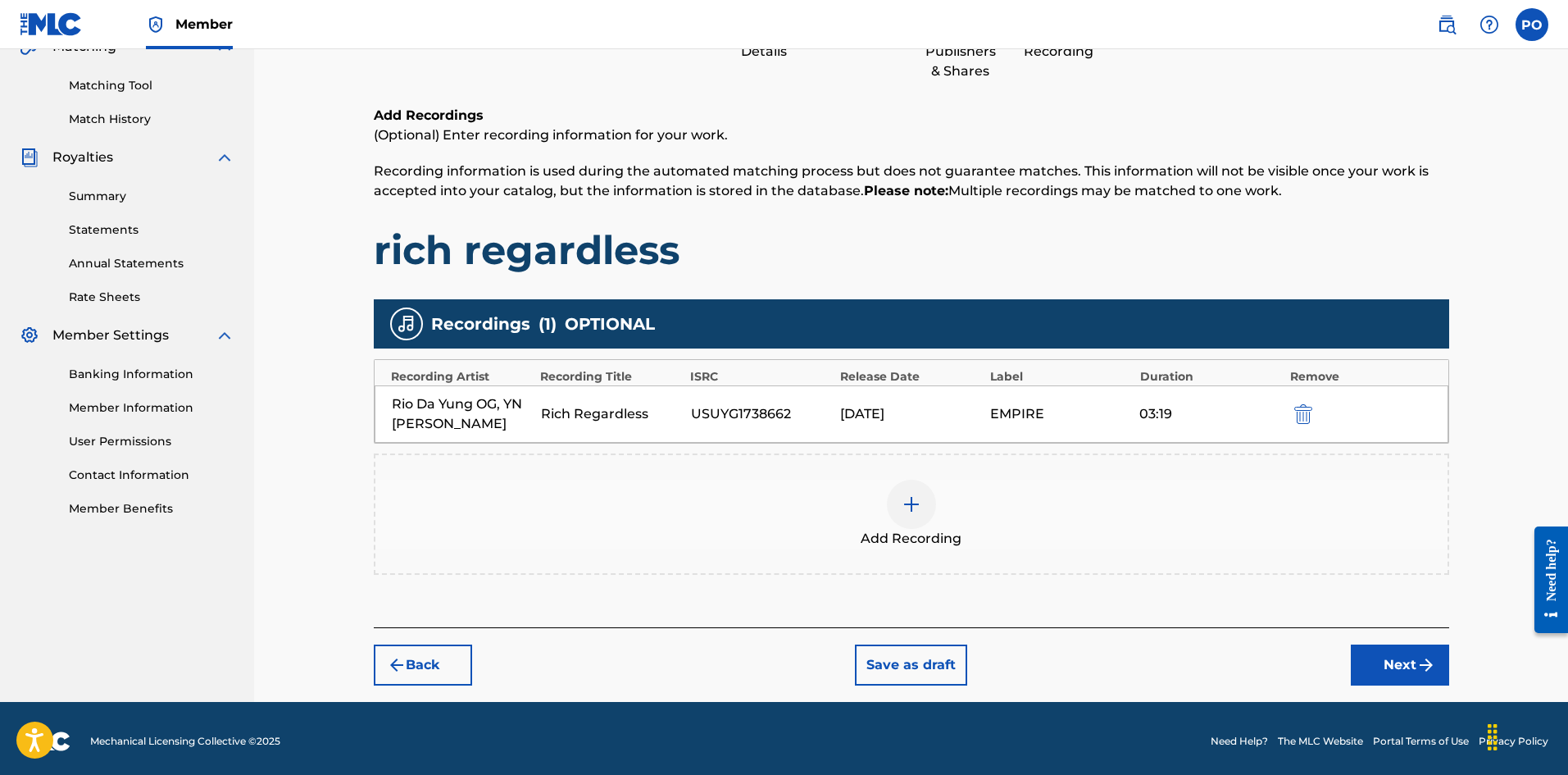
scroll to position [197, 0]
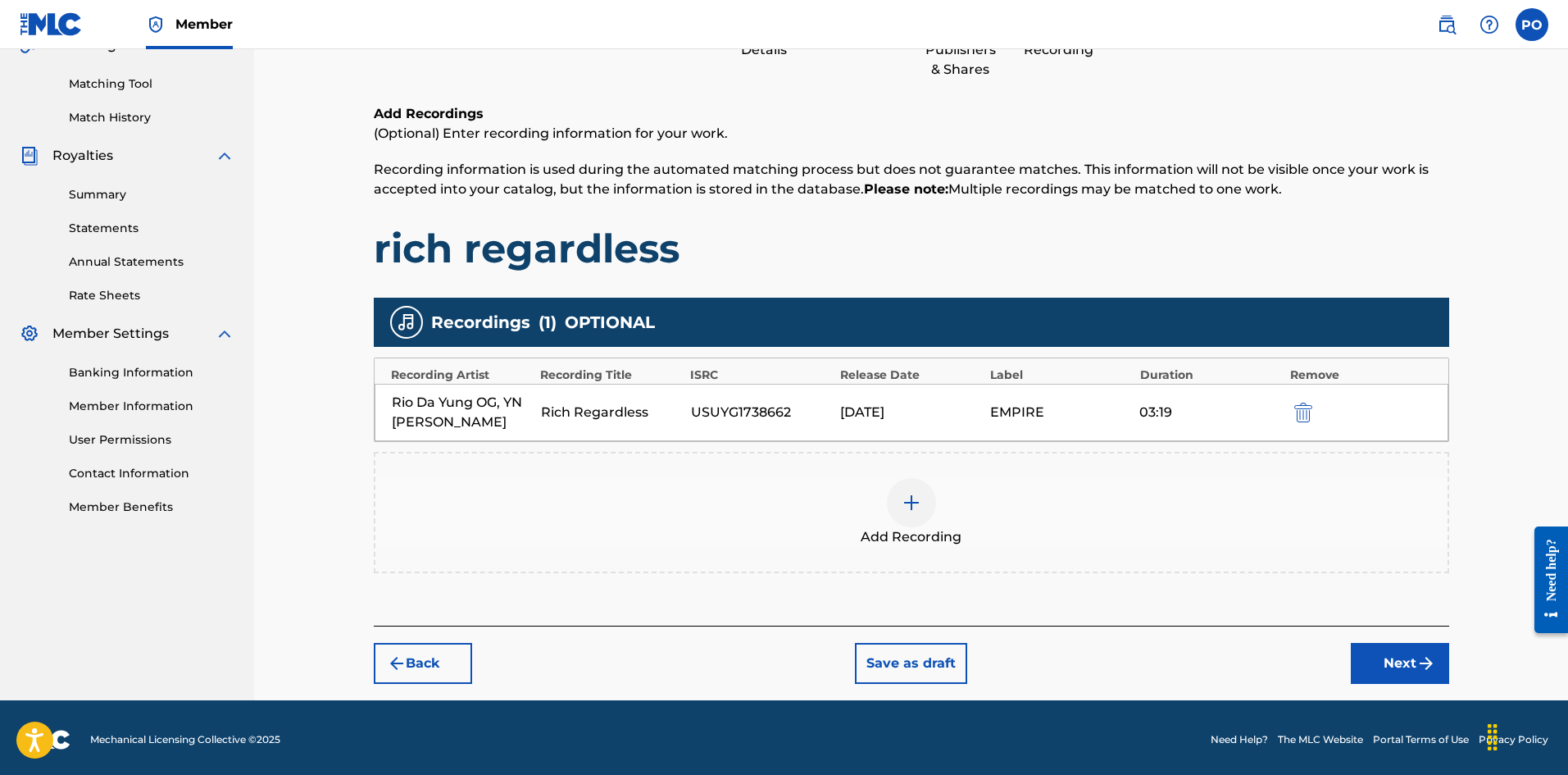
click at [1316, 403] on div at bounding box center [1326, 412] width 74 height 19
click at [1309, 410] on img "submit" at bounding box center [1303, 413] width 18 height 20
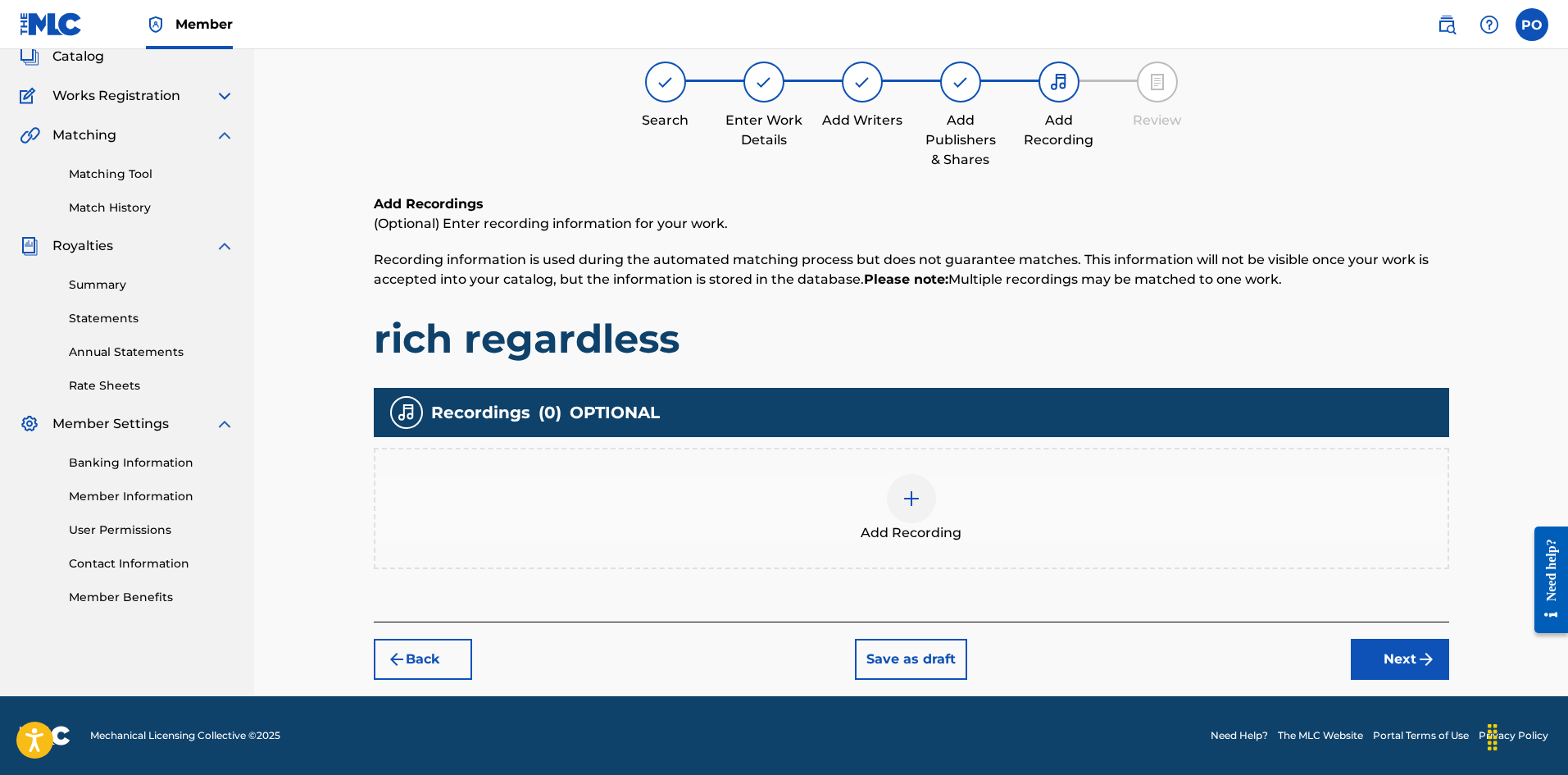
click at [900, 481] on div at bounding box center [911, 498] width 49 height 49
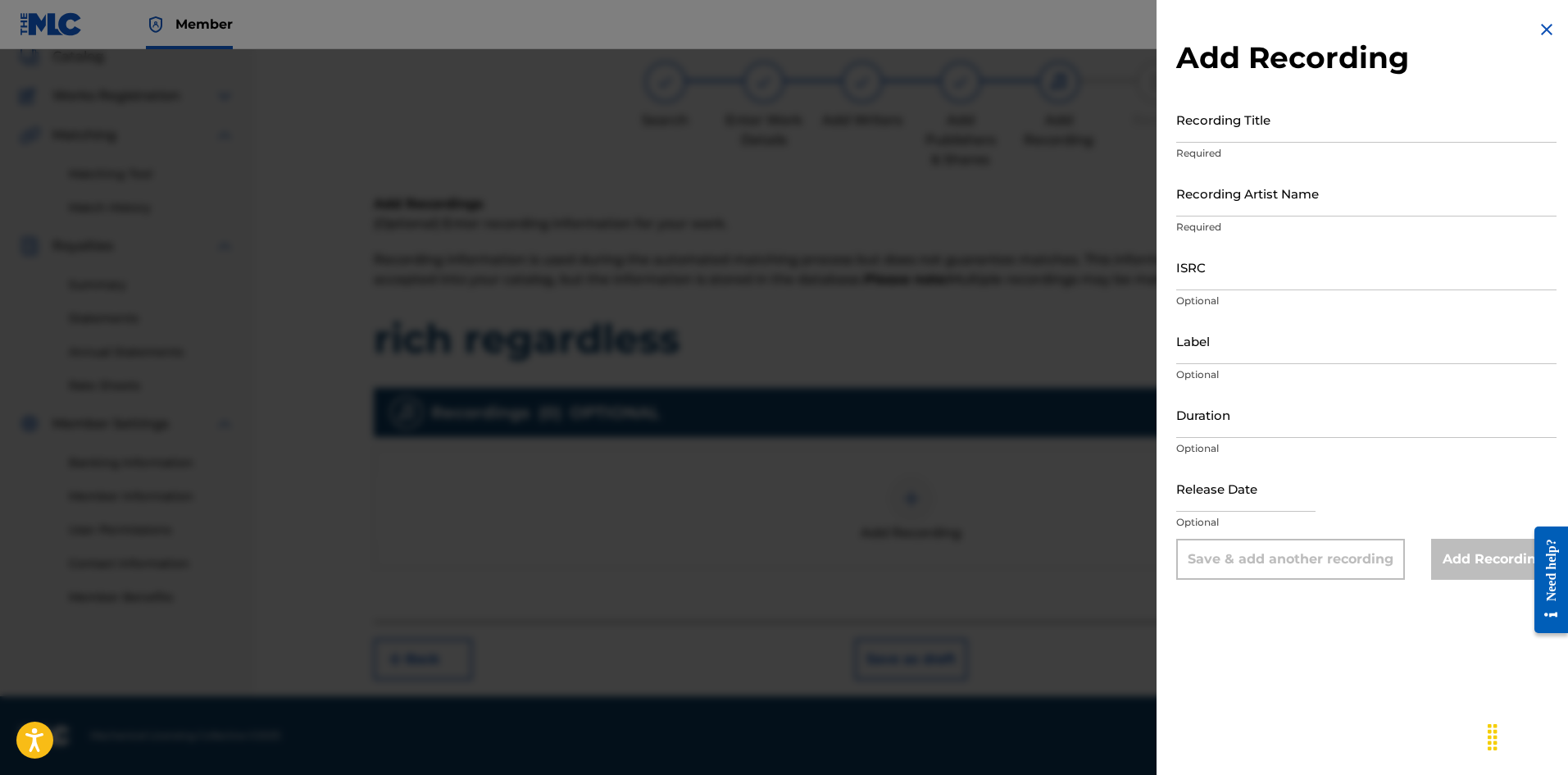
click at [1256, 146] on p "Required" at bounding box center [1366, 153] width 380 height 15
click at [1261, 116] on input "Recording Title" at bounding box center [1366, 119] width 380 height 47
type input "Rich Regardless"
click at [1265, 192] on input "Recording Artist Name" at bounding box center [1366, 193] width 380 height 47
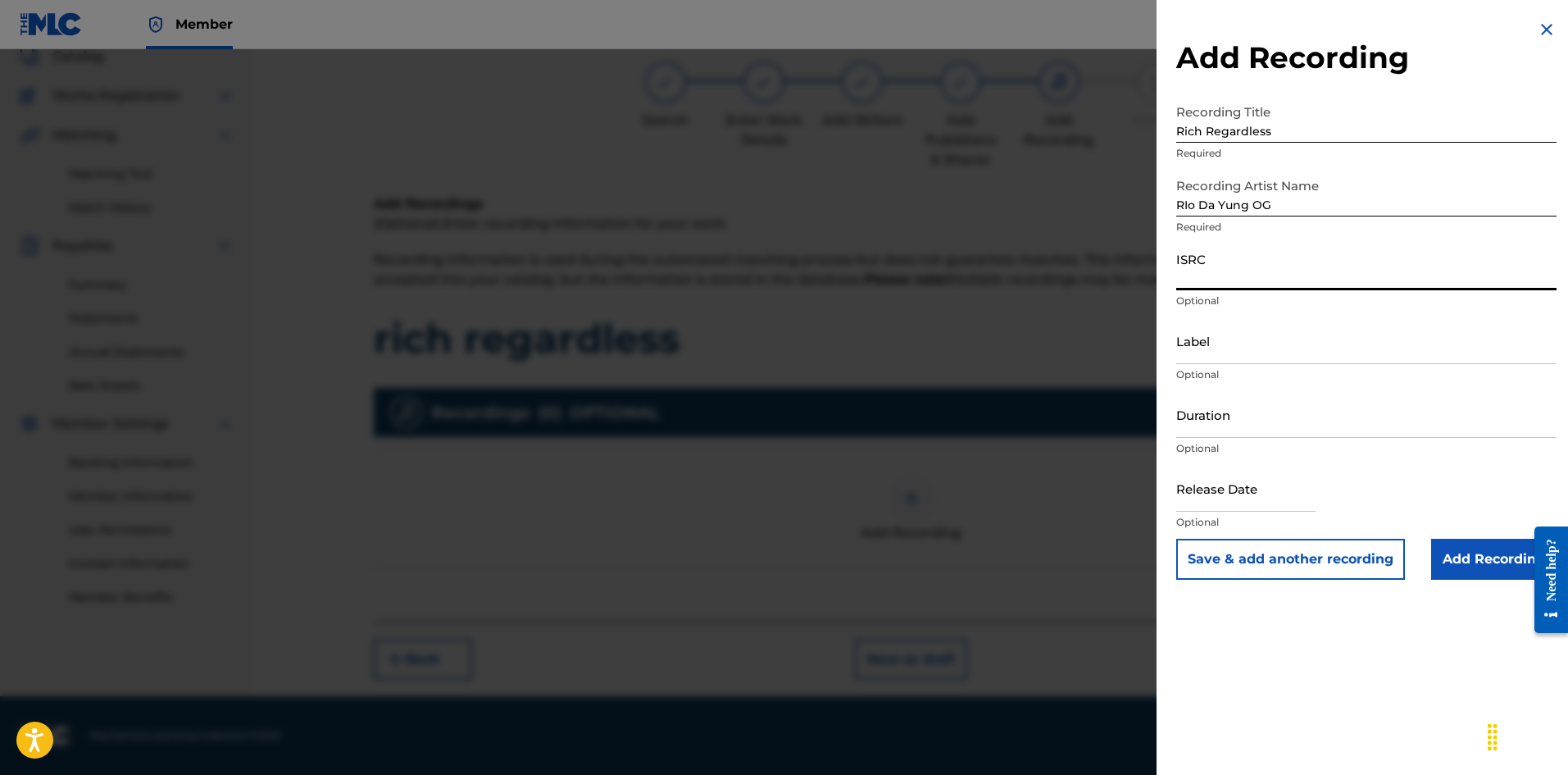
click at [1199, 254] on input "ISRC" at bounding box center [1366, 267] width 380 height 47
click at [1310, 190] on input "RIo Da Yung OG" at bounding box center [1366, 193] width 380 height 47
click at [1274, 208] on input "[PERSON_NAME] OG YN [PERSON_NAME]" at bounding box center [1366, 193] width 380 height 47
type input "RIo Da Yung OG & YN [PERSON_NAME]"
click at [1228, 273] on input "ISRC" at bounding box center [1366, 267] width 380 height 47
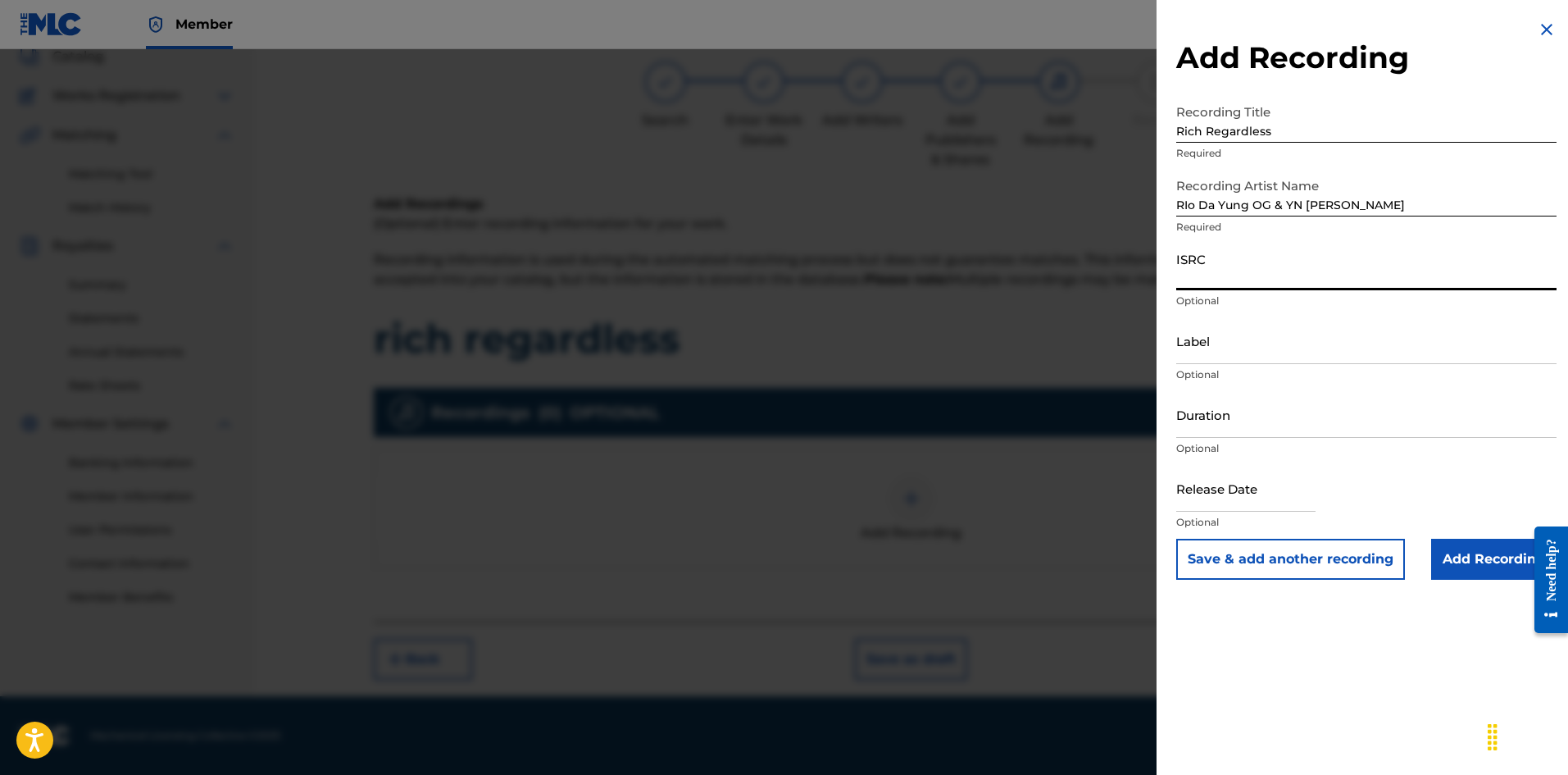
paste input "USUYG1738662"
type input "USUYG1738662"
click at [1216, 362] on input "Label" at bounding box center [1366, 340] width 380 height 47
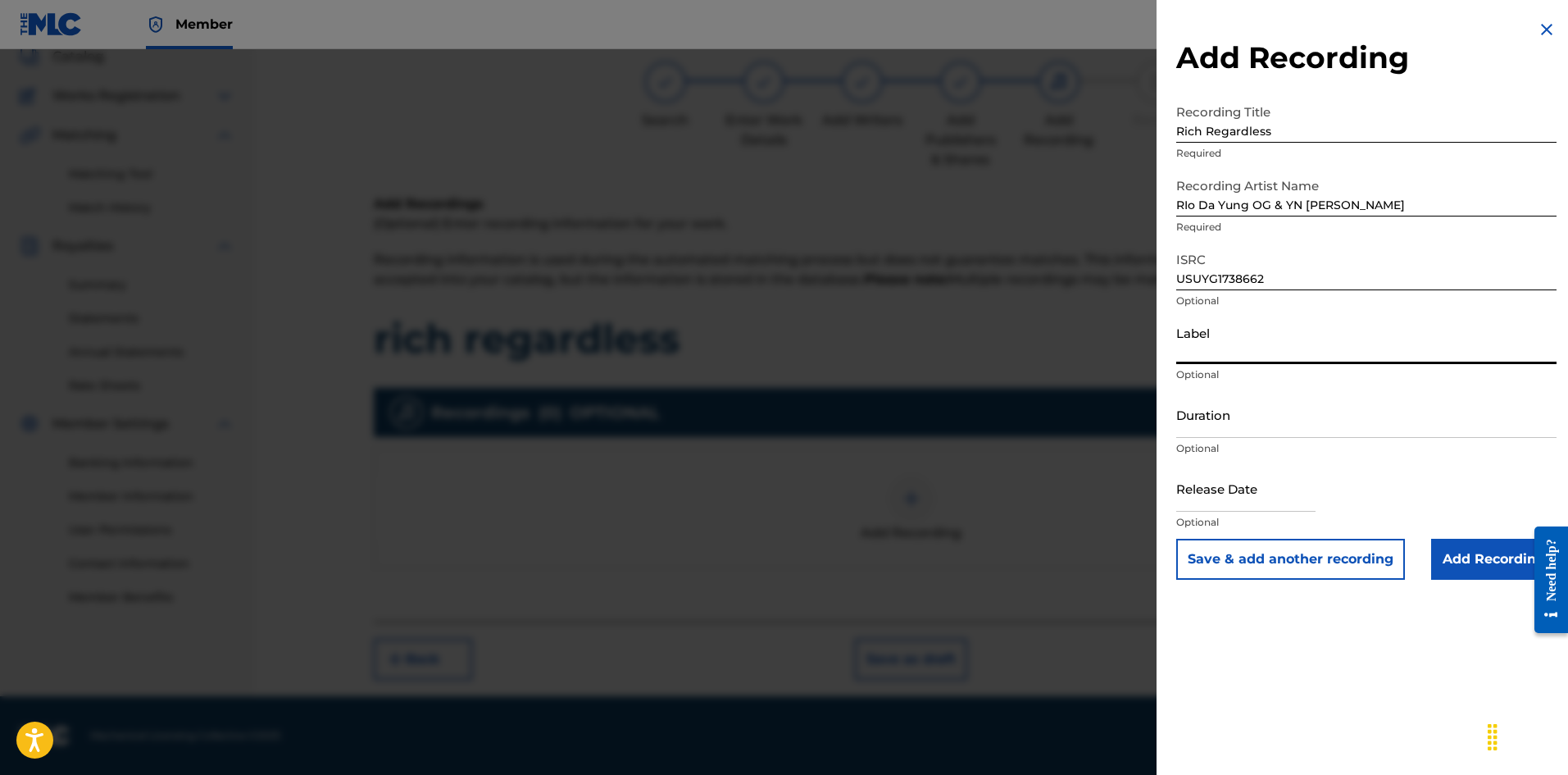
type input "EMPIRE"
click at [1249, 423] on input "Duration" at bounding box center [1366, 414] width 380 height 47
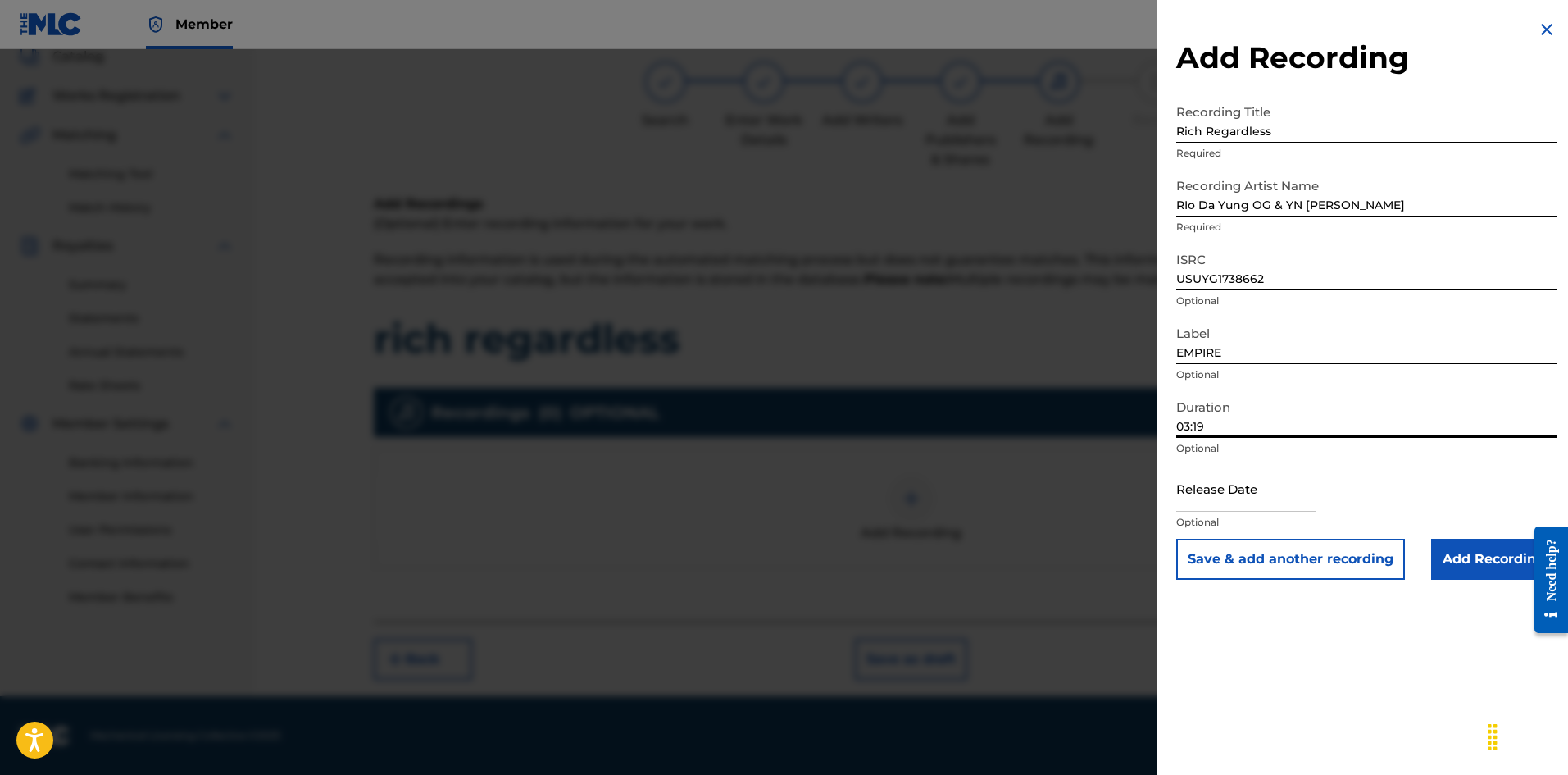
type input "03:19"
click at [1224, 472] on input "text" at bounding box center [1245, 488] width 139 height 47
select select "7"
select select "2025"
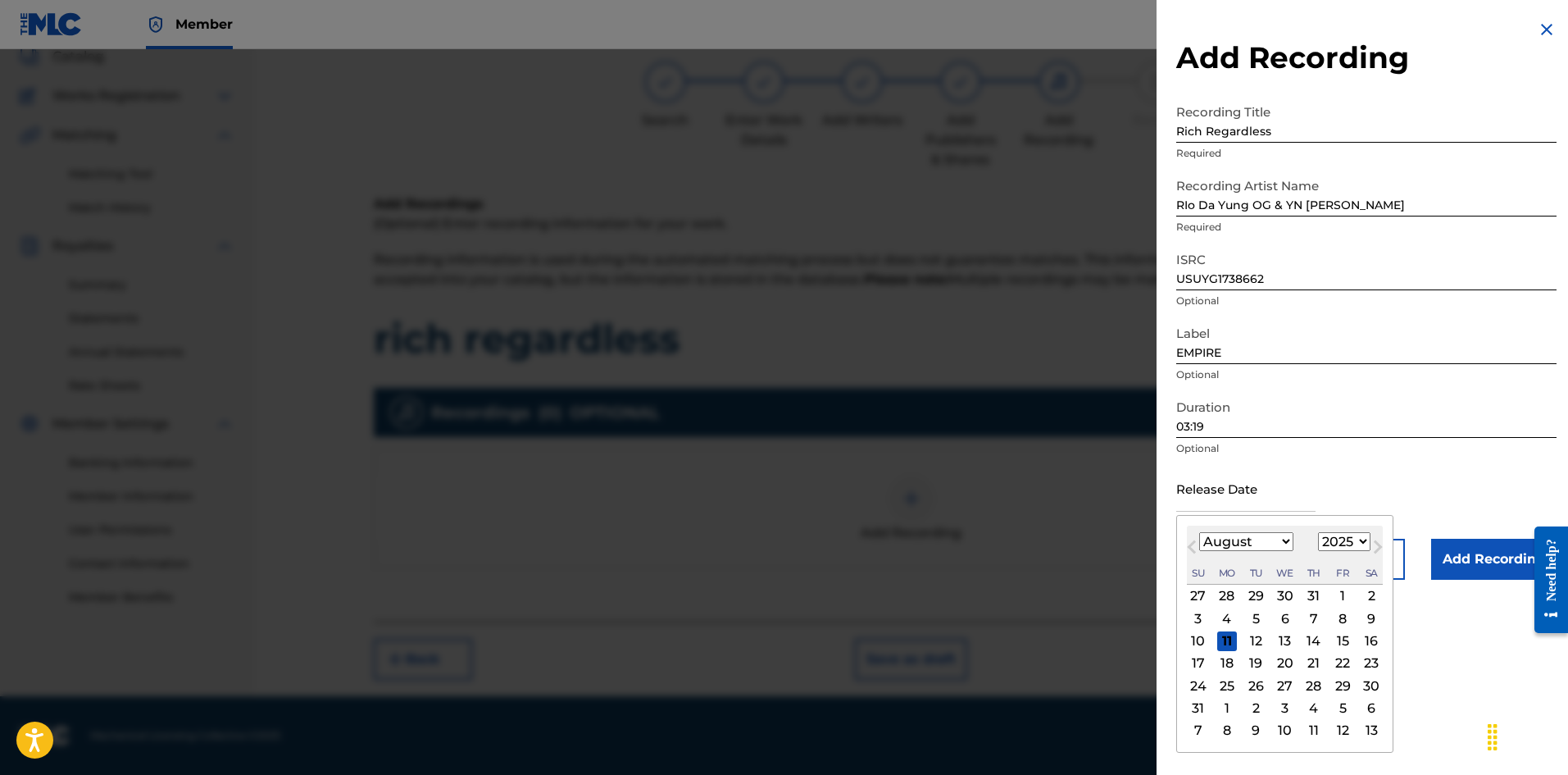
click at [1196, 520] on div "Previous Month Next Month August [DATE] February March April May June July Augu…" at bounding box center [1285, 633] width 217 height 238
click at [1195, 634] on div "10" at bounding box center [1198, 642] width 20 height 20
type input "[DATE]"
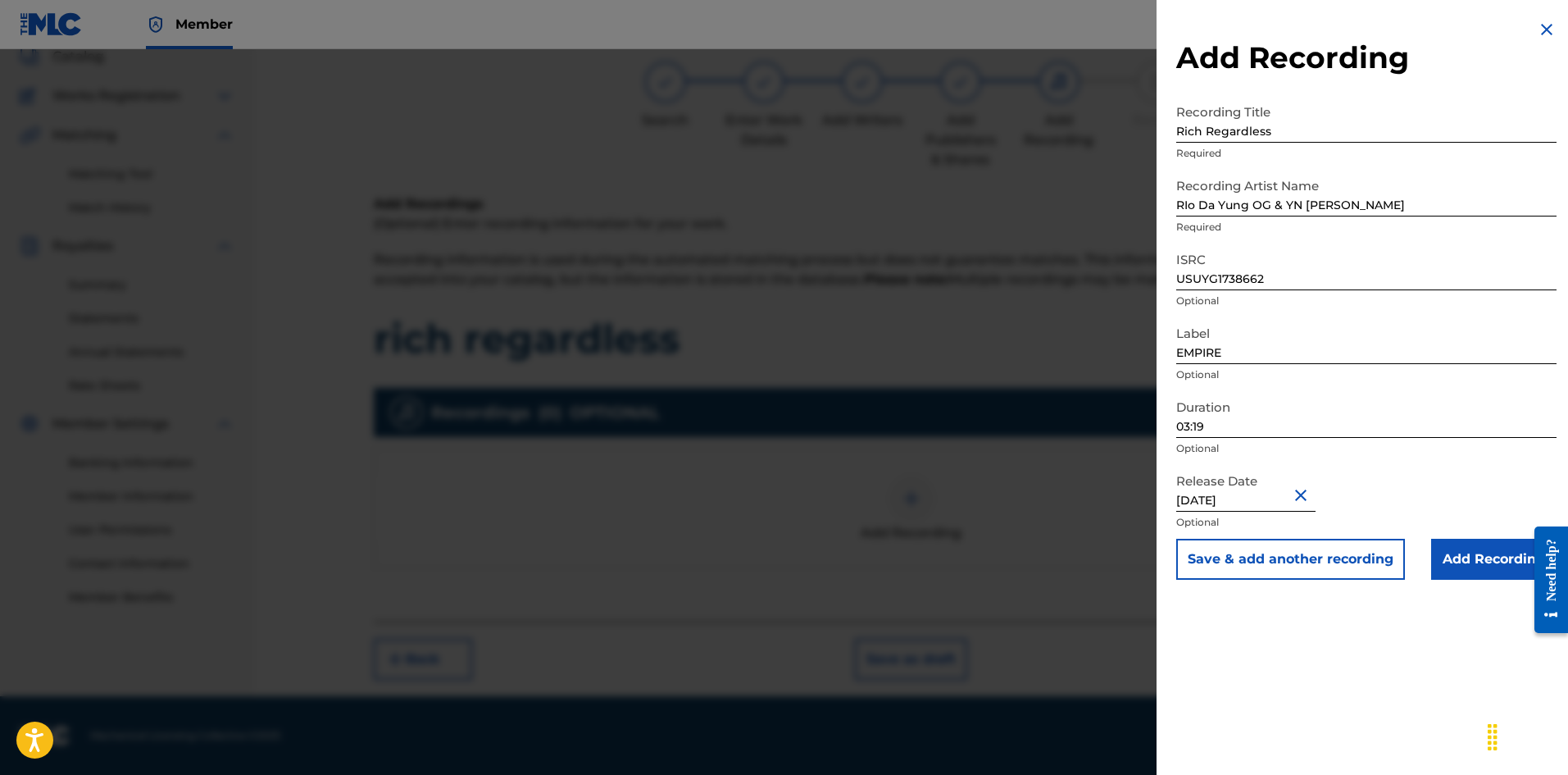
click at [1452, 548] on input "Add Recording" at bounding box center [1493, 559] width 125 height 41
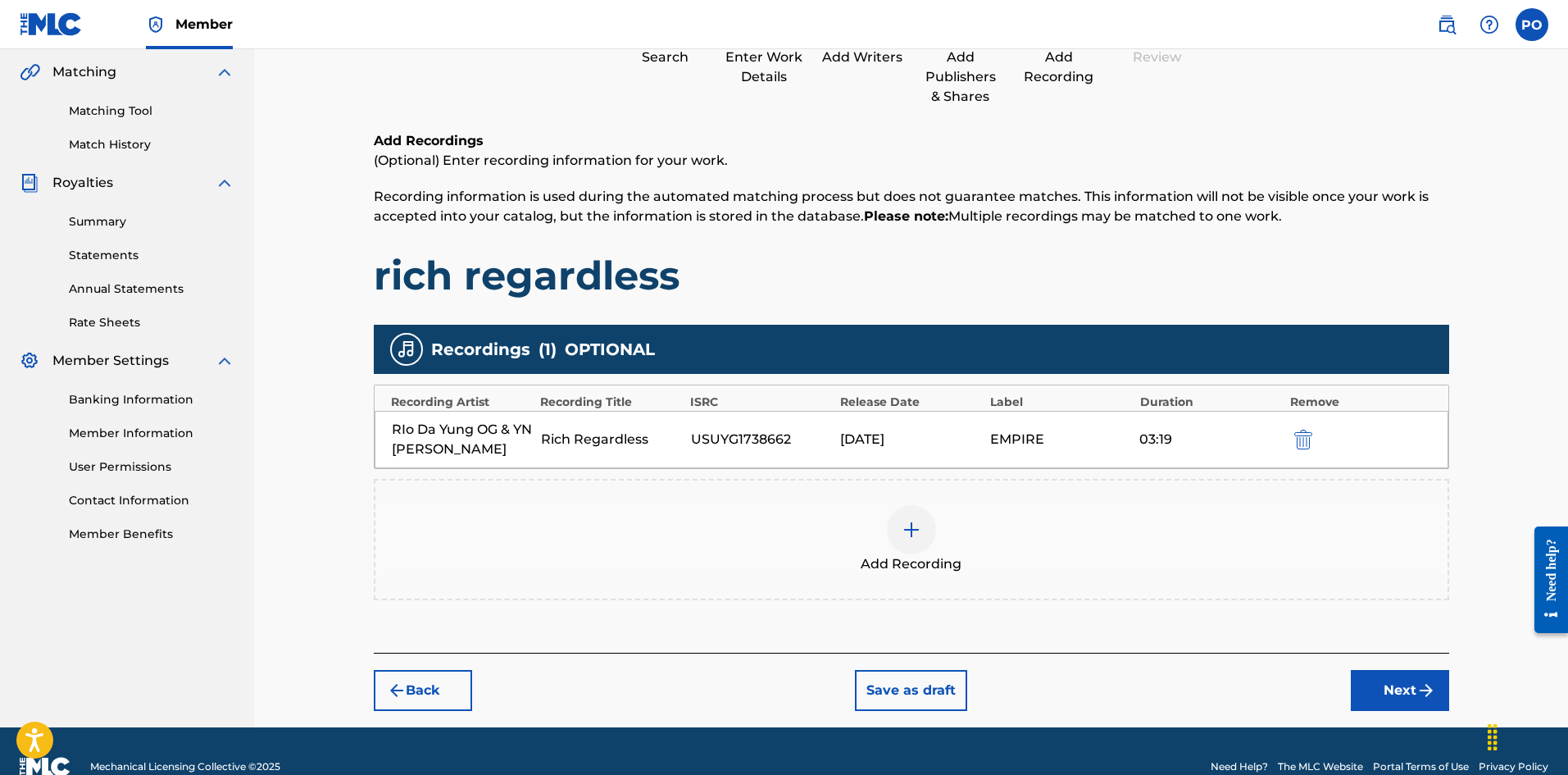
click at [1407, 694] on button "Next" at bounding box center [1399, 690] width 98 height 41
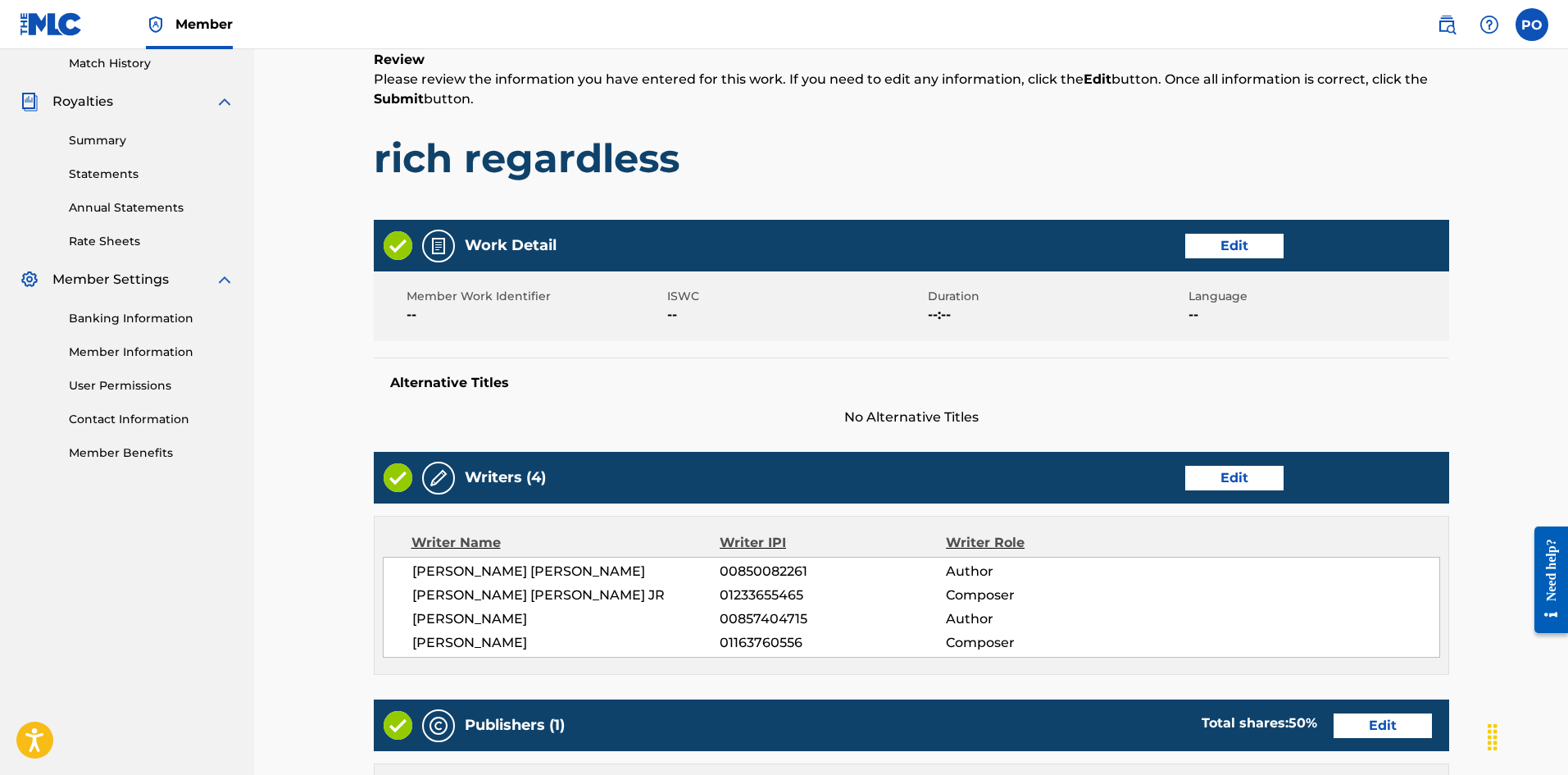
click at [1228, 527] on div "Writer Name Writer IPI Writer Role [PERSON_NAME] [PERSON_NAME] 00850082261 Auth…" at bounding box center [911, 595] width 1075 height 159
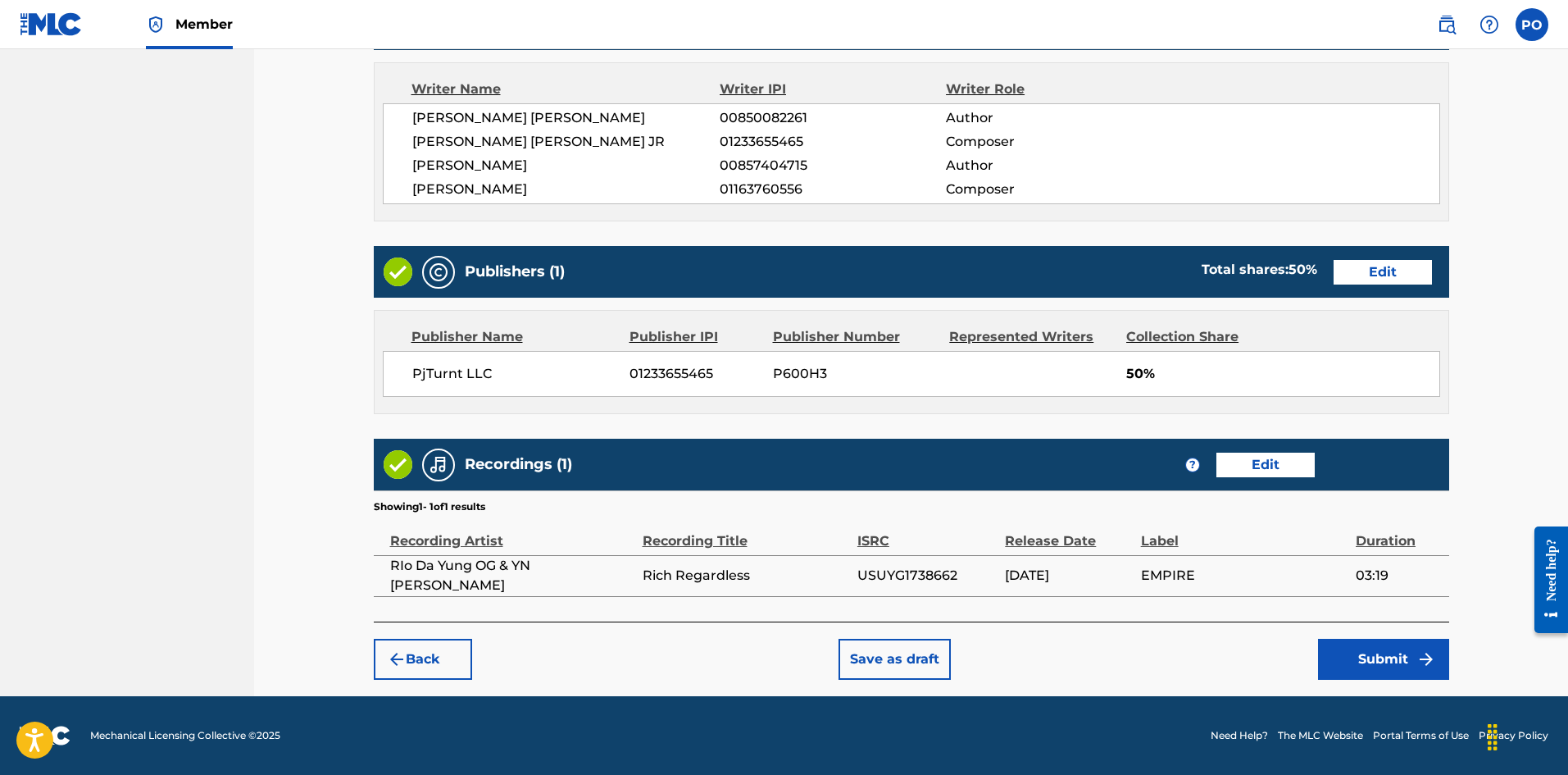
scroll to position [703, 0]
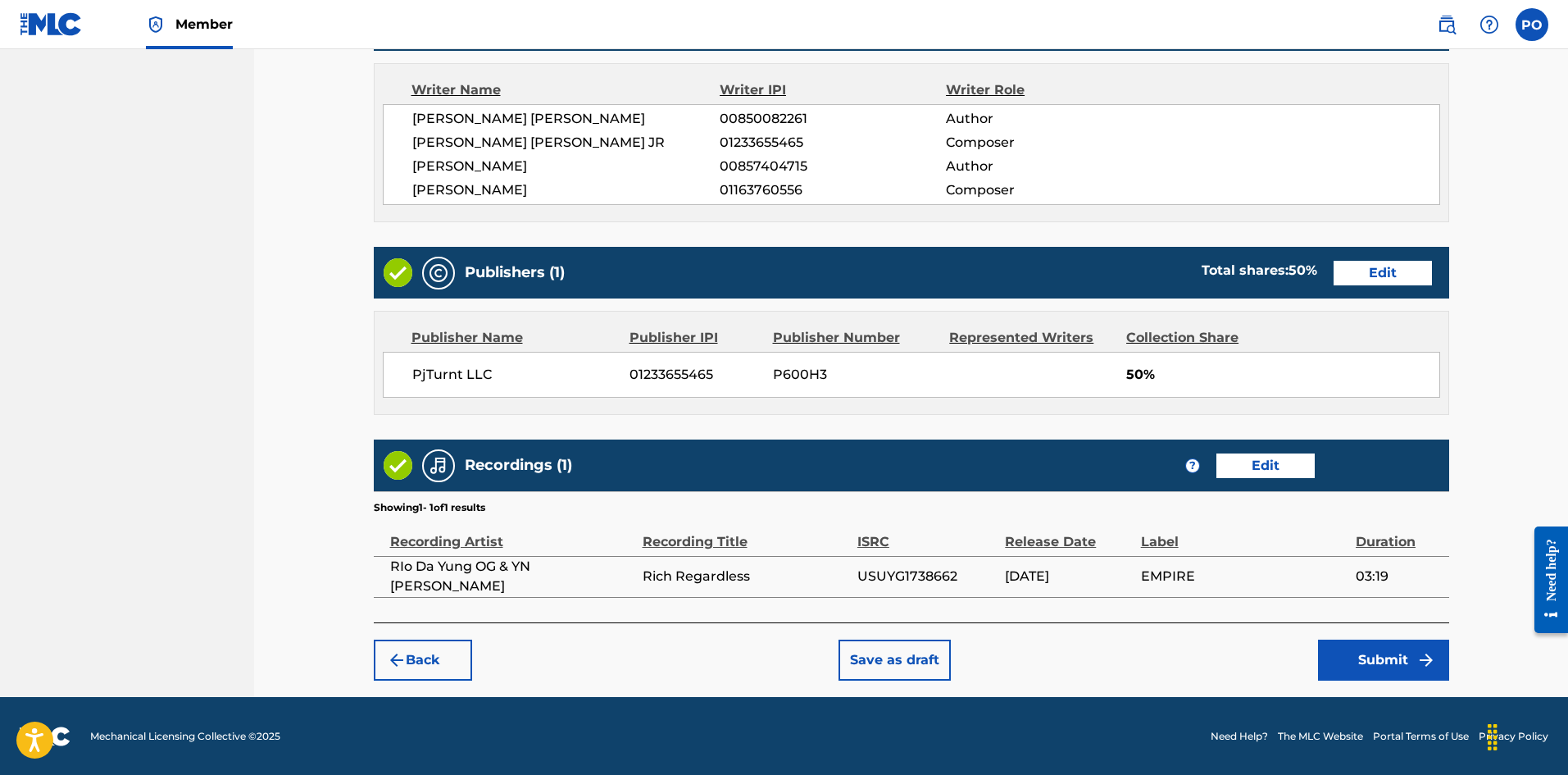
click at [1352, 663] on button "Submit" at bounding box center [1383, 661] width 131 height 41
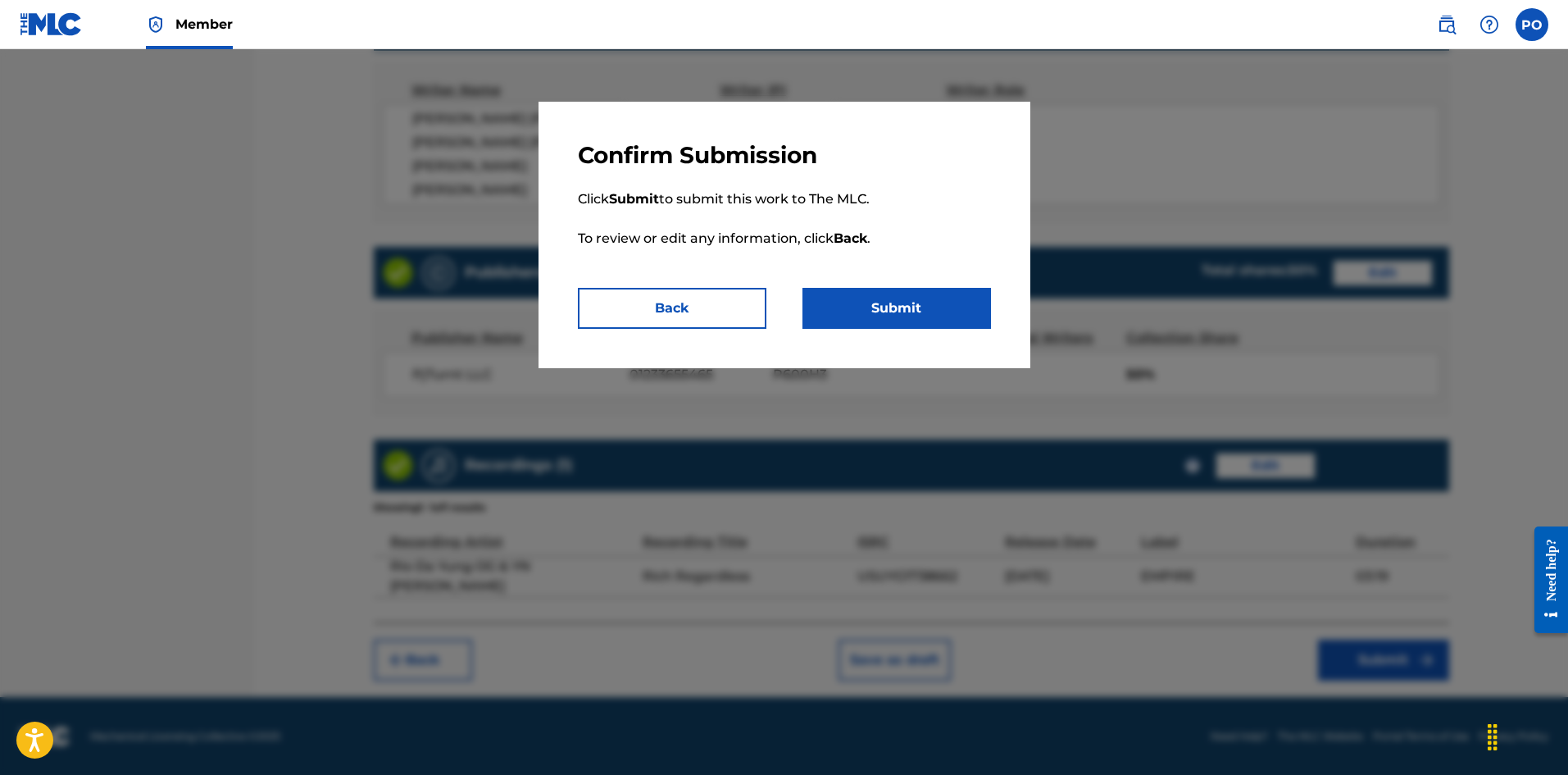
click at [859, 322] on button "Submit" at bounding box center [896, 308] width 188 height 41
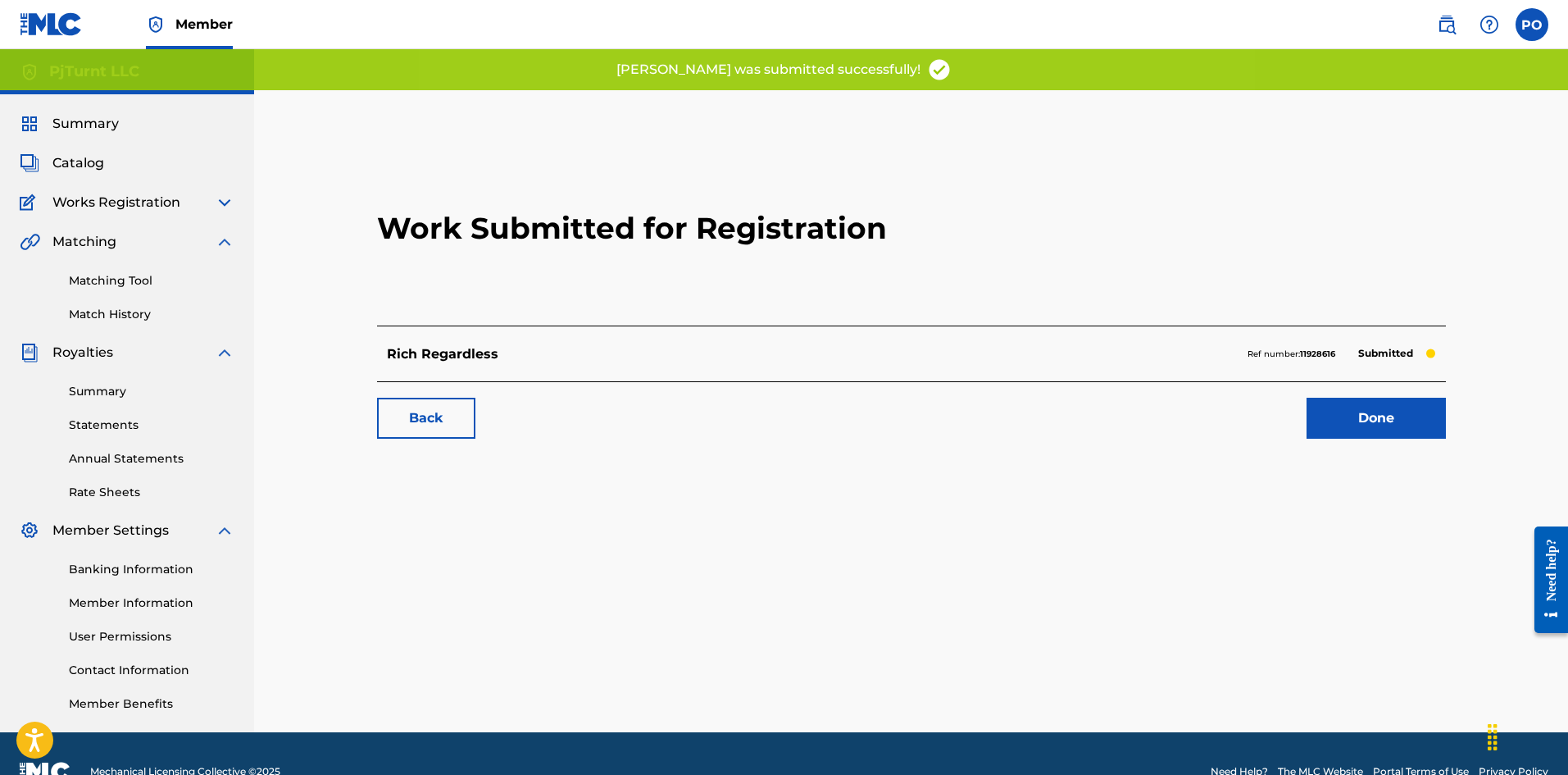
click at [128, 395] on link "Summary" at bounding box center [151, 391] width 165 height 17
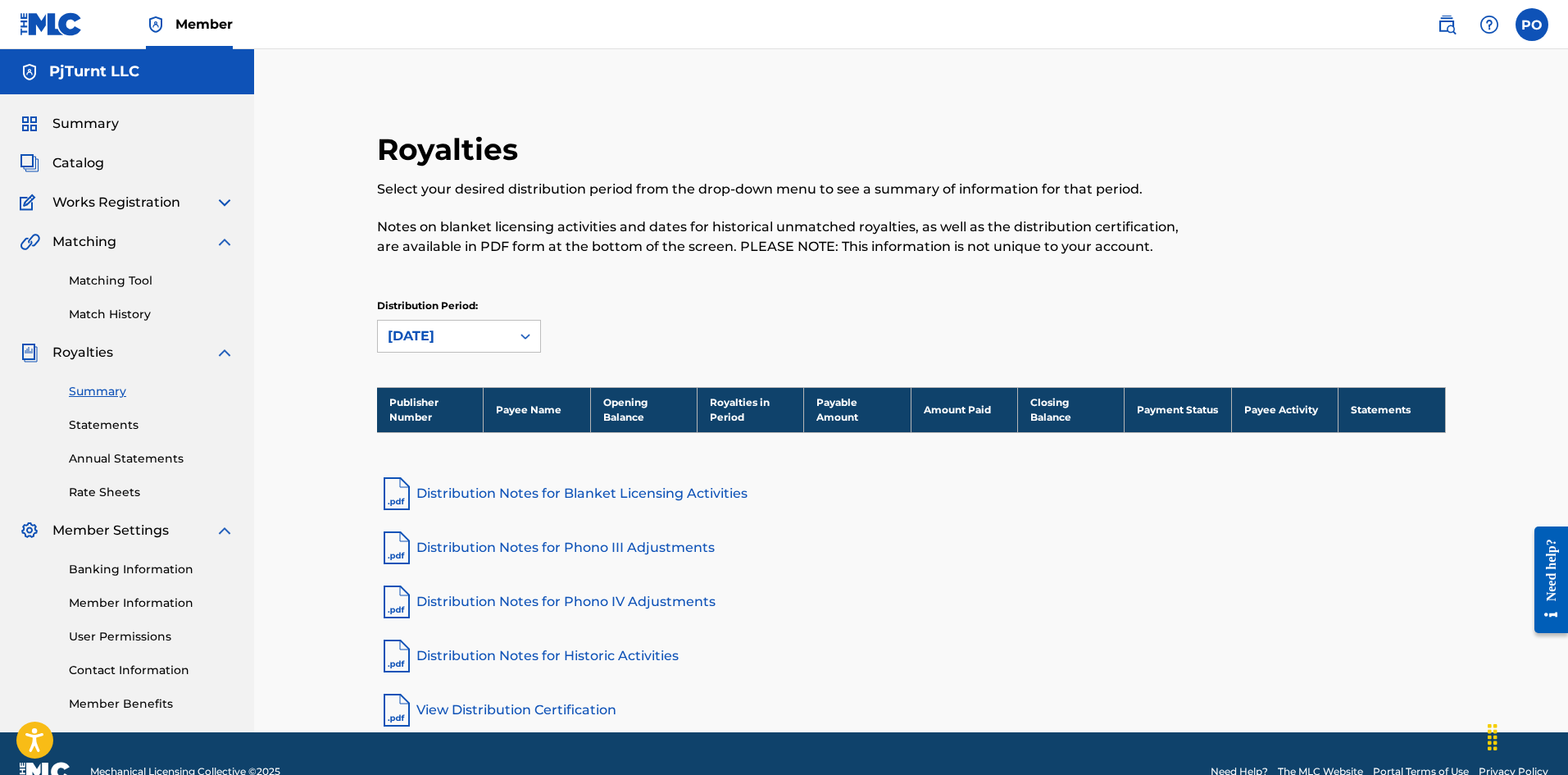
click at [155, 203] on span "Works Registration" at bounding box center [116, 203] width 128 height 20
click at [222, 189] on div "Summary Catalog Works Registration Claiming Tool Individual Registration Tool B…" at bounding box center [127, 413] width 254 height 638
click at [223, 195] on img at bounding box center [225, 203] width 20 height 20
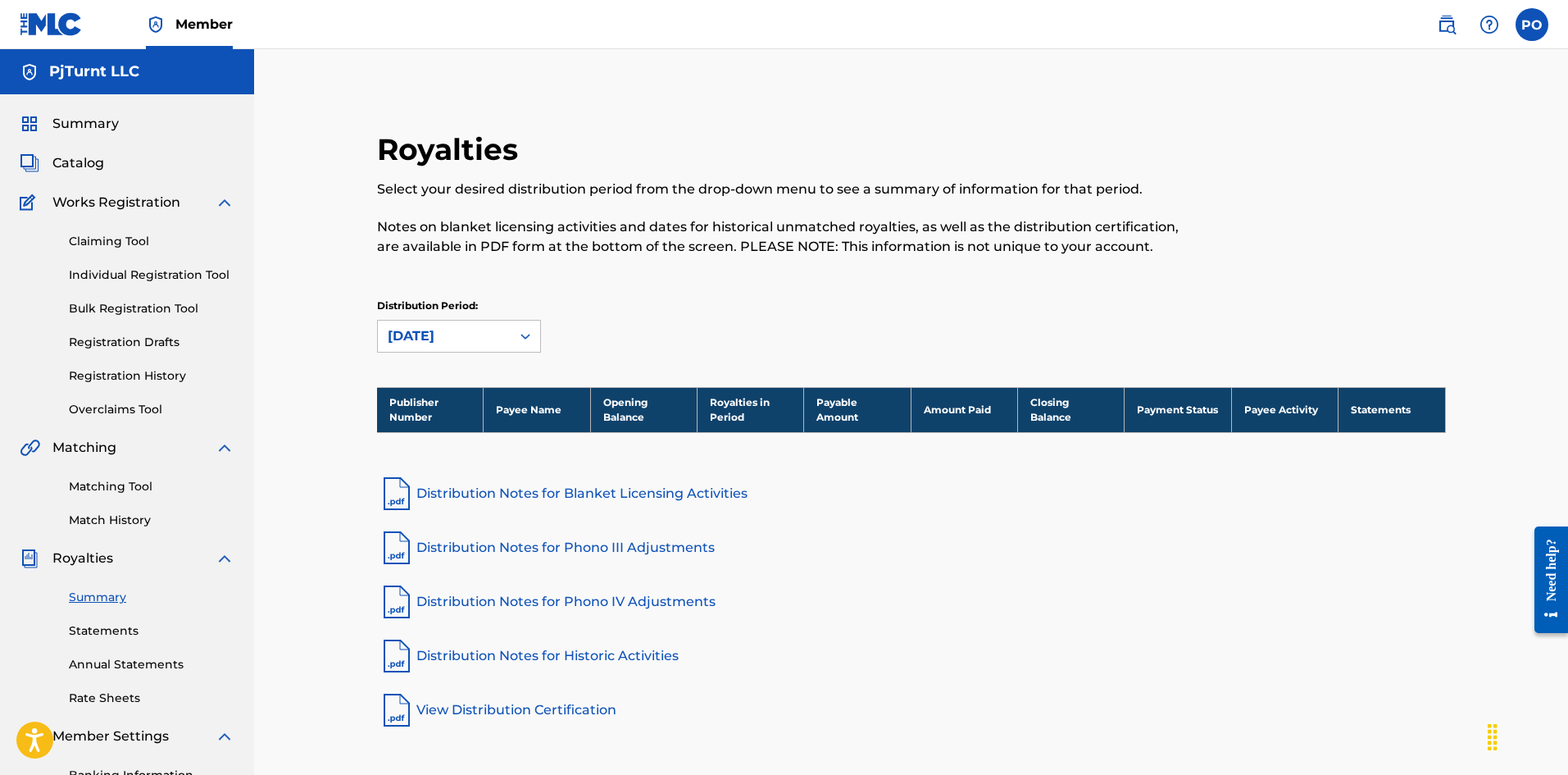
click at [139, 243] on link "Claiming Tool" at bounding box center [151, 241] width 165 height 17
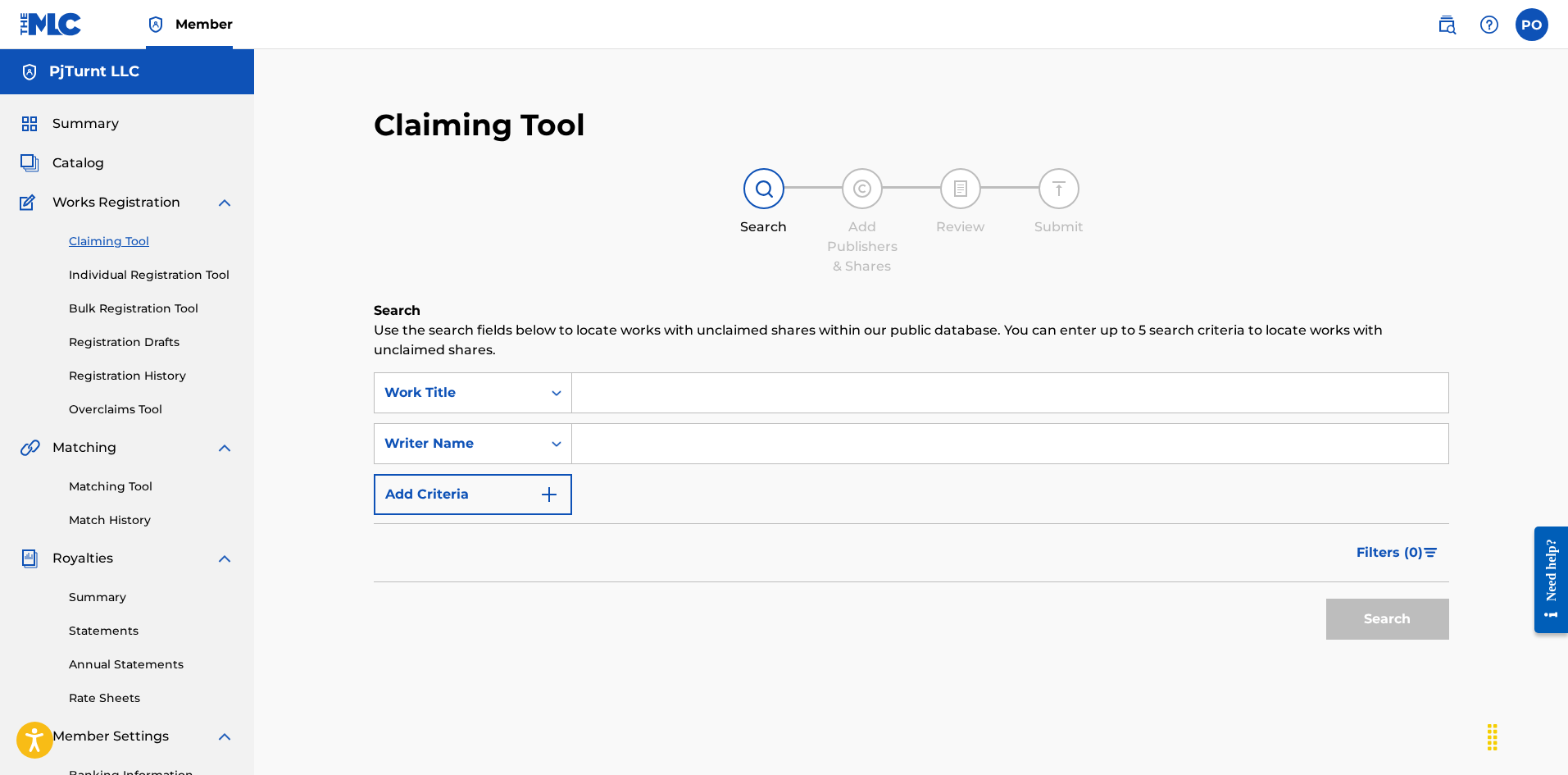
click at [135, 277] on link "Individual Registration Tool" at bounding box center [151, 275] width 165 height 17
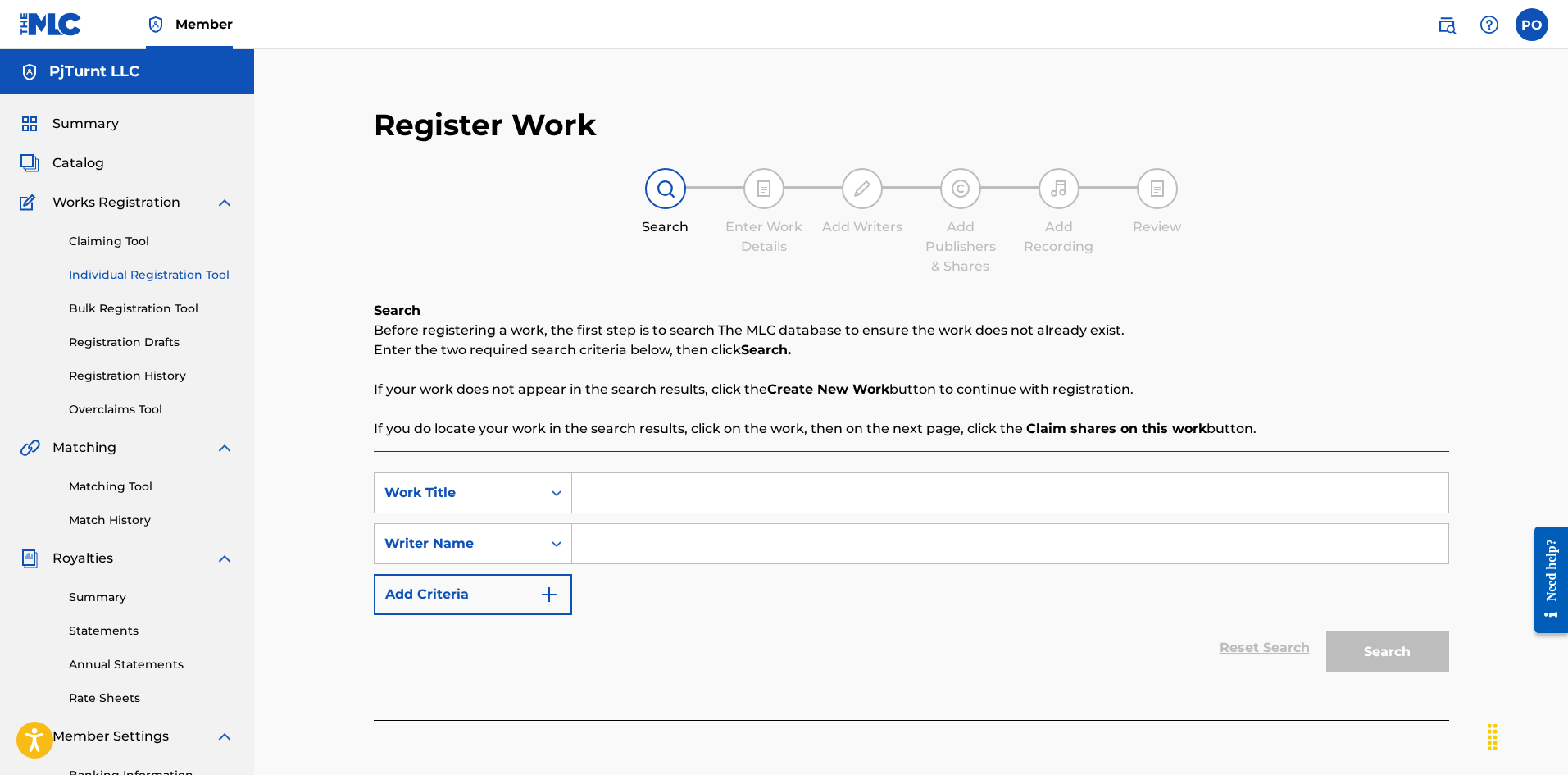
click at [135, 301] on link "Bulk Registration Tool" at bounding box center [151, 308] width 165 height 17
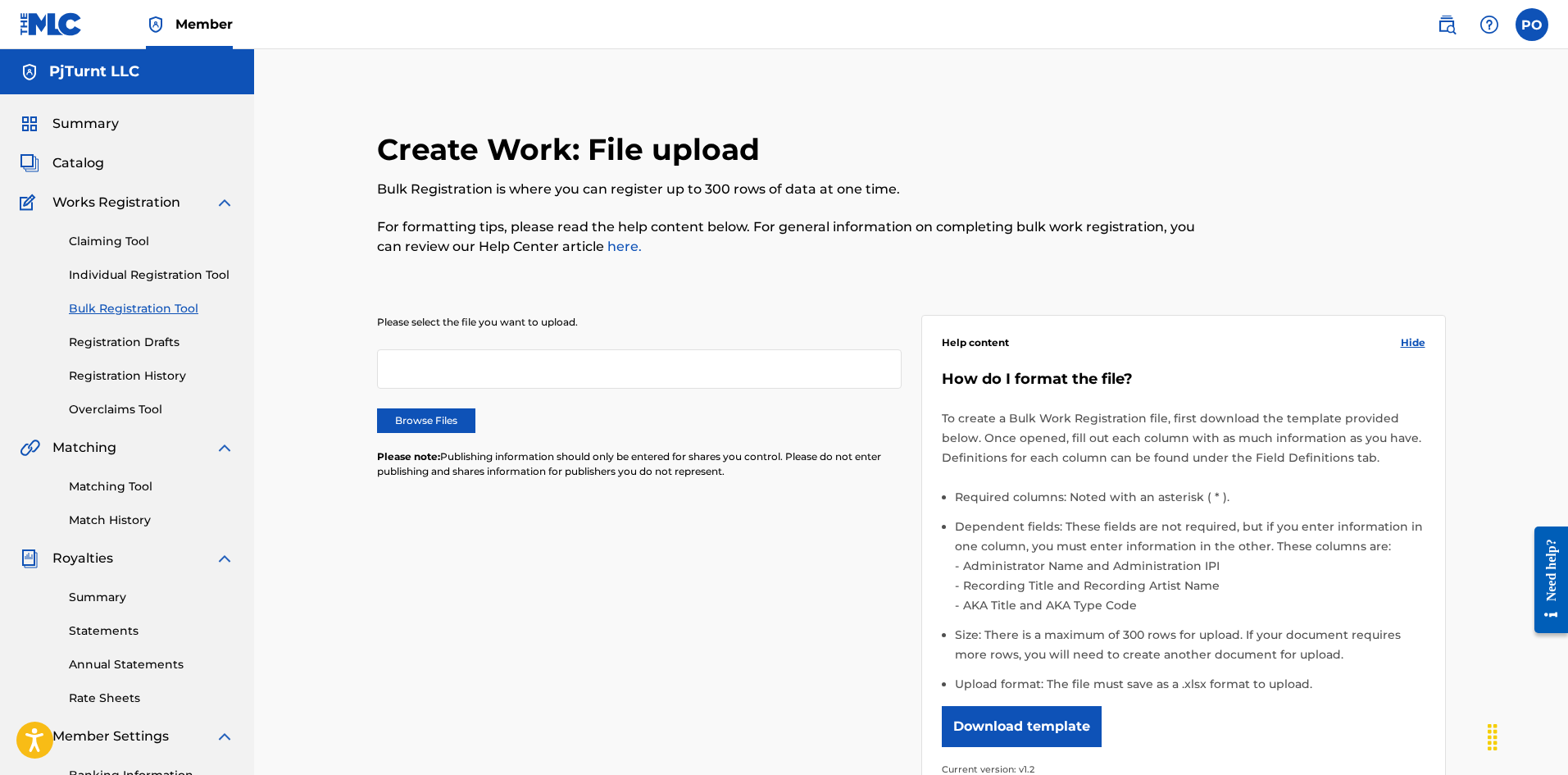
click at [140, 326] on div "Claiming Tool Individual Registration Tool Bulk Registration Tool Registration …" at bounding box center [127, 315] width 215 height 206
click at [142, 342] on link "Registration Drafts" at bounding box center [151, 342] width 165 height 17
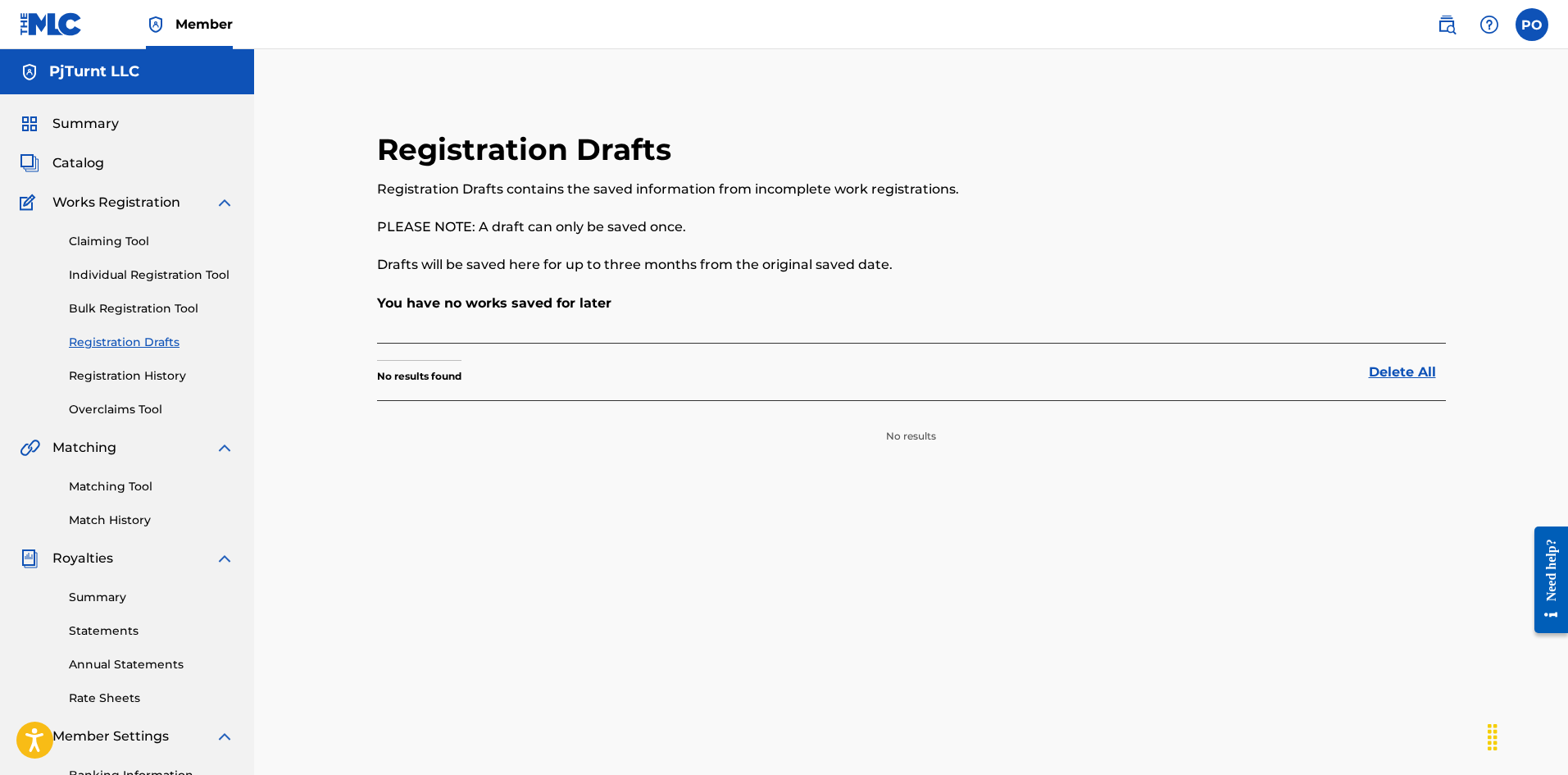
click at [143, 400] on div "Claiming Tool Individual Registration Tool Bulk Registration Tool Registration …" at bounding box center [127, 315] width 215 height 206
click at [144, 387] on div "Claiming Tool Individual Registration Tool Bulk Registration Tool Registration …" at bounding box center [127, 315] width 215 height 206
click at [151, 380] on link "Registration History" at bounding box center [151, 376] width 165 height 17
